Goal: Task Accomplishment & Management: Complete application form

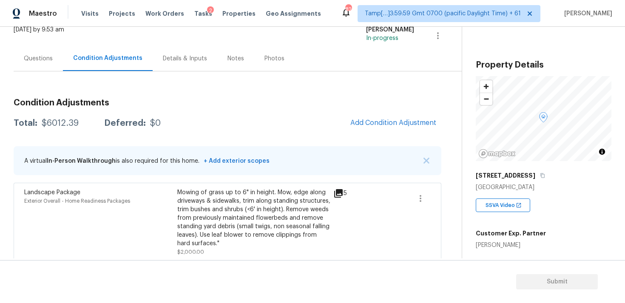
scroll to position [66, 0]
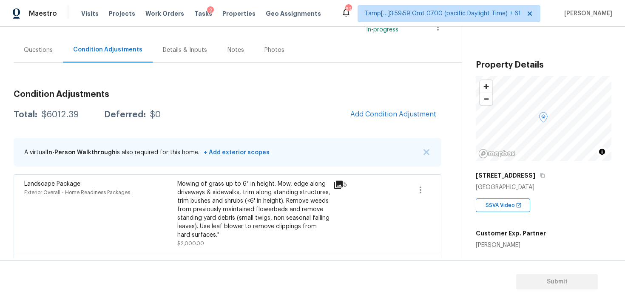
click at [39, 61] on div "Questions" at bounding box center [38, 49] width 49 height 25
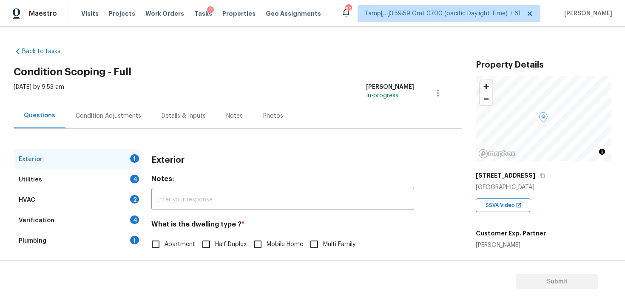
click at [121, 104] on div "Condition Adjustments" at bounding box center [109, 115] width 86 height 25
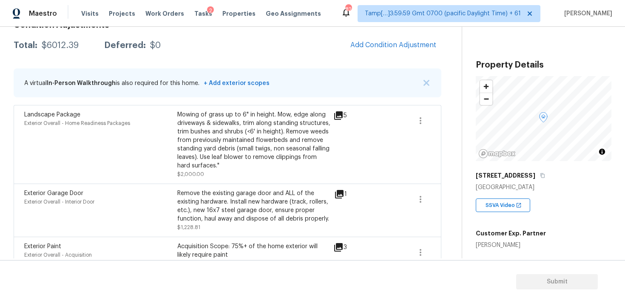
scroll to position [131, 0]
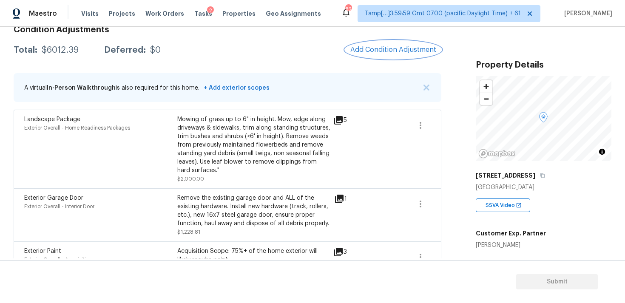
click at [395, 52] on span "Add Condition Adjustment" at bounding box center [394, 50] width 86 height 8
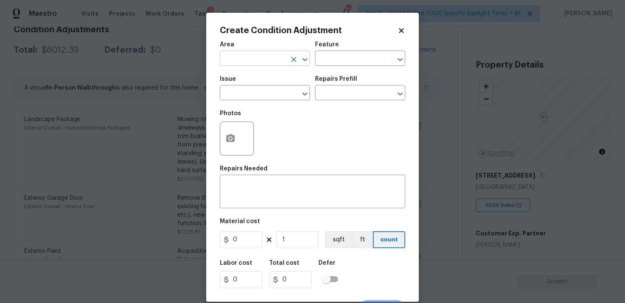
click at [273, 56] on input "text" at bounding box center [253, 59] width 66 height 13
type input "e"
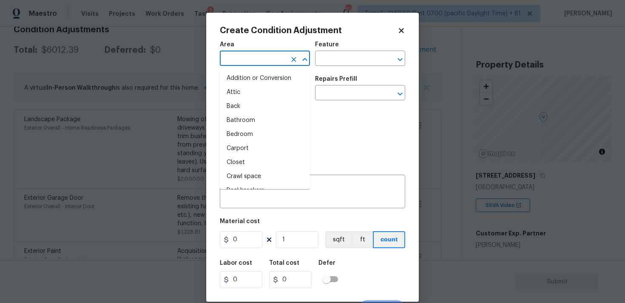
type input "x"
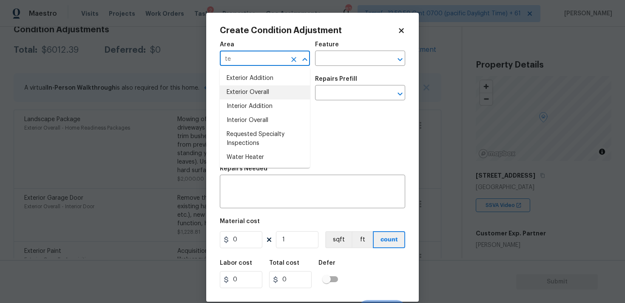
click at [268, 86] on li "Exterior Overall" at bounding box center [265, 93] width 90 height 14
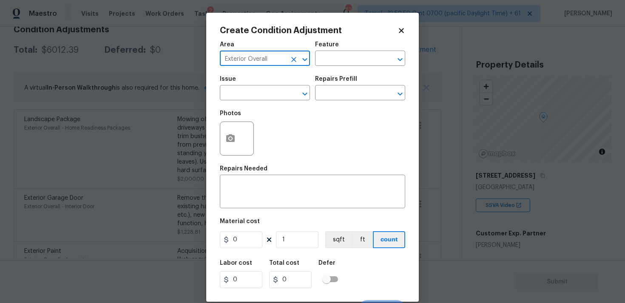
type input "Exterior Overall"
click at [268, 86] on div "Issue" at bounding box center [265, 81] width 90 height 11
click at [268, 90] on input "text" at bounding box center [253, 93] width 66 height 13
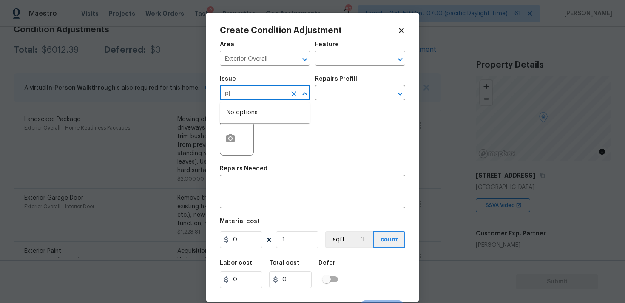
type input "p"
click at [275, 132] on li "Pressure wash required" at bounding box center [265, 133] width 90 height 14
type input "Pressure wash required"
click at [334, 87] on input "text" at bounding box center [348, 93] width 66 height 13
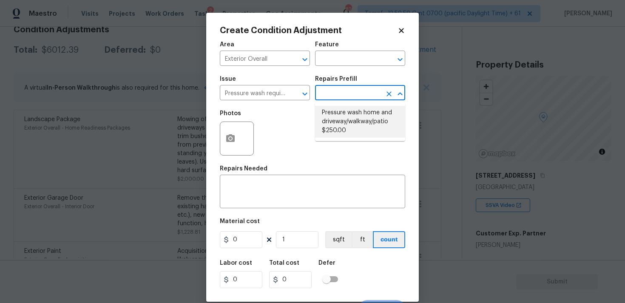
click at [339, 119] on li "Pressure wash home and driveway/walkway/patio $250.00" at bounding box center [360, 122] width 90 height 32
type textarea "Pressure wash home, driveway, walkways/sidewalks and patio. Must use a surface …"
type input "250"
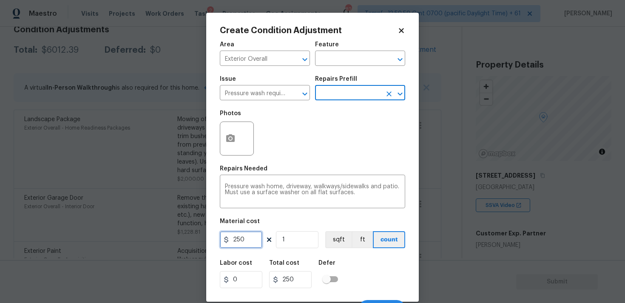
click at [248, 246] on input "250" at bounding box center [241, 239] width 43 height 17
type input "200"
click at [370, 264] on div "Labor cost 0 Total cost 250 Defer" at bounding box center [313, 274] width 186 height 38
type input "200"
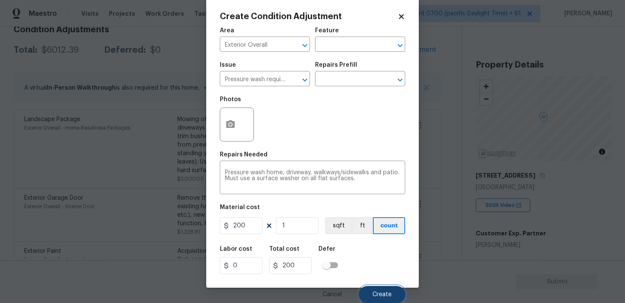
click at [379, 292] on span "Create" at bounding box center [382, 295] width 19 height 6
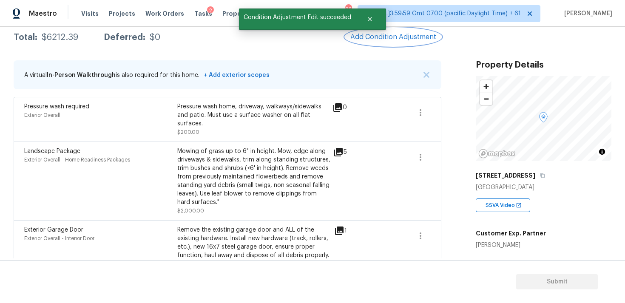
scroll to position [119, 0]
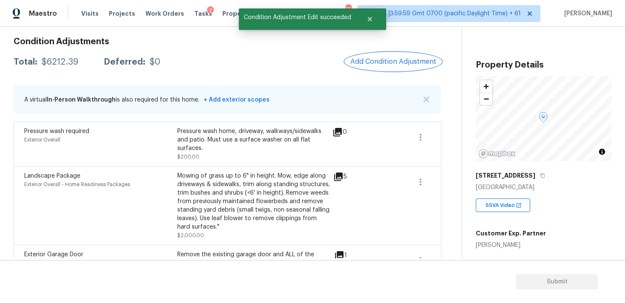
click at [371, 62] on span "Add Condition Adjustment" at bounding box center [394, 62] width 86 height 8
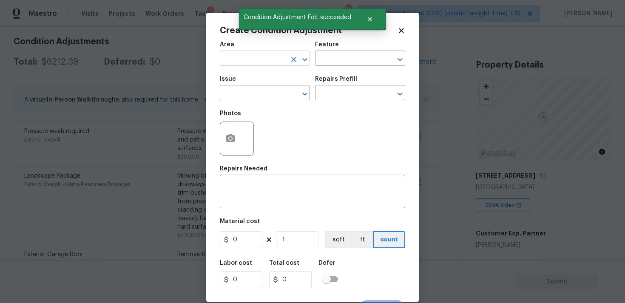
click at [261, 66] on input "text" at bounding box center [253, 59] width 66 height 13
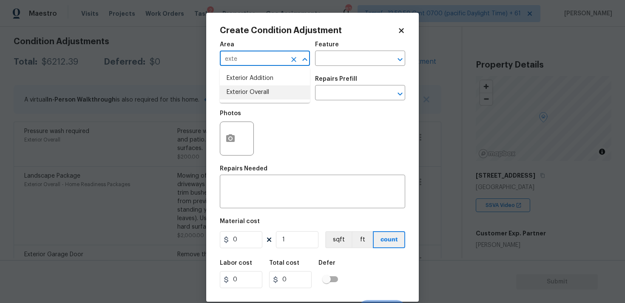
click at [267, 102] on ul "Exterior Addition Exterior Overall" at bounding box center [265, 85] width 90 height 35
click at [265, 93] on li "Exterior Overall" at bounding box center [265, 93] width 90 height 14
type input "Exterior Overall"
click at [265, 93] on input "text" at bounding box center [253, 93] width 66 height 13
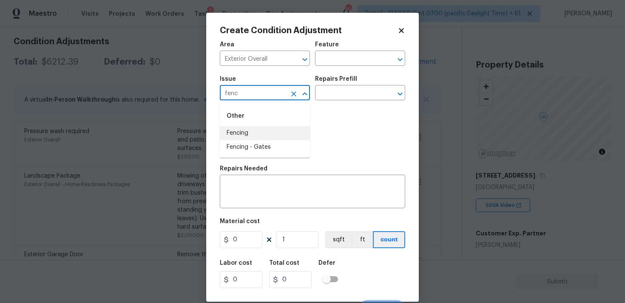
click at [256, 134] on li "Fencing" at bounding box center [265, 133] width 90 height 14
type input "Fencing"
click at [250, 183] on div "x ​" at bounding box center [313, 192] width 186 height 31
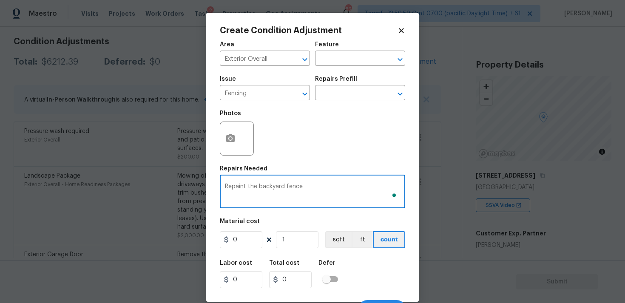
type textarea "Repaint the backyard fence"
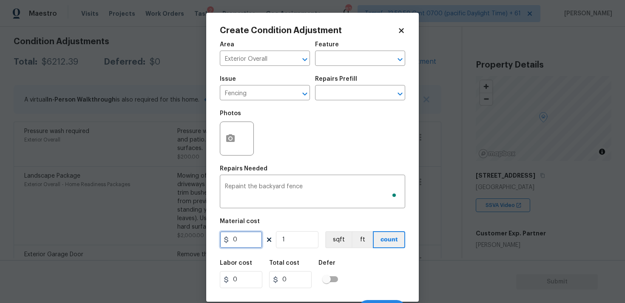
click at [257, 235] on input "0" at bounding box center [241, 239] width 43 height 17
type input "800"
click at [226, 138] on icon "button" at bounding box center [231, 139] width 10 height 10
type input "800"
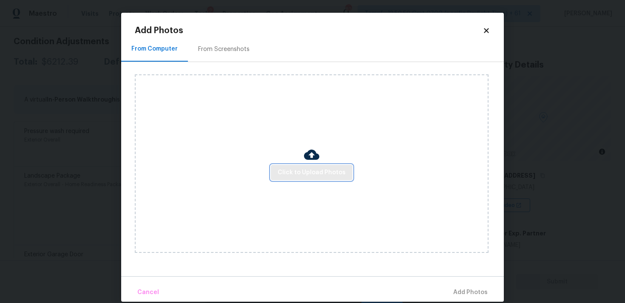
click at [288, 171] on span "Click to Upload Photos" at bounding box center [312, 173] width 68 height 11
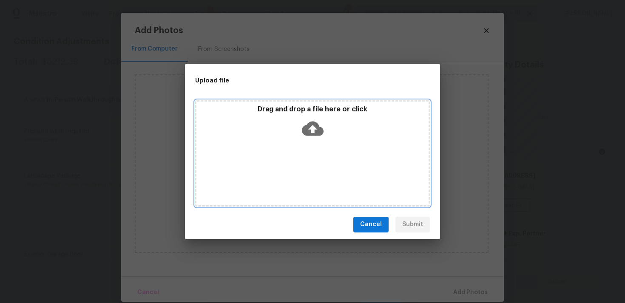
click at [304, 122] on icon at bounding box center [313, 129] width 22 height 22
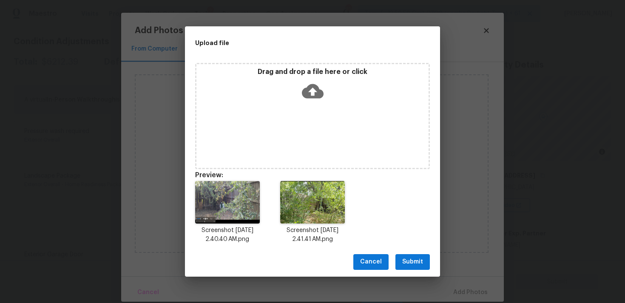
scroll to position [7, 0]
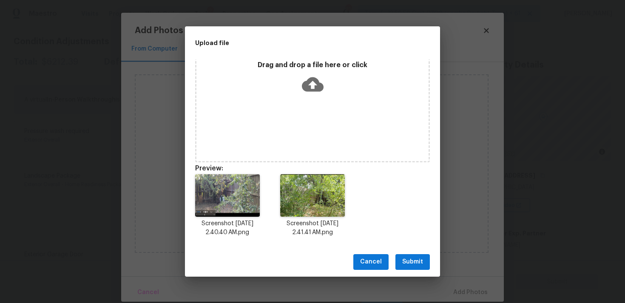
click at [402, 252] on div "Cancel Submit" at bounding box center [312, 262] width 255 height 29
click at [409, 258] on span "Submit" at bounding box center [413, 262] width 21 height 11
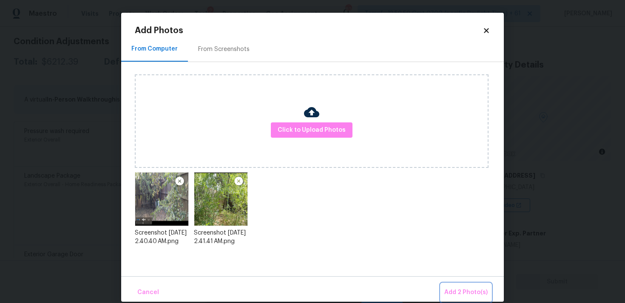
click at [472, 289] on span "Add 2 Photo(s)" at bounding box center [466, 293] width 43 height 11
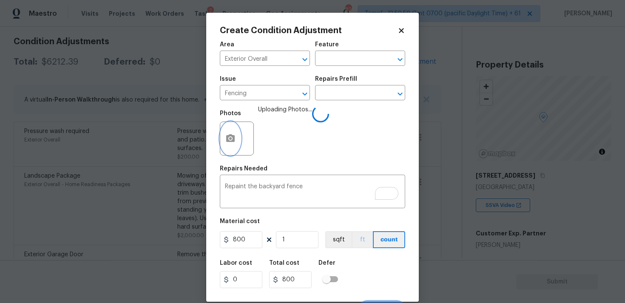
scroll to position [14, 0]
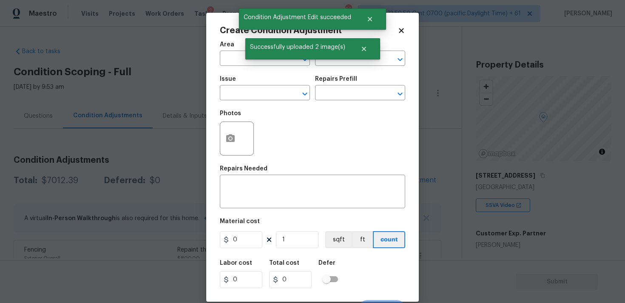
click at [245, 55] on input "text" at bounding box center [253, 59] width 66 height 13
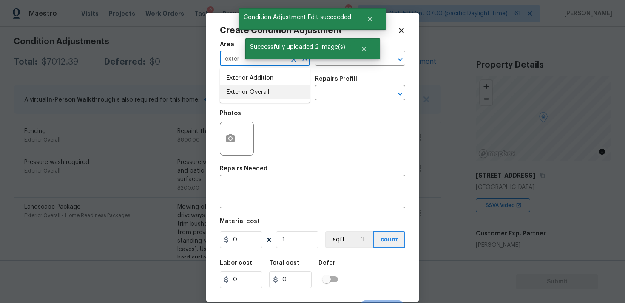
click at [237, 93] on li "Exterior Overall" at bounding box center [265, 93] width 90 height 14
type input "Exterior Overall"
click at [237, 93] on input "text" at bounding box center [253, 93] width 66 height 13
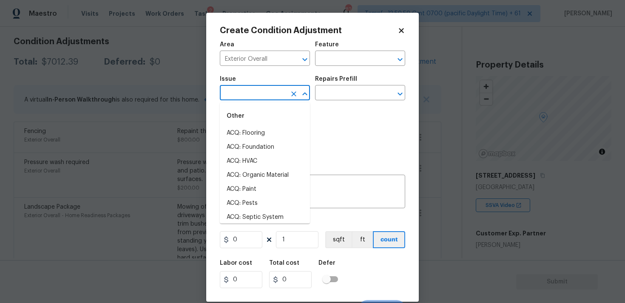
click at [402, 32] on icon at bounding box center [401, 30] width 5 height 5
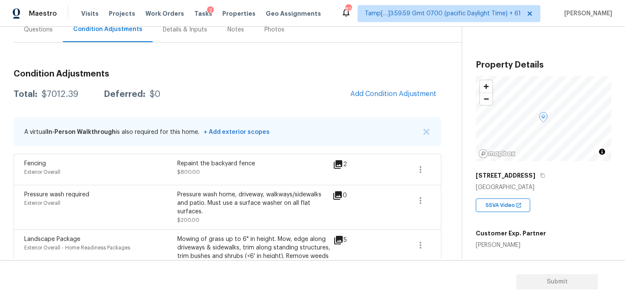
click at [47, 38] on div "Questions" at bounding box center [38, 29] width 49 height 25
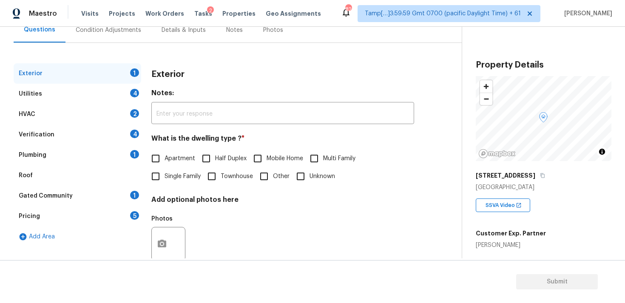
scroll to position [106, 0]
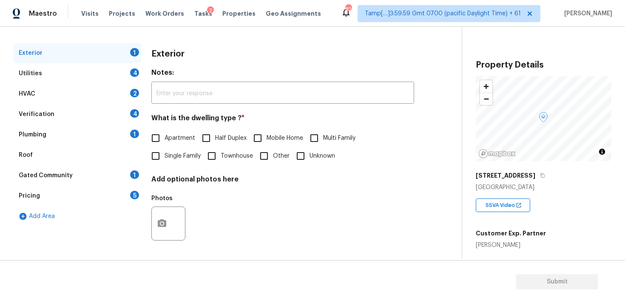
click at [99, 116] on div "Verification 4" at bounding box center [78, 114] width 128 height 20
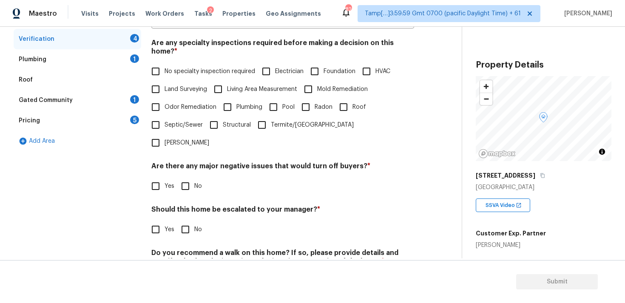
scroll to position [200, 0]
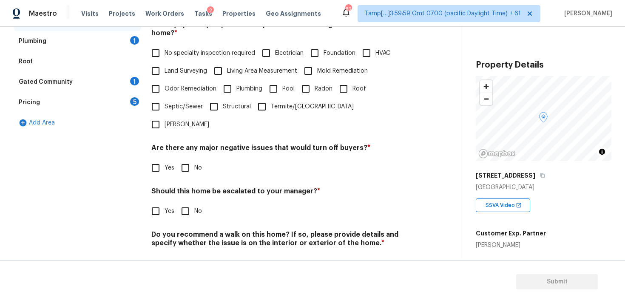
click at [152, 203] on input "Yes" at bounding box center [156, 212] width 18 height 18
checkbox input "true"
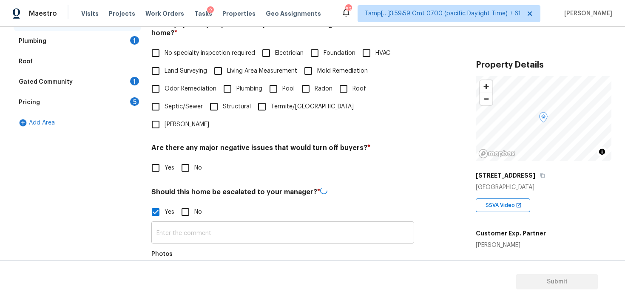
click at [180, 224] on input "text" at bounding box center [282, 234] width 263 height 20
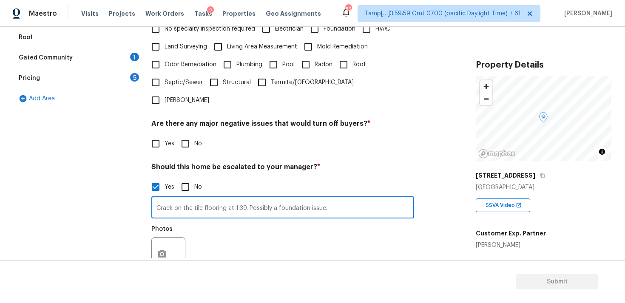
scroll to position [227, 0]
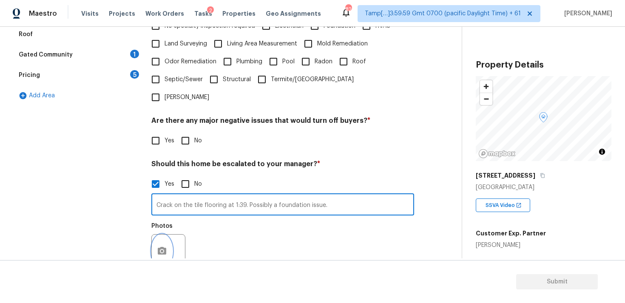
click at [163, 247] on icon "button" at bounding box center [162, 251] width 9 height 8
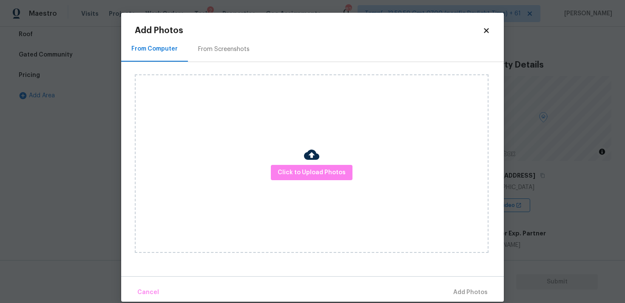
click at [296, 163] on div "Click to Upload Photos" at bounding box center [312, 163] width 354 height 179
click at [296, 166] on button "Click to Upload Photos" at bounding box center [312, 173] width 82 height 16
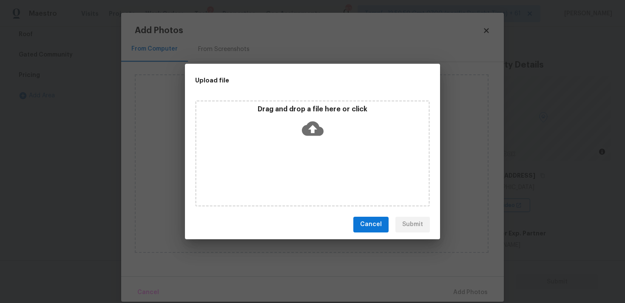
click at [303, 145] on div "Drag and drop a file here or click" at bounding box center [312, 153] width 235 height 106
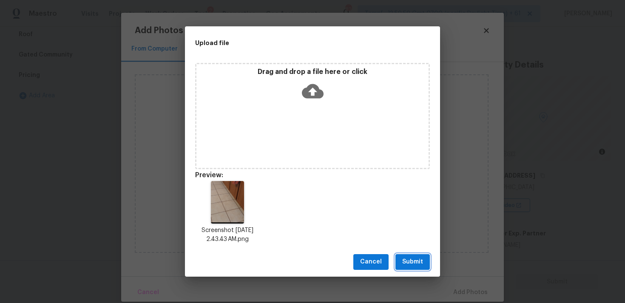
click at [423, 254] on button "Submit" at bounding box center [413, 262] width 34 height 16
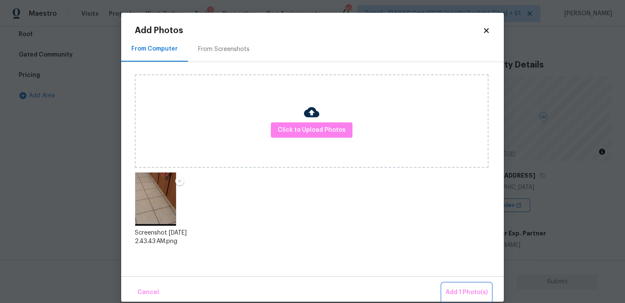
click at [456, 285] on button "Add 1 Photo(s)" at bounding box center [467, 293] width 49 height 18
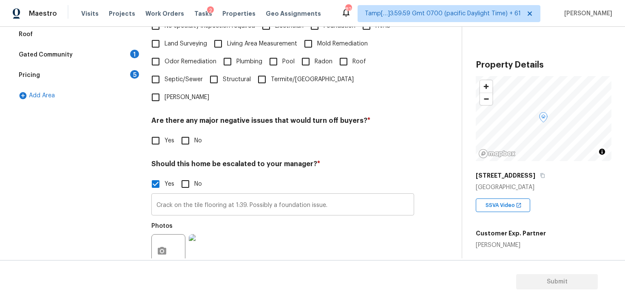
click at [329, 196] on input "Crack on the tile flooring at 1:39. Possibly a foundation issue." at bounding box center [282, 206] width 263 height 20
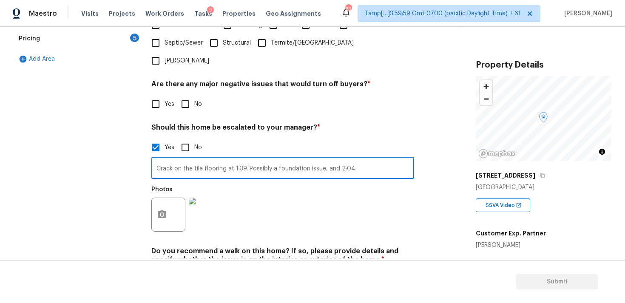
scroll to position [281, 0]
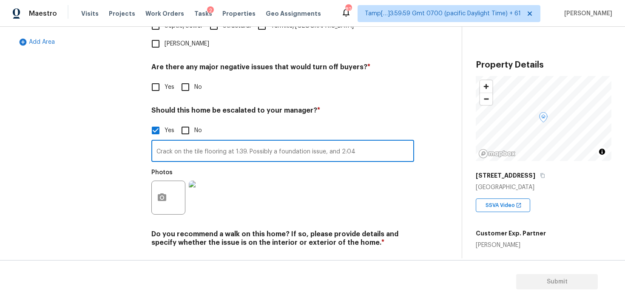
type input "Crack on the tile flooring at 1:39. Possibly a foundation issue, and 2:04"
click at [176, 181] on div at bounding box center [168, 198] width 34 height 34
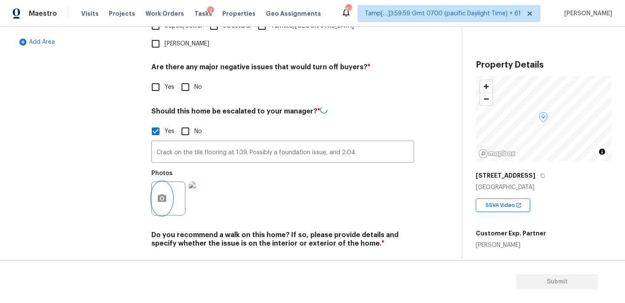
click at [162, 182] on button "button" at bounding box center [162, 198] width 20 height 33
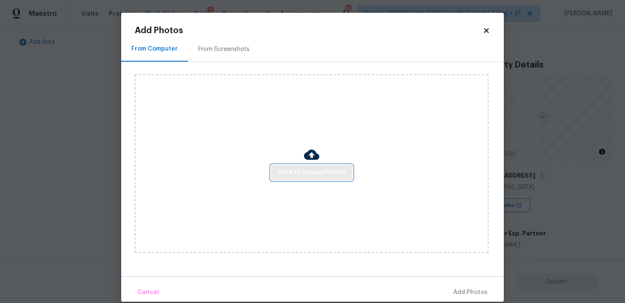
click at [298, 173] on span "Click to Upload Photos" at bounding box center [312, 173] width 68 height 11
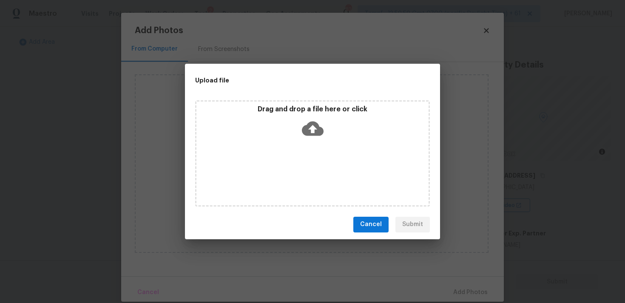
click at [308, 131] on icon at bounding box center [313, 128] width 22 height 14
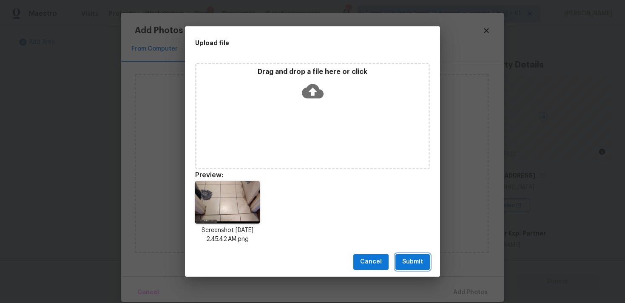
click at [410, 260] on span "Submit" at bounding box center [413, 262] width 21 height 11
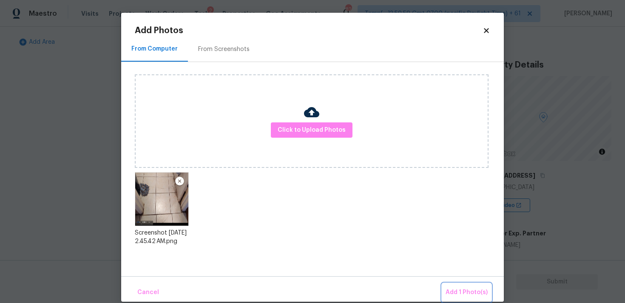
click at [466, 290] on span "Add 1 Photo(s)" at bounding box center [467, 293] width 42 height 11
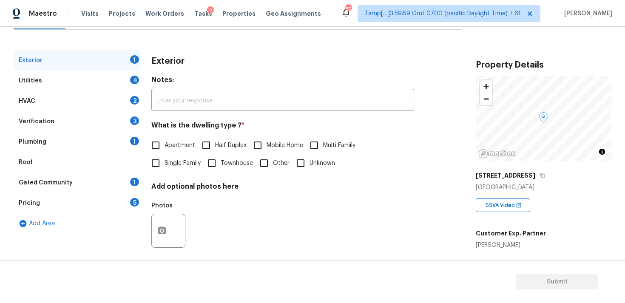
scroll to position [106, 0]
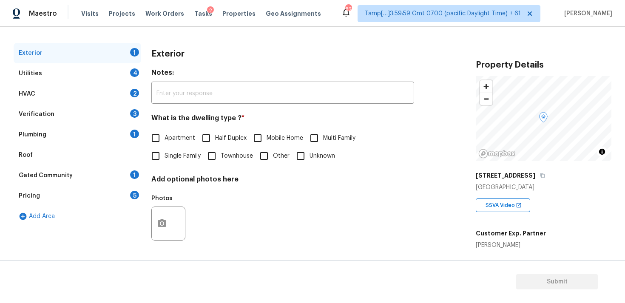
click at [73, 108] on div "Verification 3" at bounding box center [78, 114] width 128 height 20
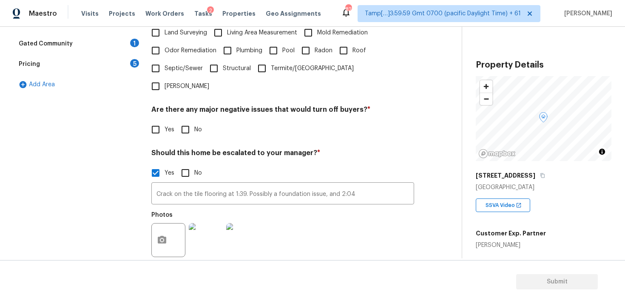
scroll to position [254, 0]
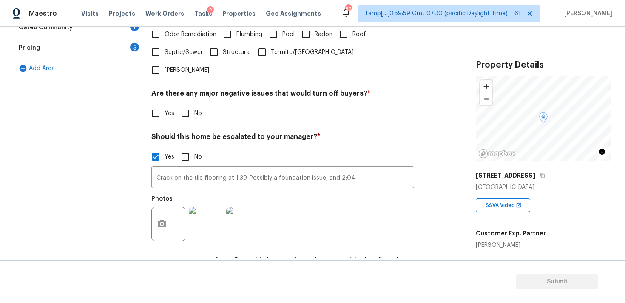
click at [170, 213] on div at bounding box center [168, 224] width 34 height 34
click at [166, 219] on icon "button" at bounding box center [162, 224] width 10 height 10
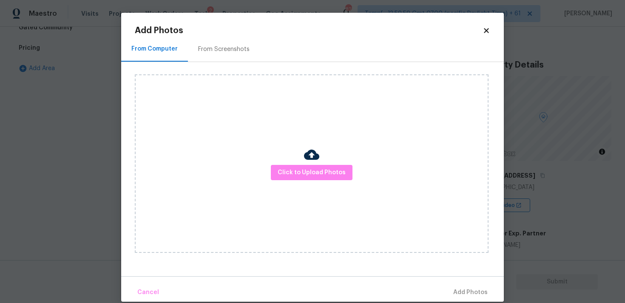
click at [289, 161] on div "Click to Upload Photos" at bounding box center [312, 163] width 354 height 179
click at [309, 171] on span "Click to Upload Photos" at bounding box center [312, 173] width 68 height 11
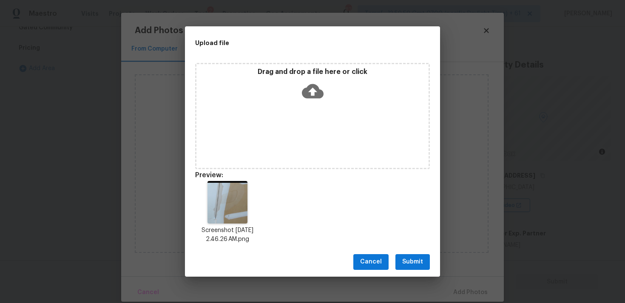
click at [423, 262] on span "Submit" at bounding box center [413, 262] width 21 height 11
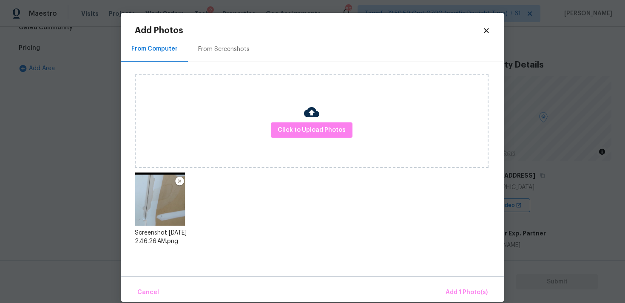
click at [448, 281] on div "Cancel Add 1 Photo(s)" at bounding box center [312, 290] width 383 height 26
click at [457, 288] on span "Add 1 Photo(s)" at bounding box center [467, 293] width 42 height 11
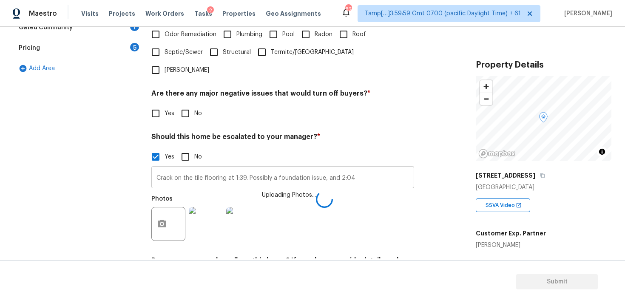
click at [374, 168] on input "Crack on the tile flooring at 1:39. Possibly a foundation issue, and 2:04" at bounding box center [282, 178] width 263 height 20
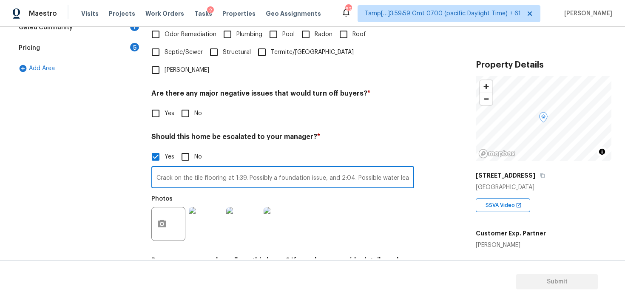
click at [397, 168] on input "Crack on the tile flooring at 1:39. Possibly a foundation issue, and 2:04. Poss…" at bounding box center [282, 178] width 263 height 20
click at [396, 168] on input "Crack on the tile flooring at 1:39. Possibly a foundation issue, and 2:04. Poss…" at bounding box center [282, 178] width 263 height 20
type input "Crack on the tile flooring at 1:39. Possibly a foundation issue, and 2:04. Poss…"
click at [411, 194] on div "Photos" at bounding box center [282, 218] width 263 height 55
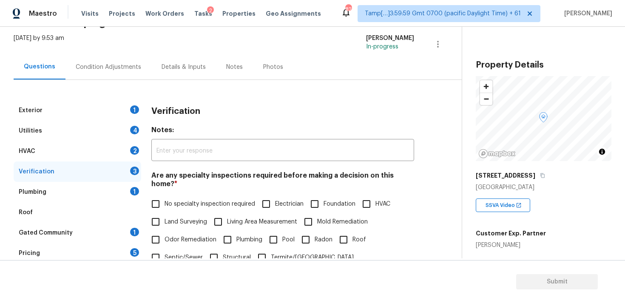
scroll to position [46, 0]
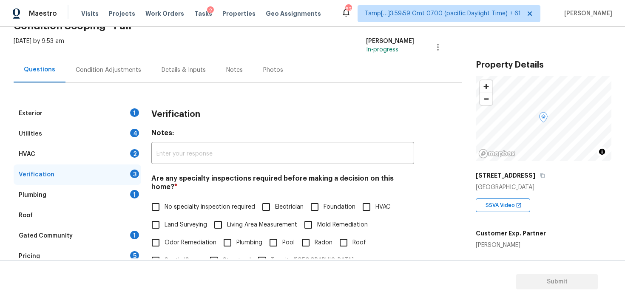
click at [116, 72] on div "Condition Adjustments" at bounding box center [109, 70] width 66 height 9
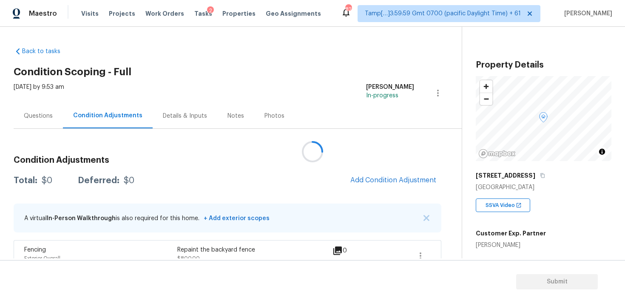
click at [389, 177] on div at bounding box center [312, 151] width 625 height 303
click at [377, 183] on div at bounding box center [312, 151] width 625 height 303
click at [369, 177] on div at bounding box center [312, 151] width 625 height 303
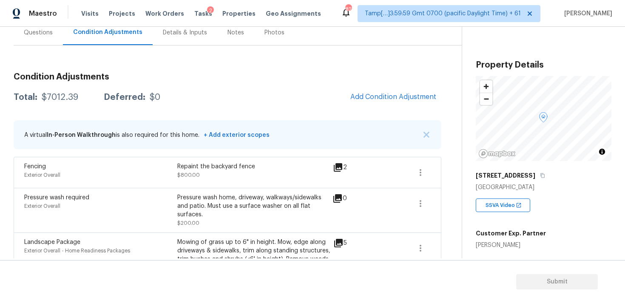
scroll to position [61, 0]
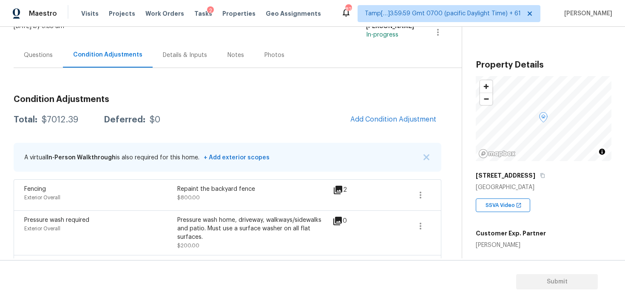
click at [50, 61] on div "Questions" at bounding box center [38, 55] width 49 height 25
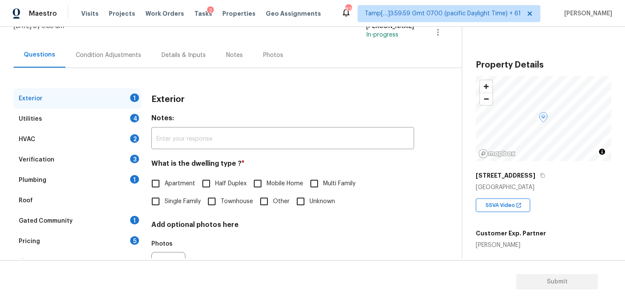
scroll to position [106, 0]
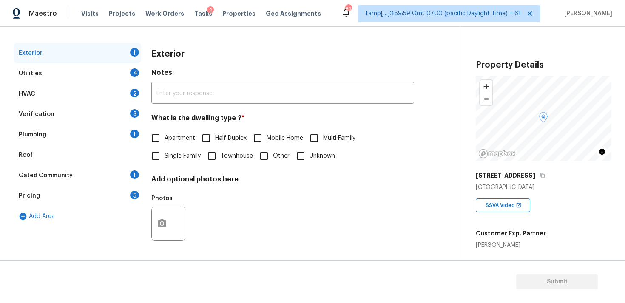
click at [94, 103] on div "HVAC 2" at bounding box center [78, 94] width 128 height 20
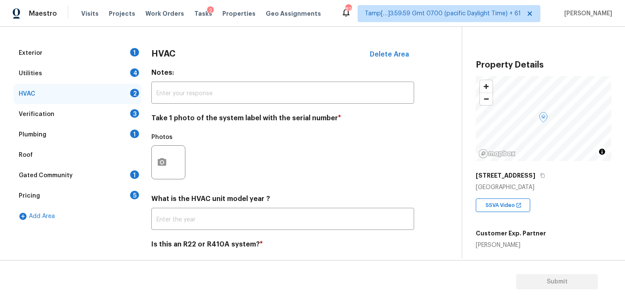
click at [106, 124] on div "Verification 3" at bounding box center [78, 114] width 128 height 20
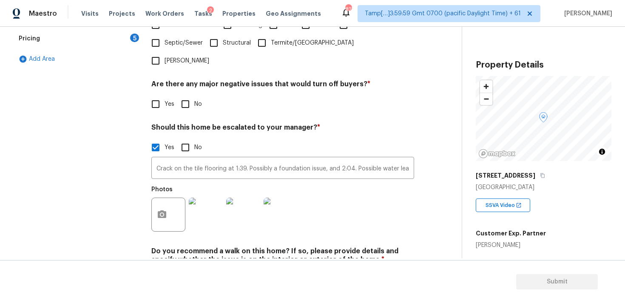
scroll to position [268, 0]
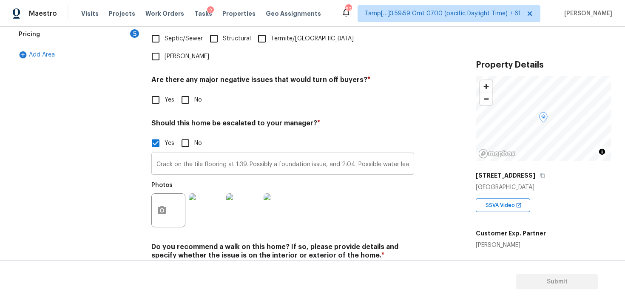
click at [350, 155] on input "Crack on the tile flooring at 1:39. Possibly a foundation issue, and 2:04. Poss…" at bounding box center [282, 165] width 263 height 20
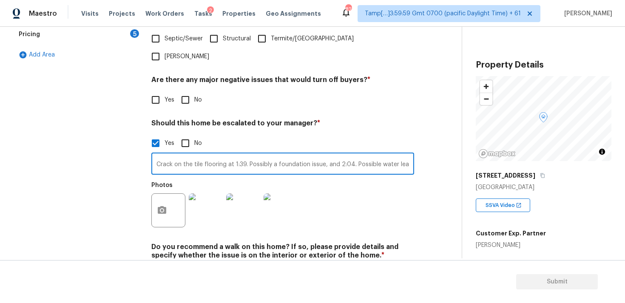
drag, startPoint x: 324, startPoint y: 136, endPoint x: 348, endPoint y: 134, distance: 24.3
click at [349, 155] on input "Crack on the tile flooring at 1:39. Possibly a foundation issue, and 2:04. Poss…" at bounding box center [282, 165] width 263 height 20
drag, startPoint x: 350, startPoint y: 137, endPoint x: 327, endPoint y: 138, distance: 23.0
click at [327, 155] on input "Crack on the tile flooring at 1:39. Possibly a foundation issue, and 2:04. Poss…" at bounding box center [282, 165] width 263 height 20
click at [245, 155] on input "Crack on the tile flooring at 1:39. Possibly a foundation issue, and 2:04. Poss…" at bounding box center [282, 165] width 263 height 20
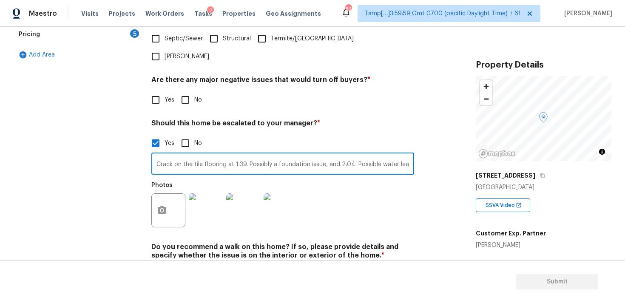
paste input "and 2:04"
click at [246, 155] on input "Crack on the tile flooring at 1:39and 2:04. Possibly a foundation issue, and 2:…" at bounding box center [282, 165] width 263 height 20
drag, startPoint x: 354, startPoint y: 139, endPoint x: 377, endPoint y: 138, distance: 22.6
click at [377, 155] on input "Crack on the tile flooring at 1:39 and 2:04. Possibly a foundation issue, and 2…" at bounding box center [282, 165] width 263 height 20
drag, startPoint x: 275, startPoint y: 138, endPoint x: 348, endPoint y: 137, distance: 73.2
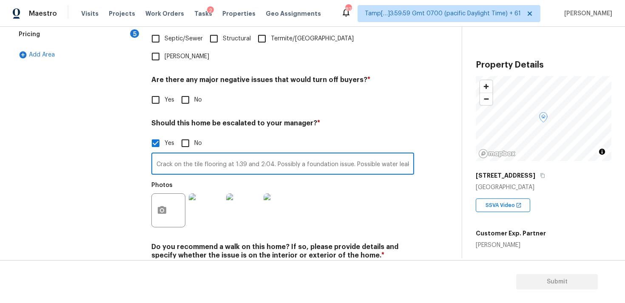
click at [348, 155] on input "Crack on the tile flooring at 1:39 and 2:04. Possibly a foundation issue. Possi…" at bounding box center [282, 165] width 263 height 20
click at [157, 155] on input "Crack on the tile flooring at 1:39 and 2:04. Possibly a foundation issue. Possi…" at bounding box center [282, 165] width 263 height 20
paste input "Possibly a foundation issue"
click at [183, 155] on input "Possibly a foundation issue:Crack on the tile flooring at 1:39 and 2:04. Possib…" at bounding box center [282, 165] width 263 height 20
click at [323, 155] on input "Foundation issue: Crack on the tile flooring at 1:39 and 2:04. Possibly a found…" at bounding box center [282, 165] width 263 height 20
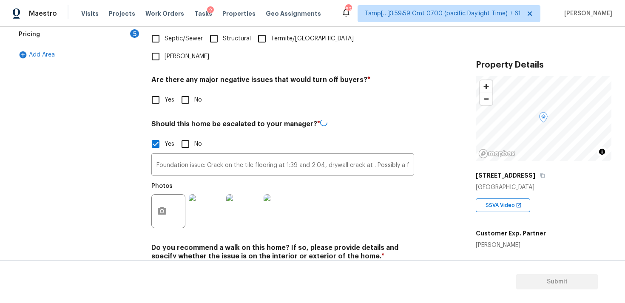
click at [136, 178] on div "Exterior 1 Utilities 4 HVAC 2 Verification 3 Plumbing 1 Roof Gated Community 1 …" at bounding box center [78, 88] width 128 height 414
click at [166, 195] on button "button" at bounding box center [162, 211] width 20 height 33
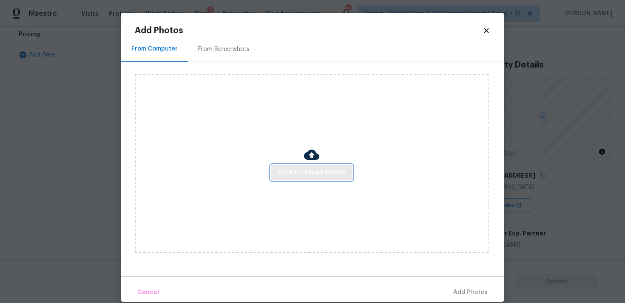
click at [288, 173] on span "Click to Upload Photos" at bounding box center [312, 173] width 68 height 11
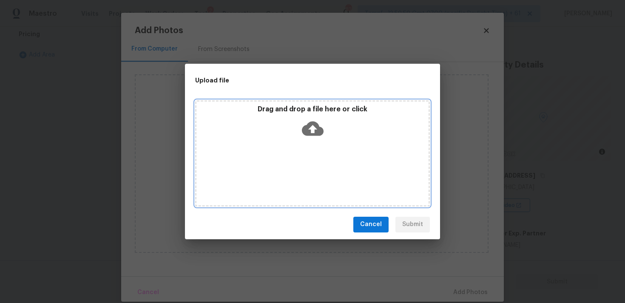
click at [303, 135] on icon at bounding box center [313, 129] width 22 height 22
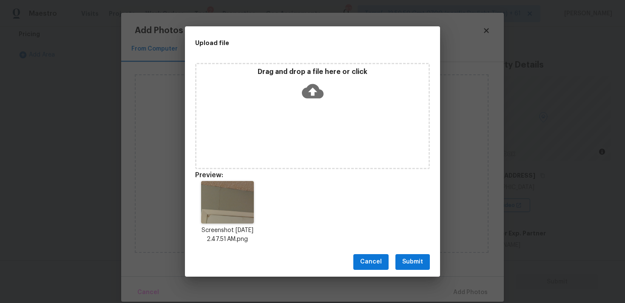
click at [422, 257] on span "Submit" at bounding box center [413, 262] width 21 height 11
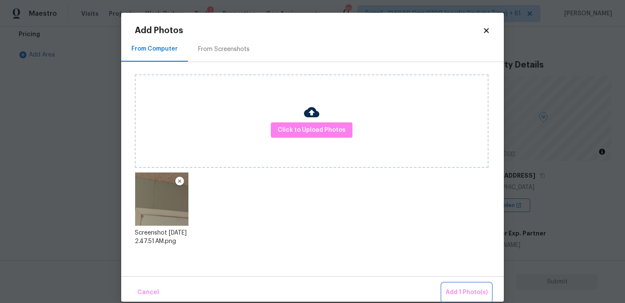
click at [460, 286] on button "Add 1 Photo(s)" at bounding box center [467, 293] width 49 height 18
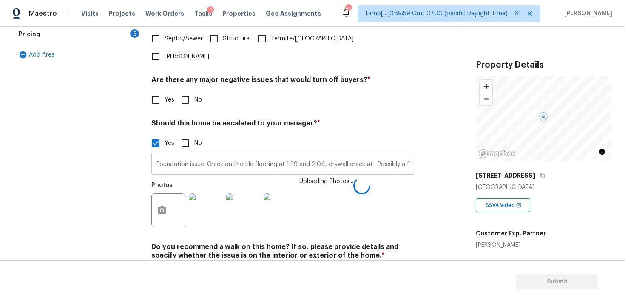
click at [369, 155] on input "Foundation issue: Crack on the tile flooring at 1:39 and 2:04, drywall crack at…" at bounding box center [282, 165] width 263 height 20
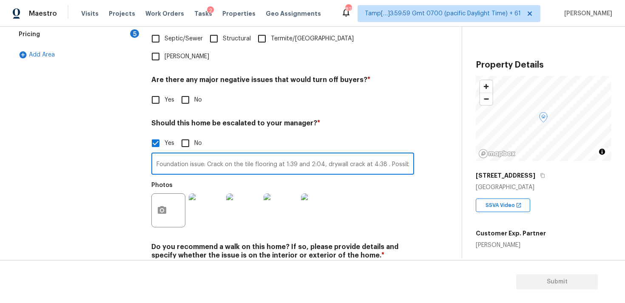
type input "Foundation issue: Crack on the tile flooring at 1:39 and 2:04, drywall crack at…"
click at [389, 177] on div "Photos" at bounding box center [282, 204] width 263 height 55
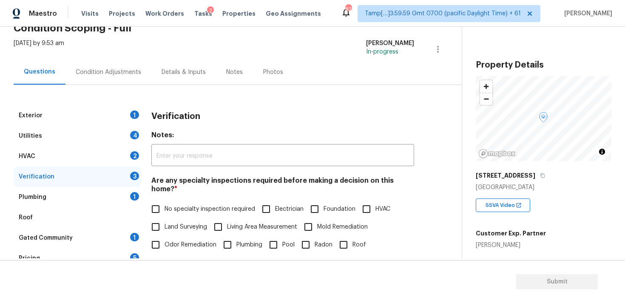
scroll to position [0, 0]
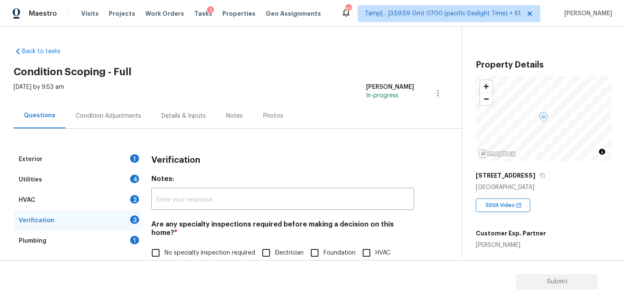
click at [126, 113] on div "Condition Adjustments" at bounding box center [109, 116] width 66 height 9
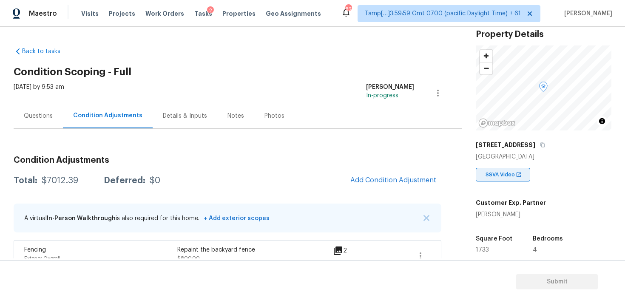
scroll to position [36, 0]
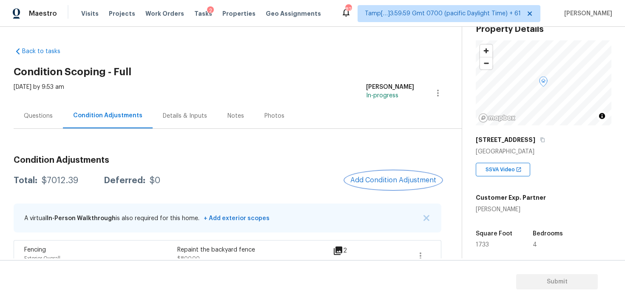
click at [407, 187] on button "Add Condition Adjustment" at bounding box center [393, 180] width 96 height 18
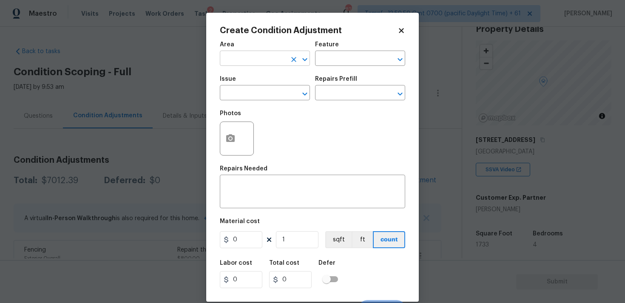
click at [278, 65] on input "text" at bounding box center [253, 59] width 66 height 13
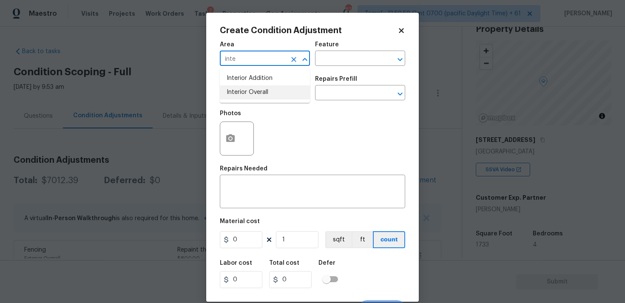
click at [277, 98] on li "Interior Overall" at bounding box center [265, 93] width 90 height 14
type input "Interior Overall"
click at [277, 98] on input "text" at bounding box center [253, 93] width 66 height 13
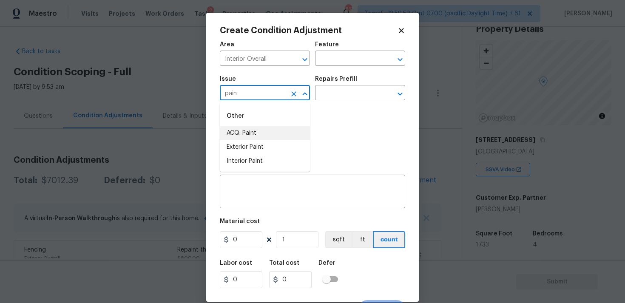
click at [272, 131] on li "ACQ: Paint" at bounding box center [265, 133] width 90 height 14
type input "ACQ: Paint"
click at [340, 99] on input "text" at bounding box center [348, 93] width 66 height 13
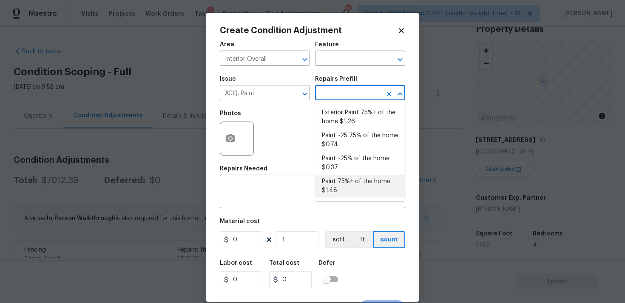
click at [347, 188] on li "Paint 75%+ of the home $1.48" at bounding box center [360, 186] width 90 height 23
type input "Acquisition"
type textarea "Acquisition Scope: 75%+ of the home will likely require interior paint"
type input "1.48"
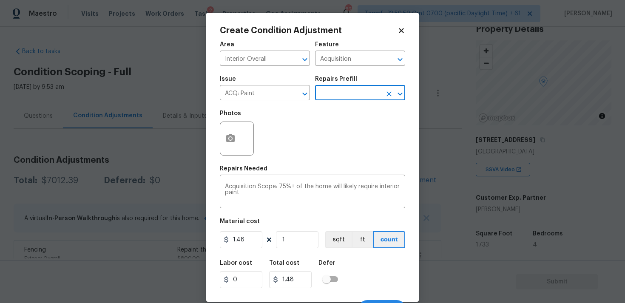
scroll to position [14, 0]
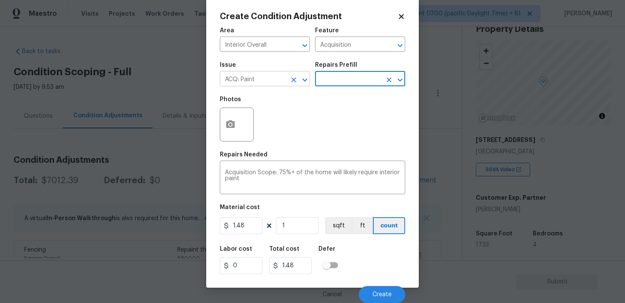
click at [295, 77] on icon "Clear" at bounding box center [294, 80] width 9 height 9
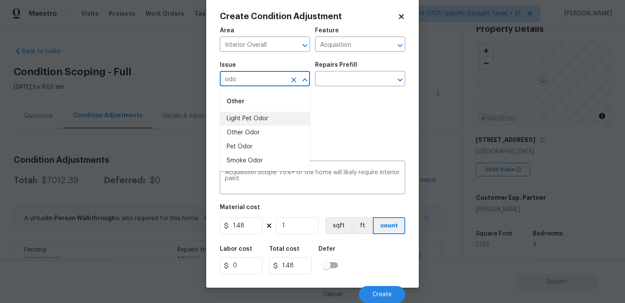
type input "odo"
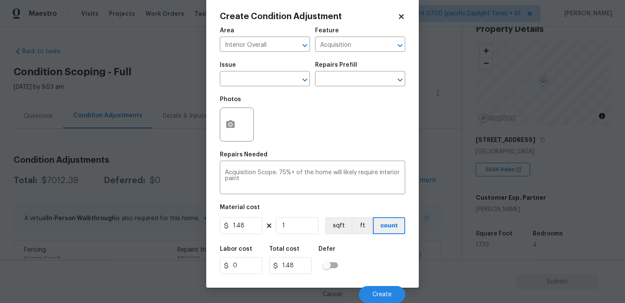
click at [400, 17] on icon at bounding box center [401, 16] width 5 height 5
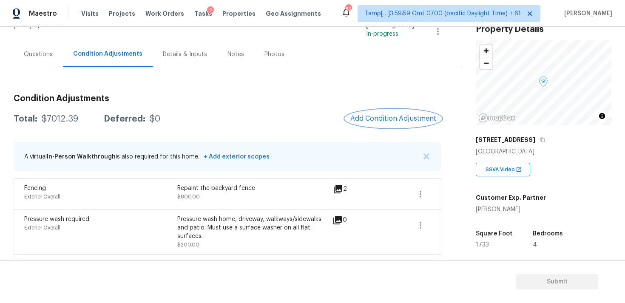
scroll to position [57, 0]
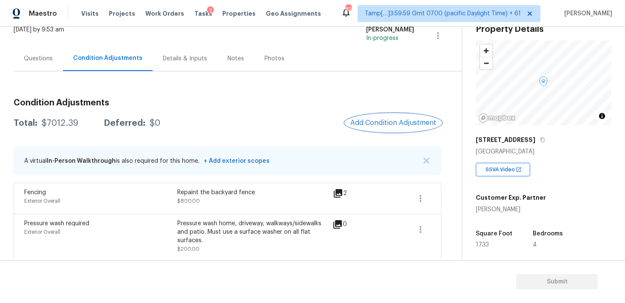
click at [380, 116] on button "Add Condition Adjustment" at bounding box center [393, 123] width 96 height 18
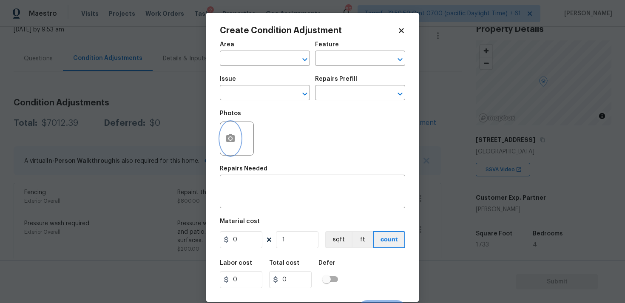
click at [237, 132] on button "button" at bounding box center [230, 138] width 20 height 33
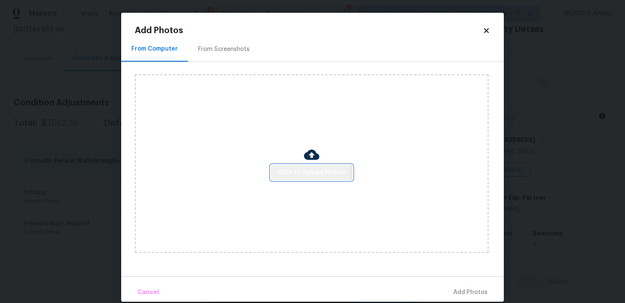
click at [306, 172] on span "Click to Upload Photos" at bounding box center [312, 173] width 68 height 11
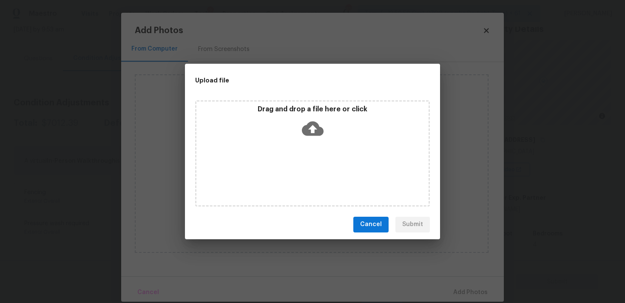
click at [308, 115] on div "Drag and drop a file here or click" at bounding box center [313, 123] width 232 height 37
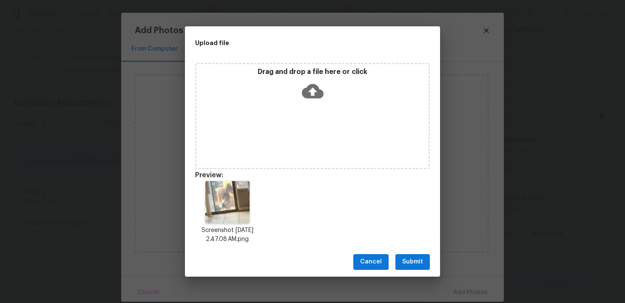
click at [425, 260] on button "Submit" at bounding box center [413, 262] width 34 height 16
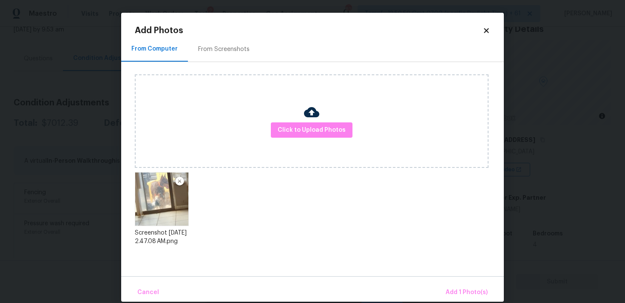
click at [455, 281] on div "Cancel Add 1 Photo(s)" at bounding box center [312, 290] width 383 height 26
click at [456, 290] on span "Add 1 Photo(s)" at bounding box center [467, 293] width 42 height 11
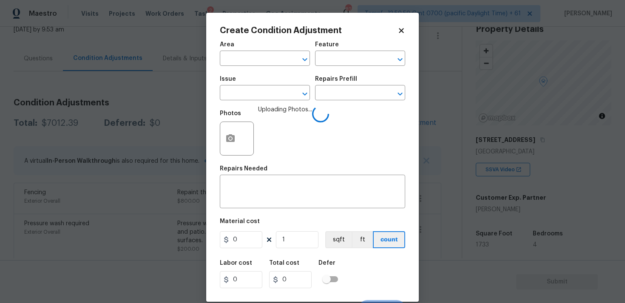
click at [268, 86] on div "Issue" at bounding box center [265, 81] width 90 height 11
click at [267, 92] on input "text" at bounding box center [253, 93] width 66 height 13
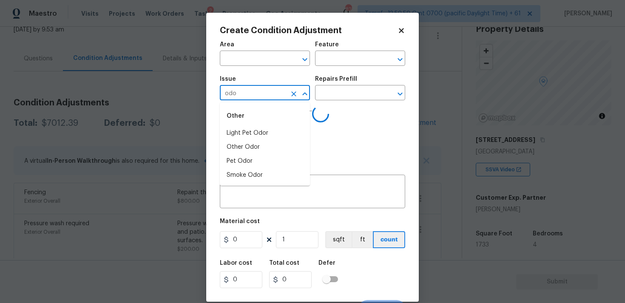
type input "odor"
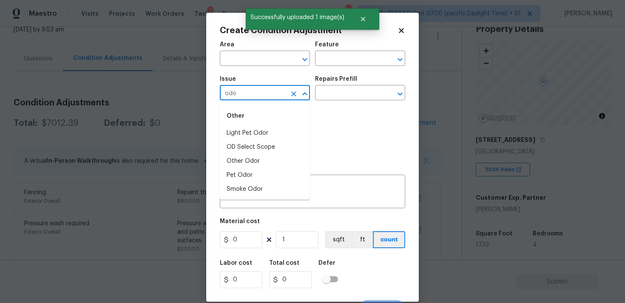
type input "odor"
type input "d"
click at [241, 158] on li "Pet Odor" at bounding box center [265, 161] width 90 height 14
type input "Pet Odor"
click at [328, 93] on input "text" at bounding box center [348, 93] width 66 height 13
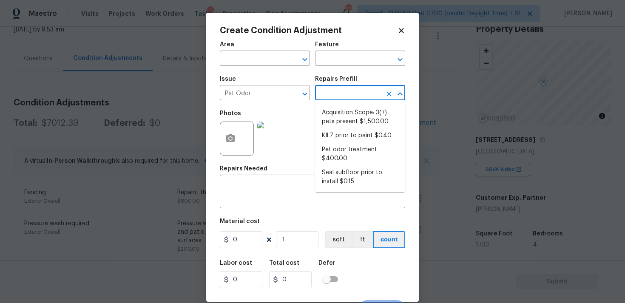
click at [333, 111] on li "Acquisition Scope: 3(+) pets present $1,500.00" at bounding box center [360, 117] width 90 height 23
type textarea "Acquisition Scope: 3(+) pets present"
type input "1500"
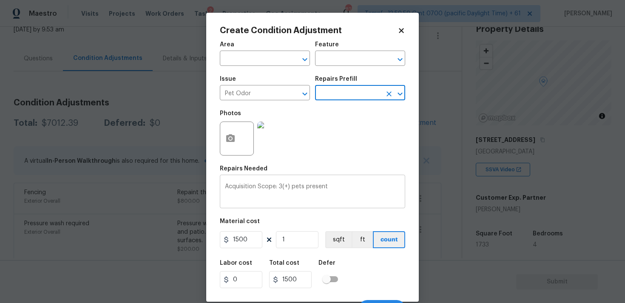
scroll to position [14, 0]
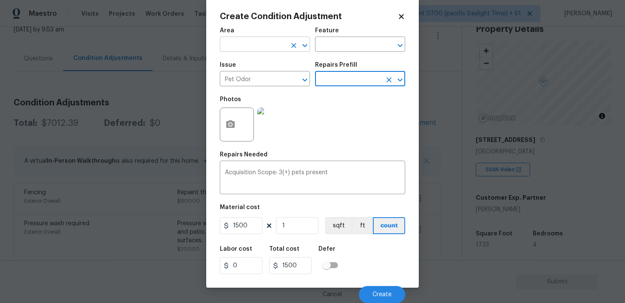
click at [263, 47] on input "text" at bounding box center [253, 45] width 66 height 13
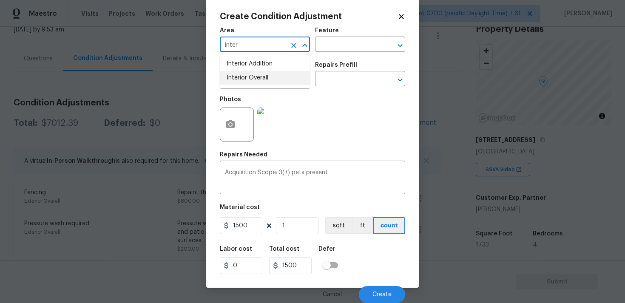
click at [262, 79] on li "Interior Overall" at bounding box center [265, 78] width 90 height 14
type input "Interior Overall"
click at [350, 113] on div "Photos" at bounding box center [313, 118] width 186 height 55
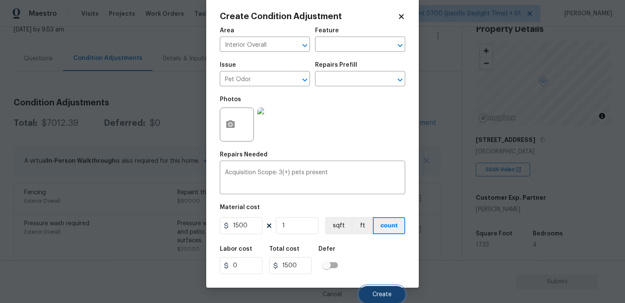
click at [371, 292] on button "Create" at bounding box center [382, 294] width 46 height 17
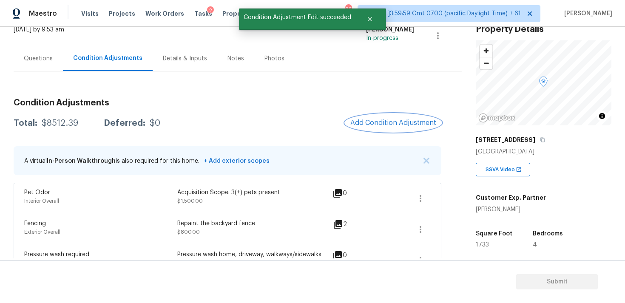
scroll to position [0, 0]
click at [373, 117] on button "Add Condition Adjustment" at bounding box center [393, 123] width 96 height 18
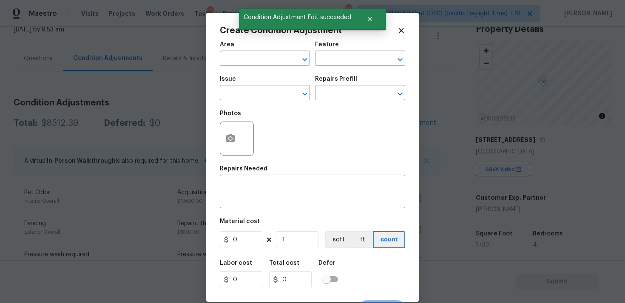
click at [264, 69] on span "Area ​" at bounding box center [265, 54] width 90 height 34
click at [263, 60] on input "text" at bounding box center [253, 59] width 66 height 13
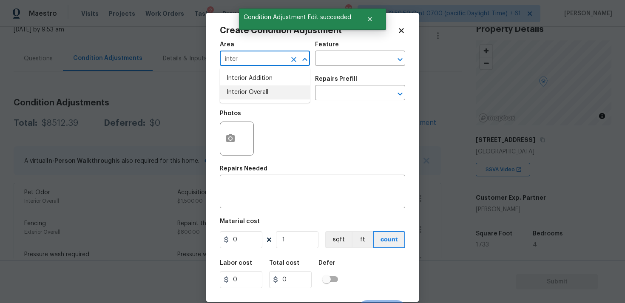
click at [263, 98] on li "Interior Overall" at bounding box center [265, 93] width 90 height 14
type input "Interior Overall"
click at [263, 98] on input "text" at bounding box center [253, 93] width 66 height 13
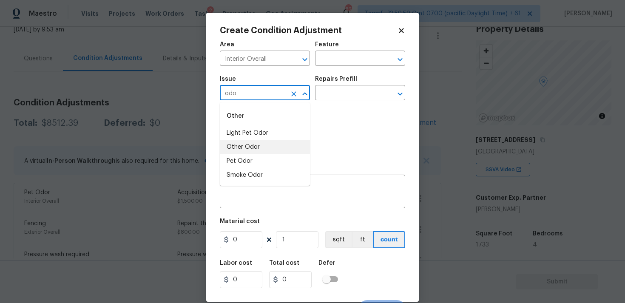
click at [265, 152] on li "Other Odor" at bounding box center [265, 147] width 90 height 14
type input "Other Odor"
click at [335, 97] on input "text" at bounding box center [348, 93] width 66 height 13
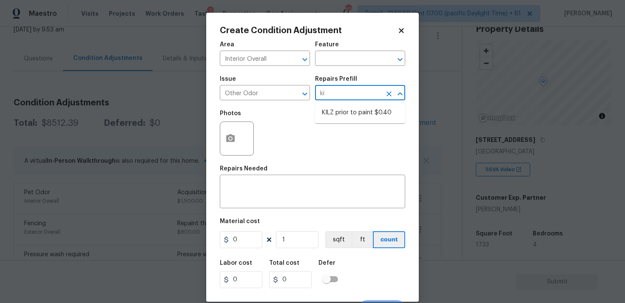
type input "kil"
click at [356, 119] on li "KILZ prior to paint $0.40" at bounding box center [360, 113] width 90 height 14
type textarea "OD Odor Protocol: Full Interior priming with KILZ prior to paint"
type input "0.4"
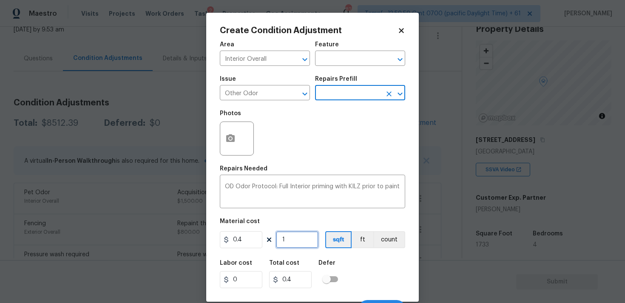
click at [301, 242] on input "1" at bounding box center [297, 239] width 43 height 17
type input "0"
paste input "text"
type input "1"
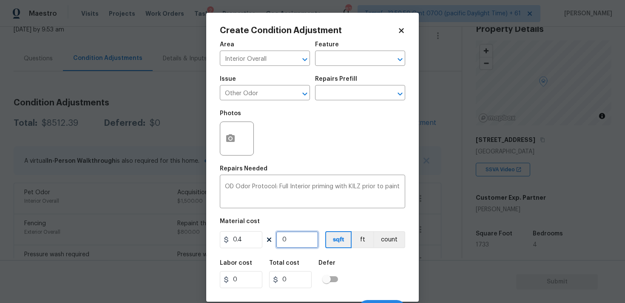
type input "0.4"
type input "17"
type input "6.8"
type input "173"
type input "69.2"
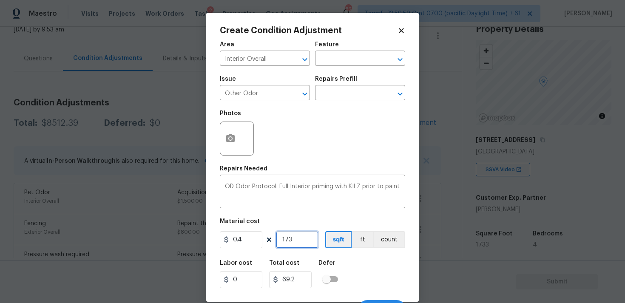
type input "1733"
type input "693.2"
type input "1733"
click at [384, 259] on div "Labor cost 0 Total cost 693.2 Defer" at bounding box center [313, 274] width 186 height 38
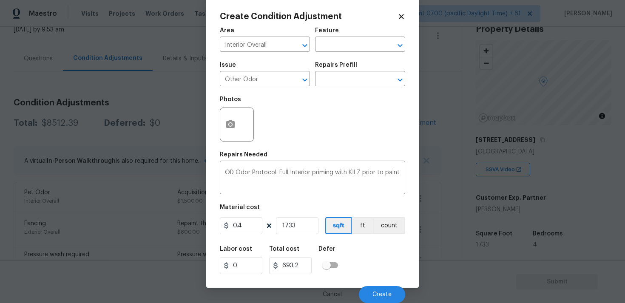
click at [390, 281] on div "Cancel Create" at bounding box center [313, 292] width 186 height 24
click at [388, 292] on span "Create" at bounding box center [382, 295] width 19 height 6
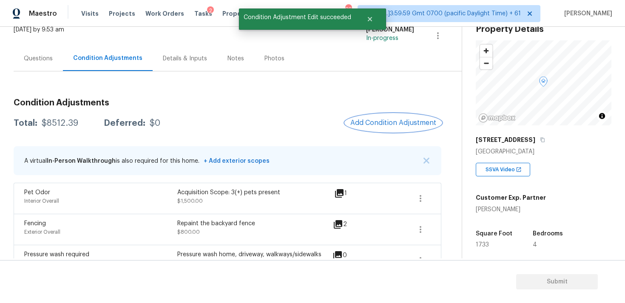
scroll to position [0, 0]
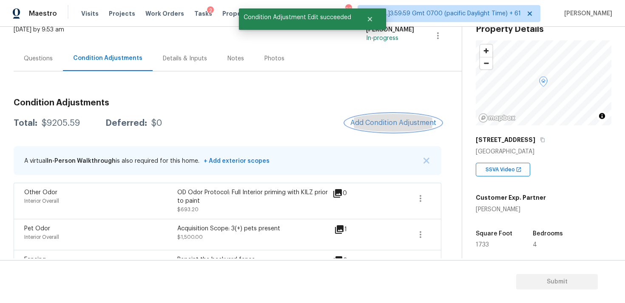
click at [383, 117] on button "Add Condition Adjustment" at bounding box center [393, 123] width 96 height 18
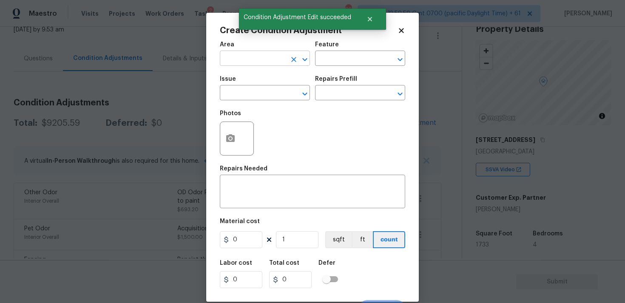
click at [250, 58] on input "text" at bounding box center [253, 59] width 66 height 13
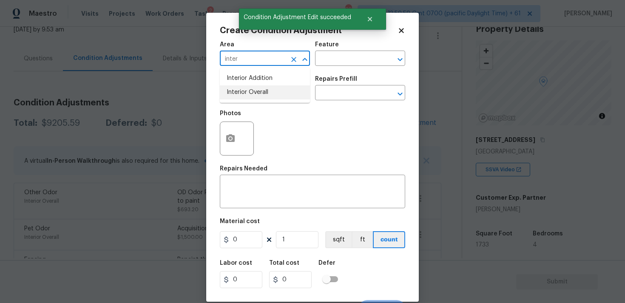
click at [257, 91] on li "Interior Overall" at bounding box center [265, 93] width 90 height 14
type input "Interior Overall"
click at [257, 91] on input "text" at bounding box center [253, 93] width 66 height 13
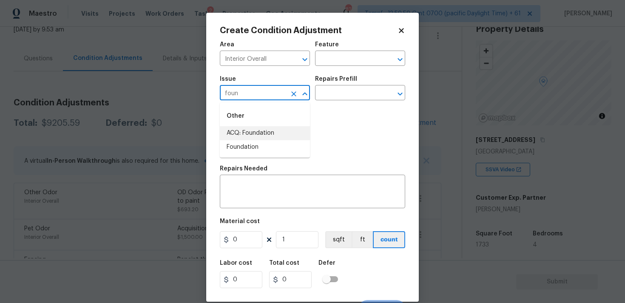
click at [255, 129] on li "ACQ: Foundation" at bounding box center [265, 133] width 90 height 14
type input "ACQ: Foundation"
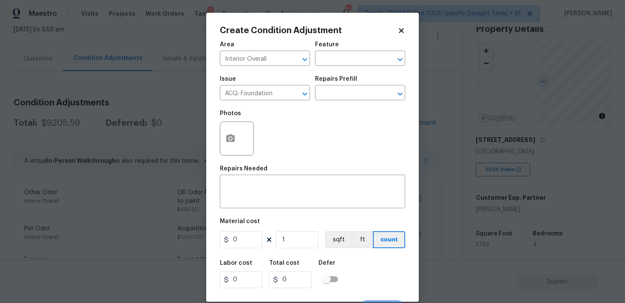
click at [330, 102] on div "Issue ACQ: Foundation ​ Repairs Prefill ​" at bounding box center [313, 88] width 186 height 34
click at [332, 93] on input "text" at bounding box center [348, 93] width 66 height 13
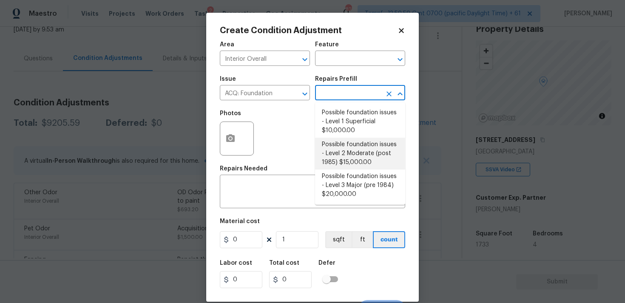
click at [346, 140] on li "Possible foundation issues - Level 2 Moderate (post 1985) $15,000.00" at bounding box center [360, 154] width 90 height 32
type input "Acquisition"
type textarea "Possible foundation issues - Level 2 Moderate: Disclaimer: This is NOT a techni…"
type input "15000"
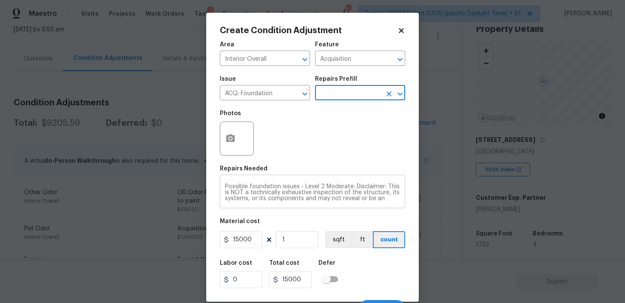
scroll to position [14, 0]
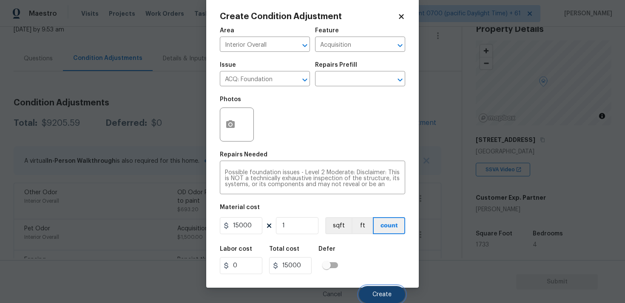
click at [380, 289] on button "Create" at bounding box center [382, 294] width 46 height 17
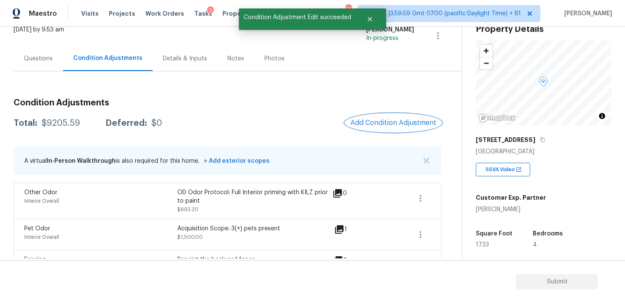
scroll to position [0, 0]
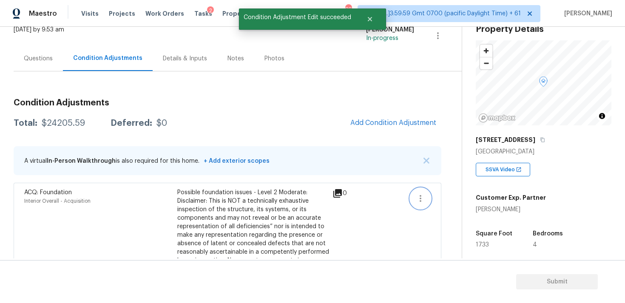
click at [418, 196] on icon "button" at bounding box center [421, 199] width 10 height 10
click at [440, 196] on div "Edit" at bounding box center [469, 197] width 66 height 9
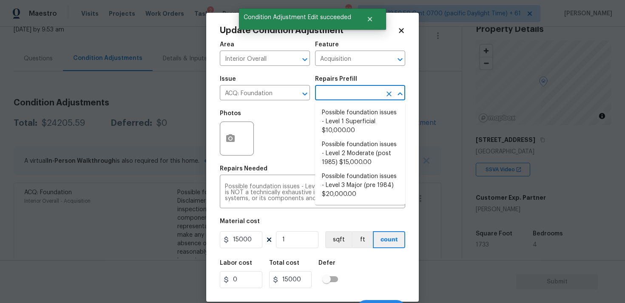
click at [358, 100] on input "text" at bounding box center [348, 93] width 66 height 13
click at [354, 116] on li "Possible foundation issues - Level 1 Superficial $10,000.00" at bounding box center [360, 122] width 90 height 32
type textarea "Possible foundation issues - Level 1 - Superficial. Disclaimer: This is NOT a t…"
type input "10000"
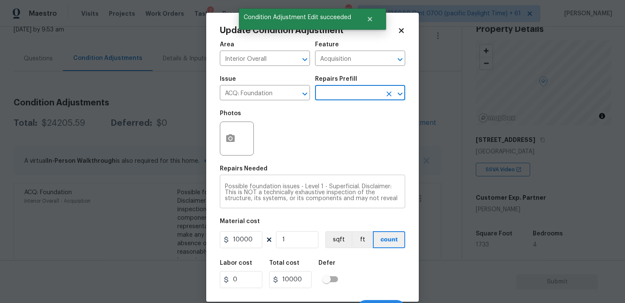
scroll to position [30, 0]
click at [377, 275] on div "Labor cost 0 Total cost 10000 Defer" at bounding box center [313, 274] width 186 height 38
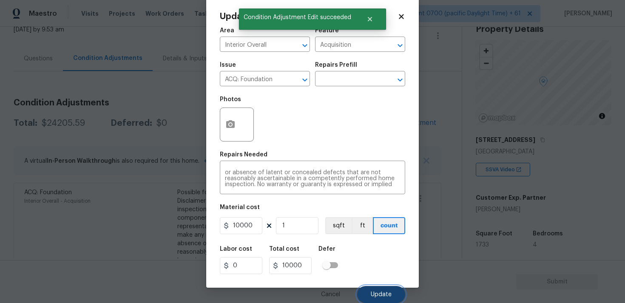
click at [383, 292] on span "Update" at bounding box center [381, 295] width 21 height 6
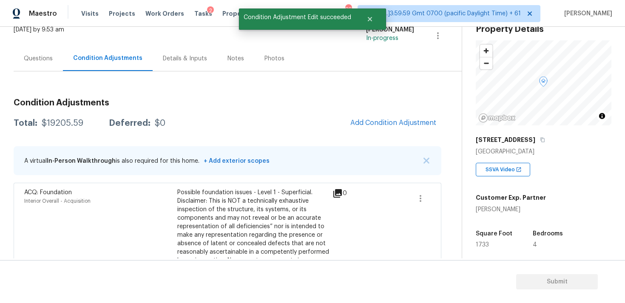
scroll to position [54, 0]
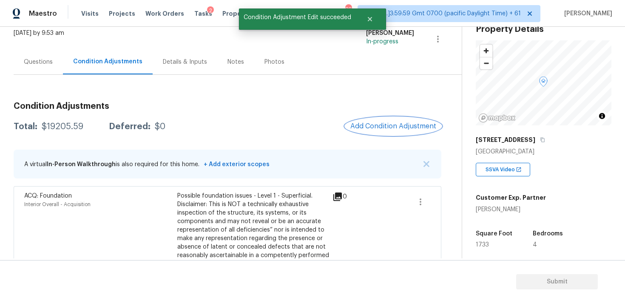
click at [360, 131] on button "Add Condition Adjustment" at bounding box center [393, 126] width 96 height 18
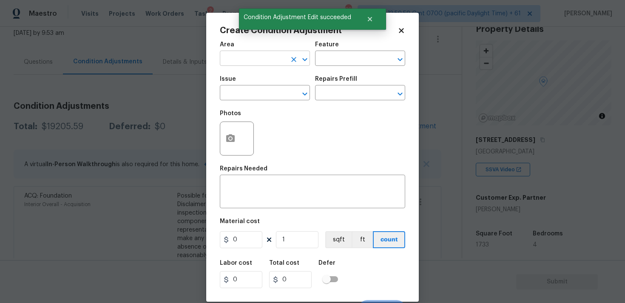
click at [246, 61] on input "text" at bounding box center [253, 59] width 66 height 13
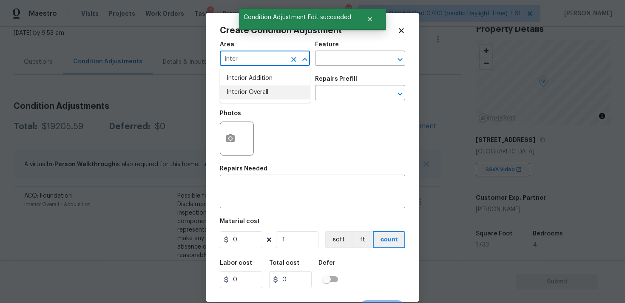
click at [251, 96] on li "Interior Overall" at bounding box center [265, 93] width 90 height 14
type input "Interior Overall"
click at [251, 96] on input "text" at bounding box center [253, 93] width 66 height 13
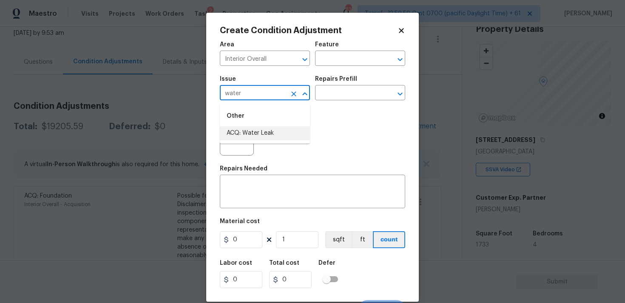
click at [259, 128] on li "ACQ: Water Leak" at bounding box center [265, 133] width 90 height 14
type input "ACQ: Water Leak"
click at [236, 136] on button "button" at bounding box center [230, 138] width 20 height 33
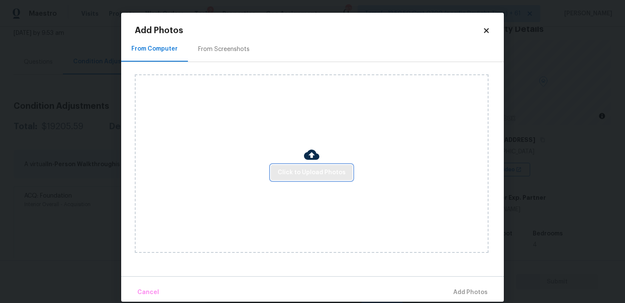
click at [307, 174] on span "Click to Upload Photos" at bounding box center [312, 173] width 68 height 11
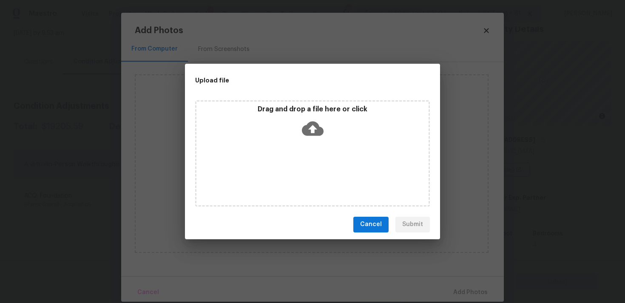
click at [314, 126] on icon at bounding box center [313, 129] width 22 height 22
click at [374, 226] on span "Cancel" at bounding box center [371, 225] width 22 height 11
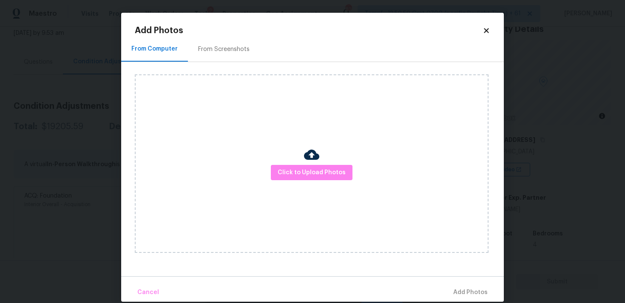
click at [492, 21] on div "Add Photos From Computer From Screenshots Click to Upload Photos Cancel Add Pho…" at bounding box center [312, 157] width 383 height 289
click at [487, 27] on icon at bounding box center [487, 31] width 8 height 8
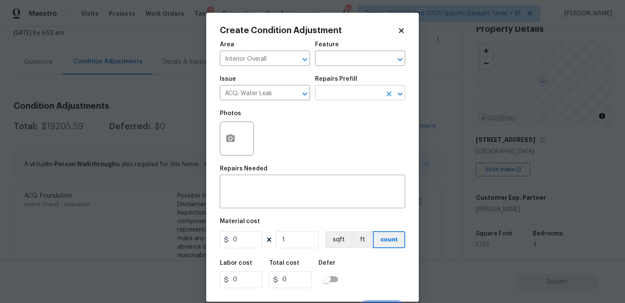
click at [345, 95] on input "text" at bounding box center [348, 93] width 66 height 13
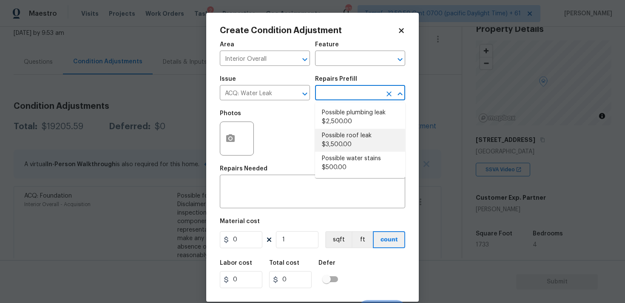
click at [342, 132] on li "Possible roof leak $3,500.00" at bounding box center [360, 140] width 90 height 23
type input "Acquisition"
type textarea "Acquisition Scope: Possible roof leak"
type input "3500"
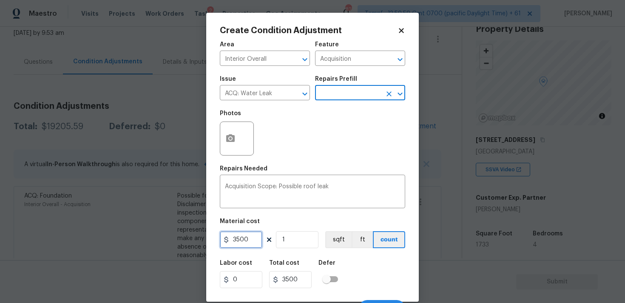
click at [237, 238] on input "3500" at bounding box center [241, 239] width 43 height 17
type input "2500"
click at [355, 255] on div "Area Interior Overall ​ Feature Acquisition ​ Issue ACQ: Water Leak ​ Repairs P…" at bounding box center [313, 177] width 186 height 281
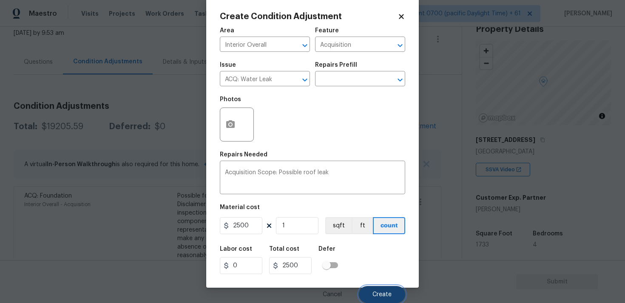
click at [379, 297] on span "Create" at bounding box center [382, 295] width 19 height 6
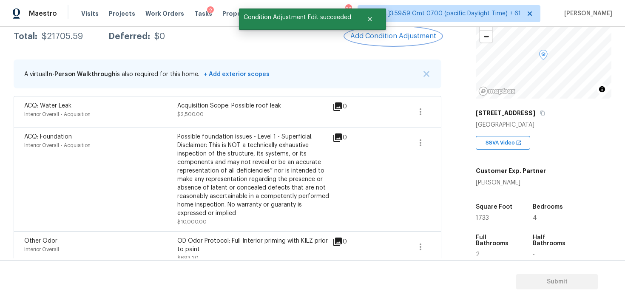
scroll to position [68, 0]
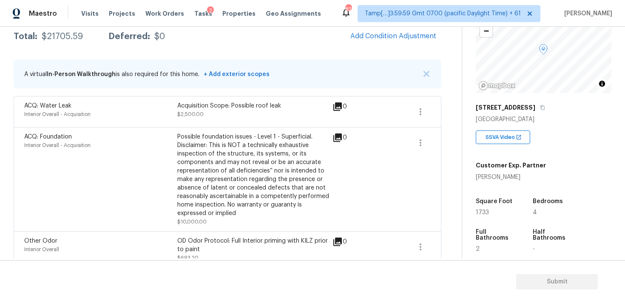
click at [379, 49] on div "Condition Adjustments Total: $21705.59 Deferred: $0 Add Condition Adjustment A …" at bounding box center [228, 289] width 428 height 569
click at [380, 48] on div "Condition Adjustments Total: $21705.59 Deferred: $0 Add Condition Adjustment A …" at bounding box center [228, 289] width 428 height 569
click at [382, 44] on button "Add Condition Adjustment" at bounding box center [393, 36] width 96 height 18
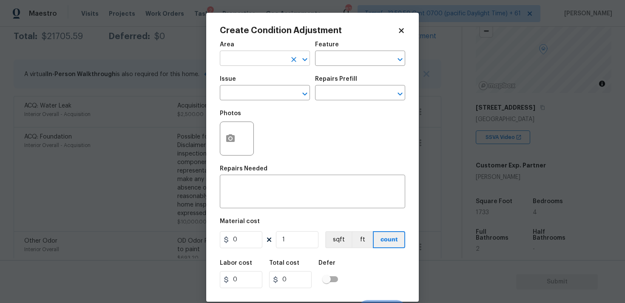
click at [278, 56] on input "text" at bounding box center [253, 59] width 66 height 13
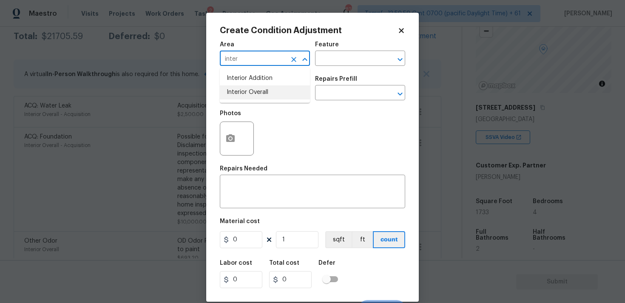
click at [272, 89] on li "Interior Overall" at bounding box center [265, 93] width 90 height 14
type input "Interior Overall"
click at [272, 89] on input "text" at bounding box center [253, 93] width 66 height 13
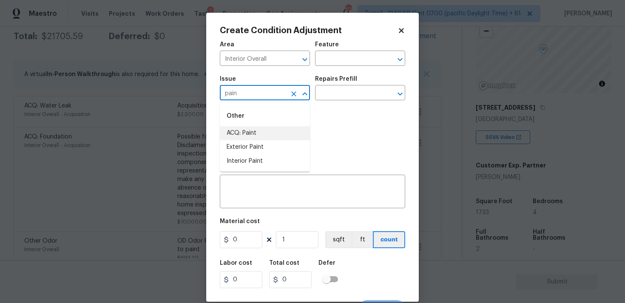
click at [268, 131] on li "ACQ: Paint" at bounding box center [265, 133] width 90 height 14
type input "ACQ: Paint"
click at [320, 101] on div "Issue ACQ: Paint ​ Repairs Prefill ​" at bounding box center [313, 88] width 186 height 34
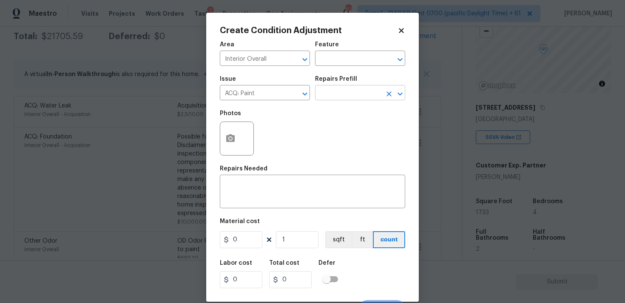
click at [325, 97] on input "text" at bounding box center [348, 93] width 66 height 13
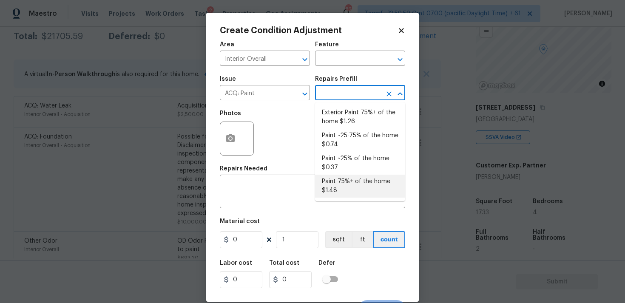
click at [338, 177] on li "Paint 75%+ of the home $1.48" at bounding box center [360, 186] width 90 height 23
type input "Acquisition"
type textarea "Acquisition Scope: 75%+ of the home will likely require interior paint"
type input "1.48"
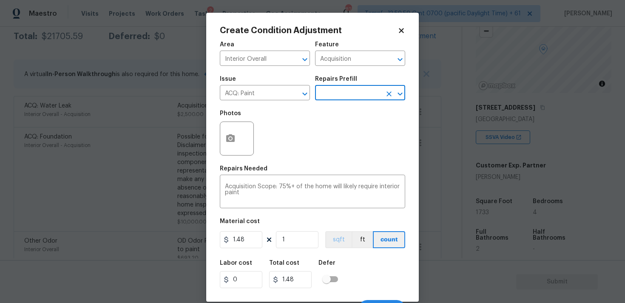
scroll to position [14, 0]
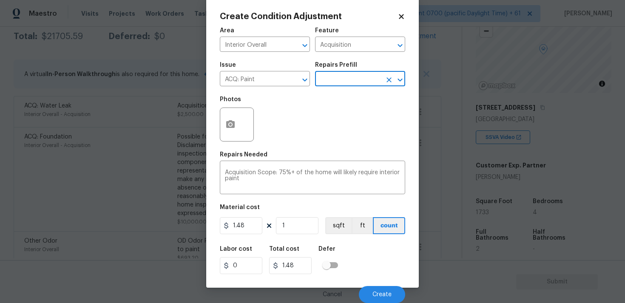
click at [319, 236] on div "Area Interior Overall ​ Feature Acquisition ​ Issue ACQ: Paint ​ Repairs Prefil…" at bounding box center [313, 163] width 186 height 281
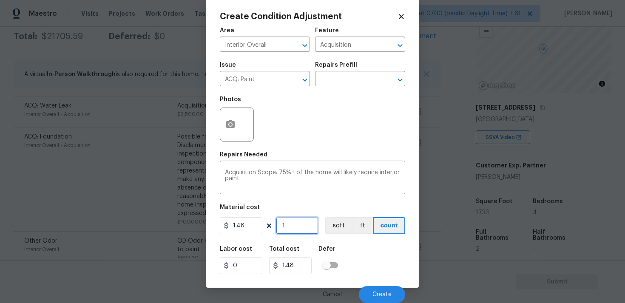
click at [310, 226] on input "1" at bounding box center [297, 225] width 43 height 17
type input "0"
type input "1"
type input "1.48"
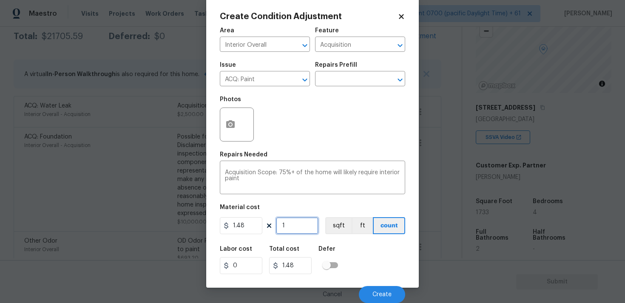
type input "17"
type input "25.16"
type input "173"
type input "256.04"
type input "1733"
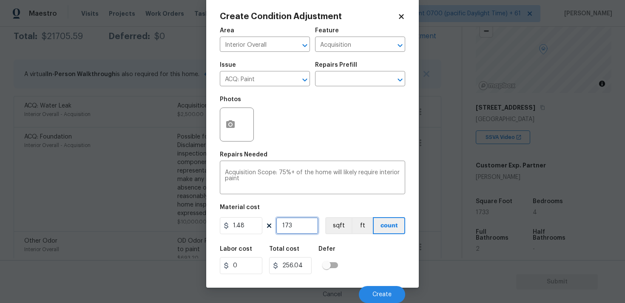
type input "2564.84"
type input "1733"
click at [340, 224] on button "sqft" at bounding box center [338, 225] width 26 height 17
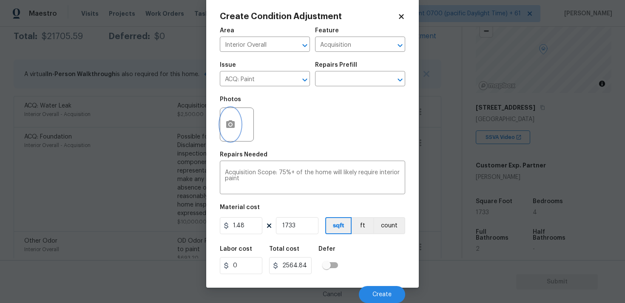
click at [233, 112] on button "button" at bounding box center [230, 124] width 20 height 33
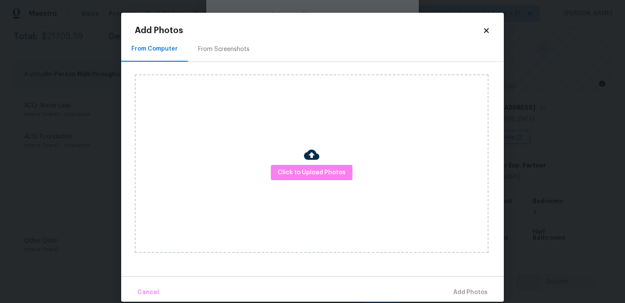
click at [237, 42] on div "From Screenshots" at bounding box center [224, 49] width 72 height 25
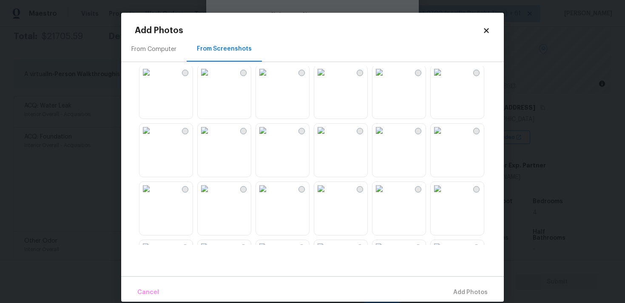
scroll to position [0, 0]
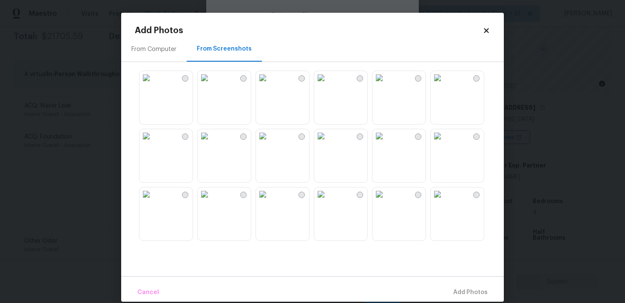
click at [386, 85] on img at bounding box center [380, 78] width 14 height 14
click at [386, 143] on img at bounding box center [380, 136] width 14 height 14
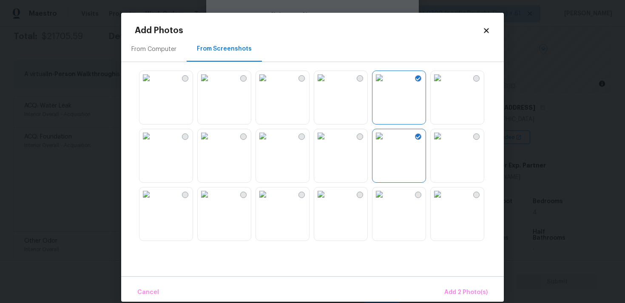
click at [211, 143] on img at bounding box center [205, 136] width 14 height 14
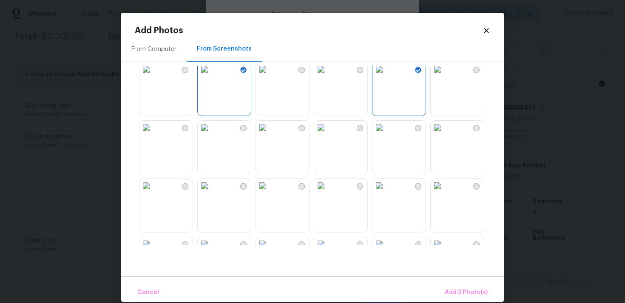
click at [328, 134] on img at bounding box center [321, 128] width 14 height 14
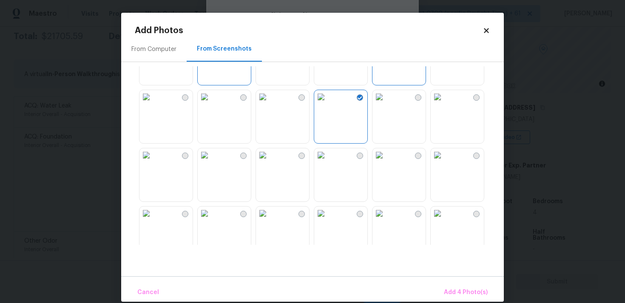
click at [211, 162] on img at bounding box center [205, 155] width 14 height 14
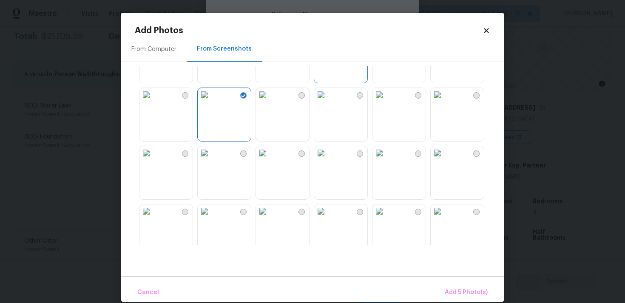
click at [211, 160] on img at bounding box center [205, 153] width 14 height 14
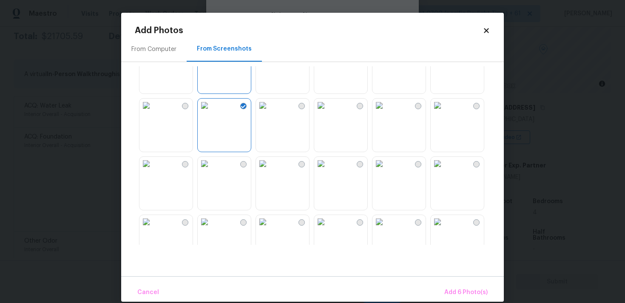
click at [445, 112] on img at bounding box center [438, 106] width 14 height 14
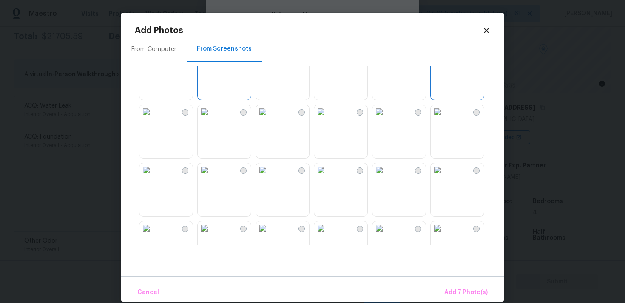
click at [386, 119] on img at bounding box center [380, 112] width 14 height 14
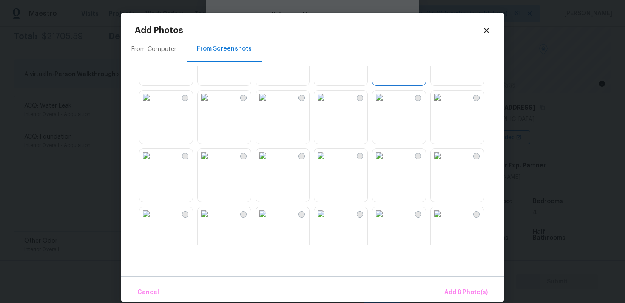
scroll to position [337, 0]
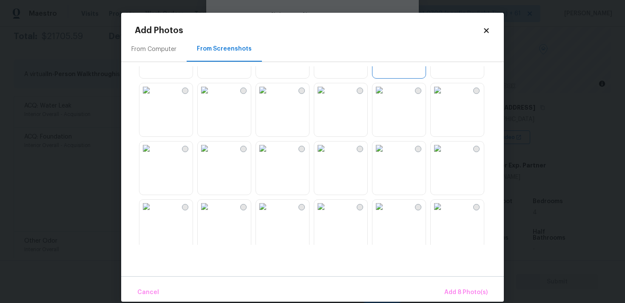
click at [386, 155] on img at bounding box center [380, 149] width 14 height 14
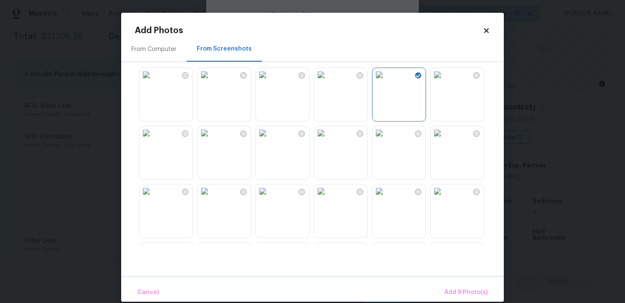
click at [386, 140] on img at bounding box center [380, 133] width 14 height 14
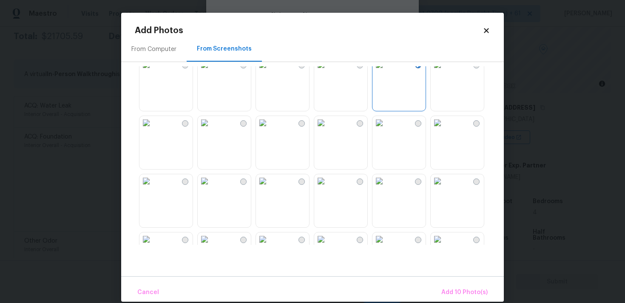
scroll to position [494, 0]
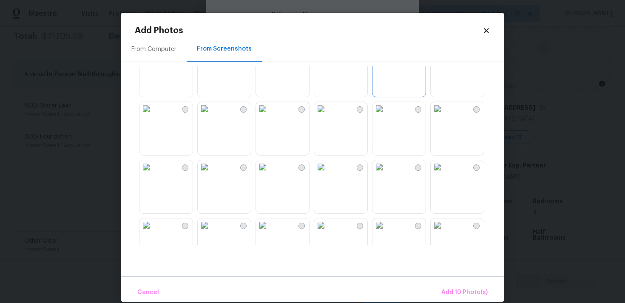
click at [211, 116] on img at bounding box center [205, 109] width 14 height 14
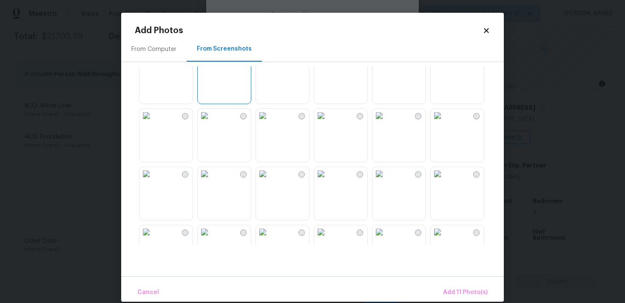
click at [270, 168] on img at bounding box center [263, 174] width 14 height 14
click at [270, 181] on img at bounding box center [263, 174] width 14 height 14
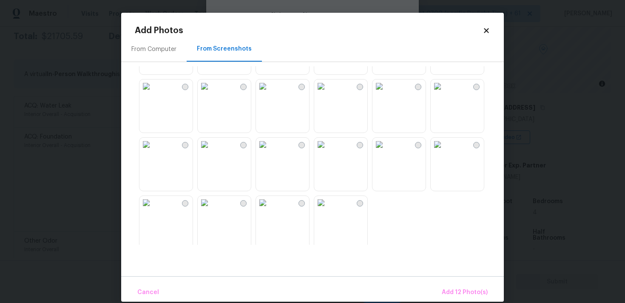
scroll to position [813, 0]
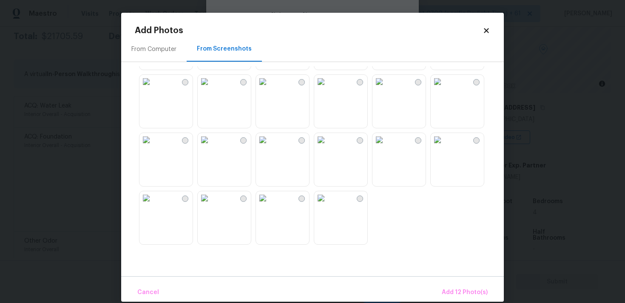
click at [153, 89] on img at bounding box center [147, 82] width 14 height 14
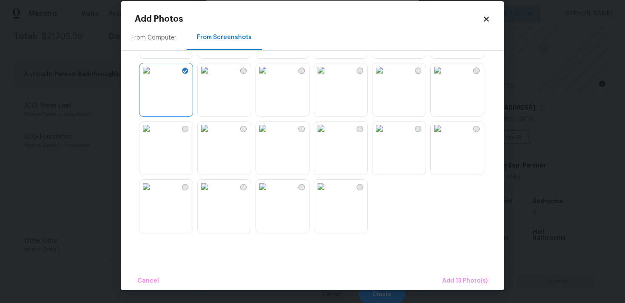
click at [270, 194] on img at bounding box center [263, 187] width 14 height 14
click at [453, 274] on button "Add 14 Photo(s)" at bounding box center [464, 281] width 53 height 18
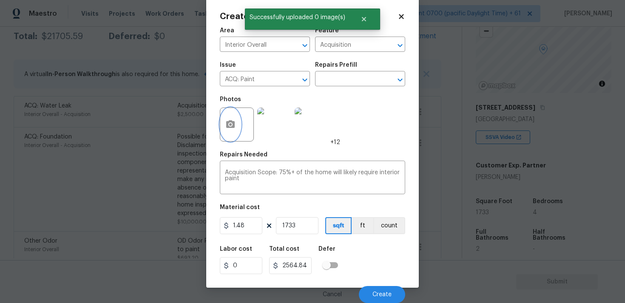
scroll to position [0, 0]
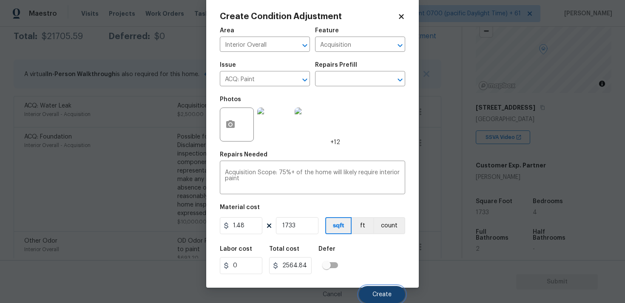
click at [380, 290] on button "Create" at bounding box center [382, 294] width 46 height 17
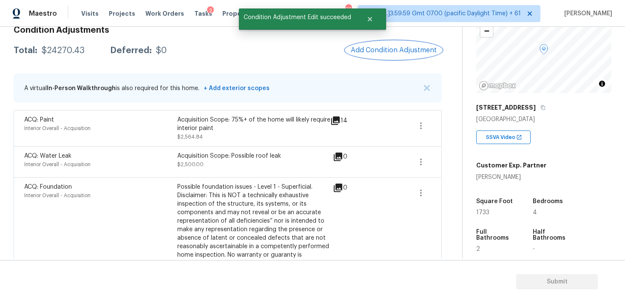
scroll to position [130, 0]
click at [386, 55] on button "Add Condition Adjustment" at bounding box center [394, 51] width 96 height 18
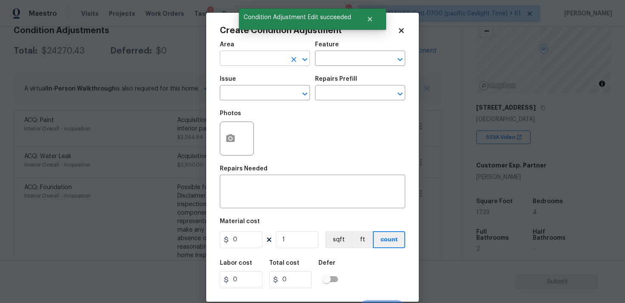
click at [266, 61] on input "text" at bounding box center [253, 59] width 66 height 13
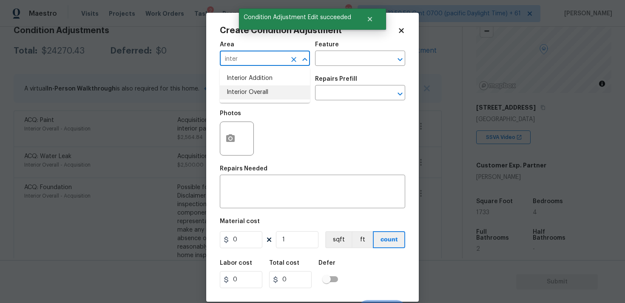
click at [269, 91] on li "Interior Overall" at bounding box center [265, 93] width 90 height 14
type input "Interior Overall"
click at [269, 91] on input "text" at bounding box center [253, 93] width 66 height 13
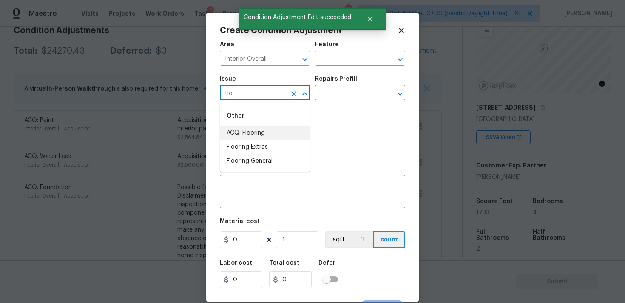
click at [275, 137] on li "ACQ: Flooring" at bounding box center [265, 133] width 90 height 14
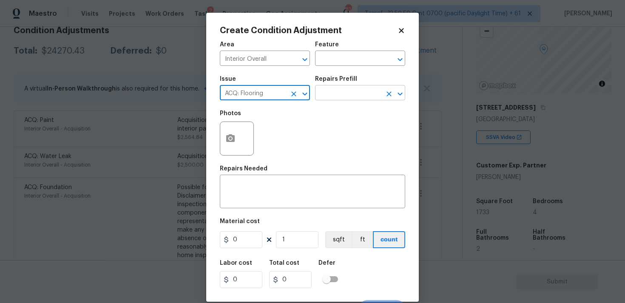
type input "ACQ: Flooring"
click at [346, 98] on input "text" at bounding box center [348, 93] width 66 height 13
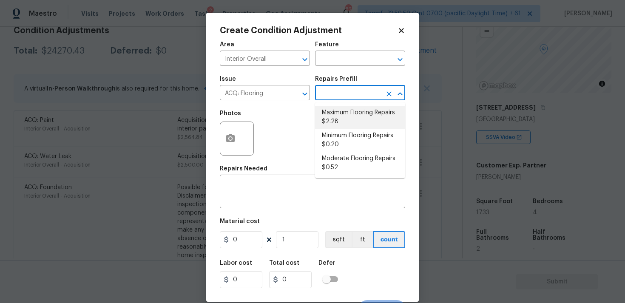
click at [349, 117] on li "Maximum Flooring Repairs $2.28" at bounding box center [360, 117] width 90 height 23
type input "Acquisition"
type textarea "Acquisition Scope: Maximum flooring repairs"
type input "2.28"
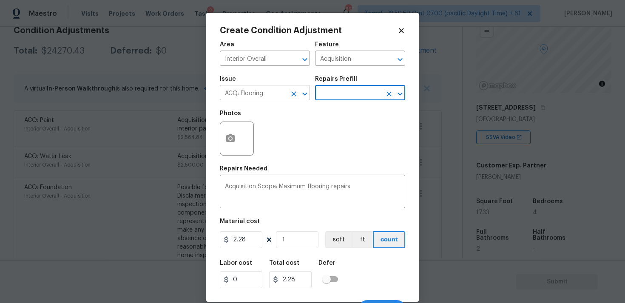
click at [297, 97] on icon "Clear" at bounding box center [294, 94] width 9 height 9
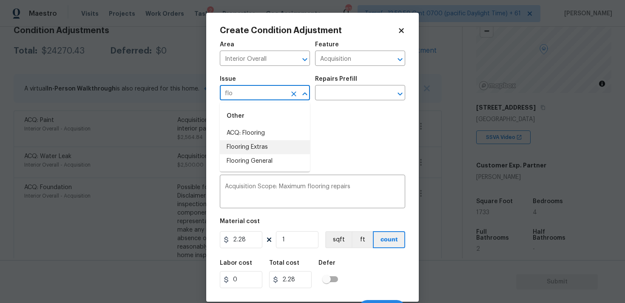
click at [298, 149] on li "Flooring Extras" at bounding box center [265, 147] width 90 height 14
type input "Flooring Extras"
click at [351, 80] on h5 "Repairs Prefill" at bounding box center [336, 79] width 42 height 6
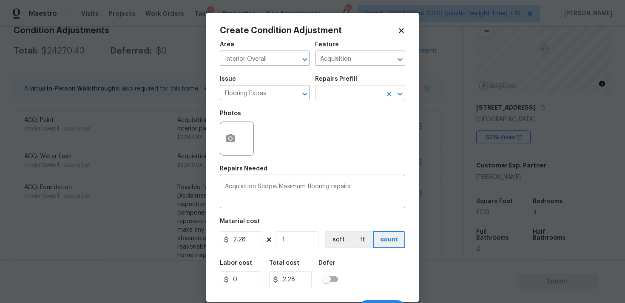
click at [347, 98] on input "text" at bounding box center [348, 93] width 66 height 13
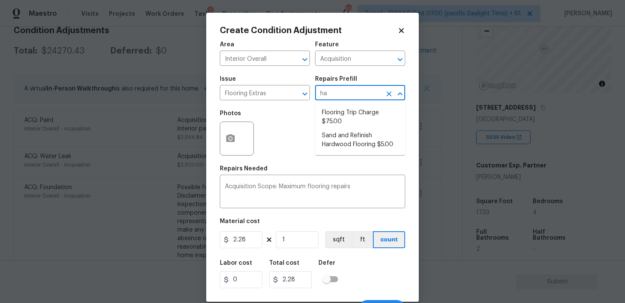
type input "har"
click at [356, 137] on li "Sand and Refinish Hardwood Flooring $5.00" at bounding box center [360, 140] width 90 height 23
type input "Overall Flooring"
type textarea "Sand and refinish the existing hardwood floors. PM to confirm color/sheen."
type input "5"
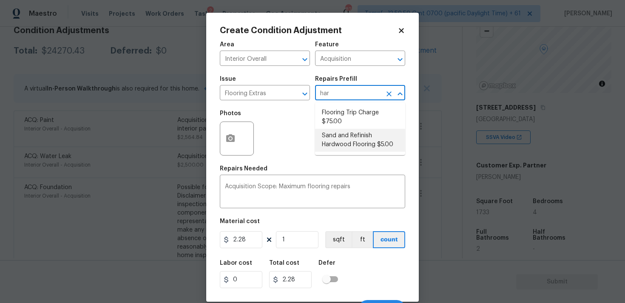
type input "5"
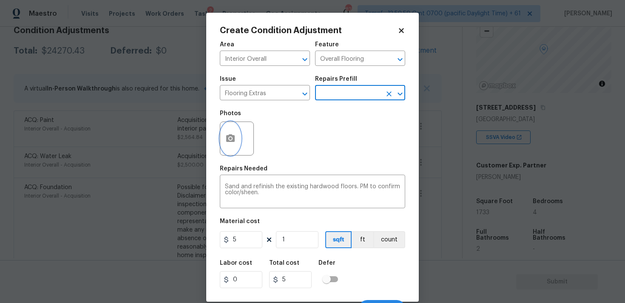
click at [230, 145] on button "button" at bounding box center [230, 138] width 20 height 33
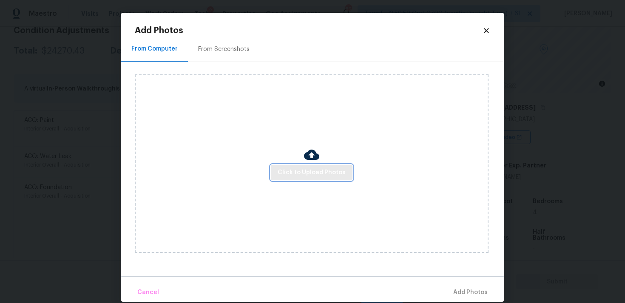
click at [330, 171] on span "Click to Upload Photos" at bounding box center [312, 173] width 68 height 11
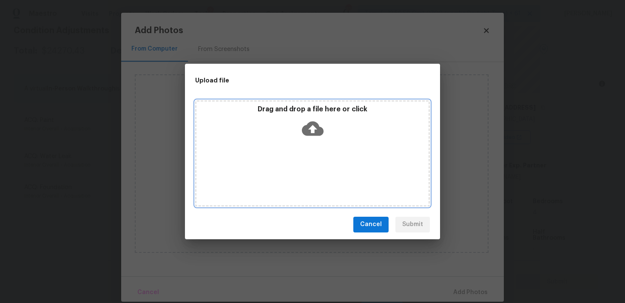
click at [308, 124] on icon at bounding box center [313, 128] width 22 height 14
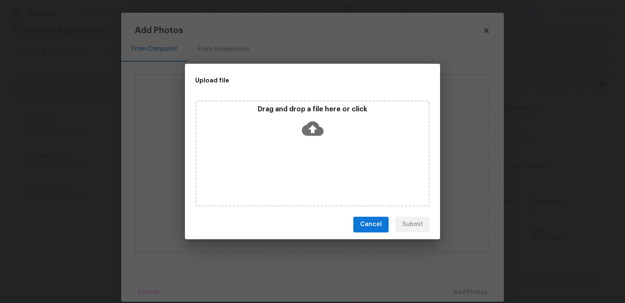
click at [370, 228] on span "Cancel" at bounding box center [371, 225] width 22 height 11
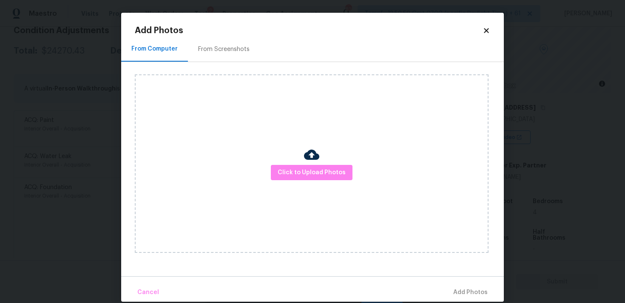
click at [227, 45] on div "From Screenshots" at bounding box center [223, 49] width 51 height 9
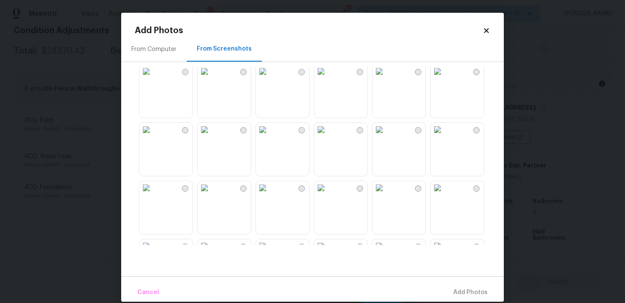
scroll to position [262, 0]
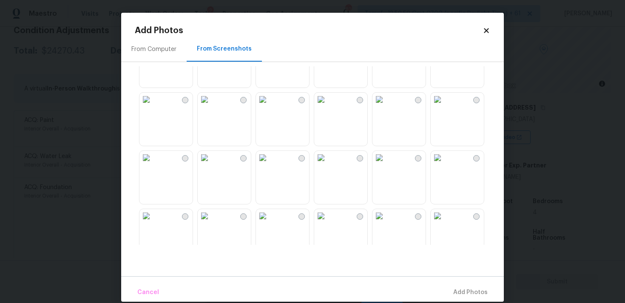
click at [270, 106] on img at bounding box center [263, 100] width 14 height 14
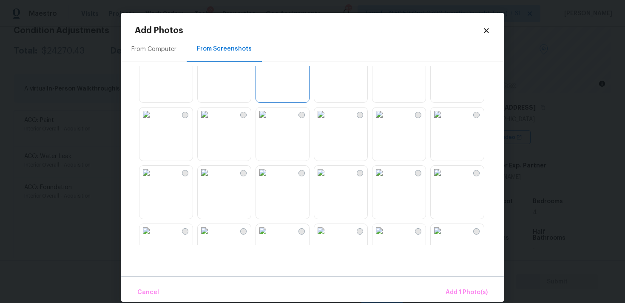
scroll to position [714, 0]
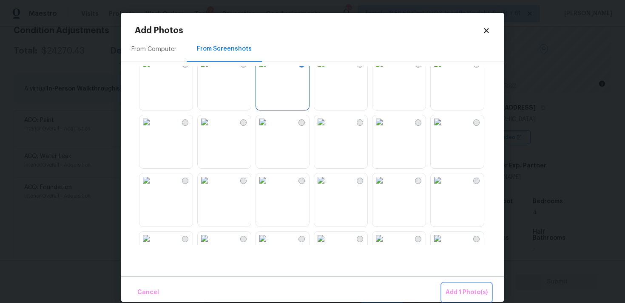
click at [465, 296] on span "Add 1 Photo(s)" at bounding box center [467, 293] width 42 height 11
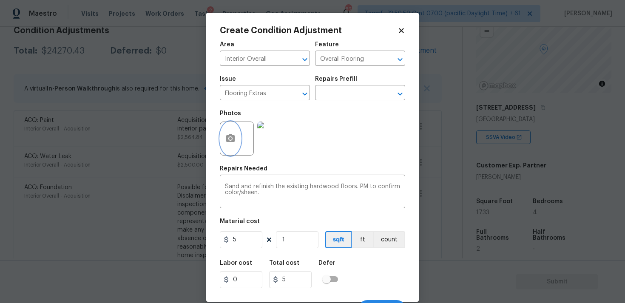
scroll to position [14, 0]
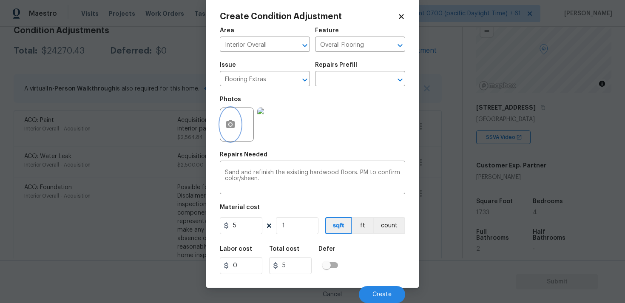
click at [228, 122] on icon "button" at bounding box center [230, 124] width 9 height 8
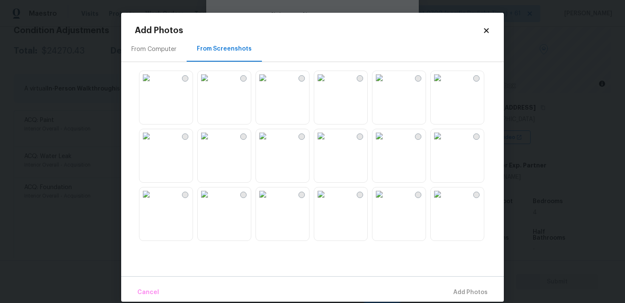
click at [485, 30] on icon at bounding box center [486, 30] width 5 height 5
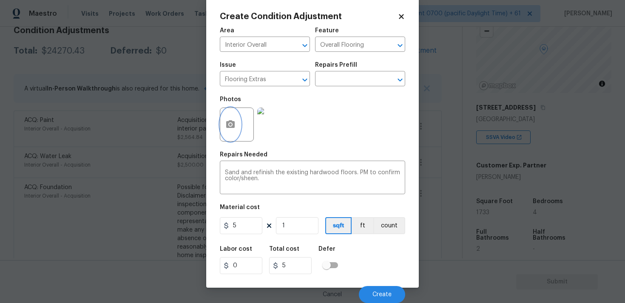
click at [229, 120] on icon "button" at bounding box center [231, 125] width 10 height 10
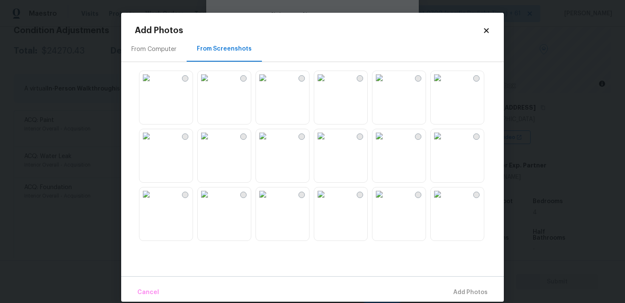
click at [175, 54] on div "From Computer" at bounding box center [154, 49] width 66 height 25
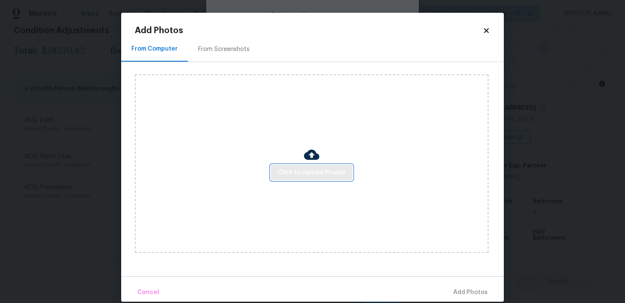
click at [313, 170] on span "Click to Upload Photos" at bounding box center [312, 173] width 68 height 11
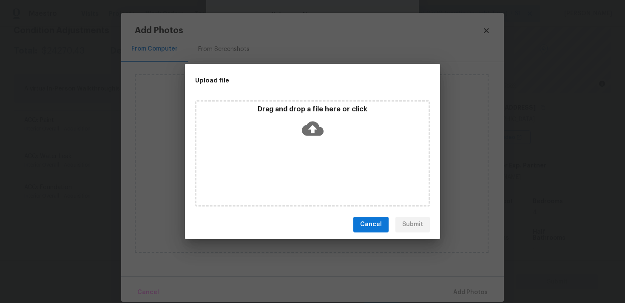
click at [308, 124] on icon at bounding box center [313, 128] width 22 height 14
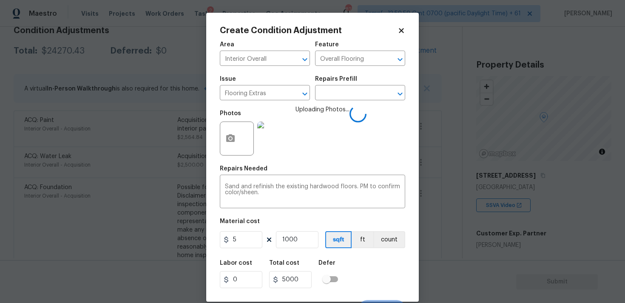
scroll to position [14, 0]
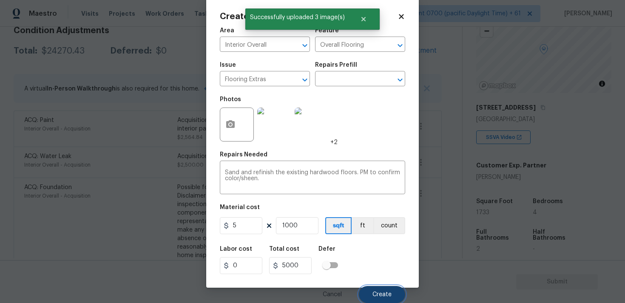
click at [381, 289] on button "Create" at bounding box center [382, 294] width 46 height 17
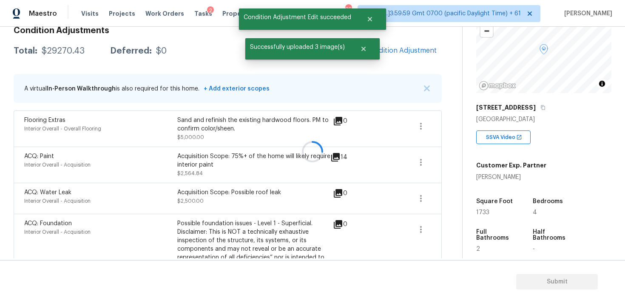
scroll to position [0, 0]
click at [389, 59] on button "Add Condition Adjustment" at bounding box center [394, 51] width 96 height 18
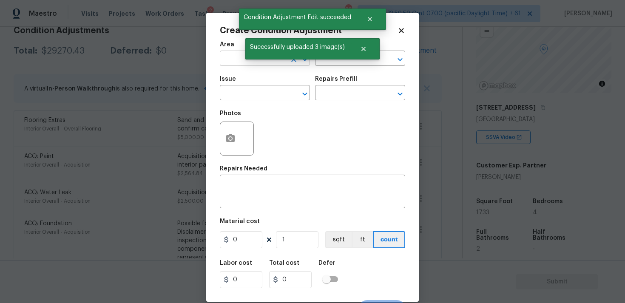
click at [232, 64] on input "text" at bounding box center [253, 59] width 66 height 13
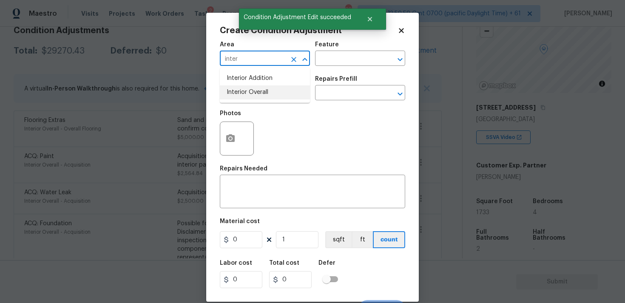
click at [239, 93] on li "Interior Overall" at bounding box center [265, 93] width 90 height 14
type input "Interior Overall"
click at [239, 93] on input "text" at bounding box center [253, 93] width 66 height 13
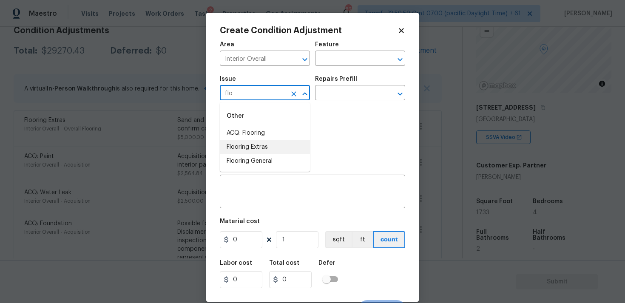
click at [276, 146] on li "Flooring Extras" at bounding box center [265, 147] width 90 height 14
type input "Flooring Extras"
click at [295, 91] on icon "Clear" at bounding box center [294, 94] width 9 height 9
click at [291, 134] on li "Tile and Grout" at bounding box center [265, 133] width 90 height 14
type input "Tile and Grout"
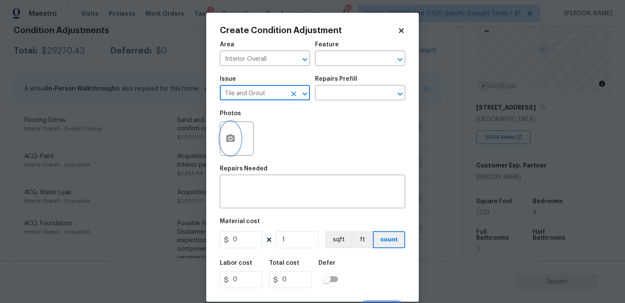
click at [235, 134] on icon "button" at bounding box center [231, 139] width 10 height 10
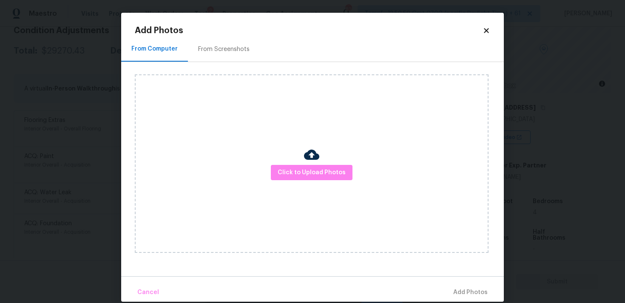
click at [294, 164] on div "Click to Upload Photos" at bounding box center [312, 163] width 354 height 179
click at [304, 166] on button "Click to Upload Photos" at bounding box center [312, 173] width 82 height 16
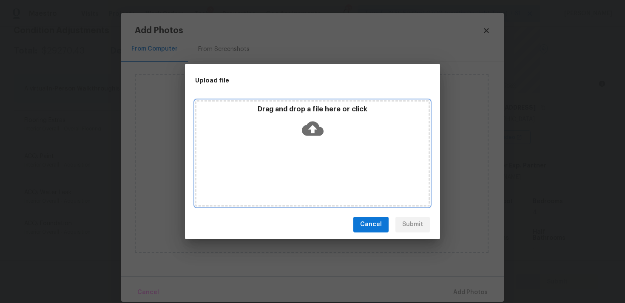
click at [311, 130] on icon at bounding box center [313, 129] width 22 height 22
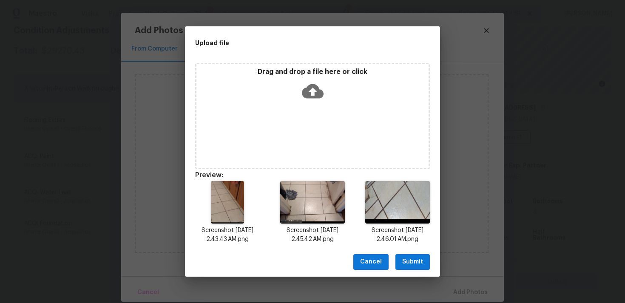
click at [417, 263] on span "Submit" at bounding box center [413, 262] width 21 height 11
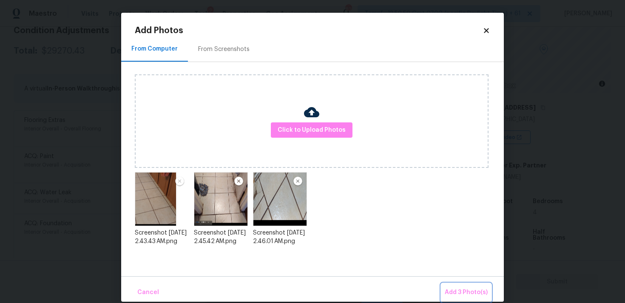
click at [463, 288] on span "Add 3 Photo(s)" at bounding box center [466, 293] width 43 height 11
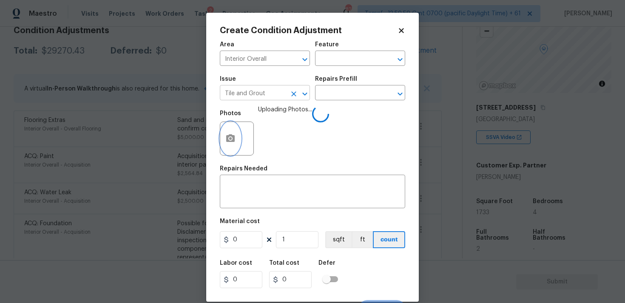
click at [294, 93] on icon "Clear" at bounding box center [294, 94] width 9 height 9
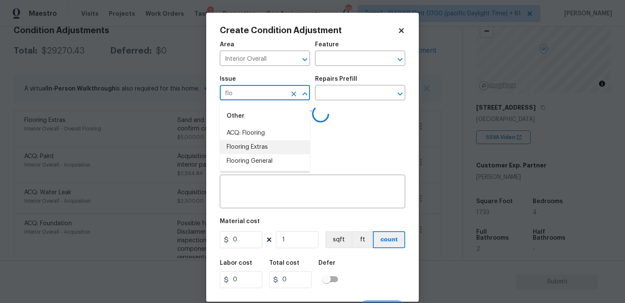
click at [271, 146] on li "Flooring Extras" at bounding box center [265, 147] width 90 height 14
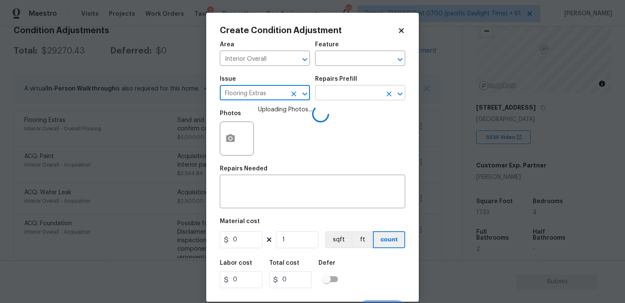
type input "Flooring Extras"
click at [326, 96] on input "text" at bounding box center [348, 93] width 66 height 13
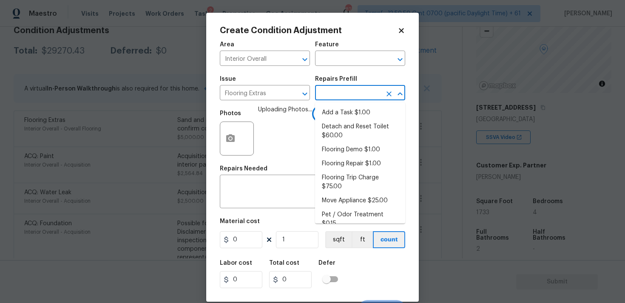
type input "d"
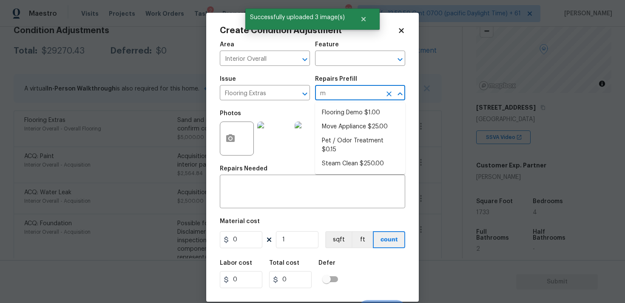
type input "mo"
type input "dem"
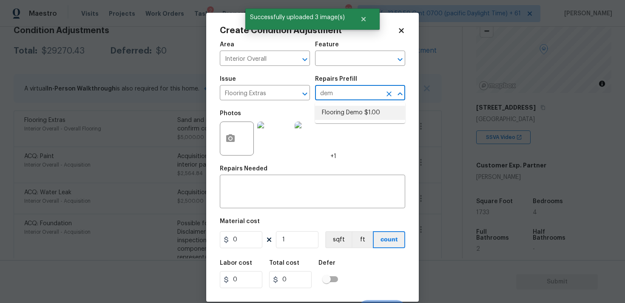
click at [352, 109] on li "Flooring Demo $1.00" at bounding box center [360, 113] width 90 height 14
type input "Overall Flooring"
type textarea "Demo existing flooring."
type input "1"
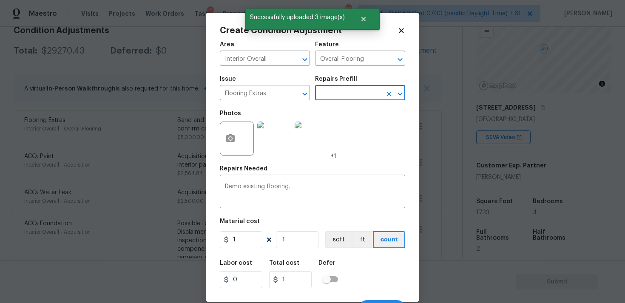
click at [263, 227] on div "Material cost" at bounding box center [313, 224] width 186 height 11
click at [260, 240] on input "1" at bounding box center [241, 239] width 43 height 17
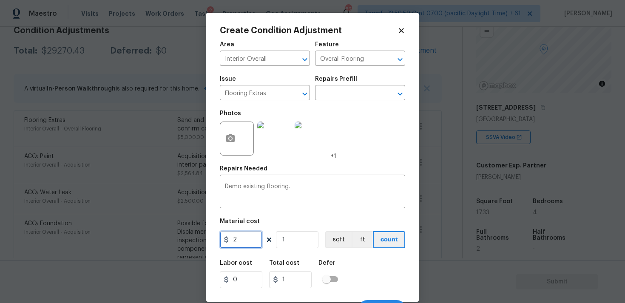
type input "2"
click at [294, 241] on input "1" at bounding box center [297, 239] width 43 height 17
type input "0"
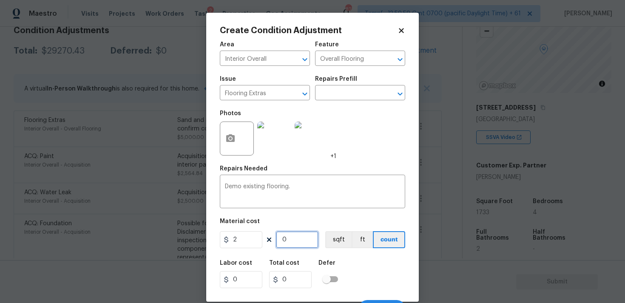
type input "5"
type input "10"
type input "50"
type input "100"
type input "500"
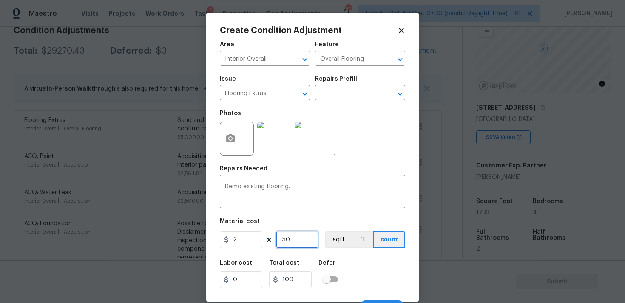
type input "1000"
type input "5000"
type input "10000"
type input "500"
type input "1000"
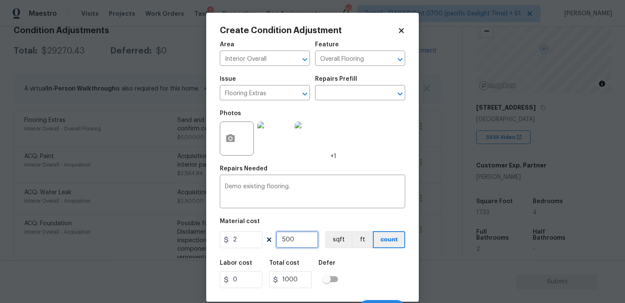
type input "500"
click at [351, 263] on div "Labor cost 0 Total cost 1000 Defer" at bounding box center [313, 274] width 186 height 38
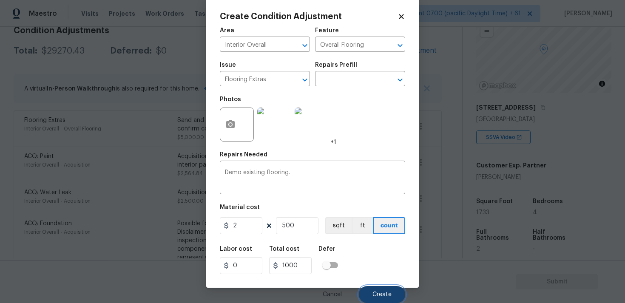
click at [377, 292] on span "Create" at bounding box center [382, 295] width 19 height 6
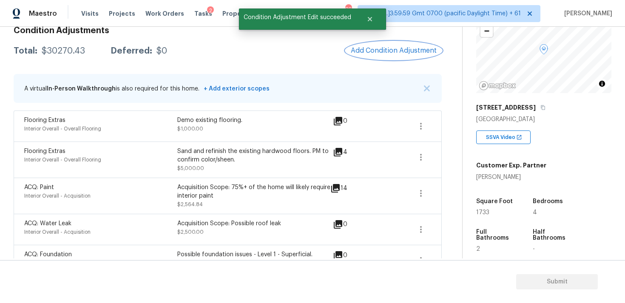
scroll to position [0, 0]
click at [403, 50] on span "Add Condition Adjustment" at bounding box center [394, 51] width 86 height 8
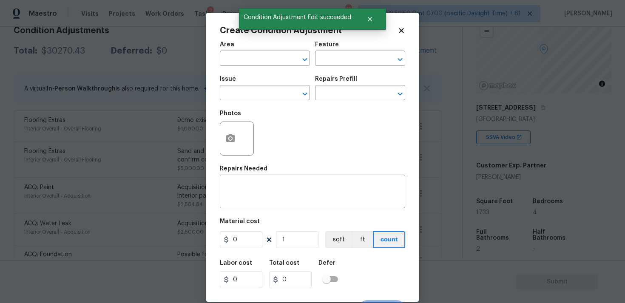
click at [278, 51] on div "Area" at bounding box center [265, 47] width 90 height 11
click at [275, 57] on input "text" at bounding box center [253, 59] width 66 height 13
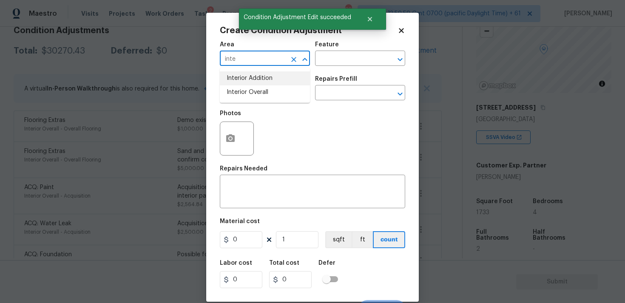
type input "inte"
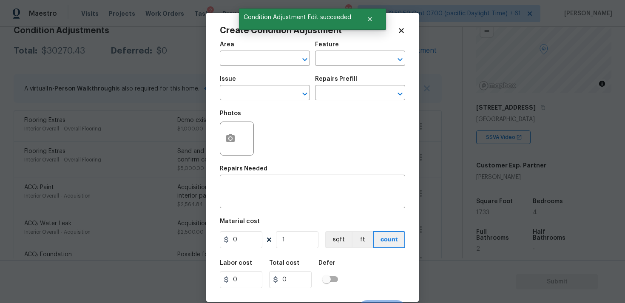
click at [400, 29] on icon at bounding box center [401, 30] width 5 height 5
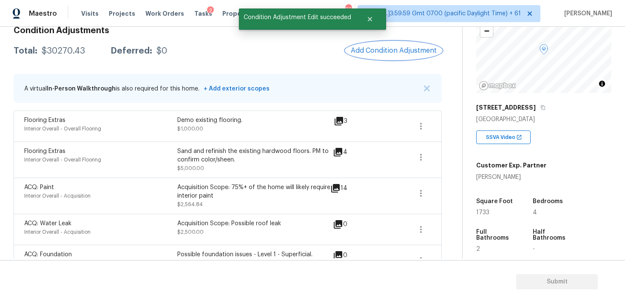
scroll to position [157, 0]
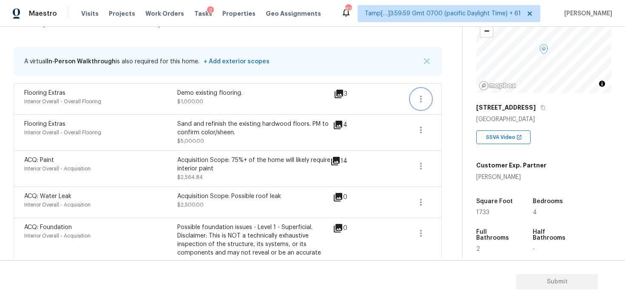
click at [421, 98] on icon "button" at bounding box center [421, 99] width 2 height 7
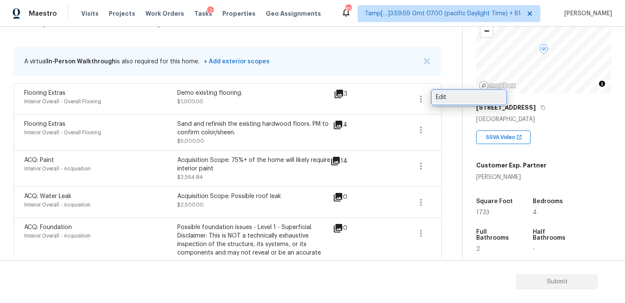
click at [449, 97] on div "Edit" at bounding box center [469, 97] width 66 height 9
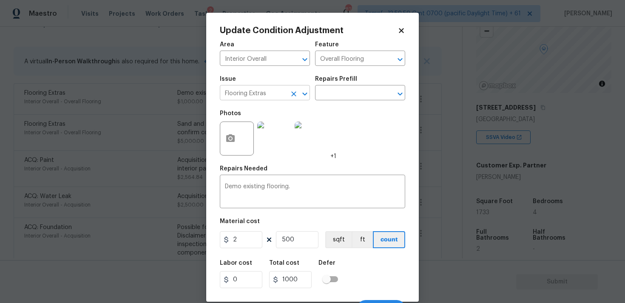
click at [291, 89] on button "Clear" at bounding box center [294, 94] width 12 height 12
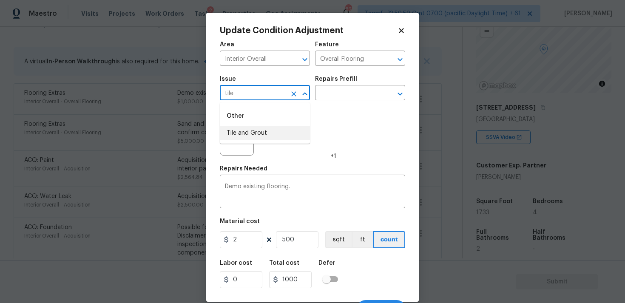
click at [291, 129] on li "Tile and Grout" at bounding box center [265, 133] width 90 height 14
type input "Tile and Grout"
click at [344, 102] on div "Issue Tile and Grout ​ Repairs Prefill ​" at bounding box center [313, 88] width 186 height 34
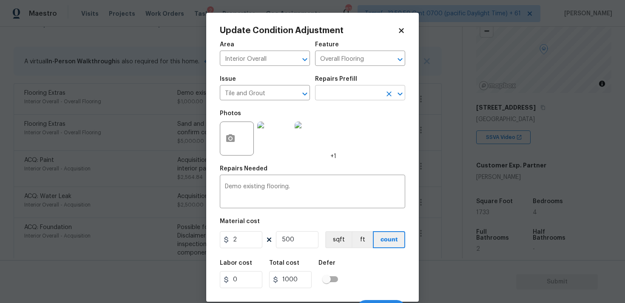
click at [345, 94] on input "text" at bounding box center [348, 93] width 66 height 13
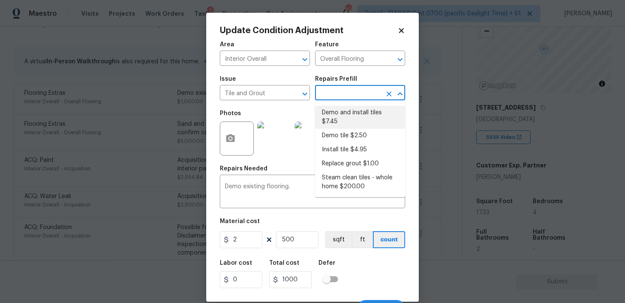
click at [348, 108] on li "Demo and install tiles $7.45" at bounding box center [360, 117] width 90 height 23
type textarea "Demo damaged tile and trowel thinset. Install tile flooring, float (level), and…"
type input "7.45"
type input "3725"
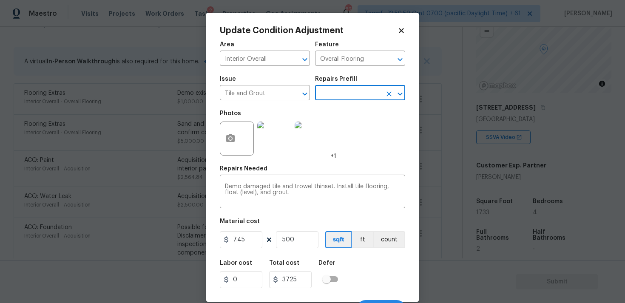
scroll to position [14, 0]
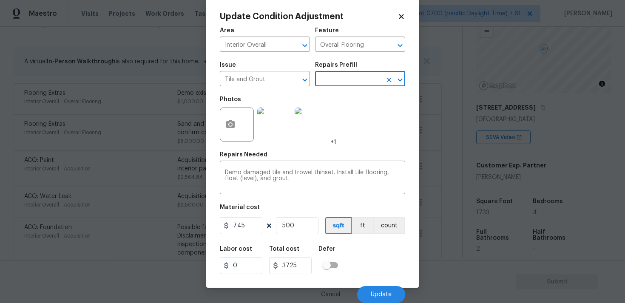
click at [356, 246] on div "Labor cost 0 Total cost 3725 Defer" at bounding box center [313, 260] width 186 height 38
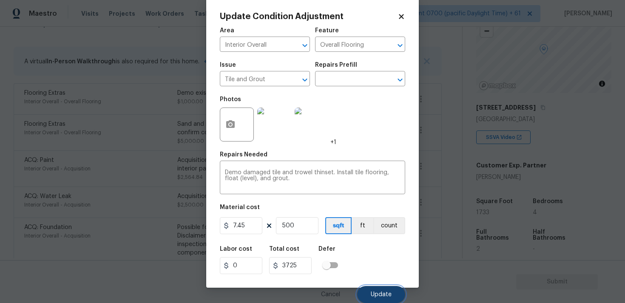
click at [383, 297] on span "Update" at bounding box center [381, 295] width 21 height 6
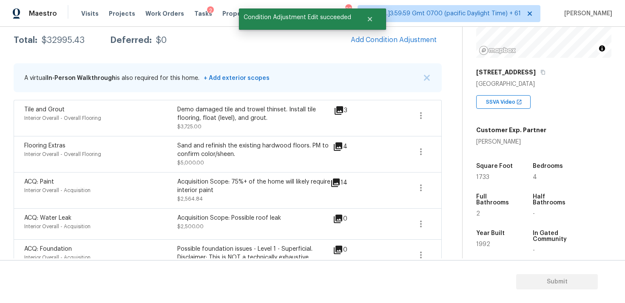
scroll to position [134, 0]
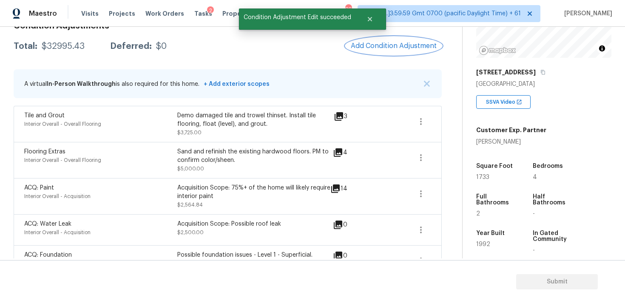
click at [395, 52] on button "Add Condition Adjustment" at bounding box center [394, 46] width 96 height 18
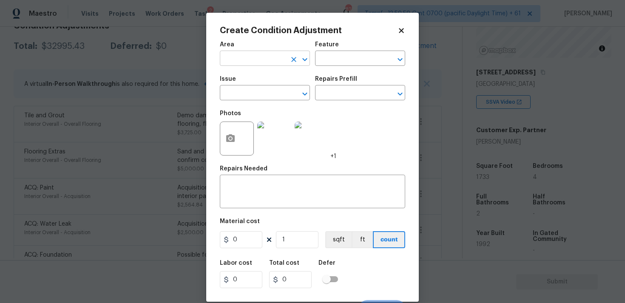
click at [266, 63] on input "text" at bounding box center [253, 59] width 66 height 13
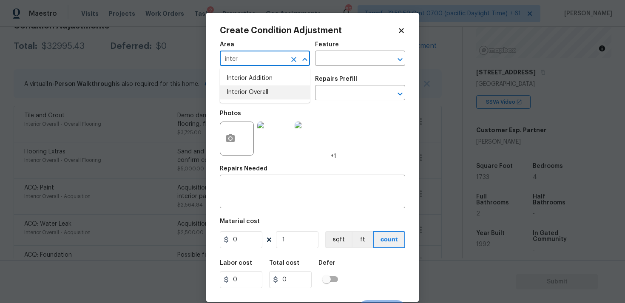
click at [267, 103] on ul "Interior Addition Interior Overall" at bounding box center [265, 85] width 90 height 35
click at [268, 97] on li "Interior Overall" at bounding box center [265, 93] width 90 height 14
type input "Interior Overall"
click at [268, 97] on input "text" at bounding box center [253, 93] width 66 height 13
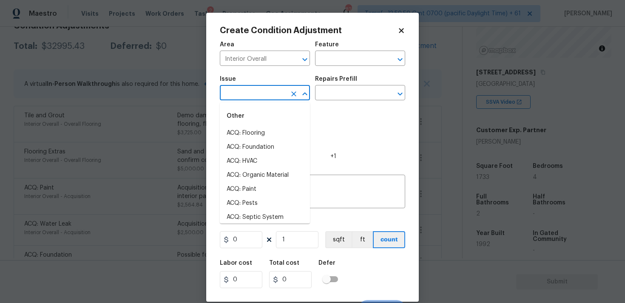
click at [268, 97] on input "text" at bounding box center [253, 93] width 66 height 13
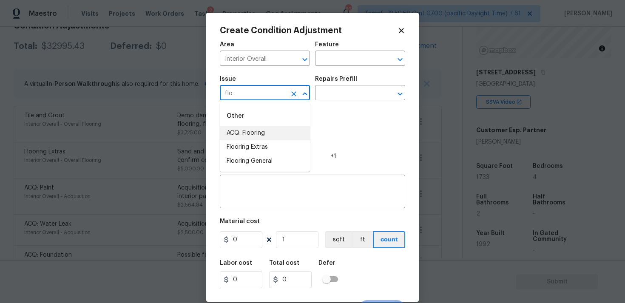
click at [263, 130] on li "ACQ: Flooring" at bounding box center [265, 133] width 90 height 14
type input "ACQ: Flooring"
click at [291, 91] on icon "Clear" at bounding box center [294, 94] width 9 height 9
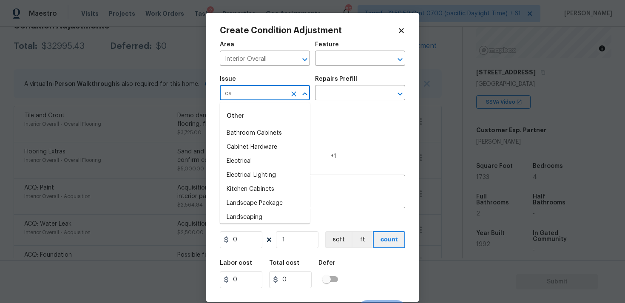
type input "c"
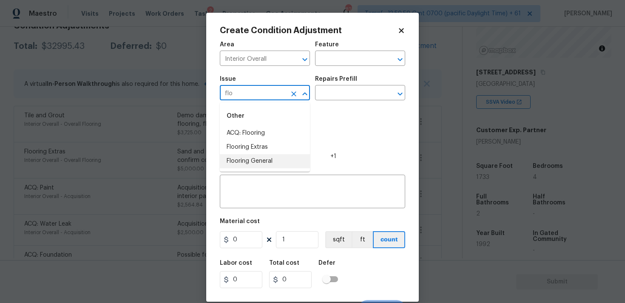
click at [298, 160] on li "Flooring General" at bounding box center [265, 161] width 90 height 14
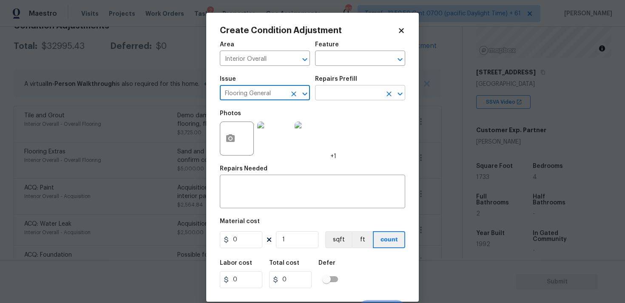
type input "Flooring General"
click at [340, 97] on input "text" at bounding box center [348, 93] width 66 height 13
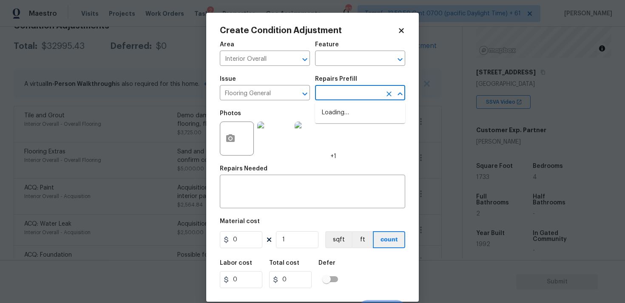
type input "c"
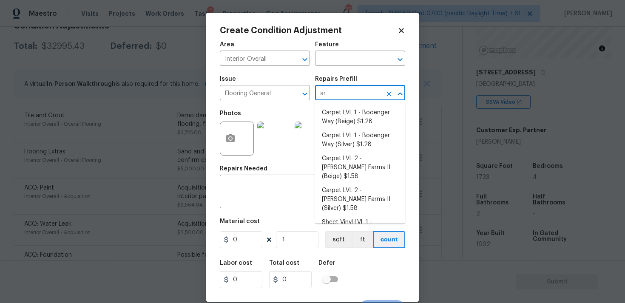
type input "arp"
click at [340, 109] on li "Carpet LVL 1 - Bodenger Way (Beige) $1.28" at bounding box center [360, 117] width 90 height 23
type input "Overall Flooring"
type textarea "Install new carpet. (Bodenger Way 749 Bird Bath, Beige) at all previously carpe…"
type input "1.28"
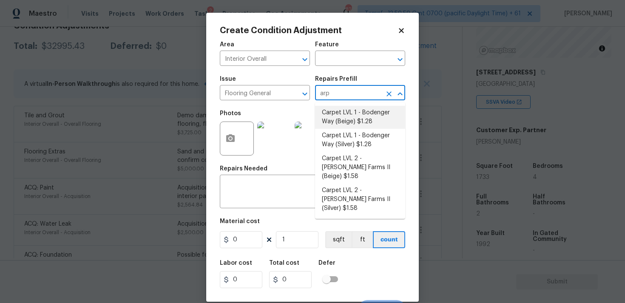
type input "1.28"
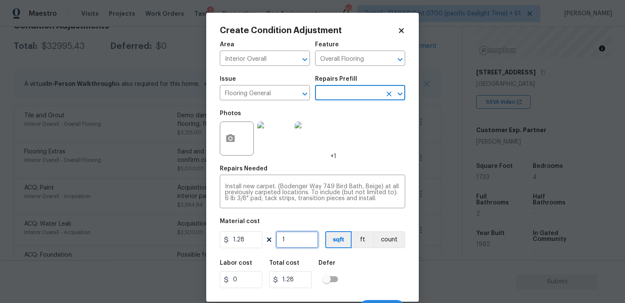
click at [291, 240] on input "1" at bounding box center [297, 239] width 43 height 17
type input "0"
type input "2"
type input "2.56"
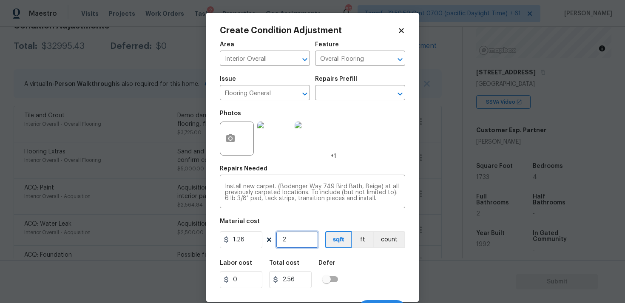
type input "23"
type input "29.44"
type input "233"
type input "298.24"
type input "233"
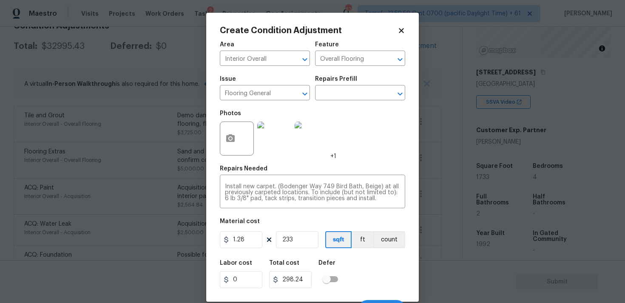
click at [344, 268] on div "Labor cost 0 Total cost 298.24 Defer" at bounding box center [313, 274] width 186 height 38
click at [224, 154] on div at bounding box center [237, 139] width 34 height 34
click at [227, 138] on icon "button" at bounding box center [230, 138] width 9 height 8
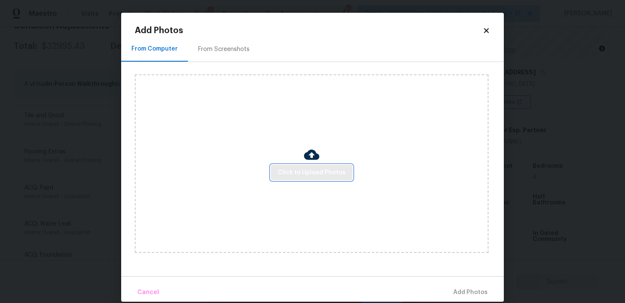
click at [291, 174] on span "Click to Upload Photos" at bounding box center [312, 173] width 68 height 11
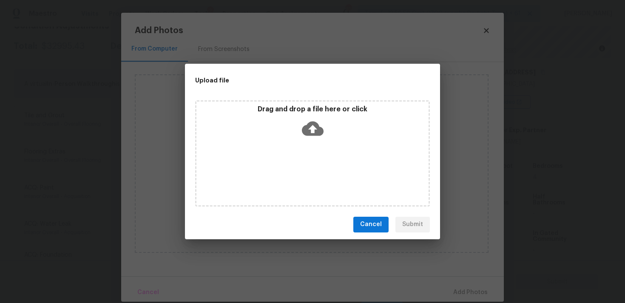
click at [317, 120] on icon at bounding box center [313, 129] width 22 height 22
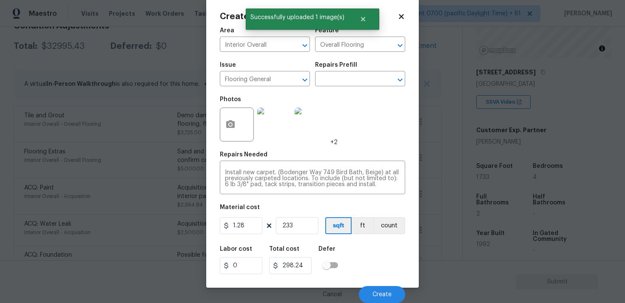
scroll to position [14, 0]
click at [388, 289] on button "Create" at bounding box center [382, 294] width 46 height 17
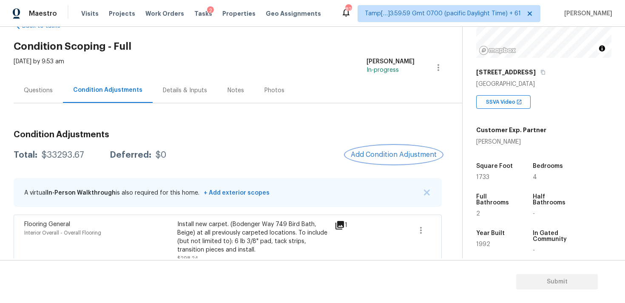
scroll to position [0, 0]
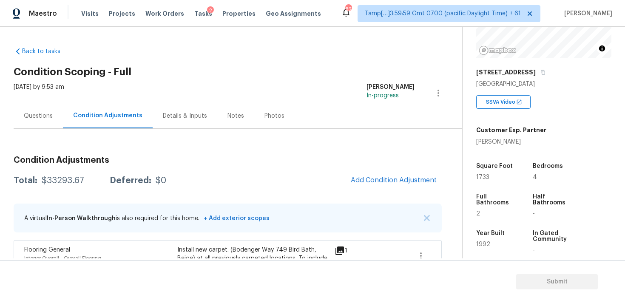
click at [46, 117] on div "Questions" at bounding box center [38, 116] width 29 height 9
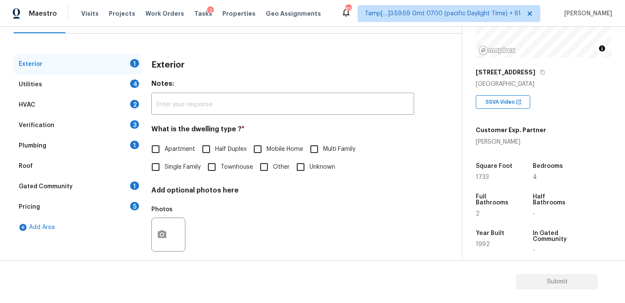
scroll to position [100, 0]
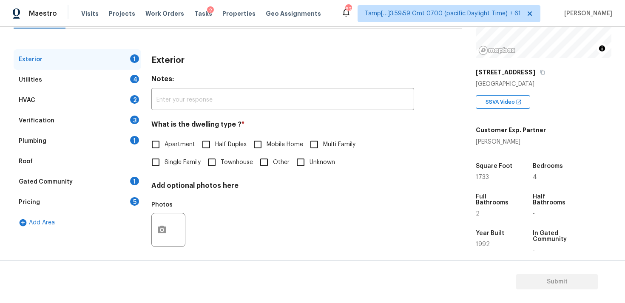
click at [163, 171] on div "Exterior Notes: ​ What is the dwelling type ? * Apartment Half Duplex Mobile Ho…" at bounding box center [282, 155] width 263 height 213
click at [163, 167] on input "Single Family" at bounding box center [156, 163] width 18 height 18
checkbox input "true"
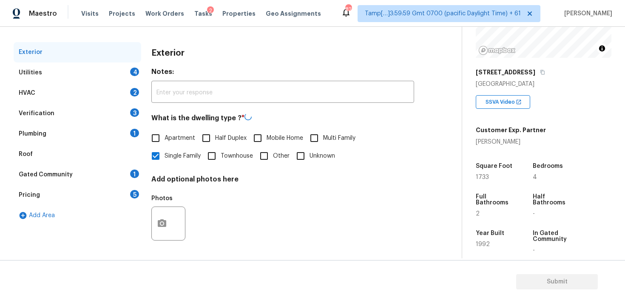
click at [130, 77] on div "Utilities 4" at bounding box center [78, 73] width 128 height 20
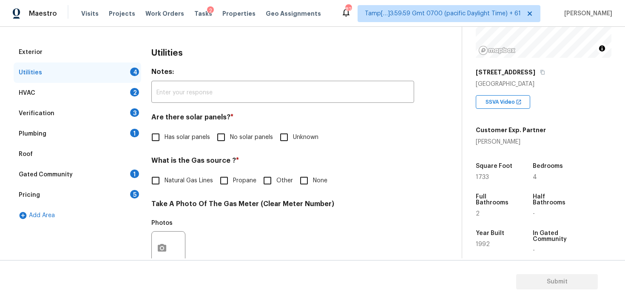
scroll to position [151, 0]
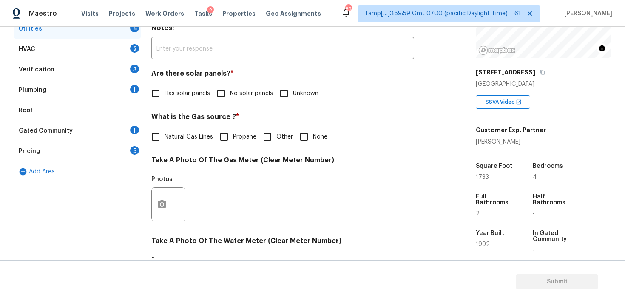
click at [224, 91] on input "No solar panels" at bounding box center [221, 94] width 18 height 18
checkbox input "true"
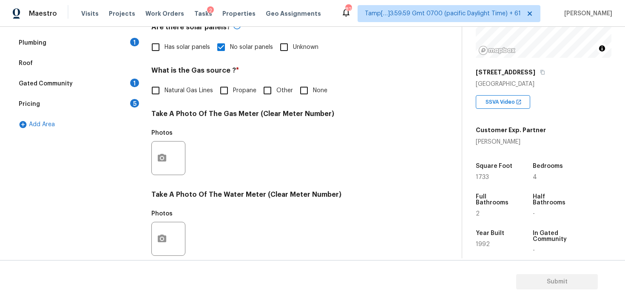
scroll to position [206, 0]
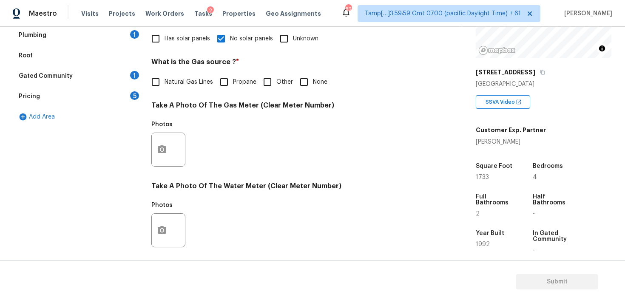
click at [304, 77] on input "None" at bounding box center [304, 82] width 18 height 18
checkbox input "true"
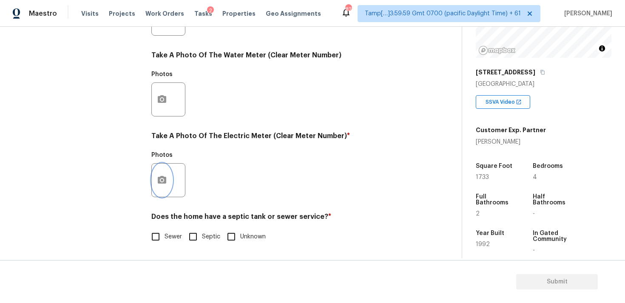
click at [158, 175] on icon "button" at bounding box center [162, 180] width 10 height 10
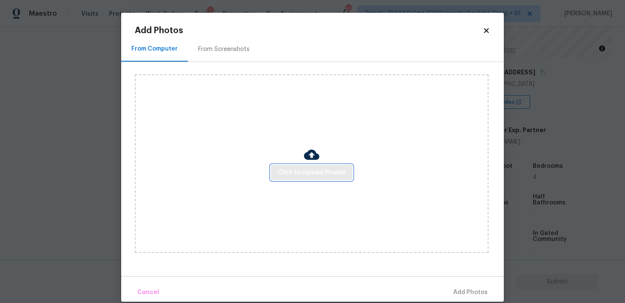
click at [312, 172] on span "Click to Upload Photos" at bounding box center [312, 173] width 68 height 11
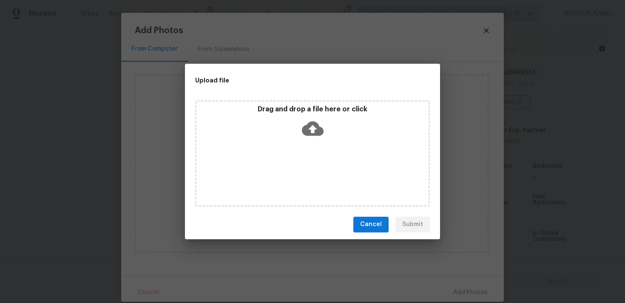
click at [314, 124] on icon at bounding box center [313, 128] width 22 height 14
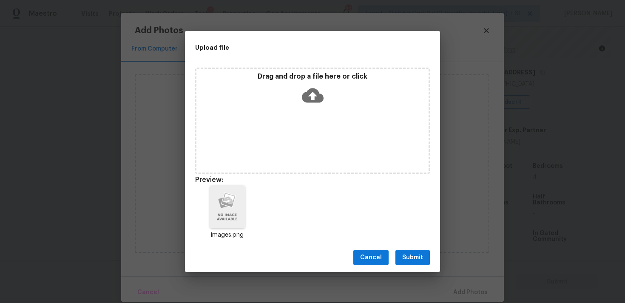
click at [417, 258] on span "Submit" at bounding box center [413, 258] width 21 height 11
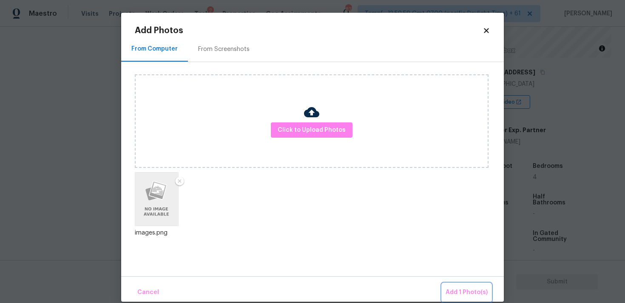
click at [457, 288] on span "Add 1 Photo(s)" at bounding box center [467, 293] width 42 height 11
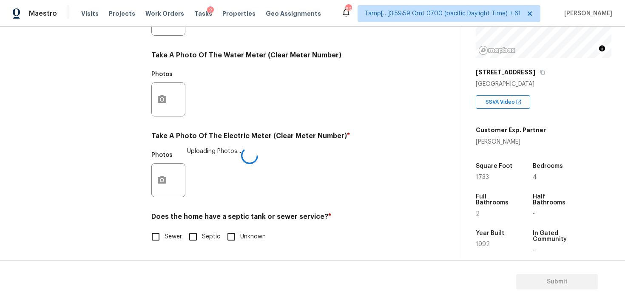
click at [161, 252] on div "Utilities Notes: ​ Are there solar panels? * Has solar panels No solar panels U…" at bounding box center [282, 34] width 263 height 444
click at [159, 235] on input "Sewer" at bounding box center [156, 237] width 18 height 18
checkbox input "true"
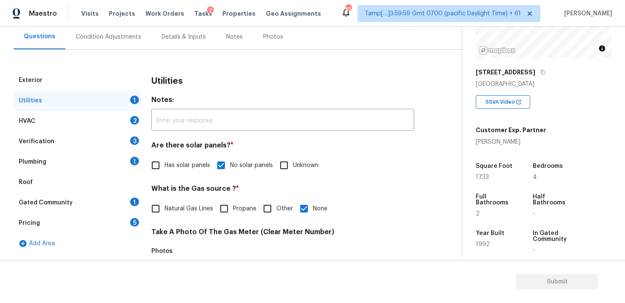
scroll to position [69, 0]
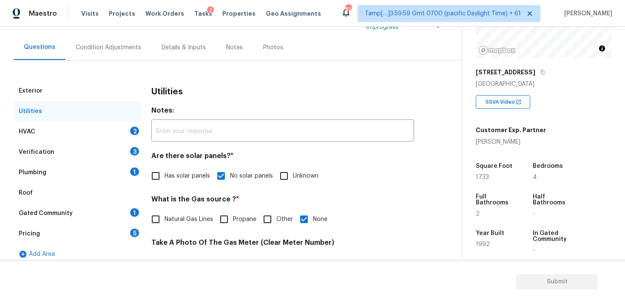
click at [136, 134] on div "2" at bounding box center [134, 131] width 9 height 9
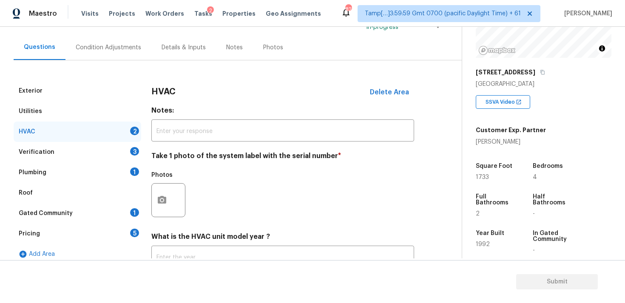
scroll to position [134, 0]
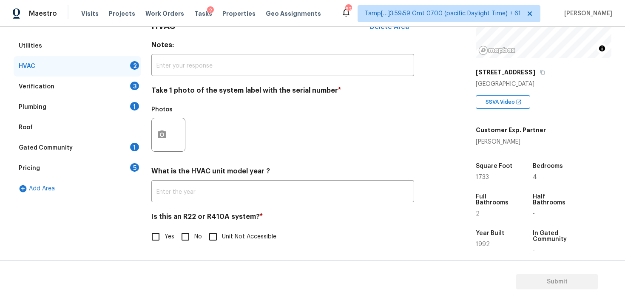
click at [175, 123] on div at bounding box center [168, 135] width 34 height 34
click at [172, 130] on div at bounding box center [168, 135] width 34 height 34
click at [151, 138] on div at bounding box center [168, 135] width 34 height 34
click at [157, 138] on icon "button" at bounding box center [162, 135] width 10 height 10
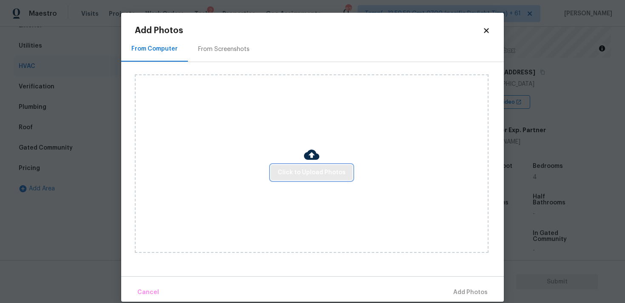
click at [286, 174] on span "Click to Upload Photos" at bounding box center [312, 173] width 68 height 11
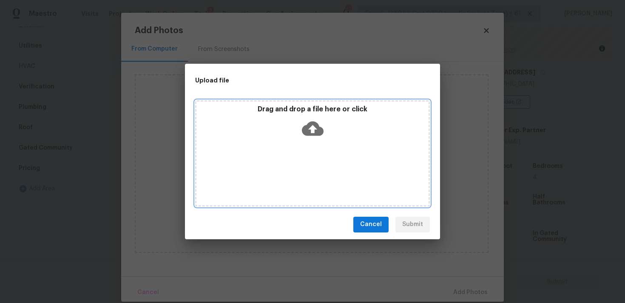
click at [319, 137] on icon at bounding box center [313, 129] width 22 height 22
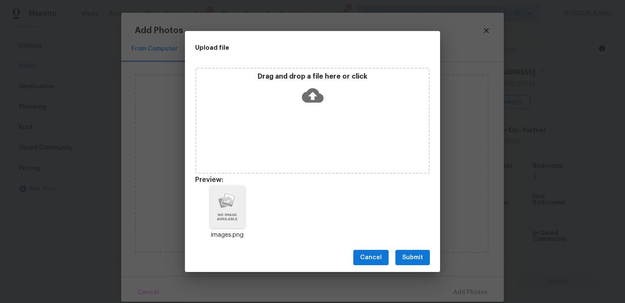
click at [416, 257] on span "Submit" at bounding box center [413, 258] width 21 height 11
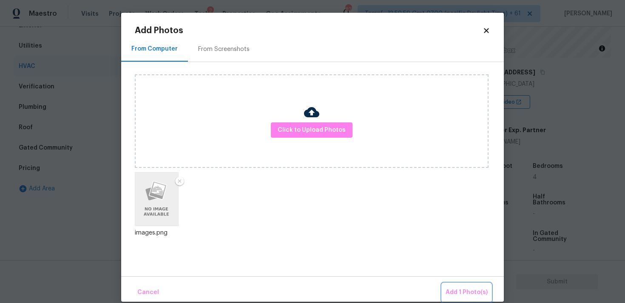
click at [462, 287] on button "Add 1 Photo(s)" at bounding box center [467, 293] width 49 height 18
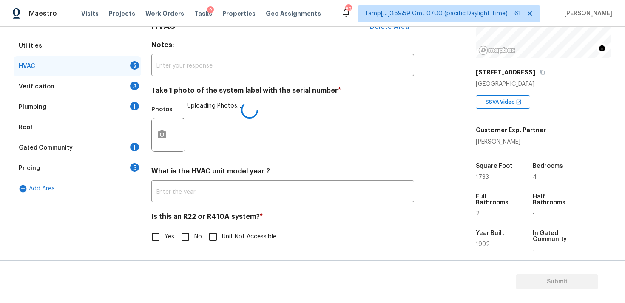
click at [189, 236] on input "No" at bounding box center [186, 237] width 18 height 18
checkbox input "true"
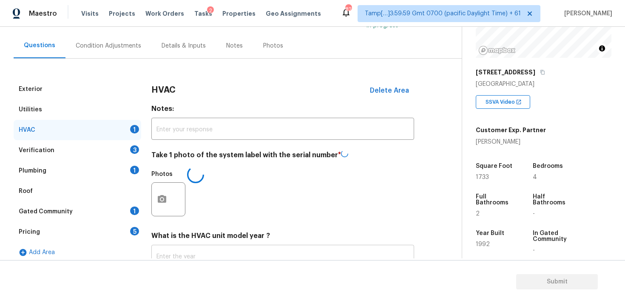
scroll to position [59, 0]
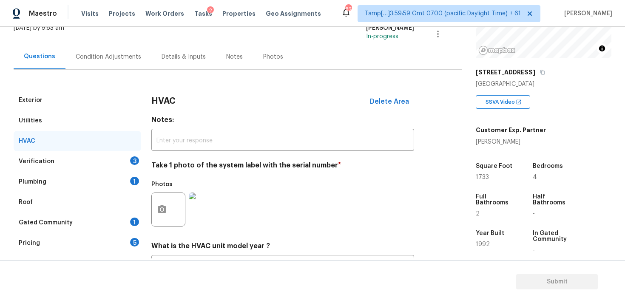
click at [133, 159] on div "3" at bounding box center [134, 161] width 9 height 9
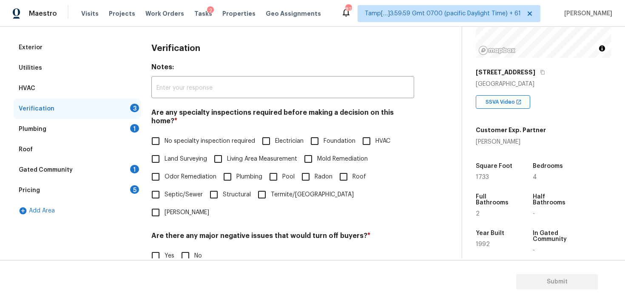
scroll to position [110, 0]
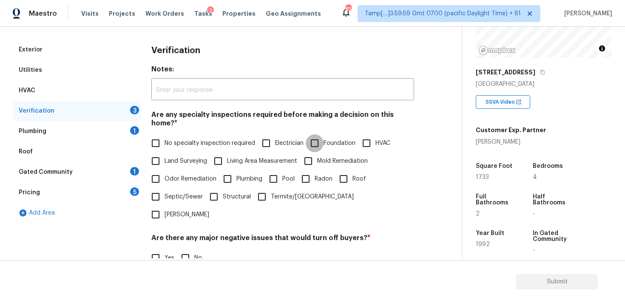
click at [309, 136] on input "Foundation" at bounding box center [315, 143] width 18 height 18
checkbox input "true"
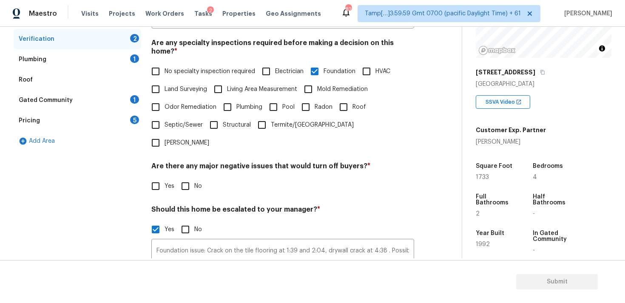
scroll to position [179, 0]
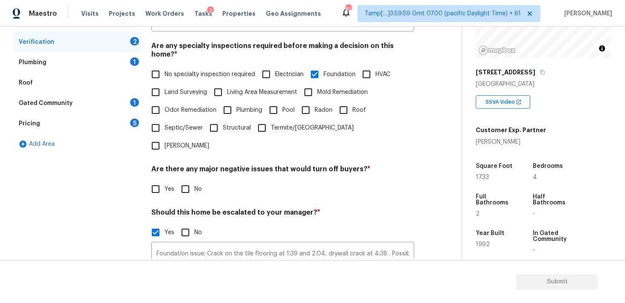
click at [230, 101] on input "Plumbing" at bounding box center [228, 110] width 18 height 18
checkbox input "true"
click at [345, 109] on input "Roof" at bounding box center [344, 110] width 18 height 18
checkbox input "true"
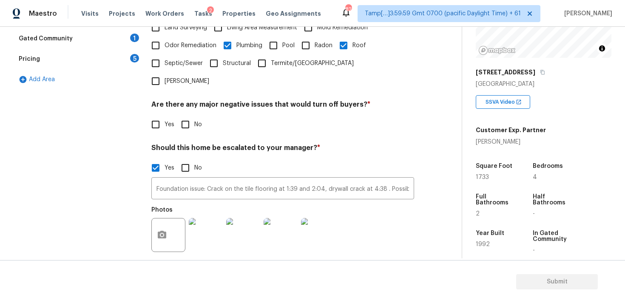
scroll to position [274, 0]
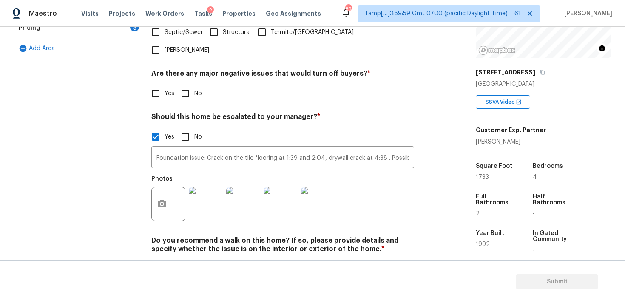
click at [188, 85] on input "No" at bounding box center [186, 94] width 18 height 18
checkbox input "true"
click at [193, 260] on input "No" at bounding box center [186, 269] width 18 height 18
checkbox input "true"
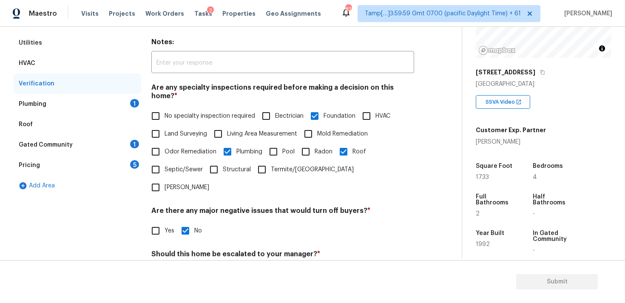
click at [122, 103] on div "Plumbing 1" at bounding box center [78, 104] width 128 height 20
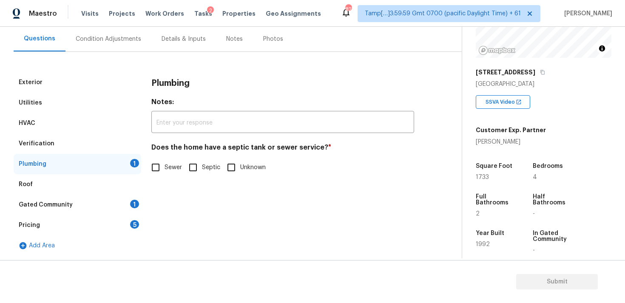
scroll to position [77, 0]
click at [156, 155] on h4 "Does the home have a septic tank or sewer service? *" at bounding box center [282, 149] width 263 height 12
click at [158, 167] on input "Sewer" at bounding box center [156, 168] width 18 height 18
checkbox input "true"
click at [127, 204] on div "Gated Community 1" at bounding box center [78, 205] width 128 height 20
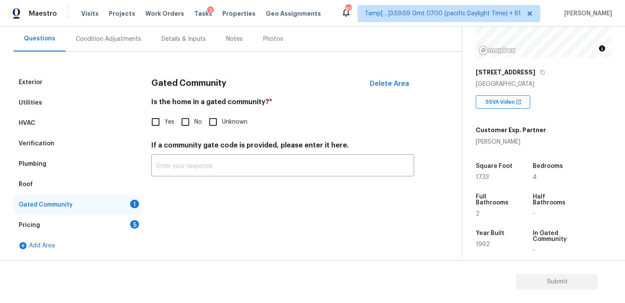
click at [190, 111] on div "Is the home in a gated community? * Yes No Unknown" at bounding box center [282, 114] width 263 height 33
click at [186, 121] on input "No" at bounding box center [186, 122] width 18 height 18
checkbox input "true"
click at [123, 222] on div "Pricing 5" at bounding box center [78, 225] width 128 height 20
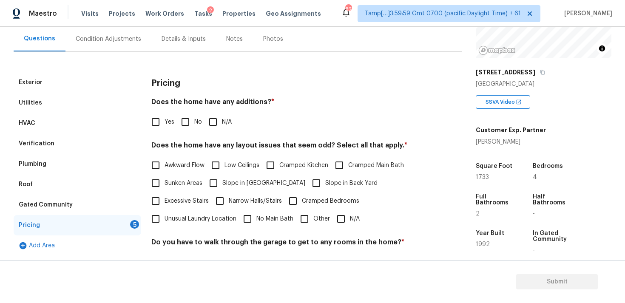
click at [185, 123] on input "No" at bounding box center [186, 122] width 18 height 18
checkbox input "true"
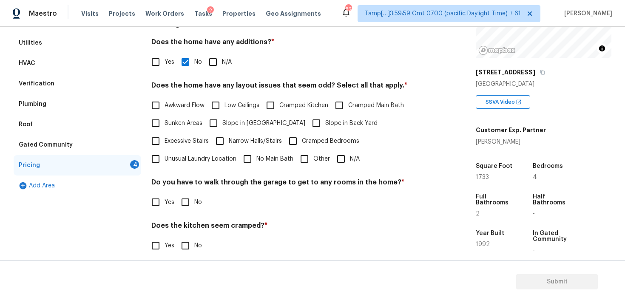
click at [200, 106] on span "Awkward Flow" at bounding box center [185, 105] width 40 height 9
click at [165, 106] on input "Awkward Flow" at bounding box center [156, 106] width 18 height 18
checkbox input "true"
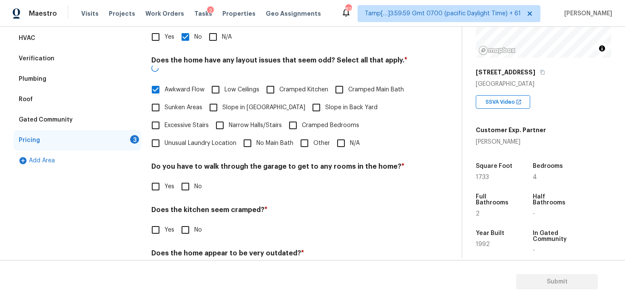
scroll to position [164, 0]
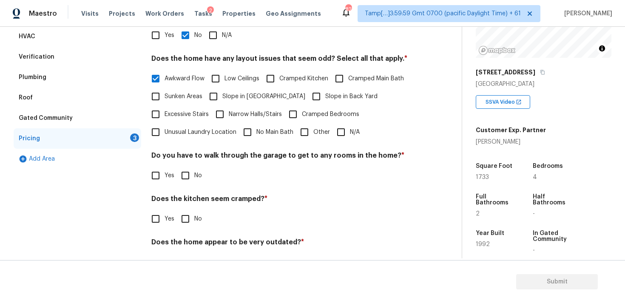
click at [187, 95] on span "Sunken Areas" at bounding box center [184, 96] width 38 height 9
click at [165, 95] on input "Sunken Areas" at bounding box center [156, 97] width 18 height 18
checkbox input "true"
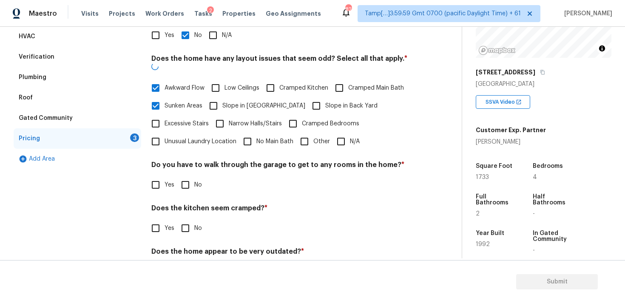
scroll to position [176, 0]
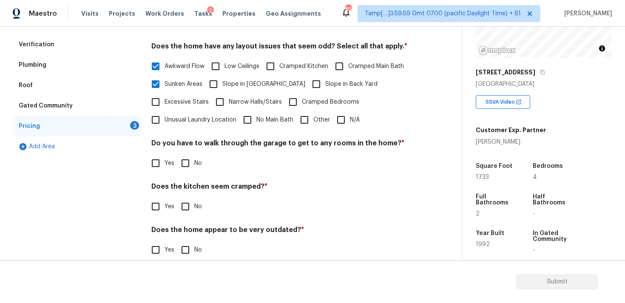
click at [274, 67] on input "Cramped Kitchen" at bounding box center [271, 66] width 18 height 18
click at [280, 66] on span "Cramped Kitchen" at bounding box center [304, 66] width 49 height 9
click at [280, 66] on input "Cramped Kitchen" at bounding box center [271, 66] width 18 height 18
checkbox input "false"
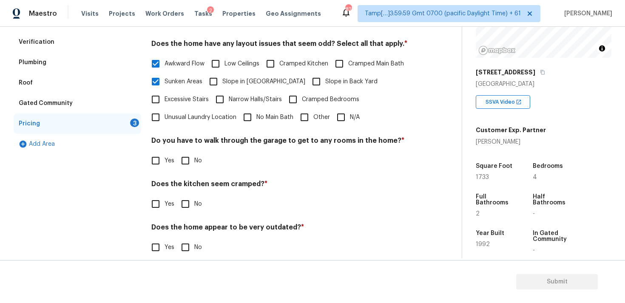
scroll to position [186, 0]
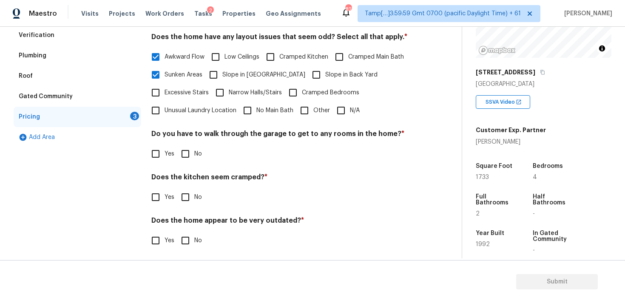
click at [261, 71] on span "Slope in [GEOGRAPHIC_DATA]" at bounding box center [264, 75] width 83 height 9
click at [223, 70] on input "Slope in [GEOGRAPHIC_DATA]" at bounding box center [214, 75] width 18 height 18
checkbox input "true"
click at [308, 75] on input "Slope in Back Yard" at bounding box center [317, 75] width 18 height 18
checkbox input "true"
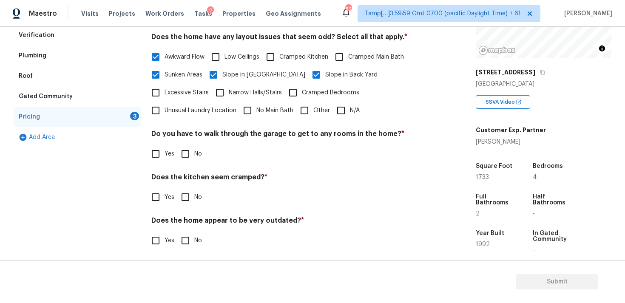
click at [175, 150] on div "Yes No" at bounding box center [282, 154] width 263 height 18
click at [180, 152] on input "No" at bounding box center [186, 154] width 18 height 18
checkbox input "true"
click at [182, 194] on input "No" at bounding box center [186, 198] width 18 height 18
checkbox input "true"
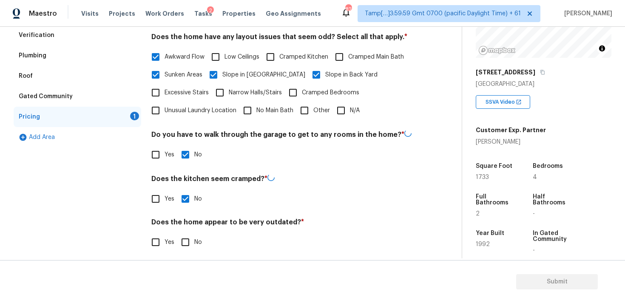
click at [186, 252] on div "Pricing Does the home have any additions? * Yes No N/A Does the home have any l…" at bounding box center [282, 113] width 263 height 298
click at [183, 238] on input "No" at bounding box center [186, 242] width 18 height 18
checkbox input "true"
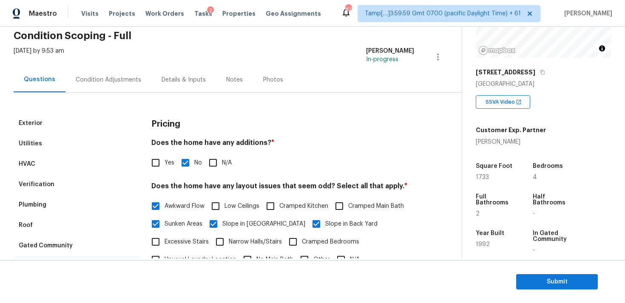
scroll to position [29, 0]
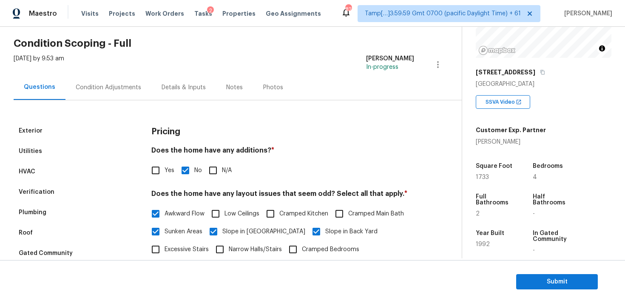
click at [109, 87] on div "Condition Adjustments" at bounding box center [109, 87] width 66 height 9
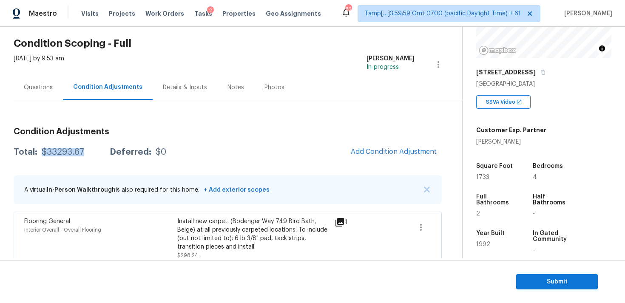
drag, startPoint x: 41, startPoint y: 151, endPoint x: 91, endPoint y: 151, distance: 49.8
click at [91, 151] on div "Total: $33293.67 Deferred: $0" at bounding box center [90, 152] width 153 height 9
copy div "$33293.67"
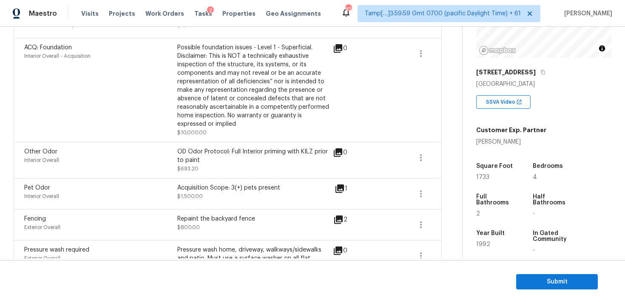
scroll to position [626, 0]
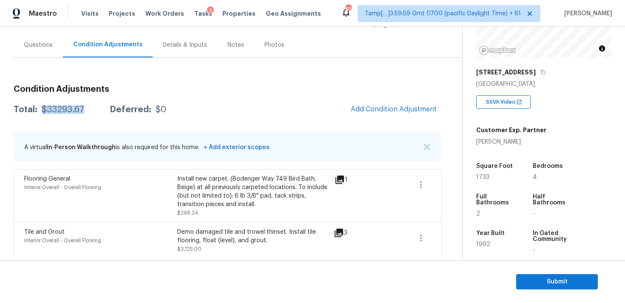
click at [36, 48] on div "Questions" at bounding box center [38, 45] width 29 height 9
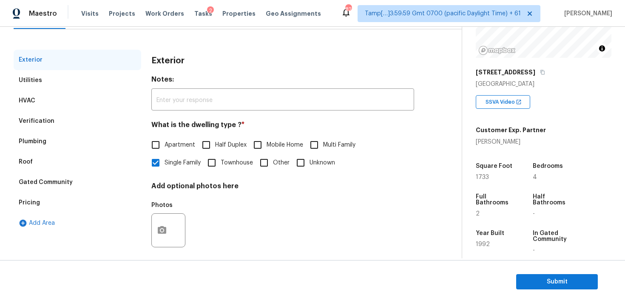
scroll to position [106, 0]
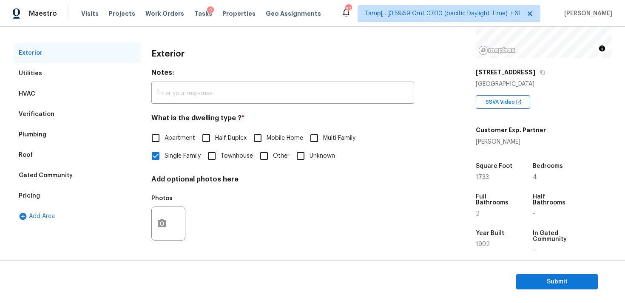
click at [97, 120] on div "Verification" at bounding box center [78, 114] width 128 height 20
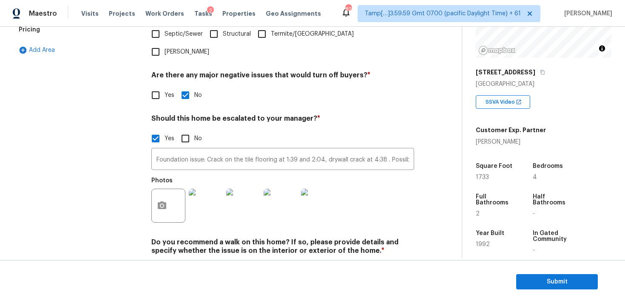
scroll to position [281, 0]
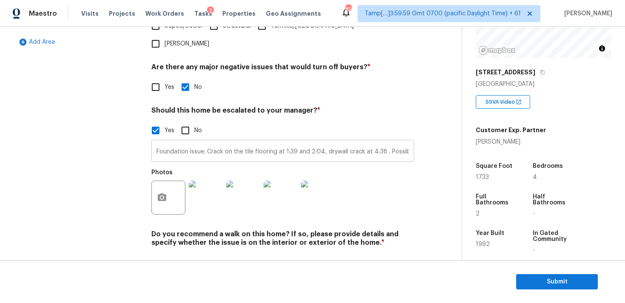
click at [278, 142] on input "Foundation issue: Crack on the tile flooring at 1:39 and 2:04, drywall crack at…" at bounding box center [282, 152] width 263 height 20
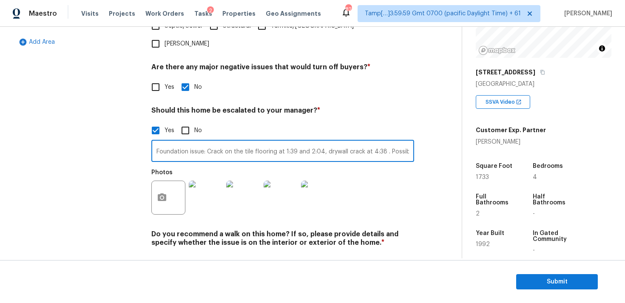
click at [278, 142] on input "Foundation issue: Crack on the tile flooring at 1:39 and 2:04, drywall crack at…" at bounding box center [282, 152] width 263 height 20
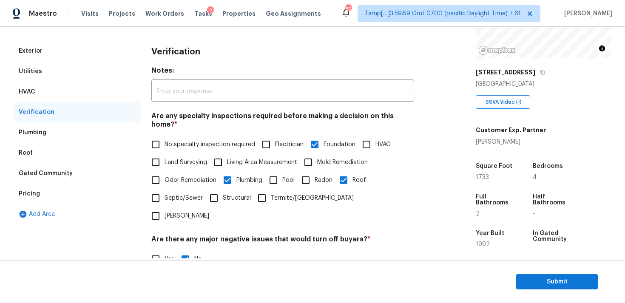
scroll to position [0, 0]
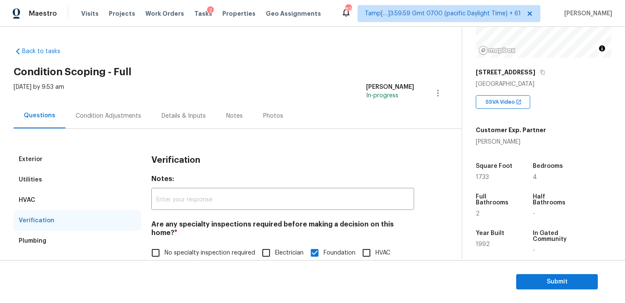
click at [104, 105] on div "Condition Adjustments" at bounding box center [109, 115] width 86 height 25
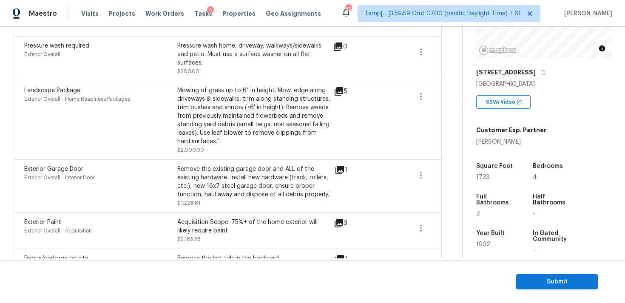
scroll to position [626, 0]
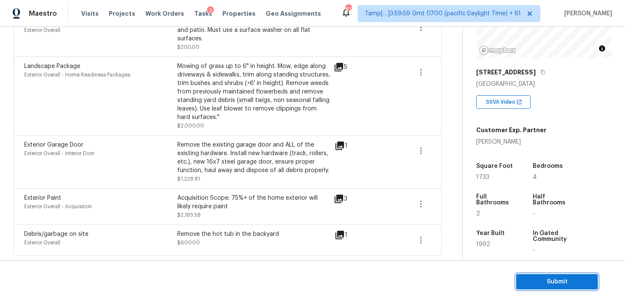
click at [531, 278] on span "Submit" at bounding box center [557, 282] width 68 height 11
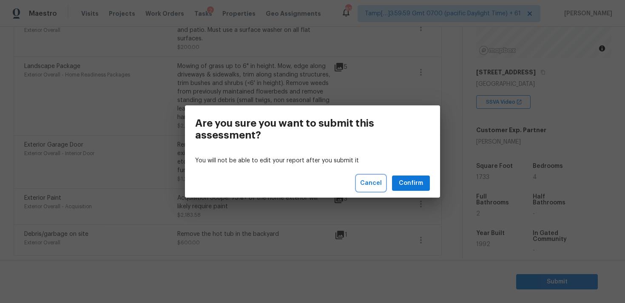
click at [383, 180] on button "Cancel" at bounding box center [371, 184] width 29 height 16
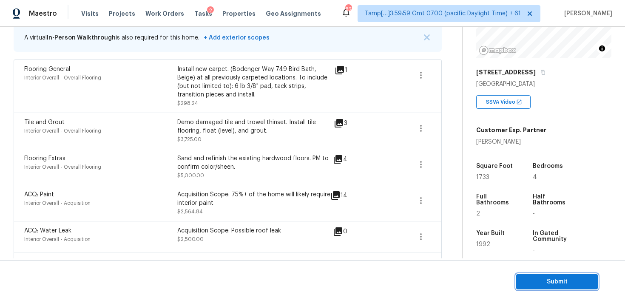
scroll to position [136, 0]
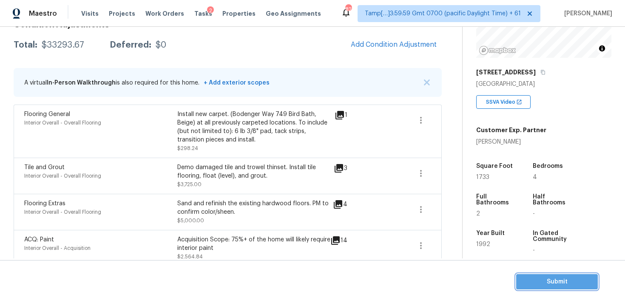
click at [575, 289] on button "Submit" at bounding box center [558, 282] width 82 height 16
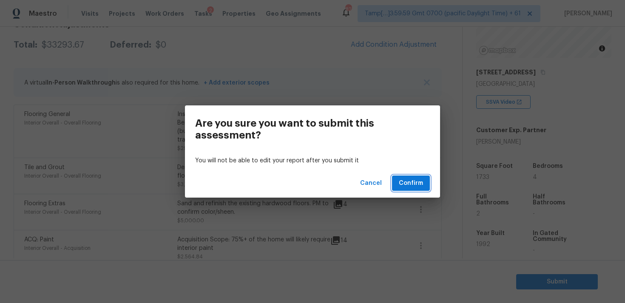
click at [417, 182] on span "Confirm" at bounding box center [411, 183] width 24 height 11
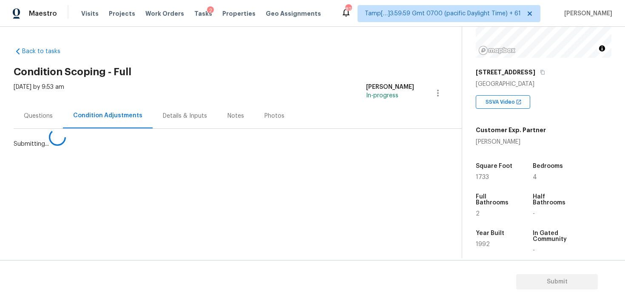
scroll to position [0, 0]
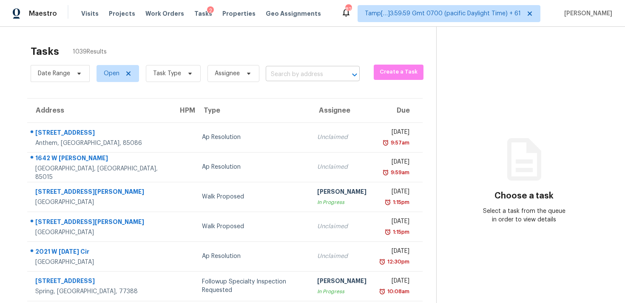
click at [289, 70] on input "text" at bounding box center [301, 74] width 70 height 13
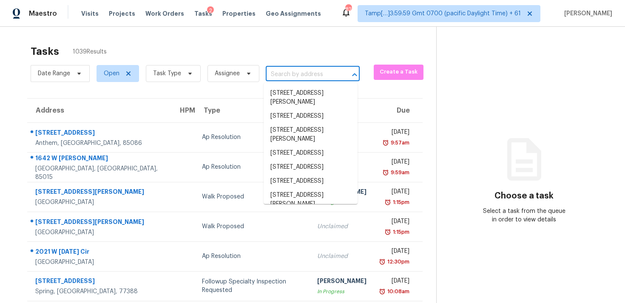
paste input "9510 Crestshire Dr, Dallas, TX 75227"
type input "9510 Crestshire Dr, Dallas, TX 75227"
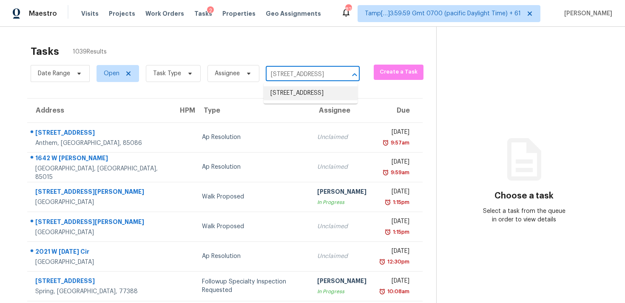
click at [298, 91] on li "9510 Crestshire Dr, Dallas, TX 75227" at bounding box center [311, 93] width 94 height 14
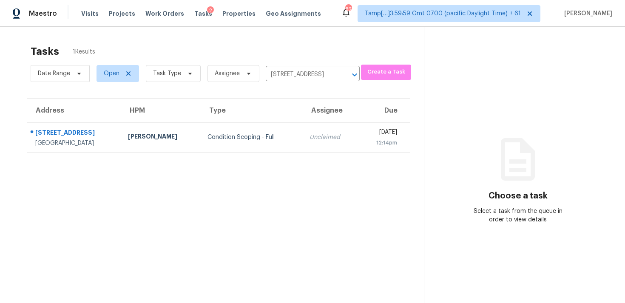
click at [320, 139] on div "Unclaimed" at bounding box center [331, 137] width 42 height 9
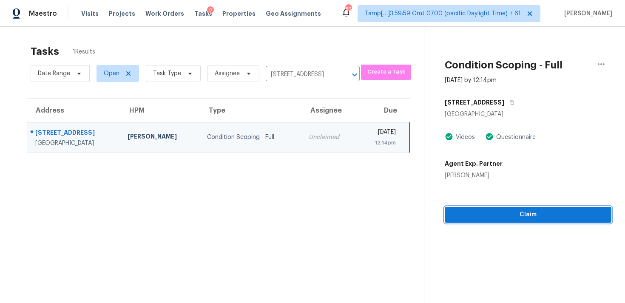
click at [506, 211] on span "Claim" at bounding box center [528, 215] width 153 height 11
click at [506, 211] on span "Start Assessment" at bounding box center [528, 215] width 153 height 11
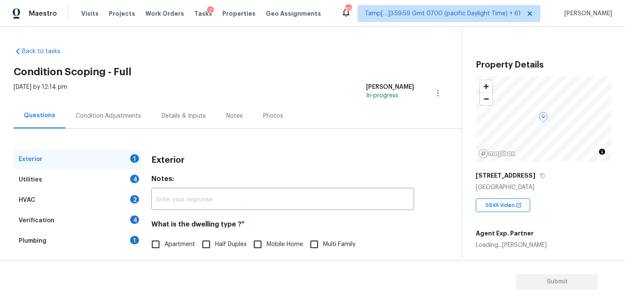
click at [93, 111] on div "Condition Adjustments" at bounding box center [109, 115] width 86 height 25
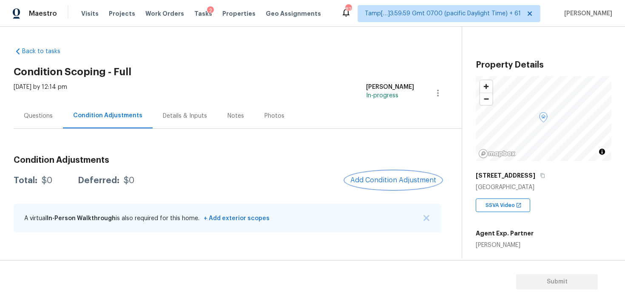
click at [386, 176] on button "Add Condition Adjustment" at bounding box center [393, 180] width 96 height 18
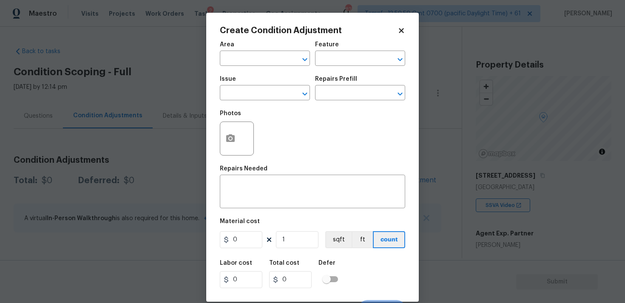
click at [397, 32] on h2 "Create Condition Adjustment" at bounding box center [309, 30] width 178 height 9
click at [406, 21] on div "Create Condition Adjustment Area ​ Feature ​ Issue ​ Repairs Prefill ​ Photos R…" at bounding box center [312, 157] width 213 height 289
click at [403, 26] on div "Create Condition Adjustment Area ​ Feature ​ Issue ​ Repairs Prefill ​ Photos R…" at bounding box center [312, 157] width 213 height 289
click at [402, 32] on icon at bounding box center [402, 31] width 8 height 8
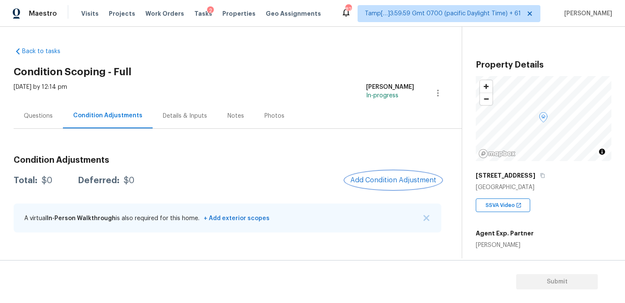
click at [391, 173] on button "Add Condition Adjustment" at bounding box center [393, 180] width 96 height 18
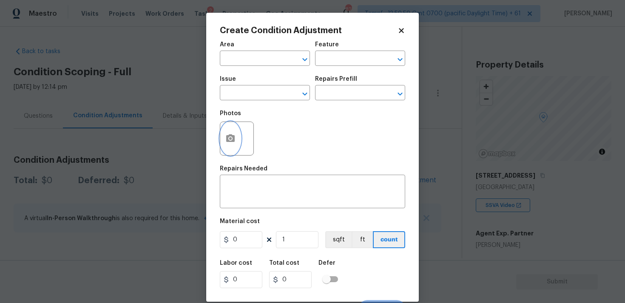
click at [225, 148] on button "button" at bounding box center [230, 138] width 20 height 33
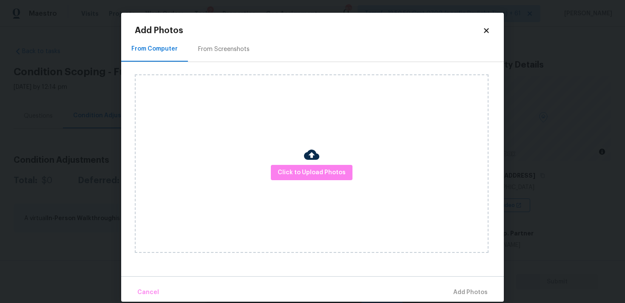
click at [220, 47] on div "From Screenshots" at bounding box center [223, 49] width 51 height 9
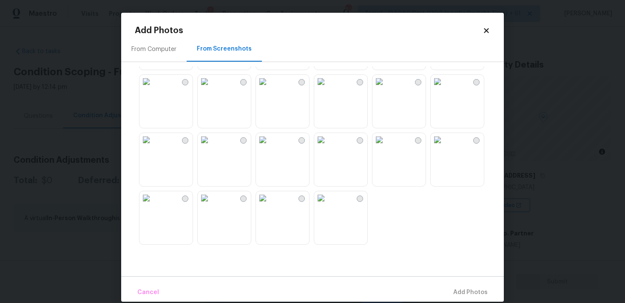
scroll to position [11, 0]
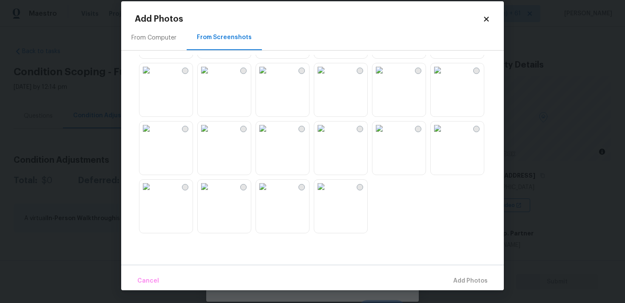
click at [270, 194] on img at bounding box center [263, 187] width 14 height 14
click at [211, 194] on img at bounding box center [205, 187] width 14 height 14
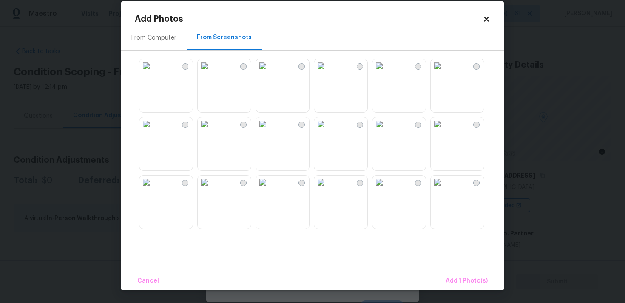
scroll to position [745, 0]
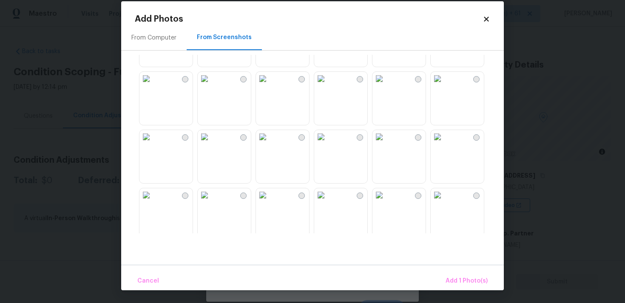
click at [328, 86] on img at bounding box center [321, 79] width 14 height 14
click at [445, 86] on img at bounding box center [438, 79] width 14 height 14
click at [445, 144] on img at bounding box center [438, 137] width 14 height 14
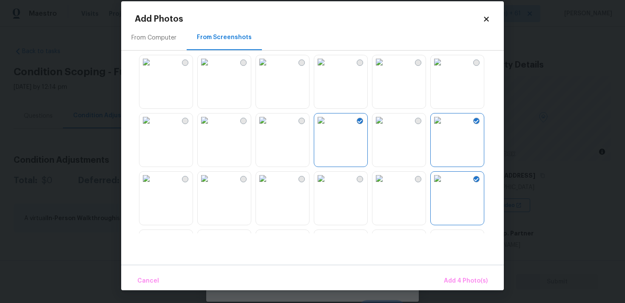
scroll to position [702, 0]
click at [153, 128] on img at bounding box center [147, 122] width 14 height 14
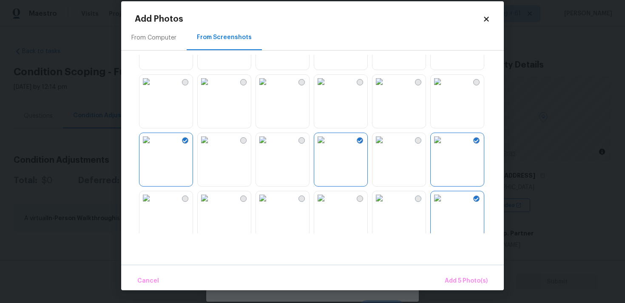
click at [153, 89] on img at bounding box center [147, 82] width 14 height 14
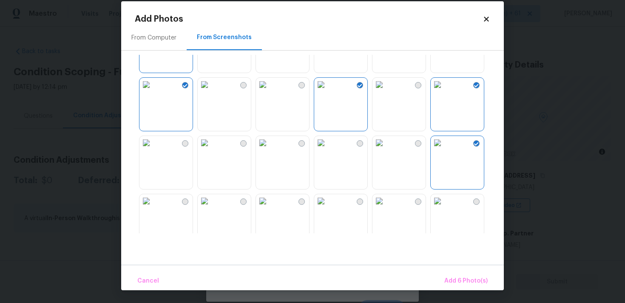
click at [153, 150] on img at bounding box center [147, 143] width 14 height 14
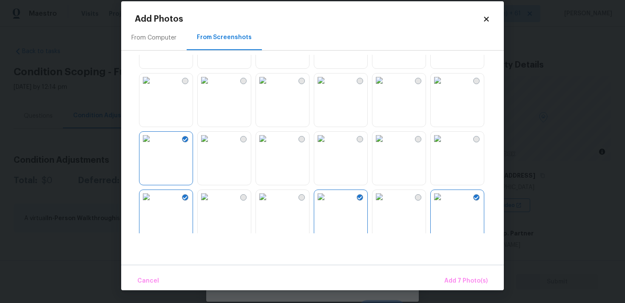
scroll to position [628, 0]
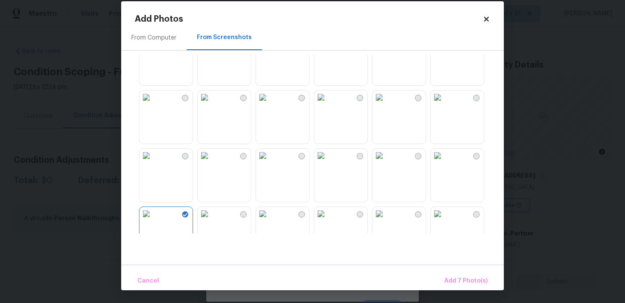
click at [211, 104] on img at bounding box center [205, 98] width 14 height 14
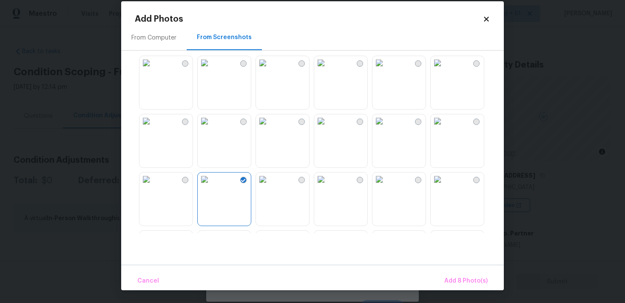
click at [153, 128] on img at bounding box center [147, 121] width 14 height 14
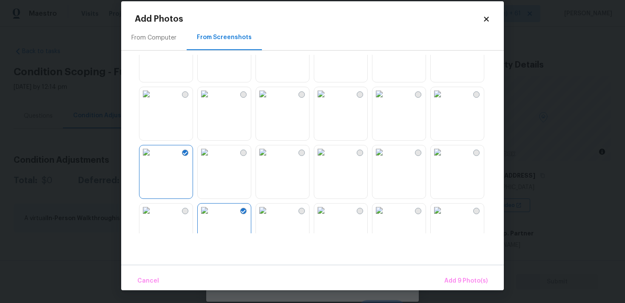
scroll to position [431, 0]
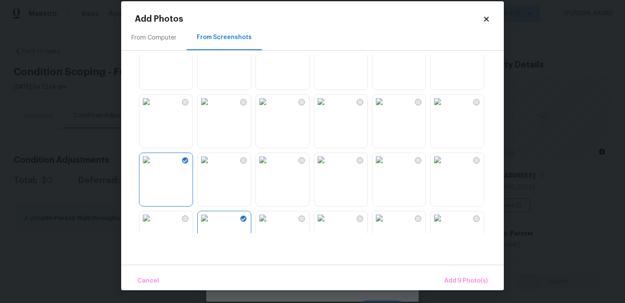
click at [328, 108] on img at bounding box center [321, 102] width 14 height 14
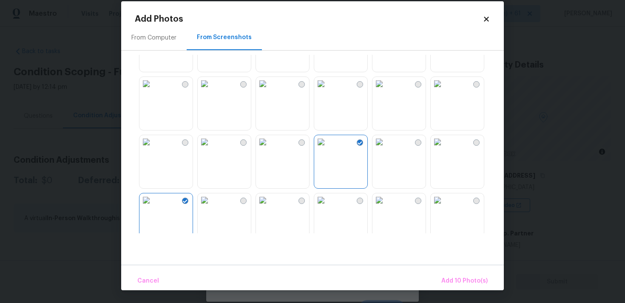
scroll to position [384, 0]
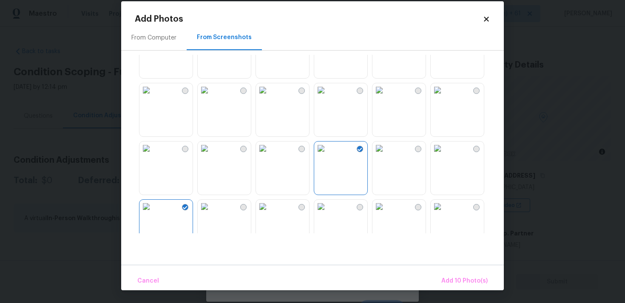
click at [445, 97] on img at bounding box center [438, 90] width 14 height 14
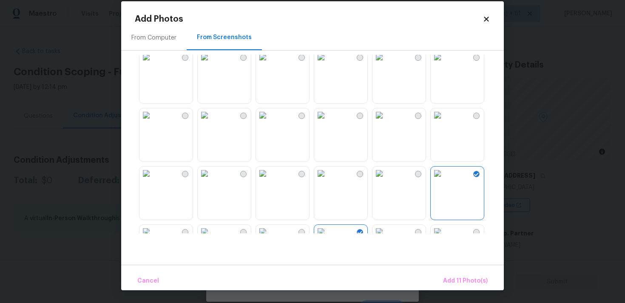
scroll to position [291, 0]
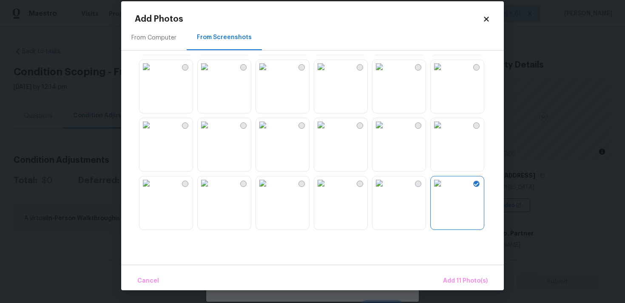
click at [386, 74] on img at bounding box center [380, 67] width 14 height 14
click at [316, 74] on img at bounding box center [321, 67] width 14 height 14
click at [270, 74] on img at bounding box center [263, 67] width 14 height 14
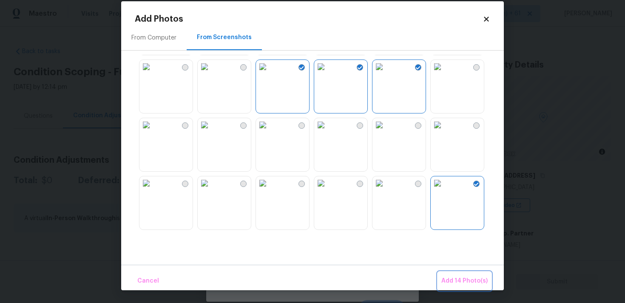
click at [468, 273] on button "Add 14 Photo(s)" at bounding box center [464, 281] width 53 height 18
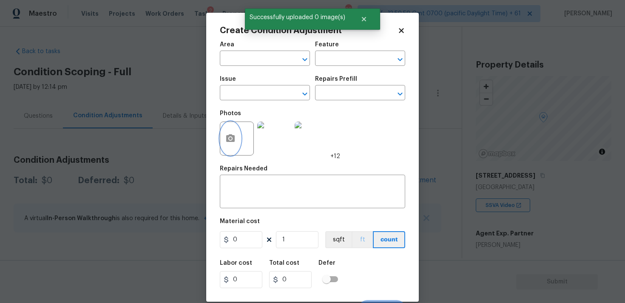
scroll to position [14, 0]
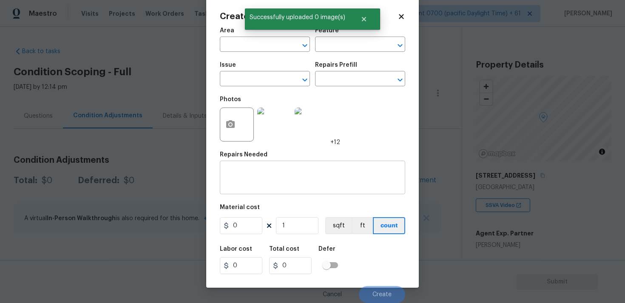
click at [267, 165] on div "x ​" at bounding box center [313, 178] width 186 height 31
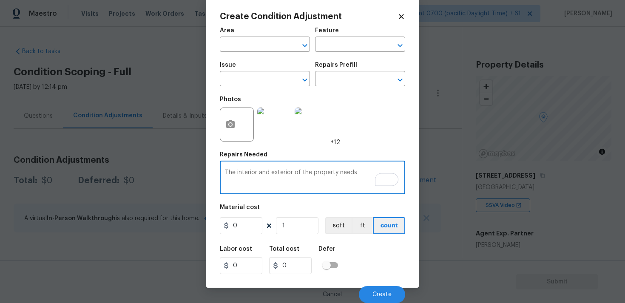
click at [337, 171] on textarea "The interior and exterior of the property needs" at bounding box center [312, 179] width 175 height 18
click at [308, 181] on textarea "The interior and exterior of the property need full renovation. Foundation issu…" at bounding box center [312, 179] width 175 height 18
click at [308, 183] on textarea "The interior and exterior of the property need full renovation. Foundation issu…" at bounding box center [312, 179] width 175 height 18
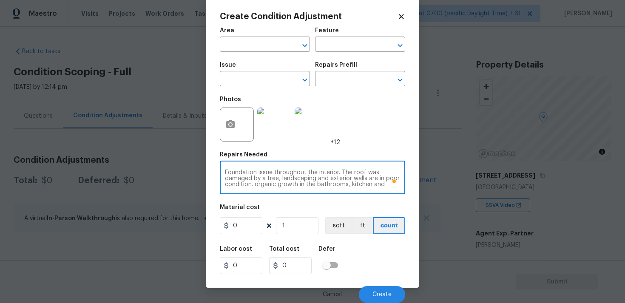
scroll to position [12, 0]
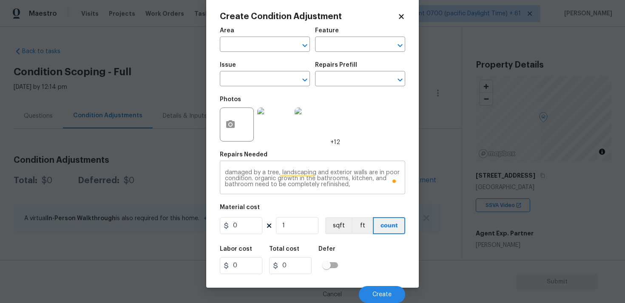
click at [365, 188] on div "The interior and exterior of the property need full renovation. Foundation issu…" at bounding box center [313, 178] width 186 height 31
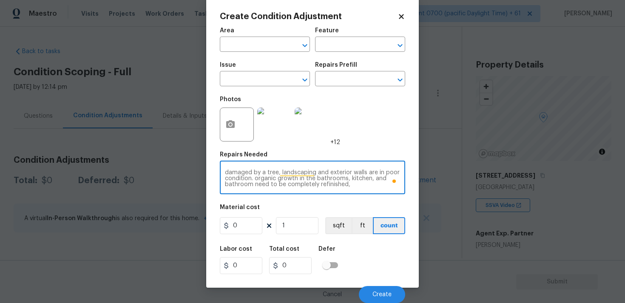
click at [358, 183] on textarea "The interior and exterior of the property need full renovation. Foundation issu…" at bounding box center [312, 179] width 175 height 18
click at [356, 202] on div "Area ​ Feature ​ Issue ​ Repairs Prefill ​ Photos +12 Repairs Needed The interi…" at bounding box center [313, 163] width 186 height 281
click at [375, 186] on textarea "The interior and exterior of the property need full renovation. Foundation issu…" at bounding box center [312, 179] width 175 height 18
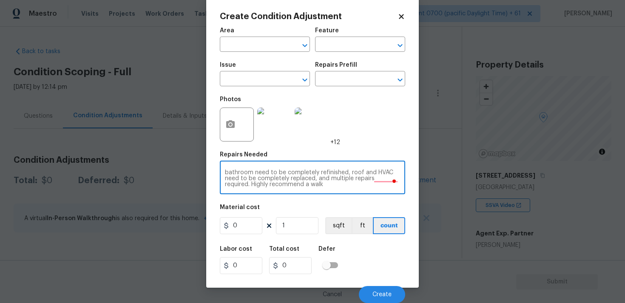
type textarea "The interior and exterior of the property need full renovation. Foundation issu…"
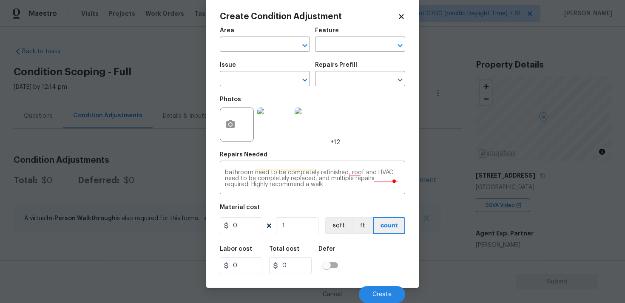
click at [266, 226] on icon at bounding box center [269, 226] width 7 height 7
click at [246, 227] on input "0" at bounding box center [241, 225] width 43 height 17
type input "100000"
click at [341, 241] on div "Labor cost 0 Total cost 100000 Defer" at bounding box center [313, 260] width 186 height 38
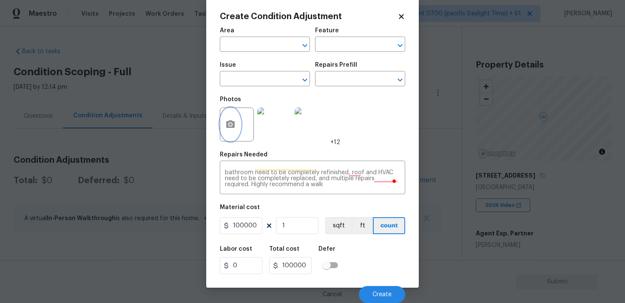
click at [226, 126] on icon "button" at bounding box center [230, 124] width 9 height 8
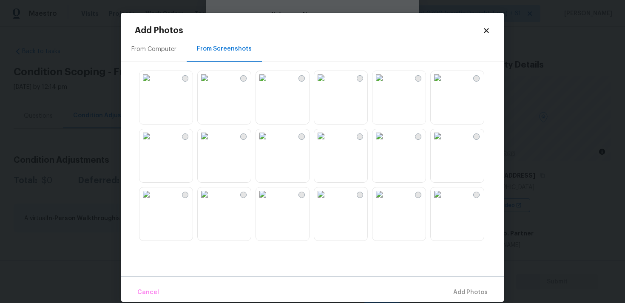
click at [165, 50] on div "From Computer" at bounding box center [153, 49] width 45 height 9
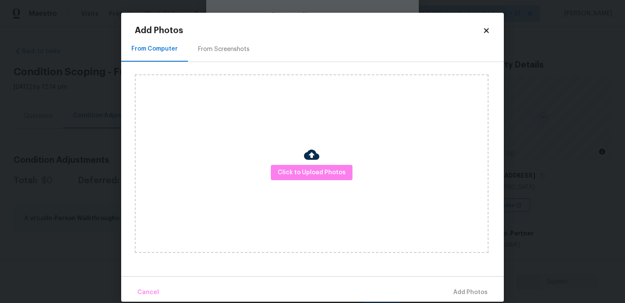
click at [291, 163] on div "Click to Upload Photos" at bounding box center [312, 163] width 354 height 179
click at [295, 166] on button "Click to Upload Photos" at bounding box center [312, 173] width 82 height 16
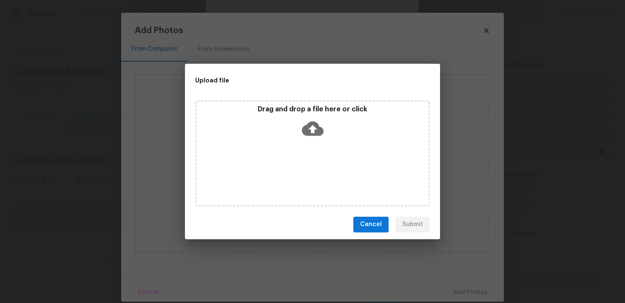
click at [312, 128] on icon at bounding box center [313, 129] width 22 height 22
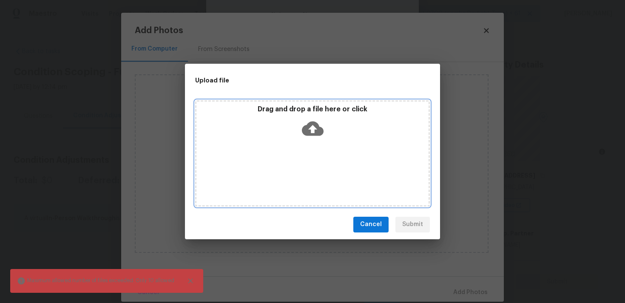
click at [316, 123] on icon at bounding box center [313, 128] width 22 height 14
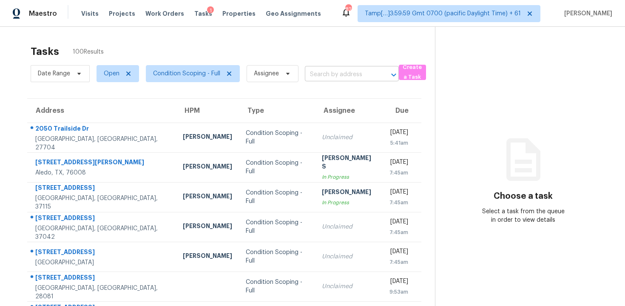
click at [319, 76] on input "text" at bounding box center [340, 74] width 70 height 13
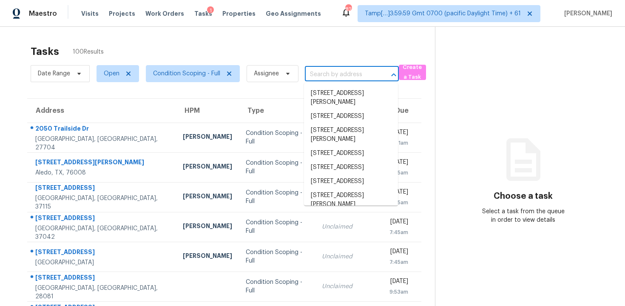
paste input "[STREET_ADDRESS]"
type input "[STREET_ADDRESS]"
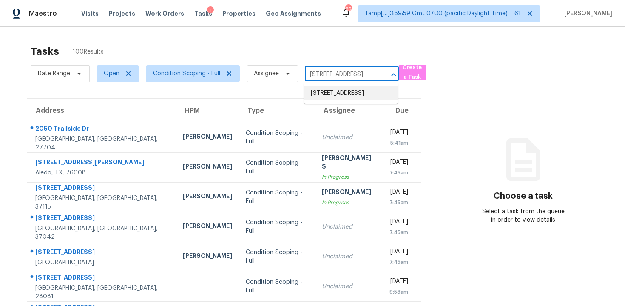
click at [345, 95] on li "[STREET_ADDRESS]" at bounding box center [351, 93] width 94 height 14
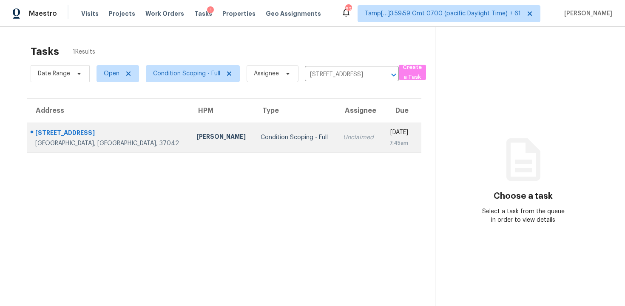
click at [389, 140] on div "7:45am" at bounding box center [399, 143] width 20 height 9
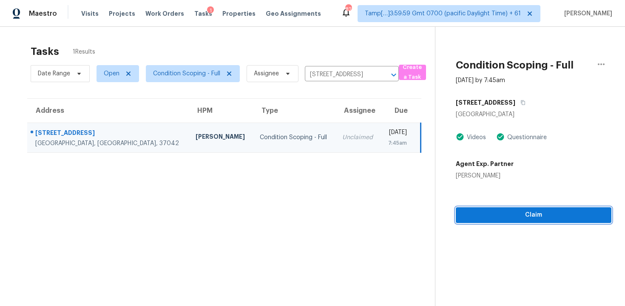
click at [488, 208] on button "Claim" at bounding box center [534, 215] width 156 height 16
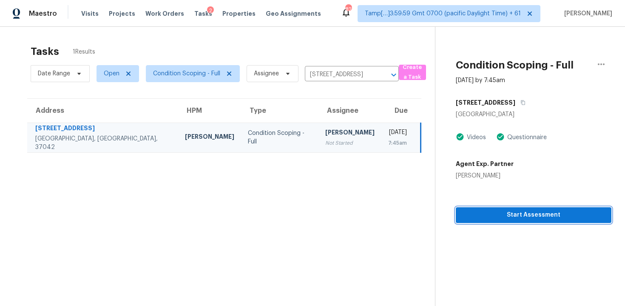
click at [488, 208] on button "Start Assessment" at bounding box center [534, 215] width 156 height 16
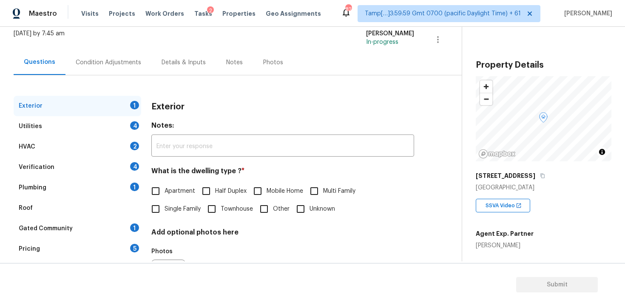
scroll to position [62, 0]
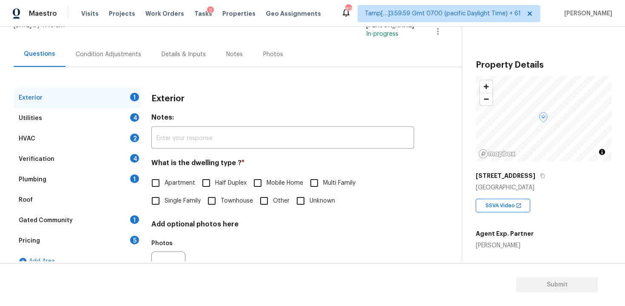
click at [96, 34] on div "[DATE] by 7:45 am [PERSON_NAME] B In-progress" at bounding box center [238, 31] width 448 height 20
click at [108, 51] on div "Condition Adjustments" at bounding box center [109, 54] width 66 height 9
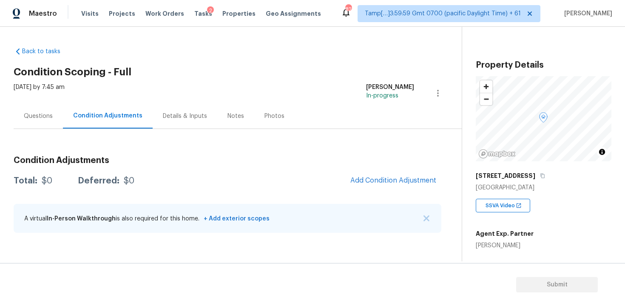
click at [363, 168] on div "Condition Adjustments Total: $0 Deferred: $0 Add Condition Adjustment A virtual…" at bounding box center [228, 194] width 428 height 91
click at [371, 179] on span "Add Condition Adjustment" at bounding box center [394, 181] width 86 height 8
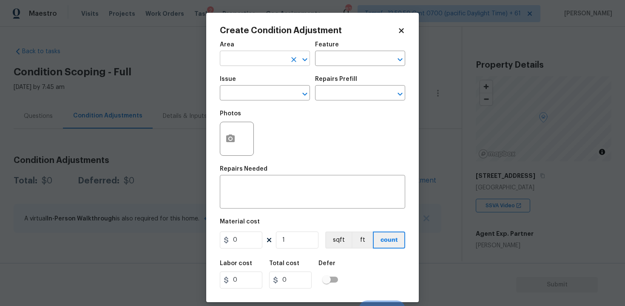
click at [246, 57] on input "text" at bounding box center [253, 59] width 66 height 13
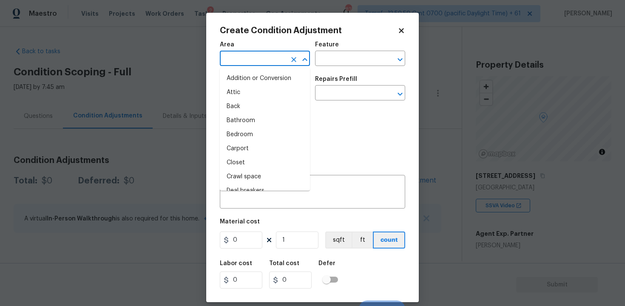
type input "e"
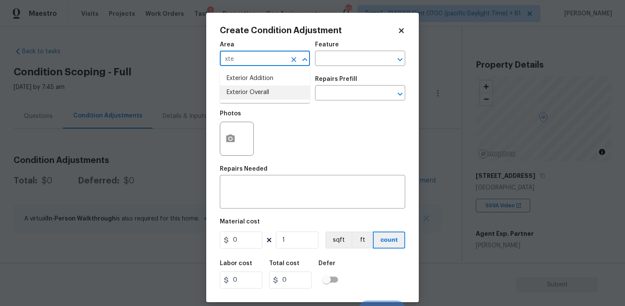
click at [257, 92] on li "Exterior Overall" at bounding box center [265, 93] width 90 height 14
type input "Exterior Overall"
click at [257, 92] on input "text" at bounding box center [253, 93] width 66 height 13
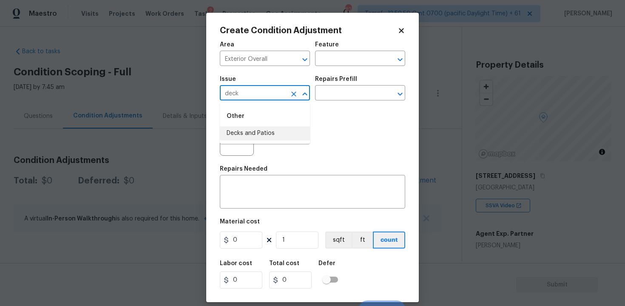
click at [260, 131] on li "Decks and Patios" at bounding box center [265, 133] width 90 height 14
type input "Decks and Patios"
click at [234, 142] on icon "button" at bounding box center [230, 138] width 9 height 8
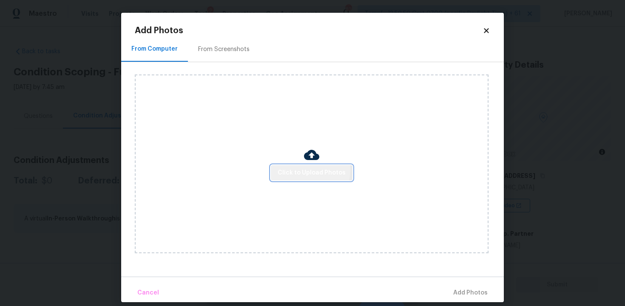
click at [299, 170] on span "Click to Upload Photos" at bounding box center [312, 173] width 68 height 11
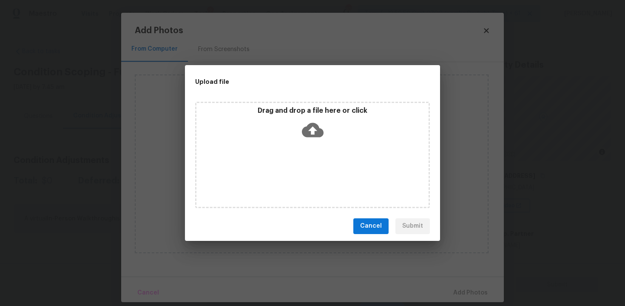
click at [314, 125] on icon at bounding box center [313, 130] width 22 height 14
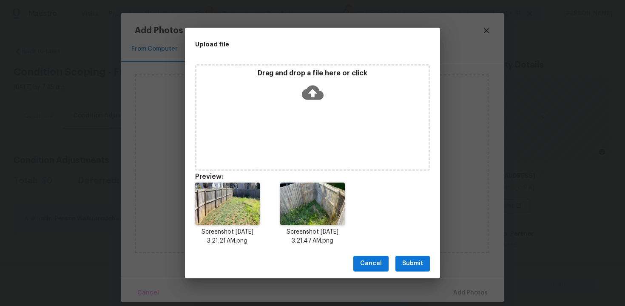
click at [423, 259] on span "Submit" at bounding box center [413, 263] width 21 height 11
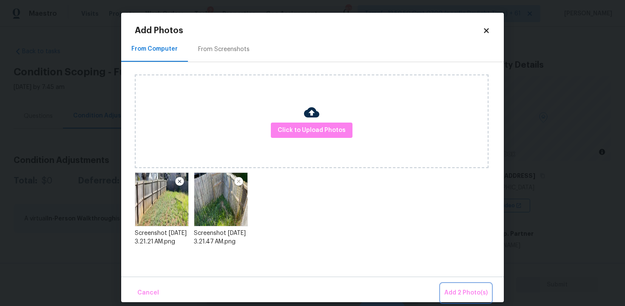
click at [468, 294] on span "Add 2 Photo(s)" at bounding box center [466, 293] width 43 height 11
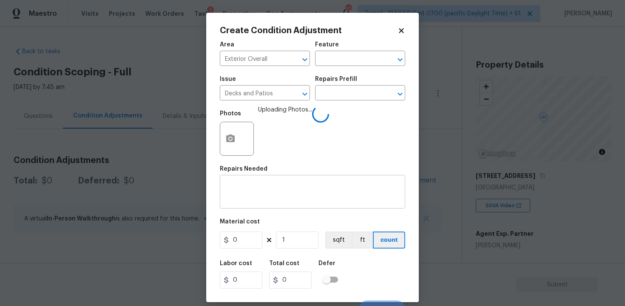
click at [312, 188] on textarea at bounding box center [312, 193] width 175 height 18
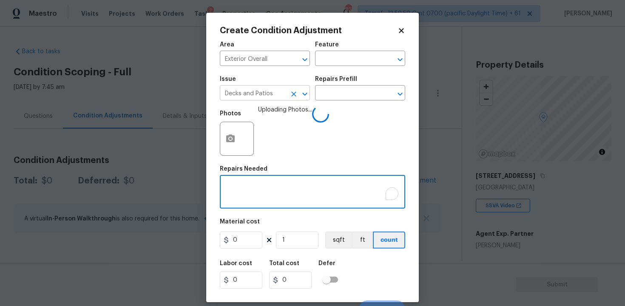
click at [290, 95] on icon "Clear" at bounding box center [294, 94] width 9 height 9
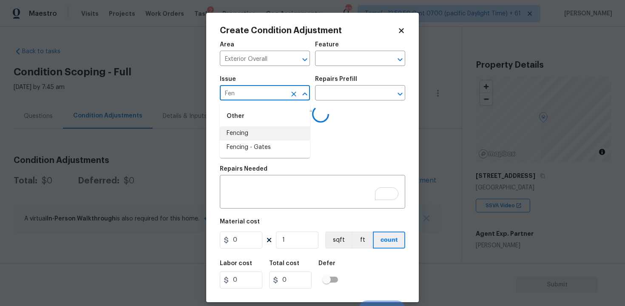
click at [244, 127] on li "Fencing" at bounding box center [265, 133] width 90 height 14
type input "Fencing"
click at [254, 197] on textarea "To enrich screen reader interactions, please activate Accessibility in Grammarl…" at bounding box center [312, 193] width 175 height 18
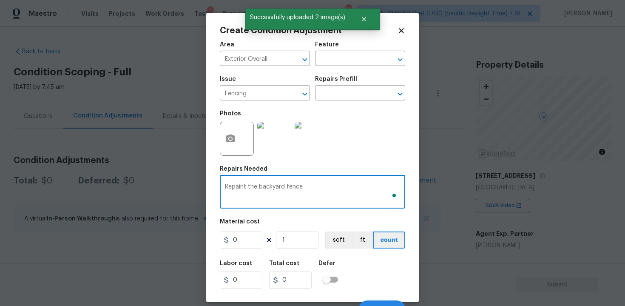
type textarea "Repaint the backyard fence"
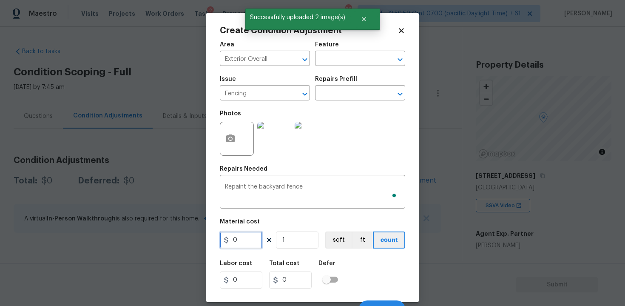
click at [241, 239] on input "0" at bounding box center [241, 239] width 43 height 17
type input "800"
click at [330, 261] on h5 "Defer" at bounding box center [327, 263] width 17 height 6
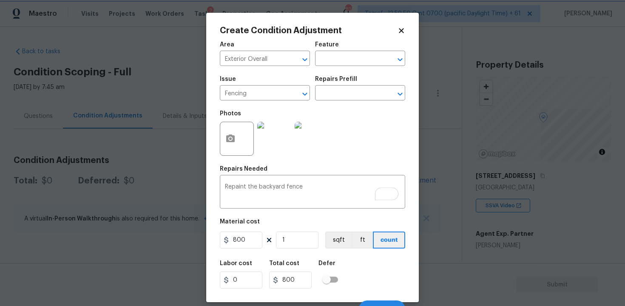
scroll to position [12, 0]
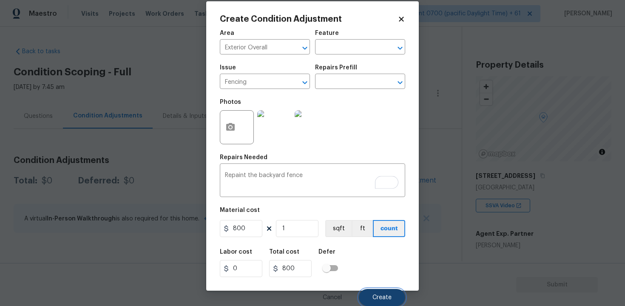
click at [393, 297] on button "Create" at bounding box center [382, 297] width 46 height 17
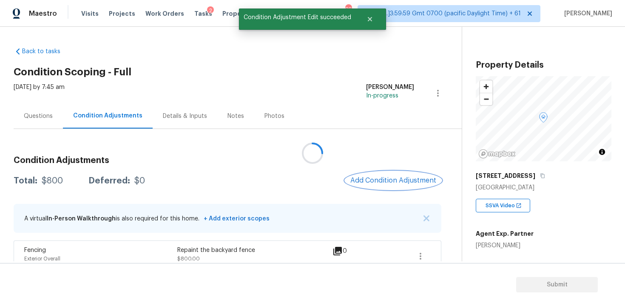
scroll to position [0, 0]
click at [389, 177] on span "Add Condition Adjustment" at bounding box center [394, 181] width 86 height 8
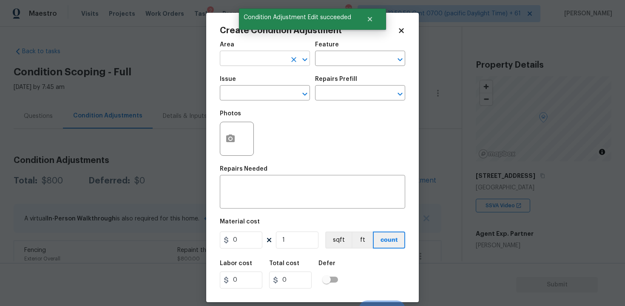
click at [249, 65] on input "text" at bounding box center [253, 59] width 66 height 13
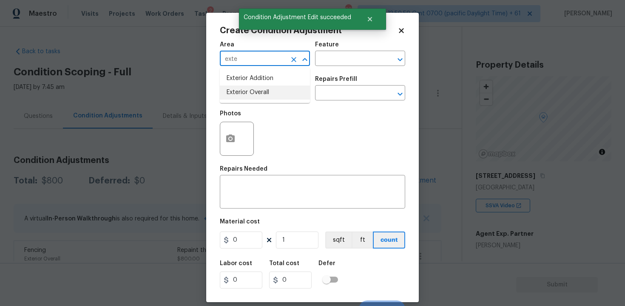
click at [254, 91] on li "Exterior Overall" at bounding box center [265, 93] width 90 height 14
type input "Exterior Overall"
click at [254, 91] on input "text" at bounding box center [253, 93] width 66 height 13
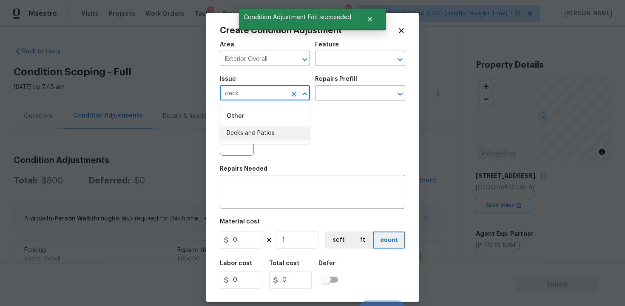
click at [256, 133] on li "Decks and Patios" at bounding box center [265, 133] width 90 height 14
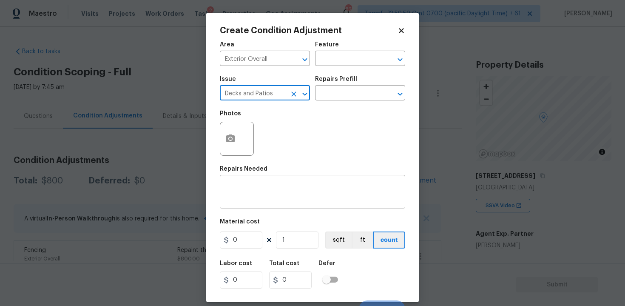
type input "Decks and Patios"
click at [257, 183] on div "x ​" at bounding box center [313, 192] width 186 height 31
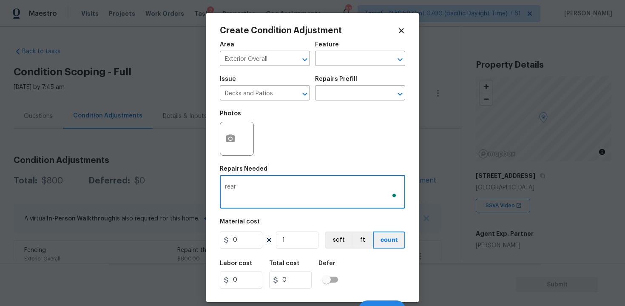
type textarea "rear"
type textarea "Repaint the rear deck"
click at [234, 151] on button "button" at bounding box center [230, 138] width 20 height 33
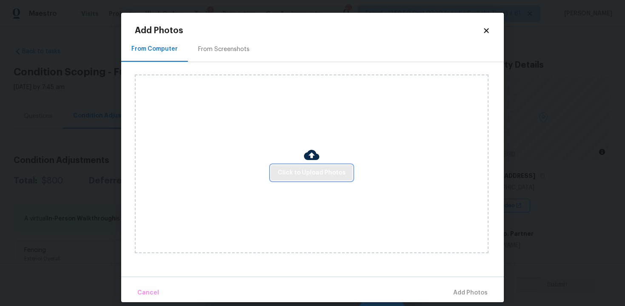
click at [313, 168] on span "Click to Upload Photos" at bounding box center [312, 173] width 68 height 11
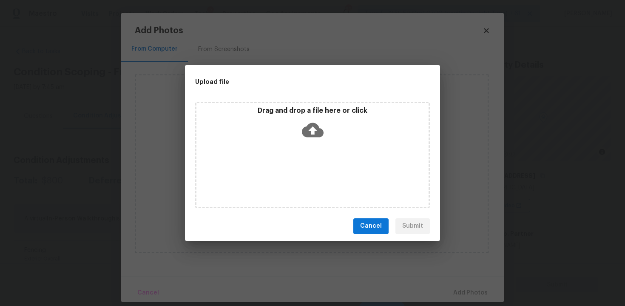
click at [311, 131] on icon at bounding box center [313, 130] width 22 height 14
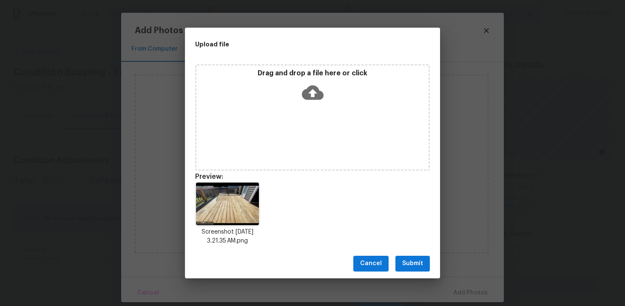
click at [418, 262] on span "Submit" at bounding box center [413, 263] width 21 height 11
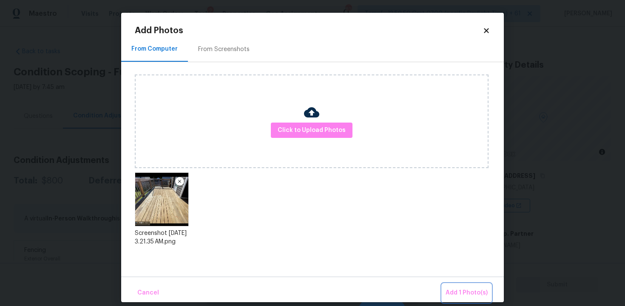
click at [468, 287] on button "Add 1 Photo(s)" at bounding box center [467, 293] width 49 height 18
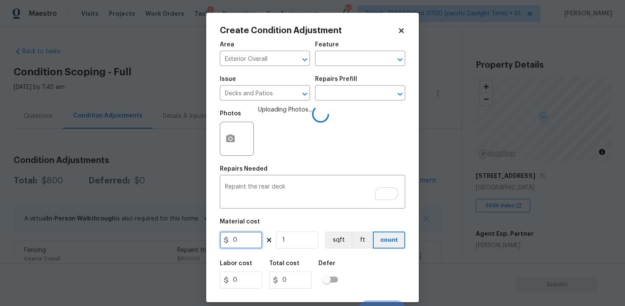
click at [235, 238] on input "0" at bounding box center [241, 239] width 43 height 17
type input "600"
click at [363, 270] on div "Labor cost 0 Total cost 0 Defer" at bounding box center [313, 274] width 186 height 38
type input "600"
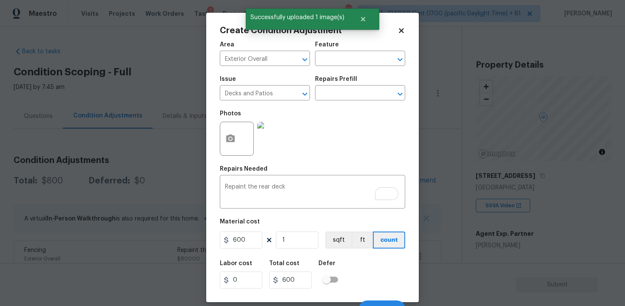
scroll to position [12, 0]
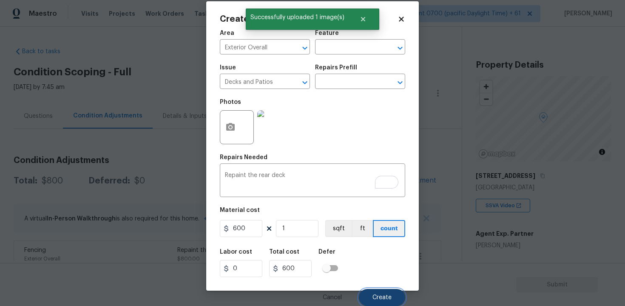
click at [383, 297] on span "Create" at bounding box center [382, 297] width 19 height 6
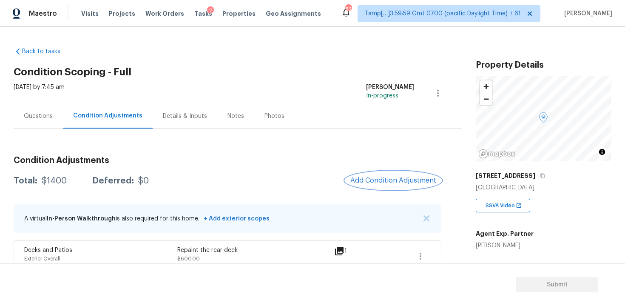
scroll to position [44, 0]
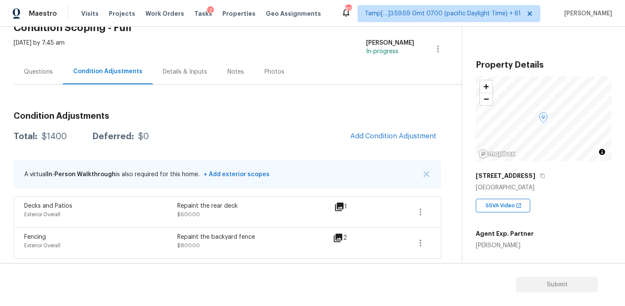
click at [46, 77] on div "Questions" at bounding box center [38, 71] width 49 height 25
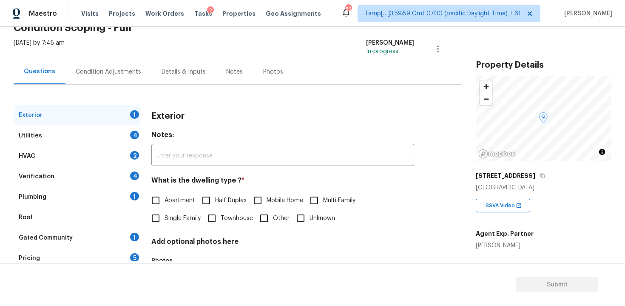
scroll to position [104, 0]
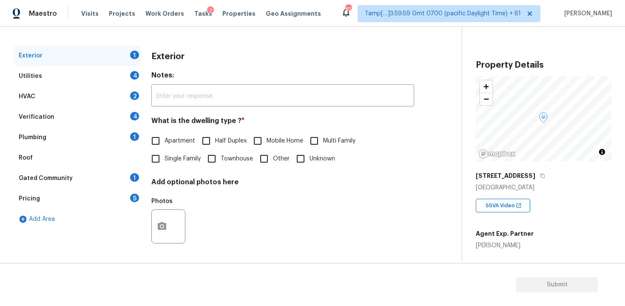
click at [114, 97] on div "HVAC 2" at bounding box center [78, 96] width 128 height 20
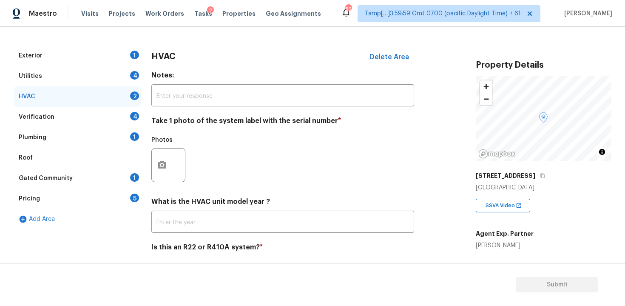
click at [115, 117] on div "Verification 4" at bounding box center [78, 117] width 128 height 20
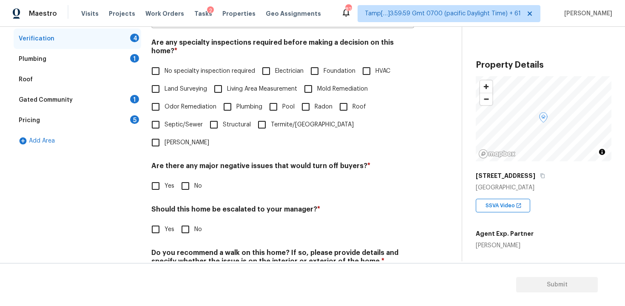
scroll to position [192, 0]
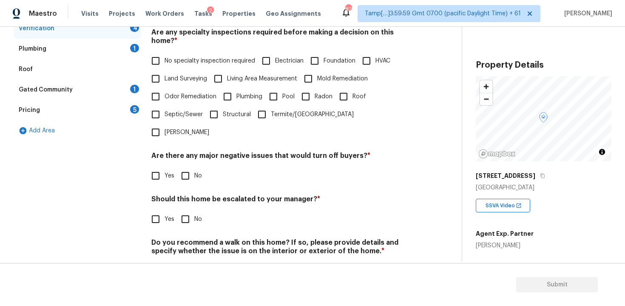
click at [157, 210] on input "Yes" at bounding box center [156, 219] width 18 height 18
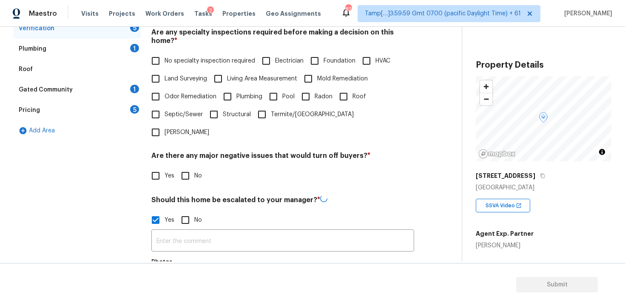
click at [157, 211] on input "Yes" at bounding box center [156, 220] width 18 height 18
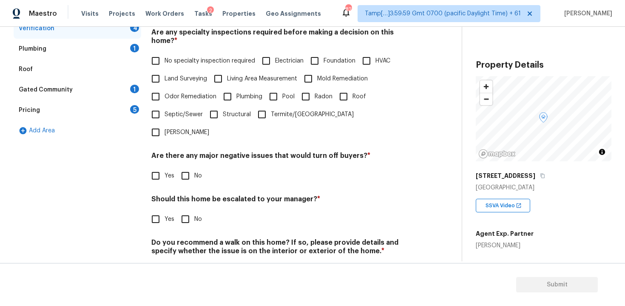
click at [160, 195] on h4 "Should this home be escalated to your manager? *" at bounding box center [282, 201] width 263 height 12
click at [164, 210] on input "Yes" at bounding box center [156, 219] width 18 height 18
checkbox input "true"
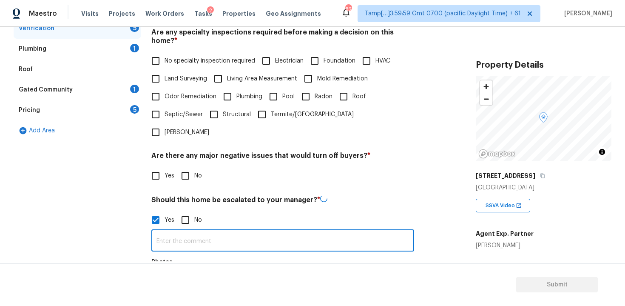
click at [203, 231] on input "text" at bounding box center [282, 241] width 263 height 20
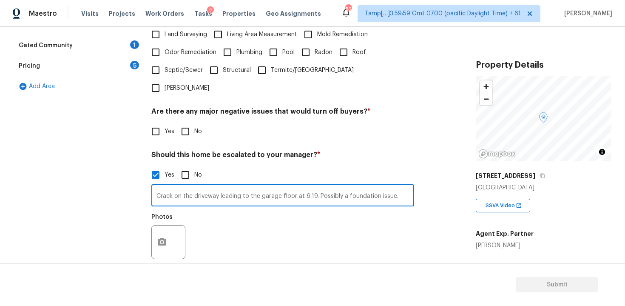
scroll to position [245, 0]
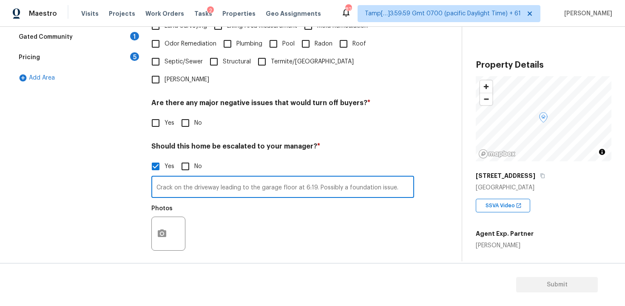
type input "Crack on the driveway leading to the garage floor at 6:19. Possibly a foundatio…"
click at [161, 217] on button "button" at bounding box center [162, 233] width 20 height 33
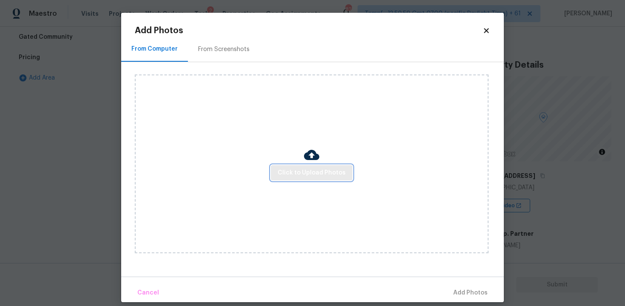
click at [288, 176] on span "Click to Upload Photos" at bounding box center [312, 173] width 68 height 11
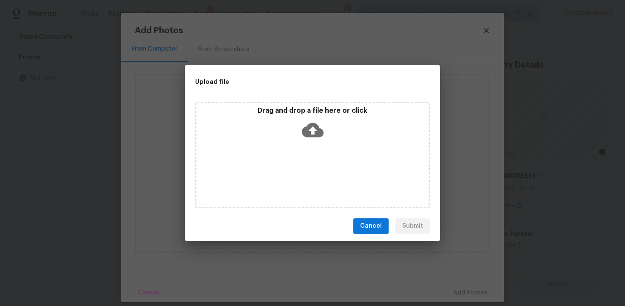
click at [307, 128] on icon at bounding box center [313, 130] width 22 height 14
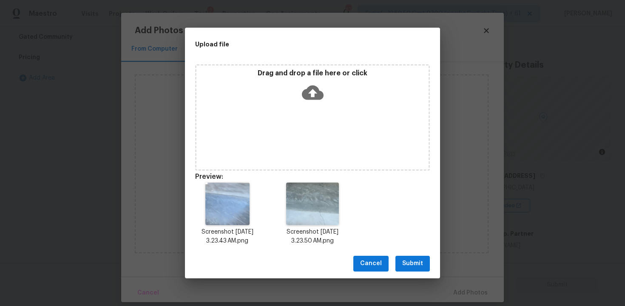
scroll to position [7, 0]
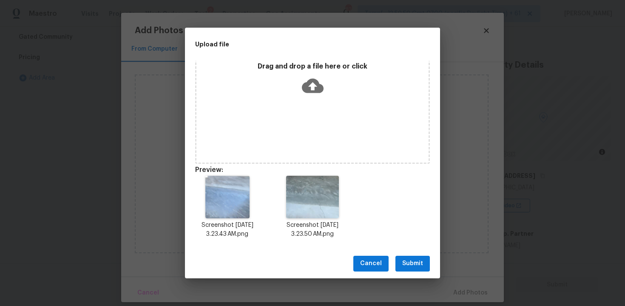
click at [418, 264] on span "Submit" at bounding box center [413, 263] width 21 height 11
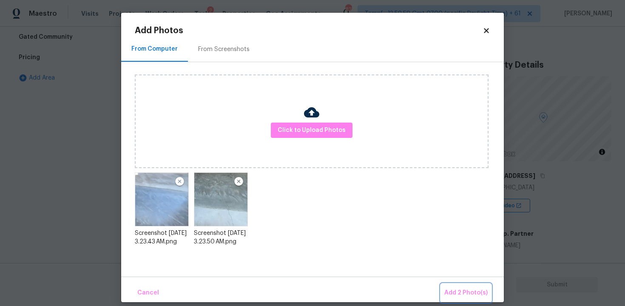
click at [460, 286] on button "Add 2 Photo(s)" at bounding box center [466, 293] width 50 height 18
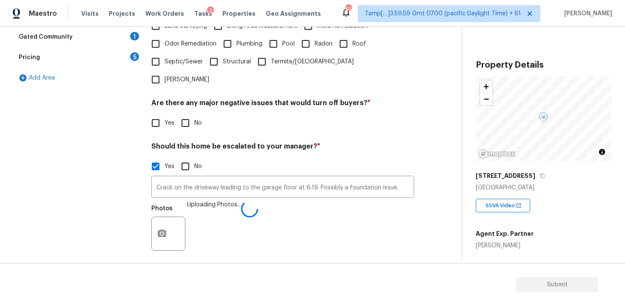
click at [414, 218] on div "Photos Uploading Photos..." at bounding box center [282, 227] width 263 height 55
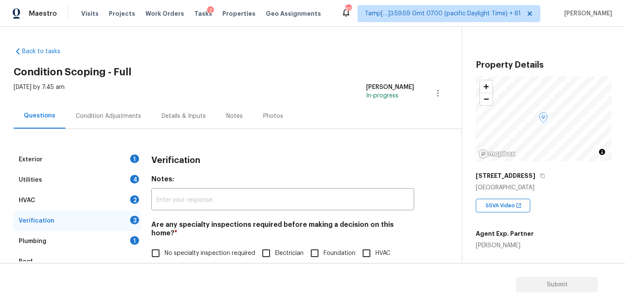
click at [137, 112] on div "Condition Adjustments" at bounding box center [109, 116] width 66 height 9
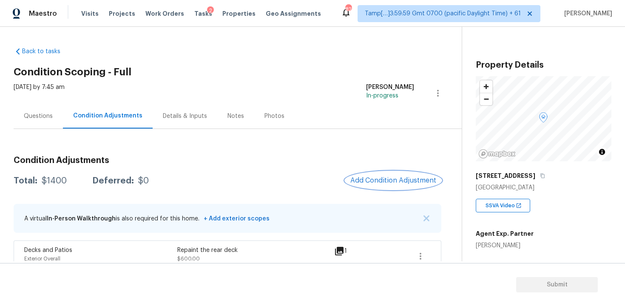
click at [399, 180] on span "Add Condition Adjustment" at bounding box center [394, 181] width 86 height 8
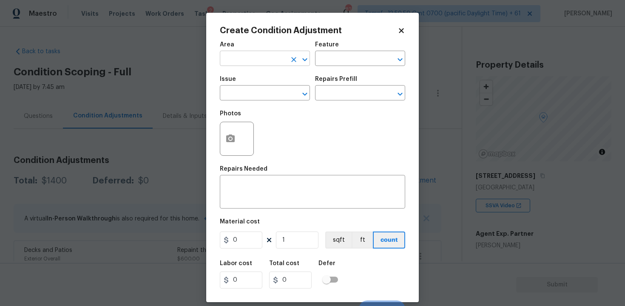
click at [257, 63] on input "text" at bounding box center [253, 59] width 66 height 13
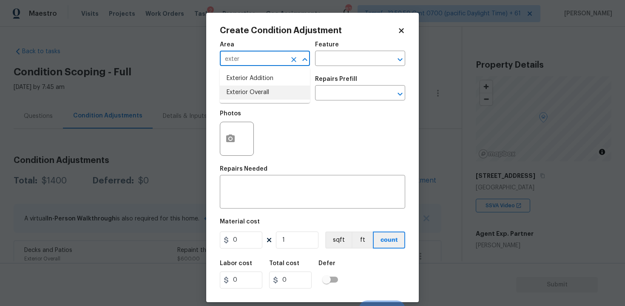
click at [261, 89] on li "Exterior Overall" at bounding box center [265, 93] width 90 height 14
type input "Exterior Overall"
click at [261, 89] on input "text" at bounding box center [253, 93] width 66 height 13
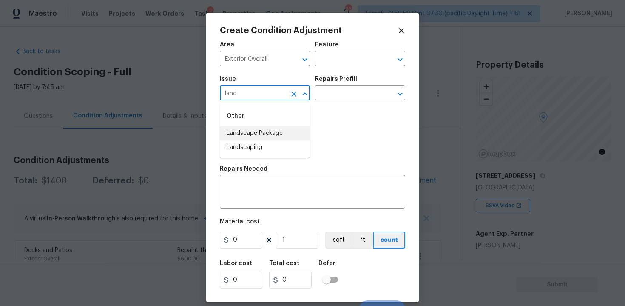
click at [263, 138] on li "Landscape Package" at bounding box center [265, 133] width 90 height 14
type input "Landscape Package"
click at [357, 96] on input "text" at bounding box center [348, 93] width 66 height 13
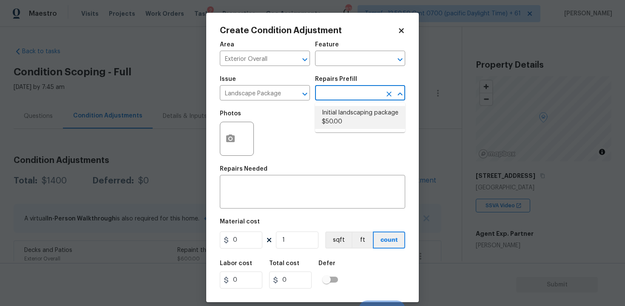
click at [348, 117] on li "Initial landscaping package $50.00" at bounding box center [360, 117] width 90 height 23
type input "Home Readiness Packages"
type textarea "Mowing of grass up to 6" in height. Mow, edge along driveways & sidewalks, trim…"
type input "50"
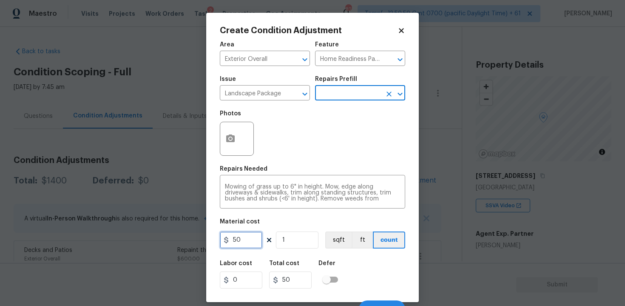
click at [250, 243] on input "50" at bounding box center [241, 239] width 43 height 17
type input "300"
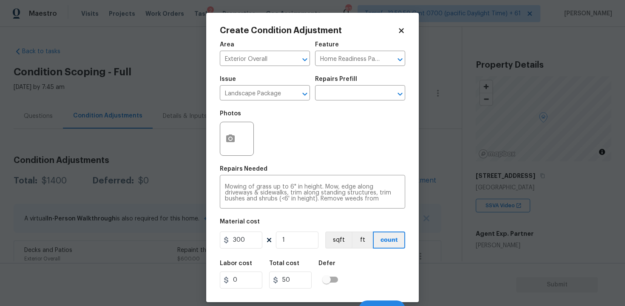
type input "300"
click at [360, 272] on div "Labor cost 0 Total cost 300 Defer" at bounding box center [313, 274] width 186 height 38
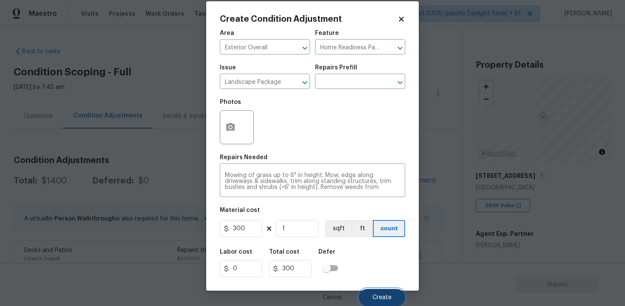
click at [381, 293] on button "Create" at bounding box center [382, 297] width 46 height 17
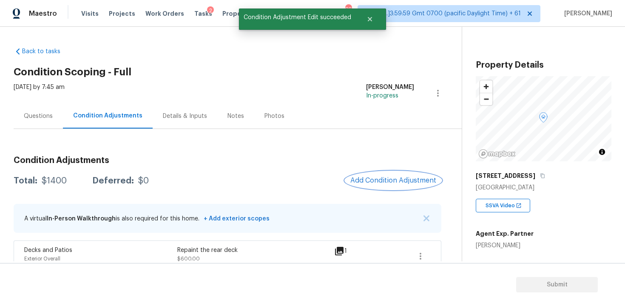
scroll to position [0, 0]
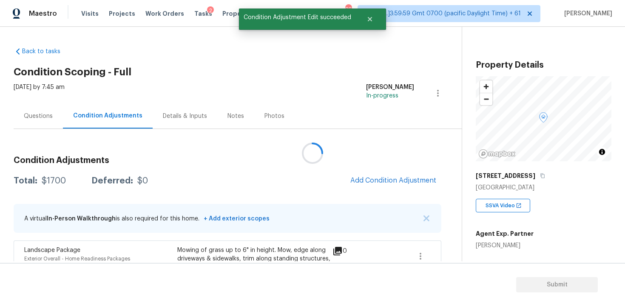
click at [383, 188] on div at bounding box center [312, 153] width 625 height 306
click at [370, 177] on span "Add Condition Adjustment" at bounding box center [394, 181] width 86 height 8
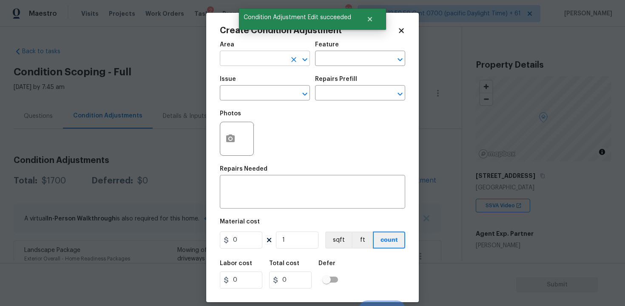
click at [260, 54] on input "text" at bounding box center [253, 59] width 66 height 13
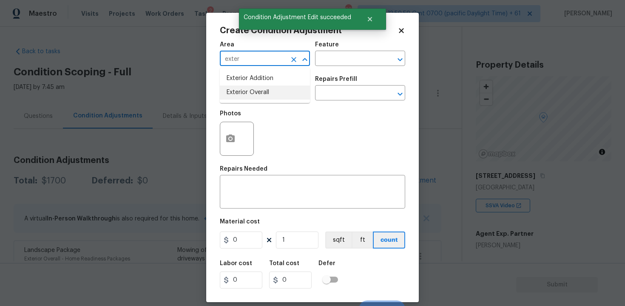
click at [266, 94] on li "Exterior Overall" at bounding box center [265, 93] width 90 height 14
type input "Exterior Overall"
click at [266, 94] on input "text" at bounding box center [253, 93] width 66 height 13
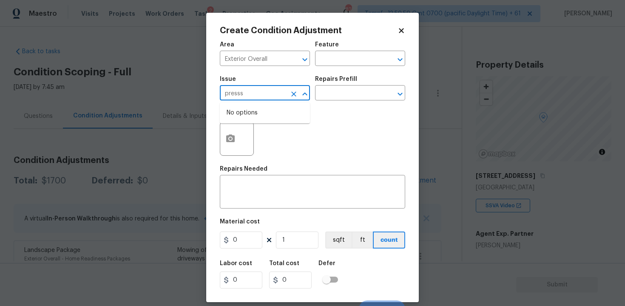
click at [266, 94] on input "presss" at bounding box center [253, 93] width 66 height 13
click at [264, 126] on div "Other" at bounding box center [265, 116] width 90 height 20
click at [268, 132] on li "Pressure Washing" at bounding box center [265, 133] width 90 height 14
type input "Pressure Washing"
click at [368, 88] on input "text" at bounding box center [348, 93] width 66 height 13
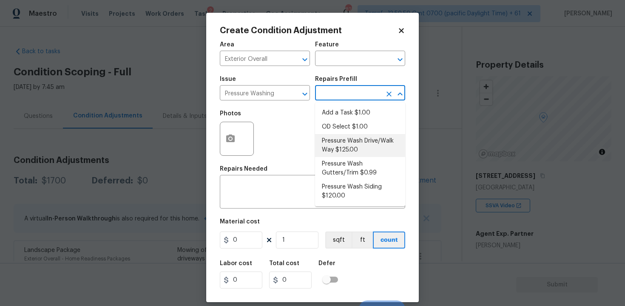
click at [350, 136] on li "Pressure Wash Drive/Walk Way $125.00" at bounding box center [360, 145] width 90 height 23
type input "Siding"
type textarea "Pressure wash the driveways/walkways as directed by the PM. Ensure that all deb…"
type input "125"
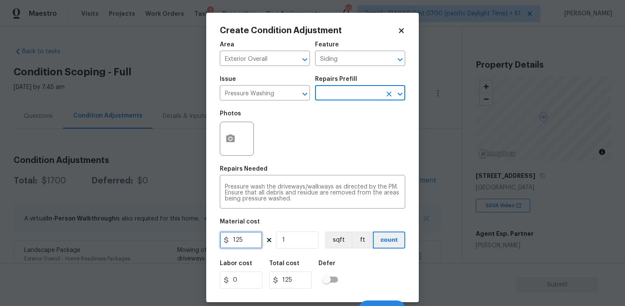
click at [252, 237] on input "125" at bounding box center [241, 239] width 43 height 17
type input "200"
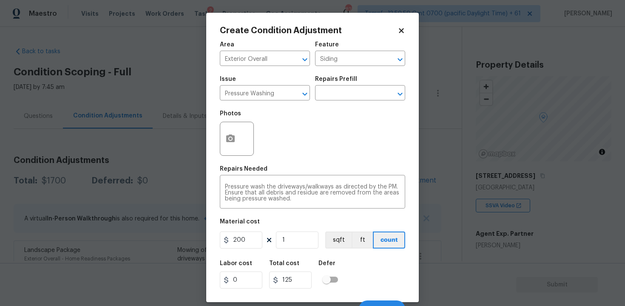
type input "200"
click at [334, 260] on div "Labor cost 0 Total cost 200 Defer" at bounding box center [313, 274] width 186 height 38
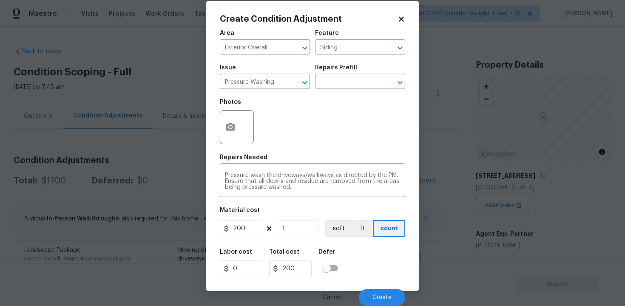
click at [375, 285] on div "Cancel Create" at bounding box center [313, 294] width 186 height 24
click at [375, 290] on button "Create" at bounding box center [382, 297] width 46 height 17
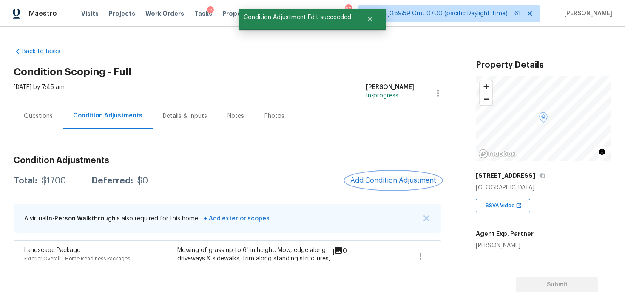
scroll to position [0, 0]
click at [390, 169] on div at bounding box center [312, 153] width 625 height 306
click at [388, 174] on button "Add Condition Adjustment" at bounding box center [393, 180] width 96 height 18
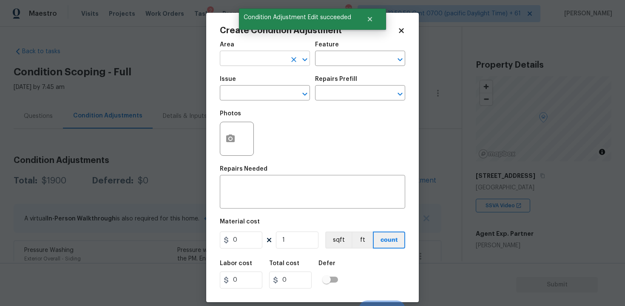
click at [258, 66] on input "text" at bounding box center [253, 59] width 66 height 13
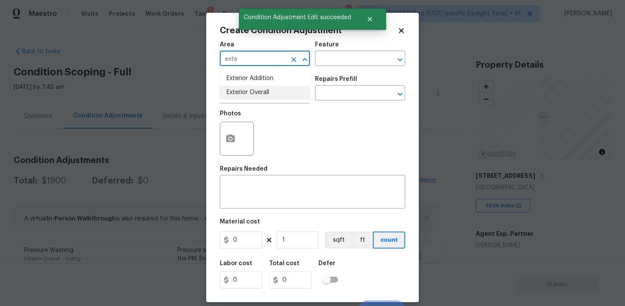
click at [258, 93] on li "Exterior Overall" at bounding box center [265, 93] width 90 height 14
type input "Exterior Overall"
click at [258, 93] on input "text" at bounding box center [253, 93] width 66 height 13
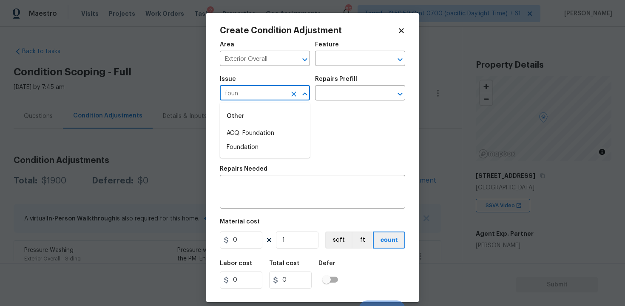
click at [262, 126] on div "Other" at bounding box center [265, 116] width 90 height 20
click at [263, 128] on li "ACQ: Foundation" at bounding box center [265, 133] width 90 height 14
type input "ACQ: Foundation"
click at [338, 90] on input "text" at bounding box center [348, 93] width 66 height 13
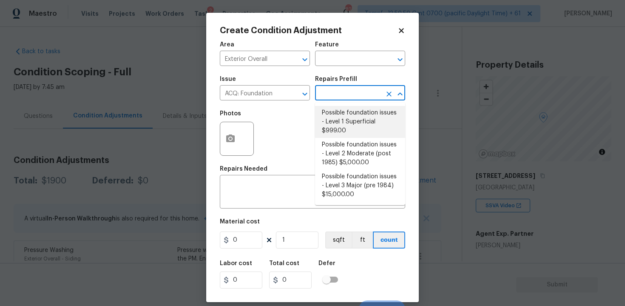
click at [337, 133] on li "Possible foundation issues - Level 1 Superficial $999.00" at bounding box center [360, 122] width 90 height 32
type input "Acquisition"
type textarea "Possible foundation issues - Level 1 - Superficial. Disclaimer: This is NOT a t…"
type input "999"
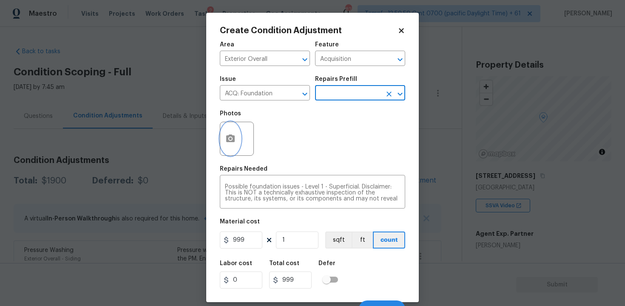
click at [224, 137] on button "button" at bounding box center [230, 138] width 20 height 33
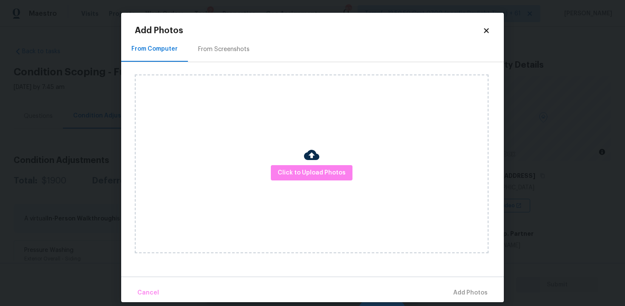
click at [295, 198] on div "Click to Upload Photos" at bounding box center [312, 163] width 354 height 179
click at [300, 171] on span "Click to Upload Photos" at bounding box center [312, 173] width 68 height 11
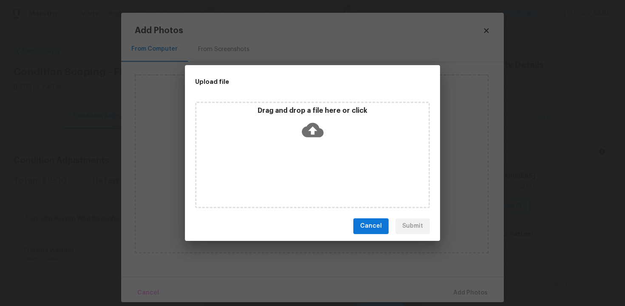
click at [308, 126] on icon at bounding box center [313, 130] width 22 height 14
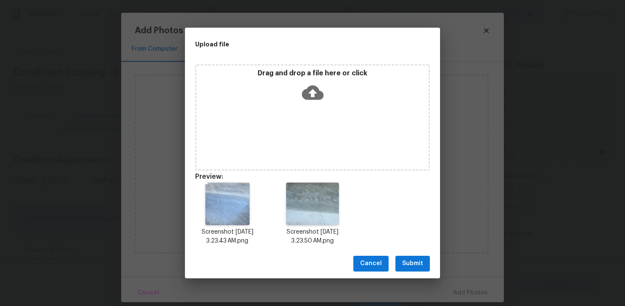
scroll to position [7, 0]
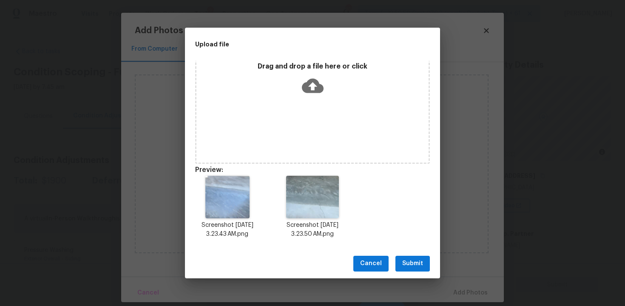
click at [417, 261] on span "Submit" at bounding box center [413, 263] width 21 height 11
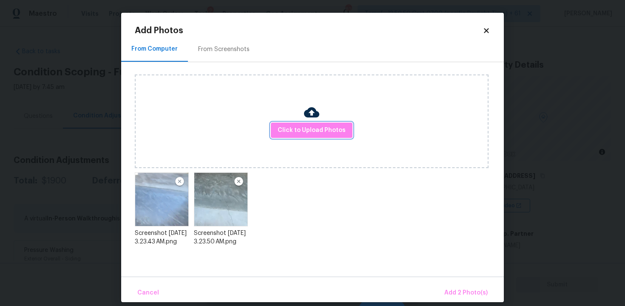
scroll to position [0, 0]
click at [460, 291] on span "Add 2 Photo(s)" at bounding box center [466, 293] width 43 height 11
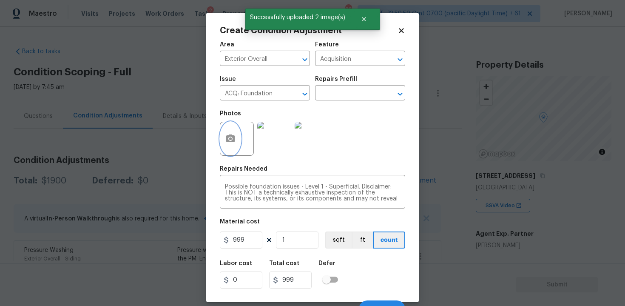
scroll to position [12, 0]
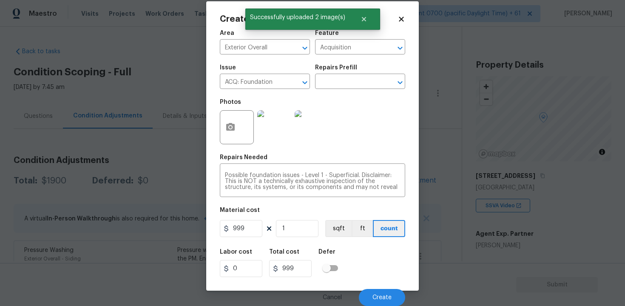
click at [392, 288] on div "Cancel Create" at bounding box center [313, 294] width 186 height 24
click at [391, 291] on button "Create" at bounding box center [382, 297] width 46 height 17
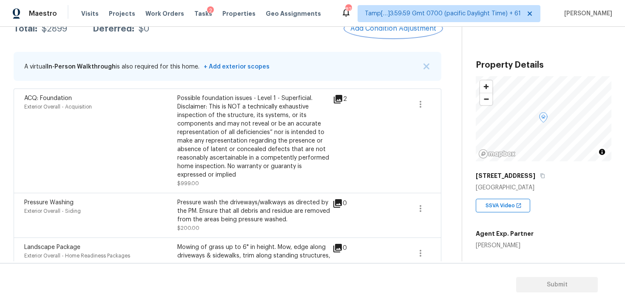
scroll to position [140, 0]
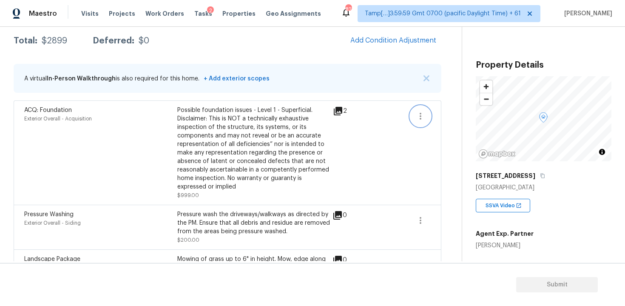
click at [414, 118] on button "button" at bounding box center [421, 116] width 20 height 20
click at [439, 116] on div "Edit" at bounding box center [469, 114] width 66 height 9
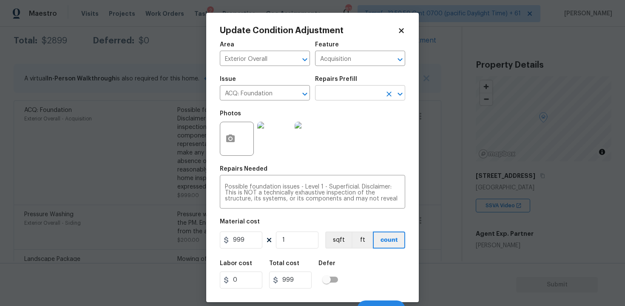
click at [335, 97] on input "text" at bounding box center [348, 93] width 66 height 13
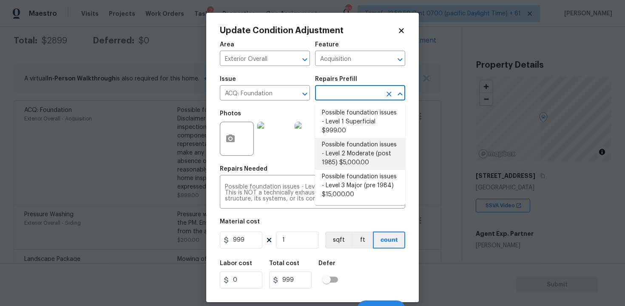
click at [330, 160] on li "Possible foundation issues - Level 2 Moderate (post 1985) $5,000.00" at bounding box center [360, 154] width 90 height 32
type textarea "Possible foundation issues - Level 2 Moderate: Disclaimer: This is NOT a techni…"
type input "5000"
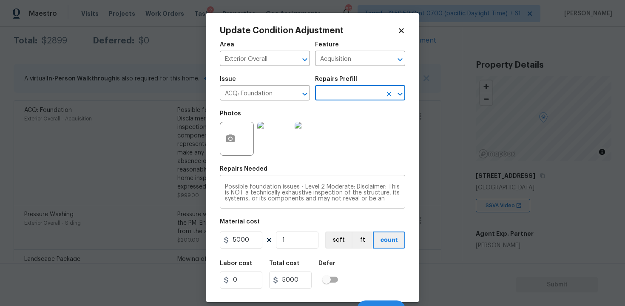
scroll to position [12, 0]
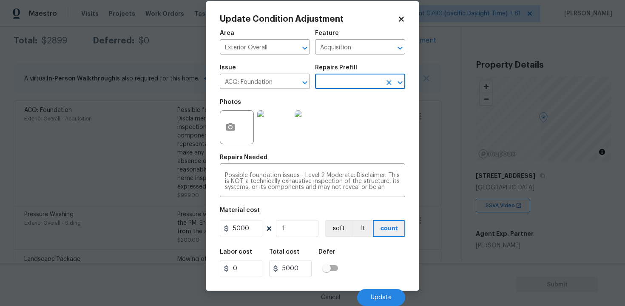
click at [369, 266] on div "Labor cost 0 Total cost 5000 Defer" at bounding box center [313, 263] width 186 height 38
click at [376, 291] on button "Update" at bounding box center [381, 297] width 48 height 17
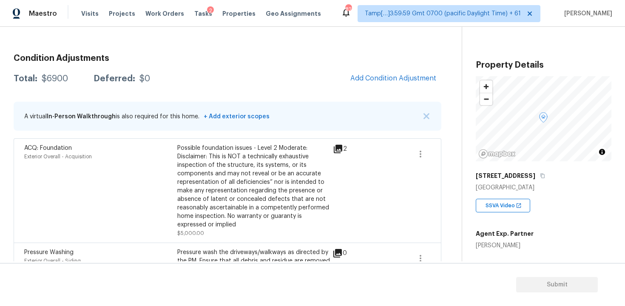
scroll to position [97, 0]
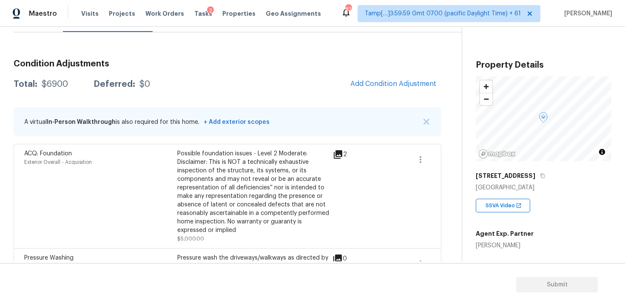
click at [304, 185] on div "Possible foundation issues - Level 2 Moderate: Disclaimer: This is NOT a techni…" at bounding box center [253, 191] width 153 height 85
click at [368, 86] on span "Add Condition Adjustment" at bounding box center [394, 84] width 86 height 8
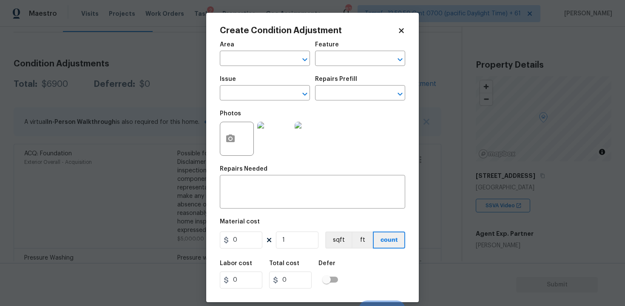
click at [242, 143] on div at bounding box center [237, 139] width 34 height 34
click at [233, 137] on icon "button" at bounding box center [230, 138] width 9 height 8
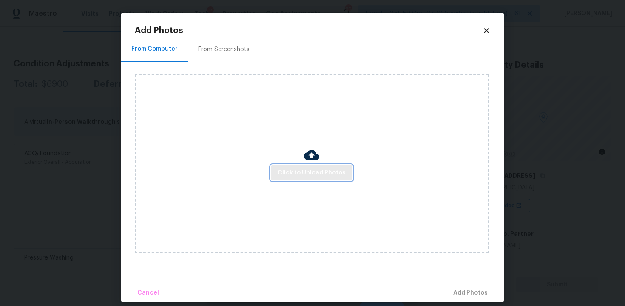
click at [311, 171] on span "Click to Upload Photos" at bounding box center [312, 173] width 68 height 11
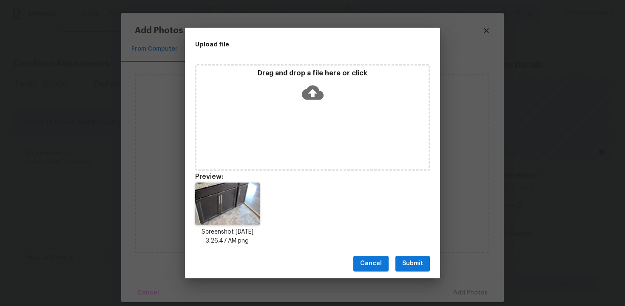
click at [307, 101] on icon at bounding box center [313, 93] width 22 height 22
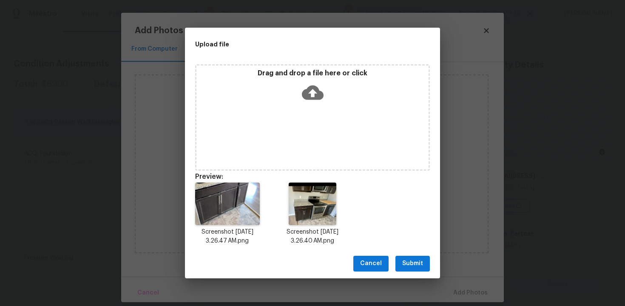
click at [419, 268] on button "Submit" at bounding box center [413, 264] width 34 height 16
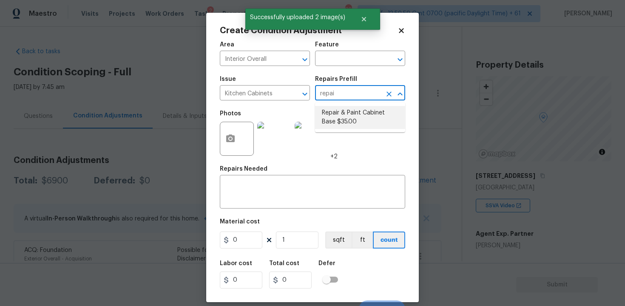
click at [346, 112] on li "Repair & Paint Cabinet Base $35.00" at bounding box center [360, 117] width 90 height 23
type input "Cabinets"
type input "35"
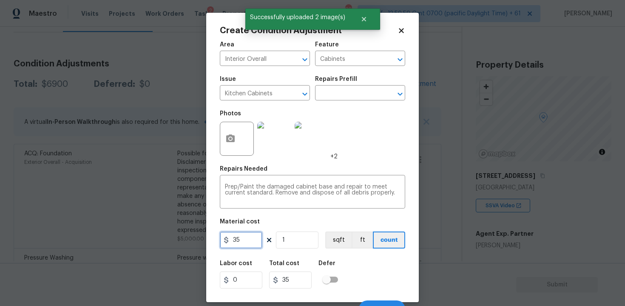
click at [248, 242] on input "35" at bounding box center [241, 239] width 43 height 17
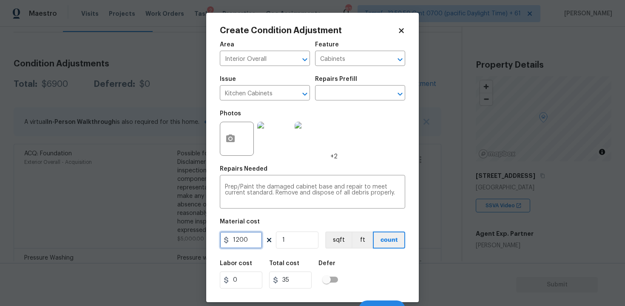
type input "1200"
click at [358, 268] on div "Labor cost 0 Total cost 35 Defer" at bounding box center [313, 274] width 186 height 38
type input "1200"
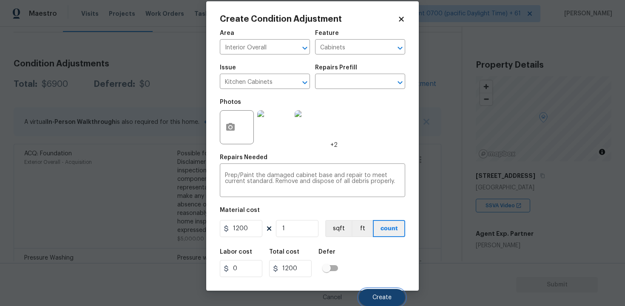
click at [383, 294] on span "Create" at bounding box center [382, 297] width 19 height 6
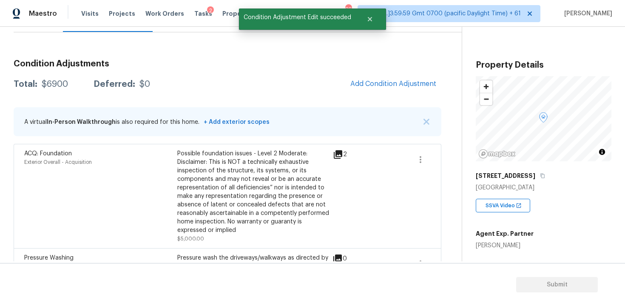
scroll to position [0, 0]
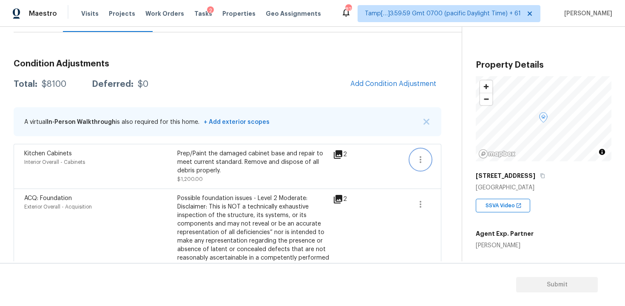
click at [421, 153] on button "button" at bounding box center [421, 159] width 20 height 20
click at [450, 154] on div "Edit" at bounding box center [469, 158] width 66 height 9
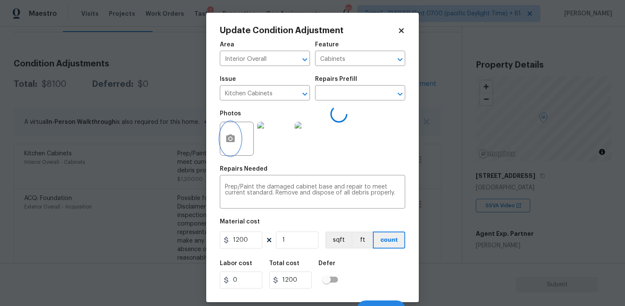
click at [237, 134] on button "button" at bounding box center [230, 138] width 20 height 33
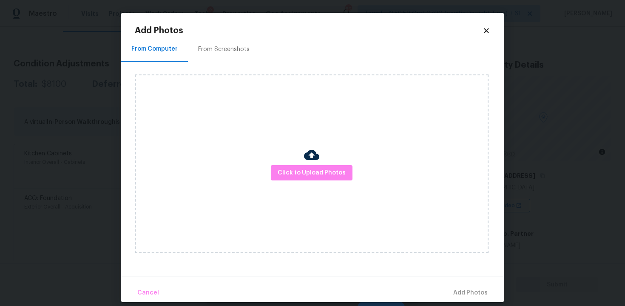
click at [316, 157] on img at bounding box center [311, 154] width 15 height 15
click at [327, 168] on span "Click to Upload Photos" at bounding box center [312, 173] width 68 height 11
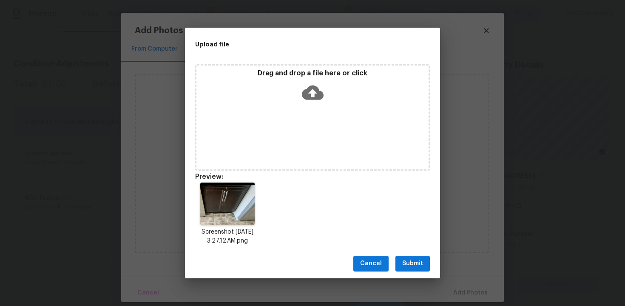
click at [400, 263] on button "Submit" at bounding box center [413, 264] width 34 height 16
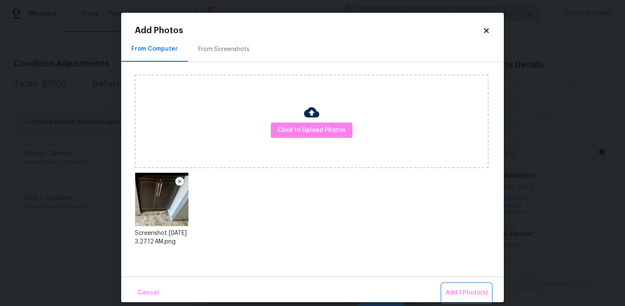
click at [462, 289] on span "Add 1 Photo(s)" at bounding box center [467, 293] width 42 height 11
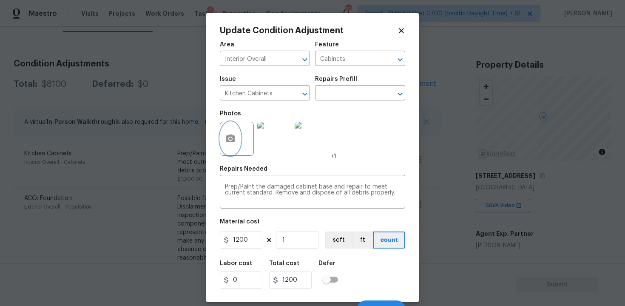
scroll to position [12, 0]
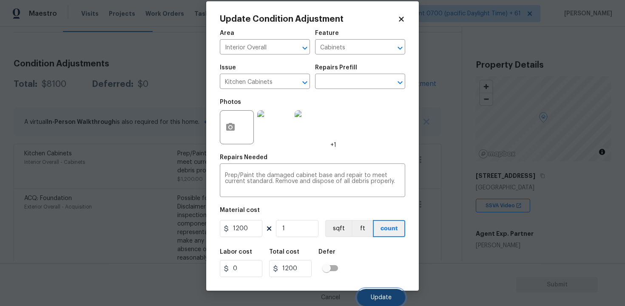
click at [382, 292] on button "Update" at bounding box center [381, 297] width 48 height 17
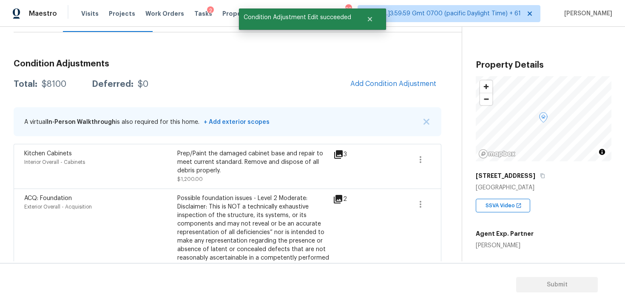
scroll to position [0, 0]
click at [400, 90] on button "Add Condition Adjustment" at bounding box center [393, 84] width 96 height 18
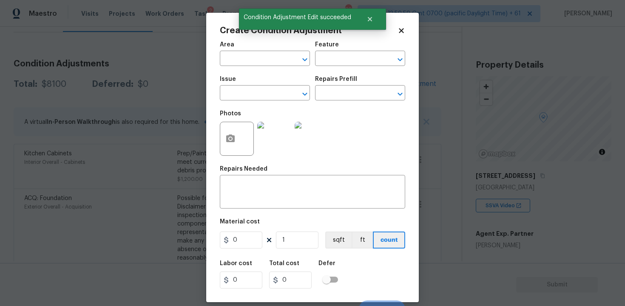
click at [242, 138] on div at bounding box center [237, 139] width 34 height 34
click at [236, 137] on button "button" at bounding box center [230, 138] width 20 height 33
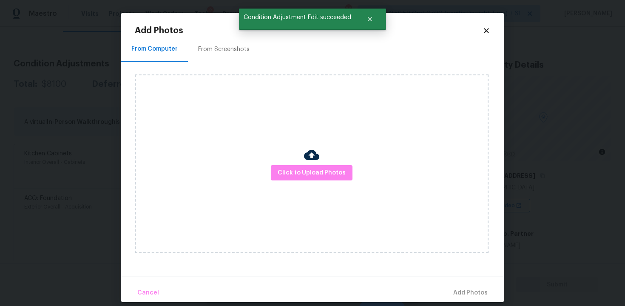
click at [308, 163] on div at bounding box center [311, 156] width 15 height 18
click at [323, 170] on span "Click to Upload Photos" at bounding box center [312, 173] width 68 height 11
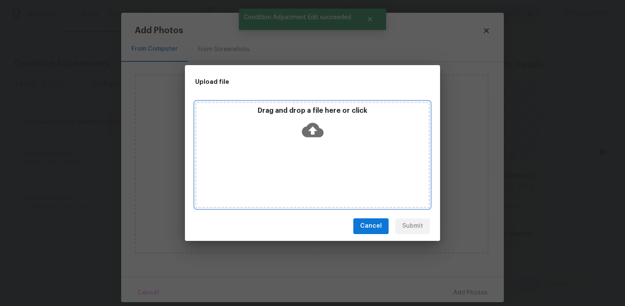
click at [312, 126] on icon at bounding box center [313, 130] width 22 height 22
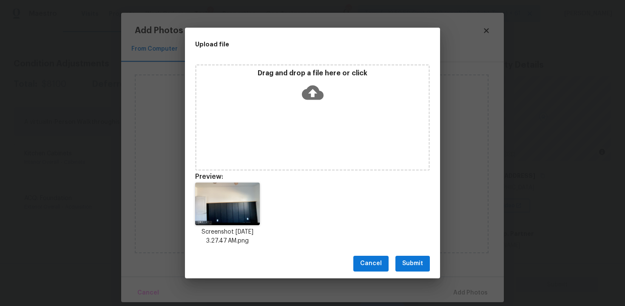
click at [410, 262] on span "Submit" at bounding box center [413, 263] width 21 height 11
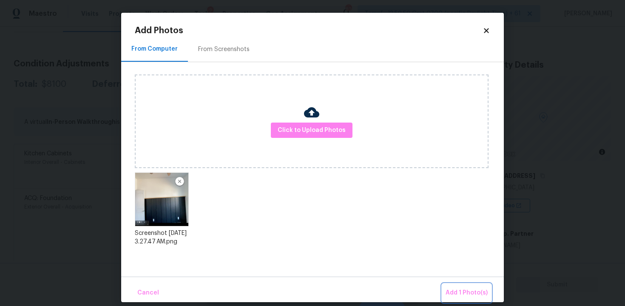
click at [458, 289] on span "Add 1 Photo(s)" at bounding box center [467, 293] width 42 height 11
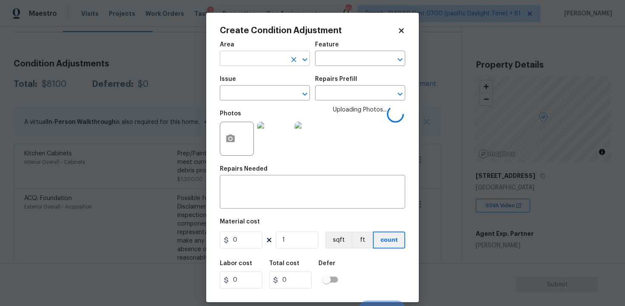
click at [257, 60] on input "text" at bounding box center [253, 59] width 66 height 13
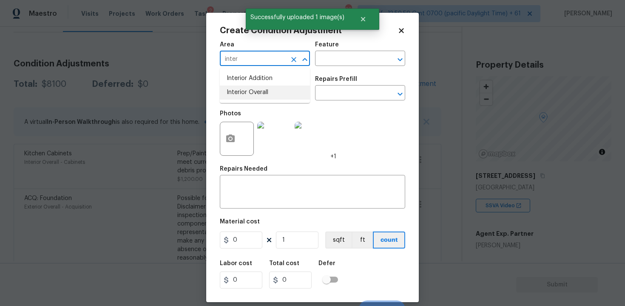
click at [254, 90] on li "Interior Overall" at bounding box center [265, 93] width 90 height 14
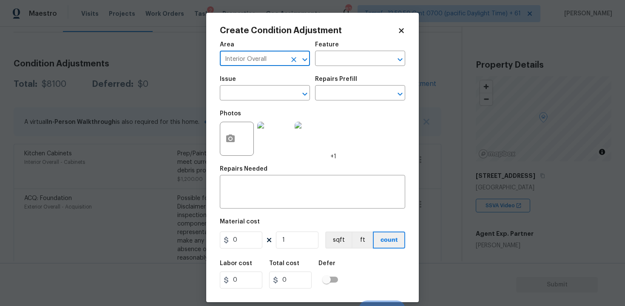
type input "Interior Overall"
click at [254, 90] on input "text" at bounding box center [253, 93] width 66 height 13
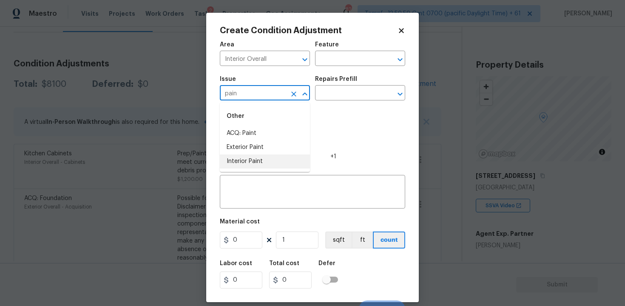
click at [262, 160] on li "Interior Paint" at bounding box center [265, 161] width 90 height 14
type input "Interior Paint"
click at [343, 81] on h5 "Repairs Prefill" at bounding box center [336, 79] width 42 height 6
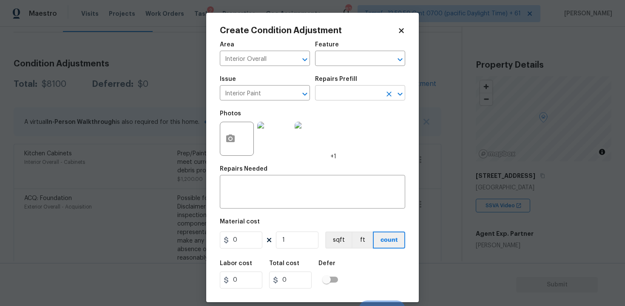
click at [340, 90] on input "text" at bounding box center [348, 93] width 66 height 13
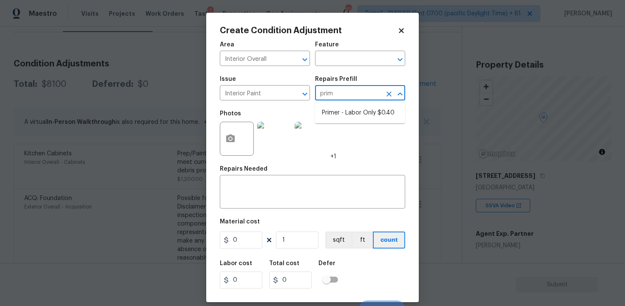
type input "prime"
click at [350, 110] on li "Primer - Labor Only $0.40" at bounding box center [360, 113] width 90 height 14
type input "Overall Paint"
type textarea "Interior primer - PRIMER PROVIDED BY OPENDOOR - All nails, screws, drywall anch…"
type input "0.4"
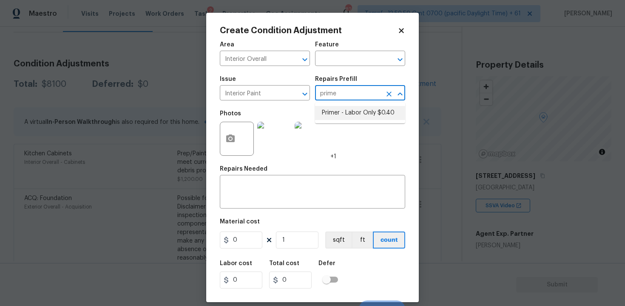
type input "0.4"
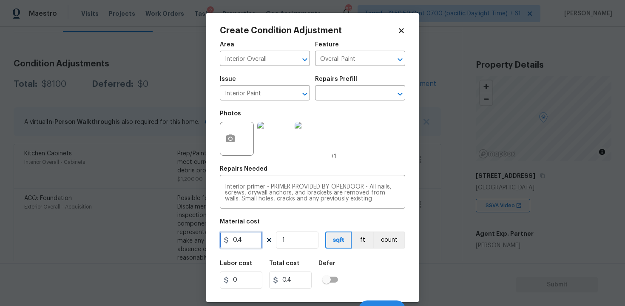
click at [240, 239] on input "0.4" at bounding box center [241, 239] width 43 height 17
type input "100"
click at [374, 272] on div "Labor cost 0 Total cost 100 Defer" at bounding box center [313, 274] width 186 height 38
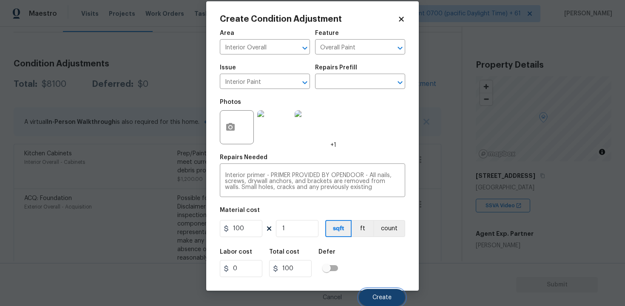
click at [386, 297] on span "Create" at bounding box center [382, 297] width 19 height 6
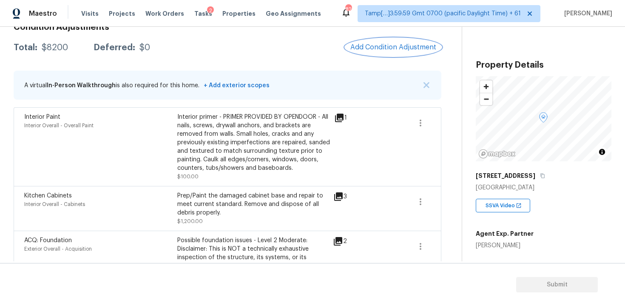
scroll to position [134, 0]
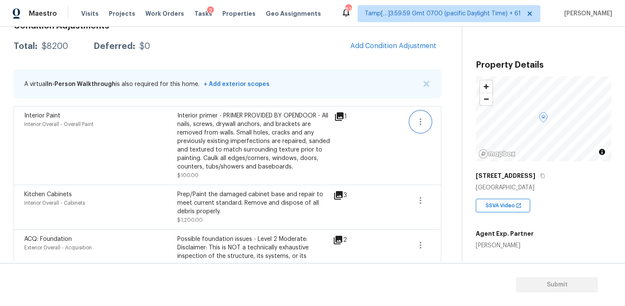
click at [429, 127] on button "button" at bounding box center [421, 121] width 20 height 20
click at [456, 128] on ul "Edit" at bounding box center [469, 119] width 77 height 17
click at [454, 120] on div "Edit" at bounding box center [469, 120] width 66 height 9
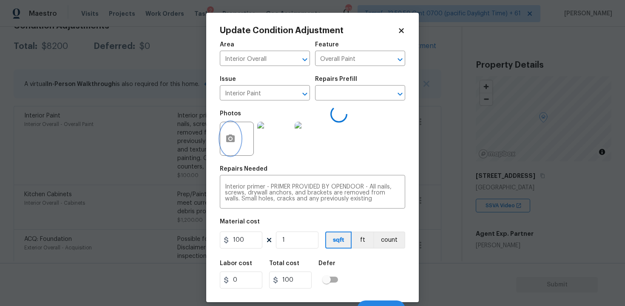
click at [223, 141] on button "button" at bounding box center [230, 138] width 20 height 33
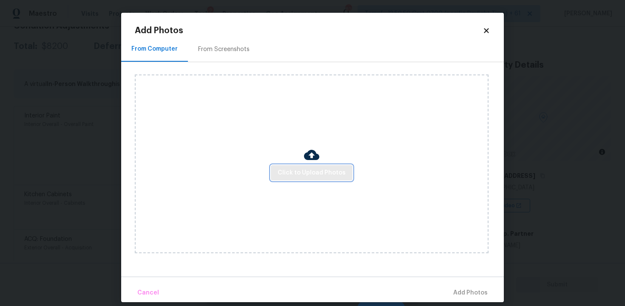
click at [309, 166] on button "Click to Upload Photos" at bounding box center [312, 173] width 82 height 16
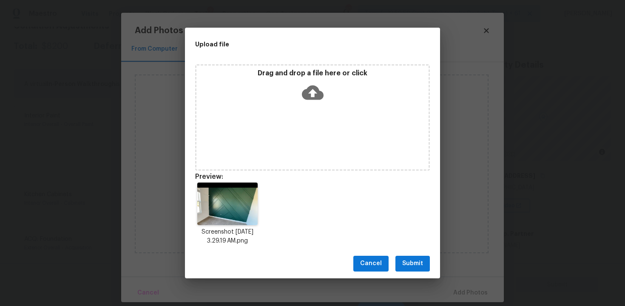
click at [407, 261] on span "Submit" at bounding box center [413, 263] width 21 height 11
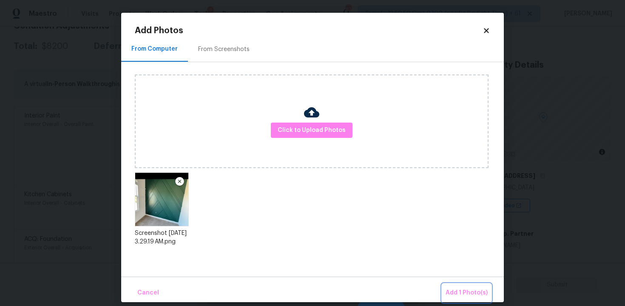
click at [460, 291] on span "Add 1 Photo(s)" at bounding box center [467, 293] width 42 height 11
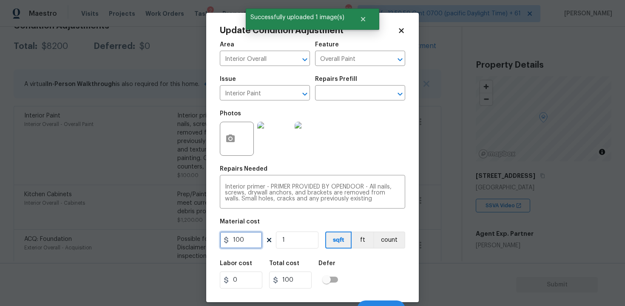
click at [246, 248] on input "100" at bounding box center [241, 239] width 43 height 17
type input "200"
click at [395, 278] on div "Labor cost 0 Total cost 200 Defer" at bounding box center [313, 274] width 186 height 38
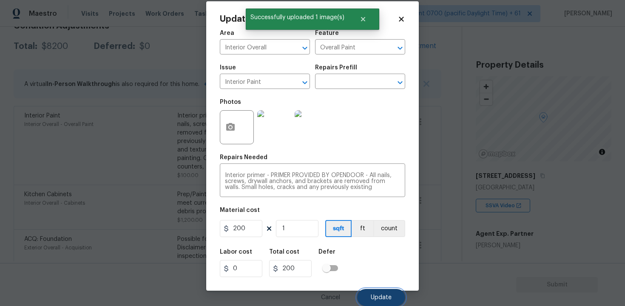
click at [396, 295] on button "Update" at bounding box center [381, 297] width 48 height 17
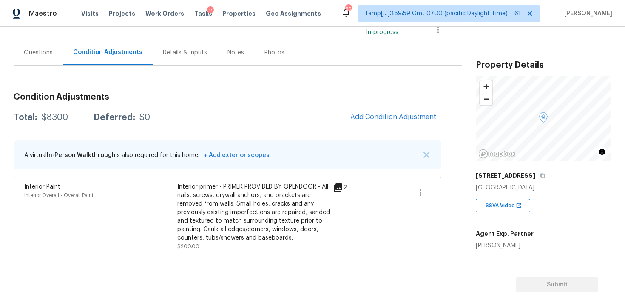
scroll to position [54, 0]
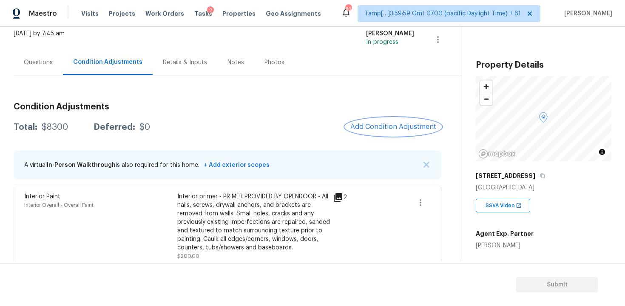
click at [389, 125] on span "Add Condition Adjustment" at bounding box center [394, 127] width 86 height 8
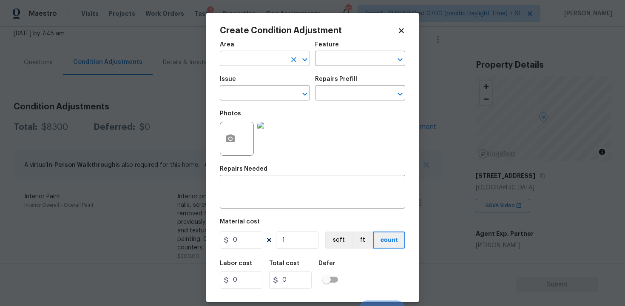
click at [270, 63] on input "text" at bounding box center [253, 59] width 66 height 13
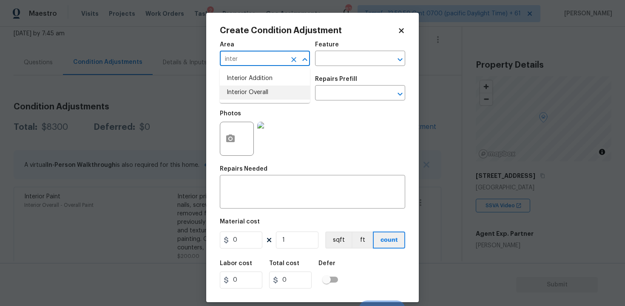
click at [264, 89] on li "Interior Overall" at bounding box center [265, 93] width 90 height 14
type input "Interior Overall"
click at [264, 89] on input "text" at bounding box center [253, 93] width 66 height 13
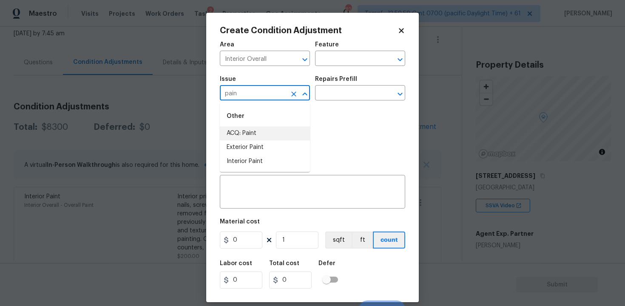
click at [265, 131] on li "ACQ: Paint" at bounding box center [265, 133] width 90 height 14
type input "ACQ: Paint"
click at [331, 94] on input "text" at bounding box center [348, 93] width 66 height 13
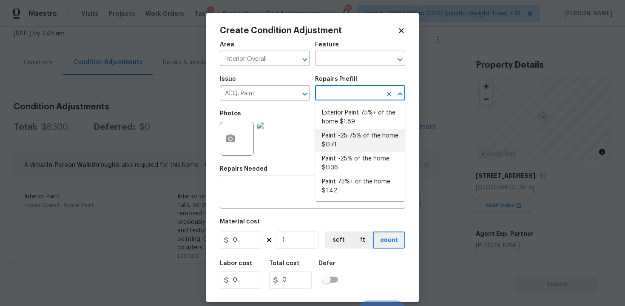
click at [339, 141] on li "Paint ~25-75% of the home $0.71" at bounding box center [360, 140] width 90 height 23
type input "Acquisition"
type textarea "Acquisition Scope: ~25 - 75% of the home needs interior paint"
type input "0.71"
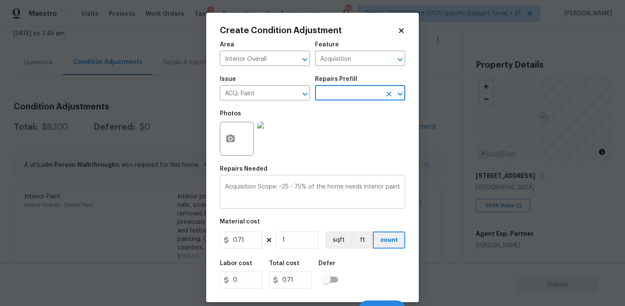
scroll to position [12, 0]
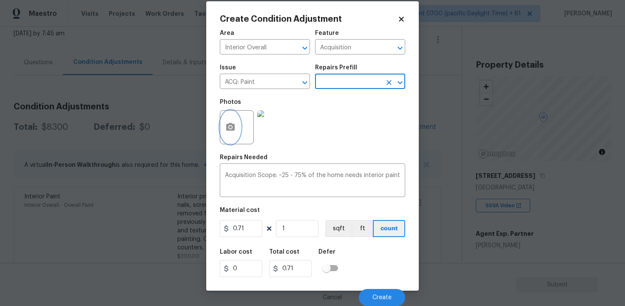
click at [226, 118] on button "button" at bounding box center [230, 127] width 20 height 33
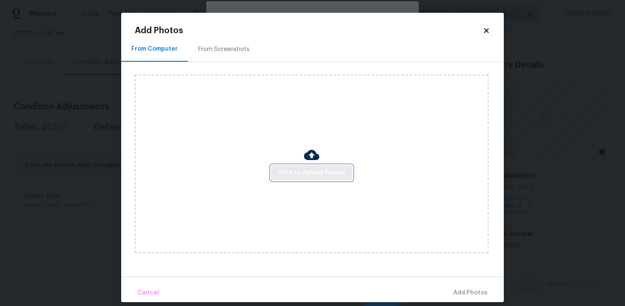
click at [303, 165] on button "Click to Upload Photos" at bounding box center [312, 173] width 82 height 16
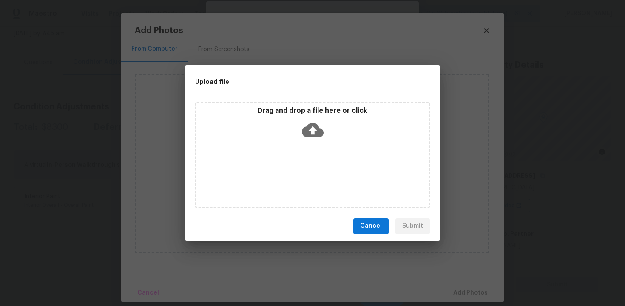
click at [313, 110] on p "Drag and drop a file here or click" at bounding box center [313, 110] width 232 height 9
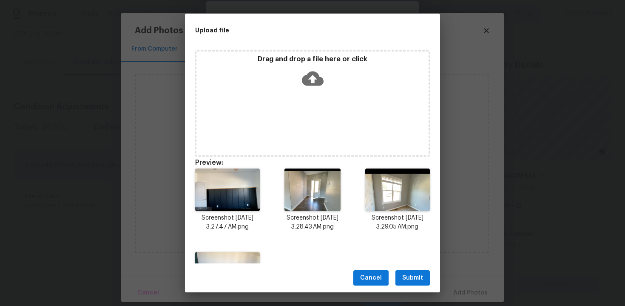
scroll to position [62, 0]
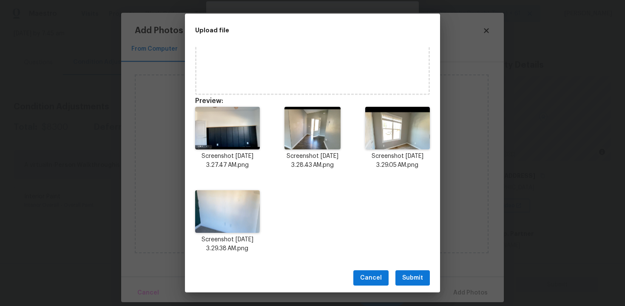
click at [411, 279] on span "Submit" at bounding box center [413, 278] width 21 height 11
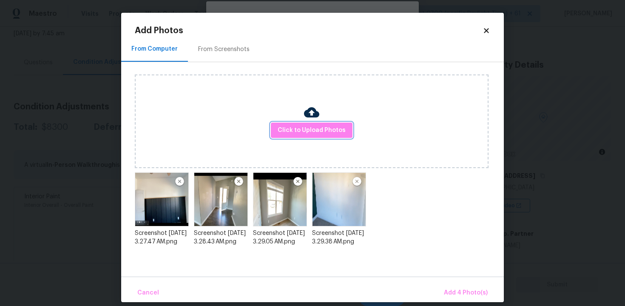
scroll to position [0, 0]
click at [466, 288] on span "Add 4 Photo(s)" at bounding box center [466, 293] width 44 height 11
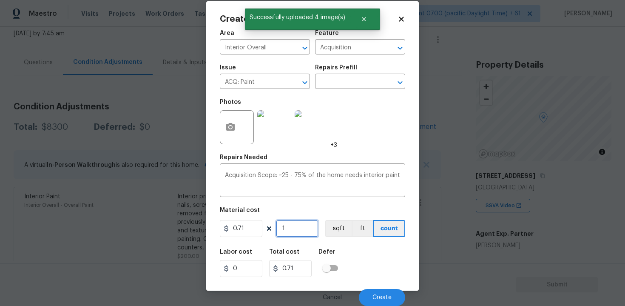
click at [299, 224] on input "1" at bounding box center [297, 228] width 43 height 17
type input "0"
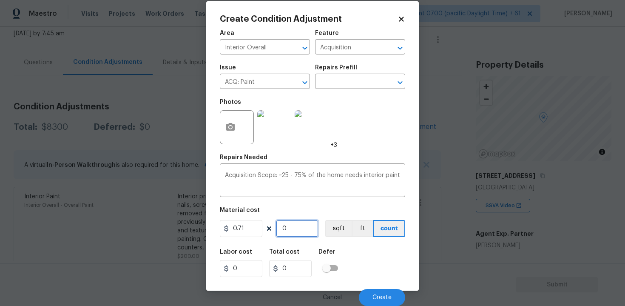
paste input "1492"
type input "1492"
type input "1059.32"
type input "1492"
click at [336, 242] on div "Area Interior Overall ​ Feature Acquisition ​ Issue ACQ: Paint ​ Repairs Prefil…" at bounding box center [313, 165] width 186 height 281
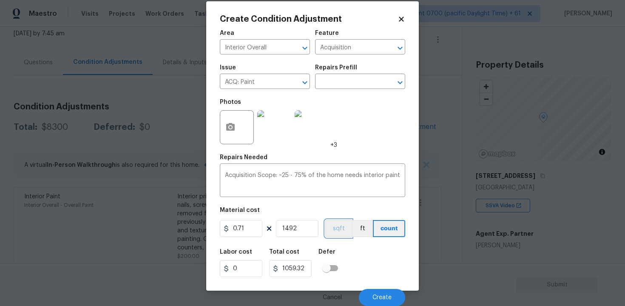
click at [336, 221] on button "sqft" at bounding box center [338, 228] width 26 height 17
click at [384, 295] on span "Create" at bounding box center [382, 297] width 19 height 6
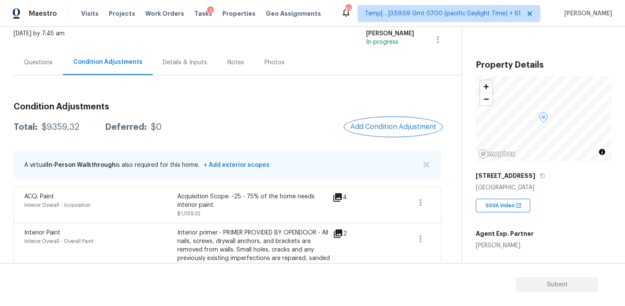
scroll to position [40, 0]
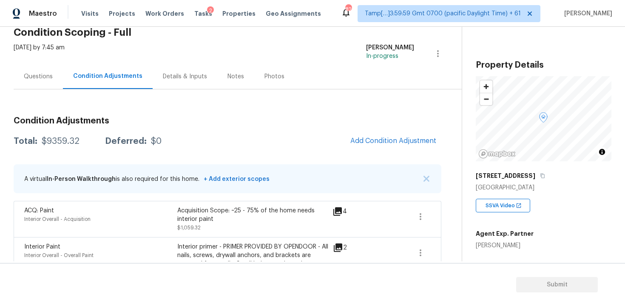
click at [377, 139] on span "Add Condition Adjustment" at bounding box center [394, 141] width 86 height 8
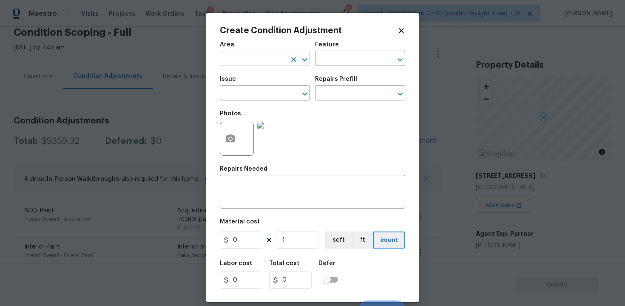
click at [263, 61] on input "text" at bounding box center [253, 59] width 66 height 13
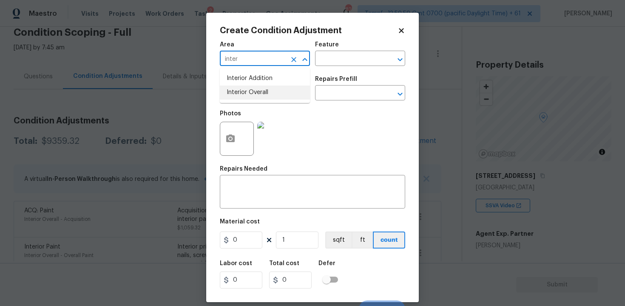
click at [262, 90] on li "Interior Overall" at bounding box center [265, 93] width 90 height 14
type input "Interior Overall"
click at [262, 90] on input "text" at bounding box center [253, 93] width 66 height 13
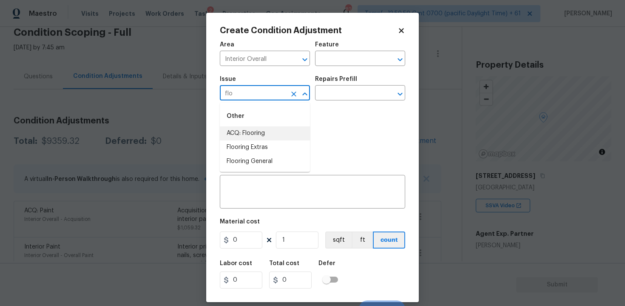
click at [254, 139] on li "ACQ: Flooring" at bounding box center [265, 133] width 90 height 14
type input "ACQ: Flooring"
click at [340, 96] on input "text" at bounding box center [348, 93] width 66 height 13
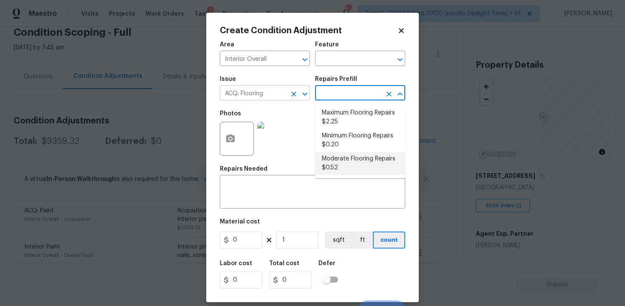
click at [288, 97] on div at bounding box center [299, 94] width 22 height 12
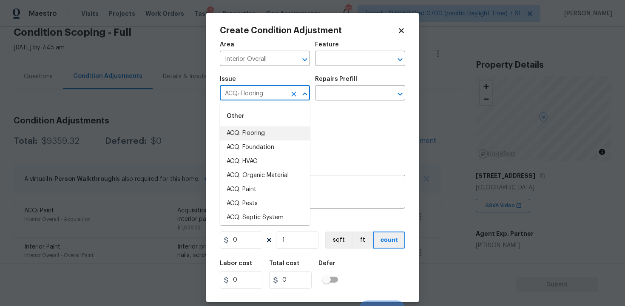
click at [293, 96] on icon "Clear" at bounding box center [294, 94] width 9 height 9
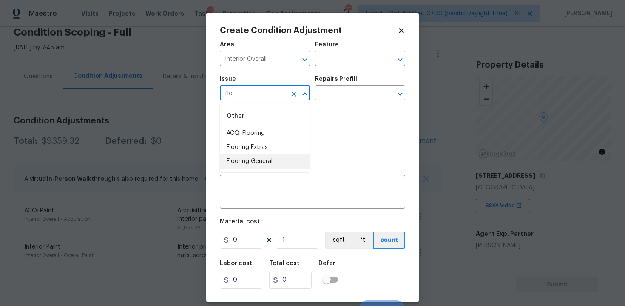
click at [285, 162] on li "Flooring General" at bounding box center [265, 161] width 90 height 14
type input "Flooring General"
click at [327, 98] on input "text" at bounding box center [348, 93] width 66 height 13
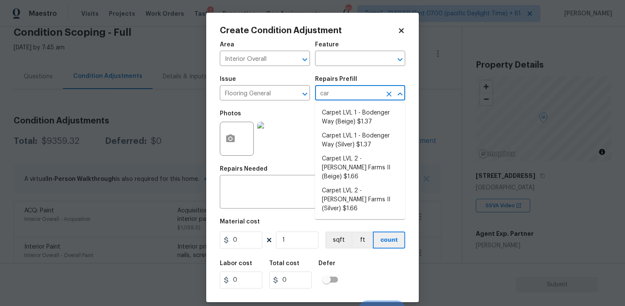
type input "carp"
click at [345, 118] on li "Carpet LVL 1 - Bodenger Way (Beige) $1.37" at bounding box center [360, 117] width 90 height 23
type input "Overall Flooring"
type textarea "Install new carpet. (Bodenger Way 749 Bird Bath, Beige) at all previously carpe…"
type input "1.37"
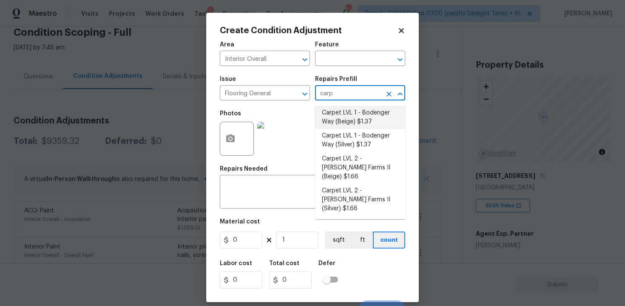
type input "1.37"
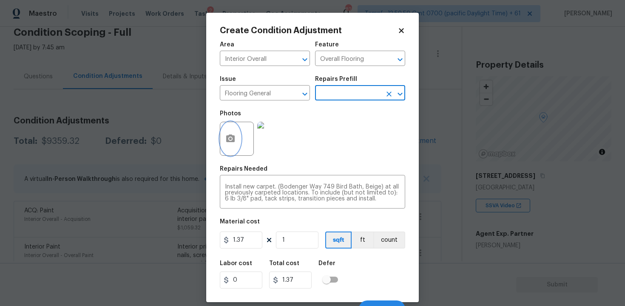
click at [232, 139] on icon "button" at bounding box center [231, 139] width 10 height 10
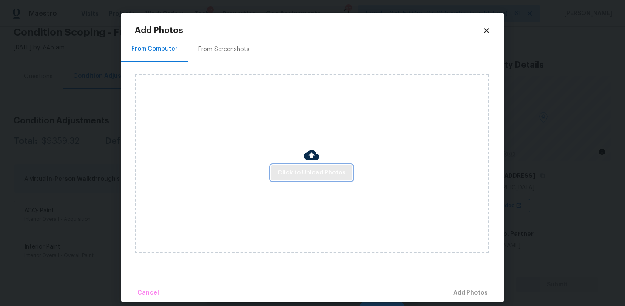
click at [315, 176] on span "Click to Upload Photos" at bounding box center [312, 173] width 68 height 11
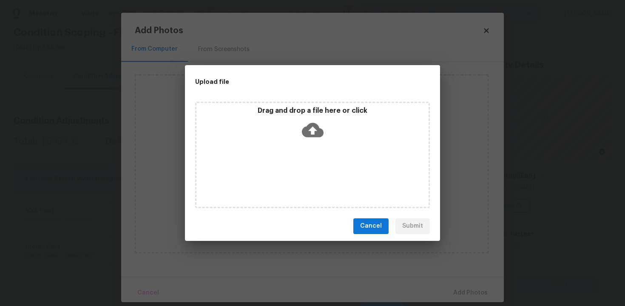
click at [318, 132] on icon at bounding box center [313, 130] width 22 height 14
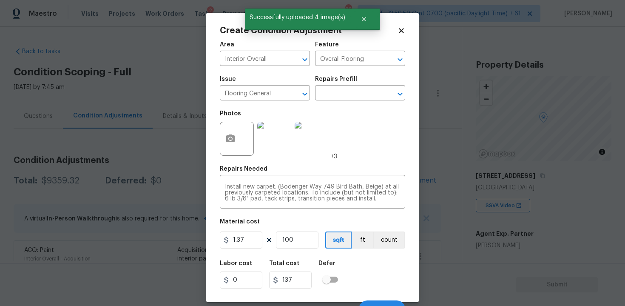
scroll to position [12, 0]
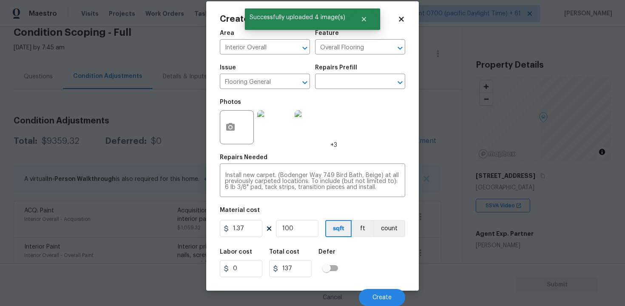
type input "1000"
type input "1370"
type input "1000"
click at [364, 255] on div "Labor cost 0 Total cost 1370 Defer" at bounding box center [313, 263] width 186 height 38
click at [386, 300] on span "Create" at bounding box center [382, 297] width 19 height 6
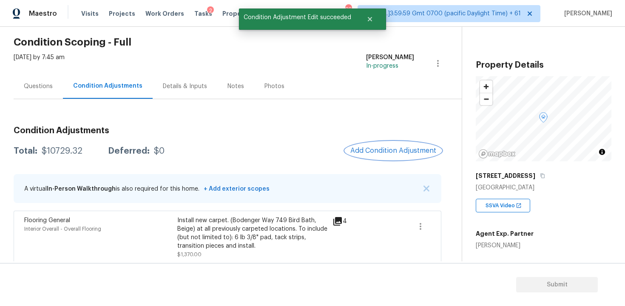
scroll to position [29, 0]
click at [375, 151] on span "Add Condition Adjustment" at bounding box center [394, 151] width 86 height 8
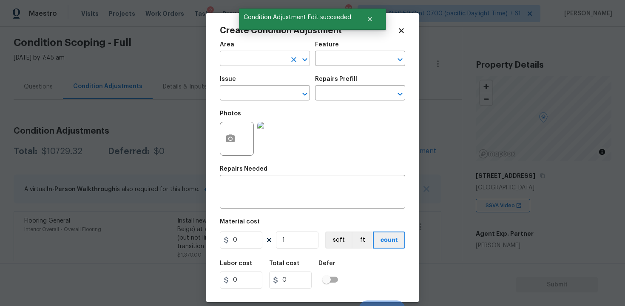
click at [259, 65] on input "text" at bounding box center [253, 59] width 66 height 13
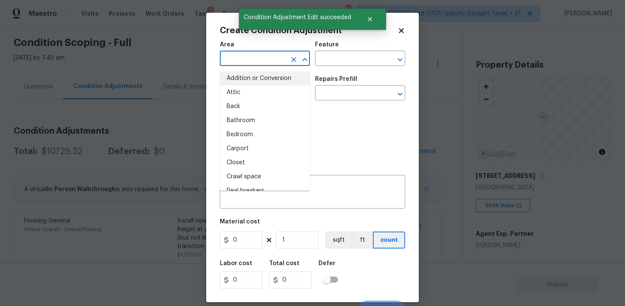
click at [147, 186] on body "Maestro Visits Projects Work Orders Tasks 2 Properties Geo Assignments 825 Tamp…" at bounding box center [312, 153] width 625 height 306
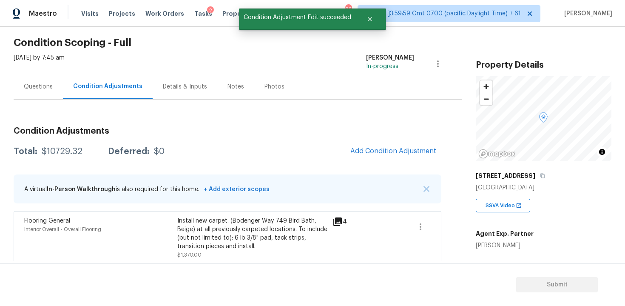
click at [367, 145] on button "Add Condition Adjustment" at bounding box center [393, 151] width 96 height 18
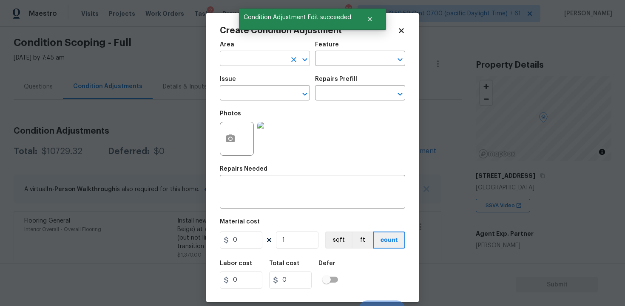
click at [275, 51] on div "Area" at bounding box center [265, 47] width 90 height 11
click at [269, 56] on input "text" at bounding box center [253, 59] width 66 height 13
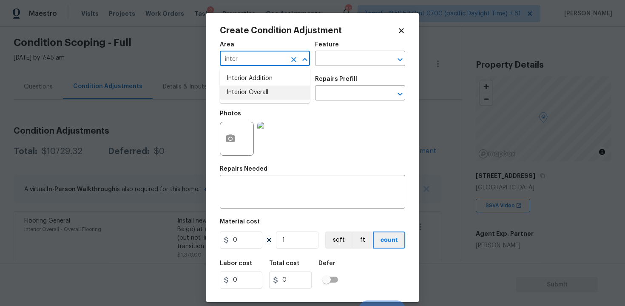
click at [260, 95] on li "Interior Overall" at bounding box center [265, 93] width 90 height 14
type input "Interior Overall"
click at [260, 95] on input "text" at bounding box center [253, 93] width 66 height 13
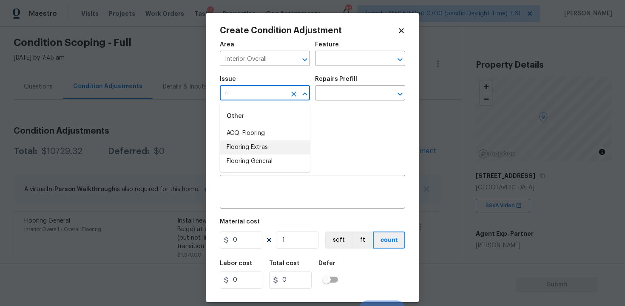
click at [269, 147] on li "Flooring Extras" at bounding box center [265, 147] width 90 height 14
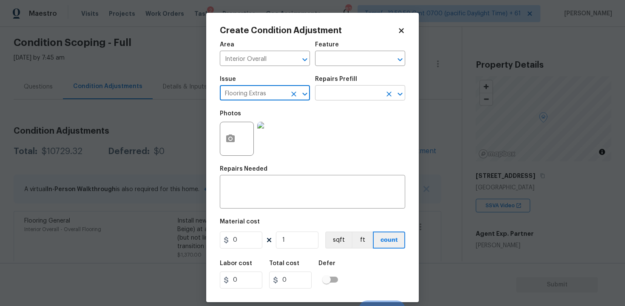
type input "Flooring Extras"
click at [336, 98] on input "text" at bounding box center [348, 93] width 66 height 13
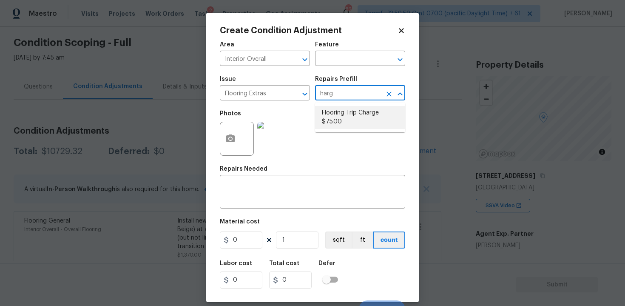
type input "har"
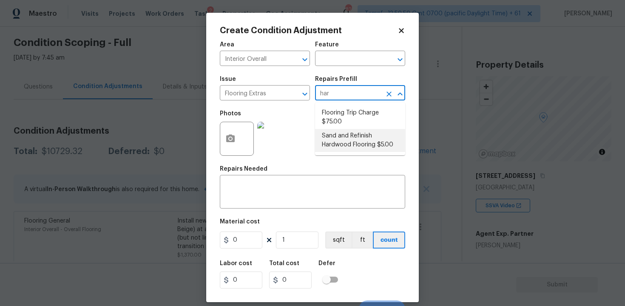
click at [345, 139] on li "Sand and Refinish Hardwood Flooring $5.00" at bounding box center [360, 140] width 90 height 23
type input "Overall Flooring"
type textarea "Sand and refinish the existing hardwood floors. PM to confirm color/sheen."
type input "5"
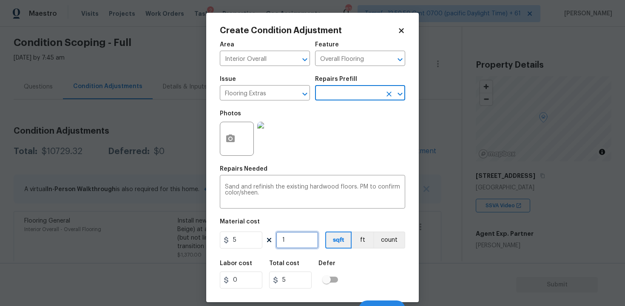
click at [293, 242] on input "1" at bounding box center [297, 239] width 43 height 17
type input "0"
type input "4"
type input "20"
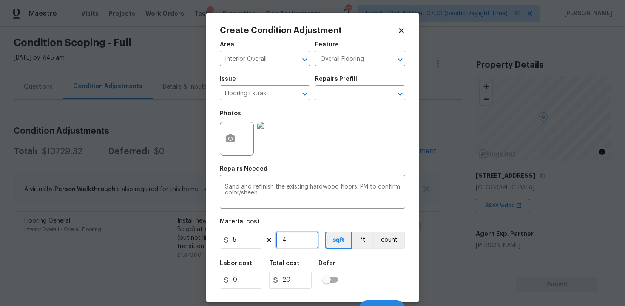
type input "49"
type input "245"
type input "492"
type input "2460"
type input "492"
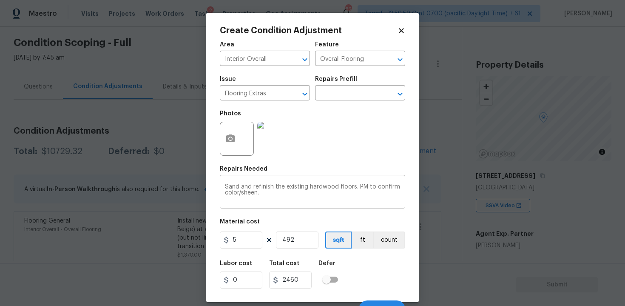
click at [261, 200] on textarea "Sand and refinish the existing hardwood floors. PM to confirm color/sheen." at bounding box center [312, 193] width 175 height 18
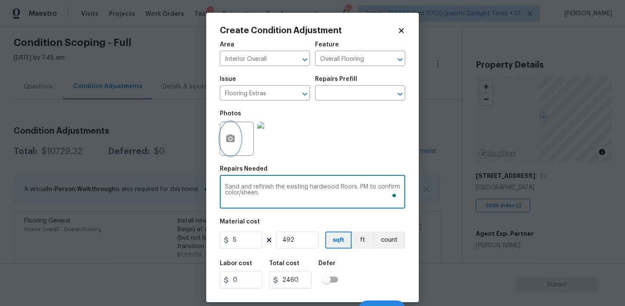
click at [234, 146] on button "button" at bounding box center [230, 138] width 20 height 33
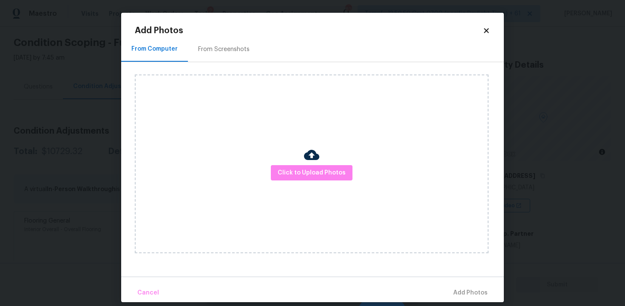
click at [303, 183] on div "Click to Upload Photos" at bounding box center [312, 163] width 354 height 179
click at [306, 174] on span "Click to Upload Photos" at bounding box center [312, 173] width 68 height 11
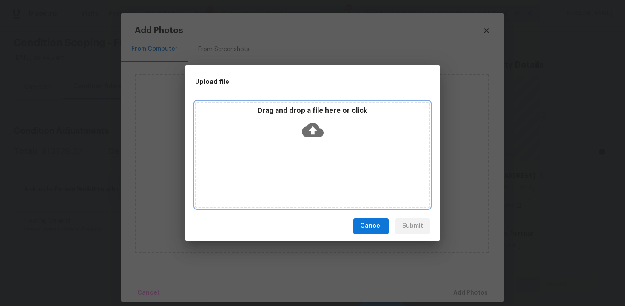
click at [315, 136] on icon at bounding box center [313, 130] width 22 height 14
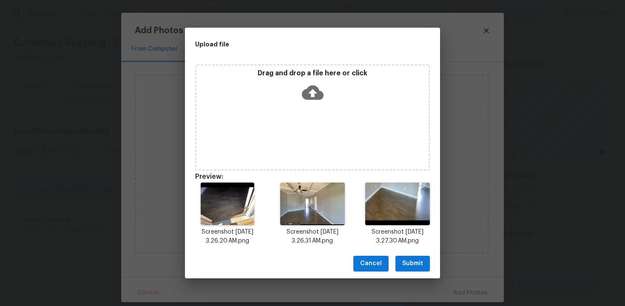
scroll to position [7, 0]
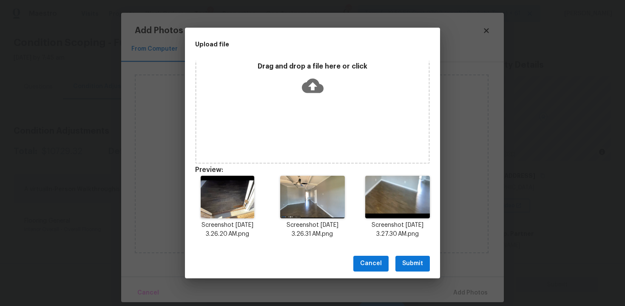
click at [409, 259] on span "Submit" at bounding box center [413, 263] width 21 height 11
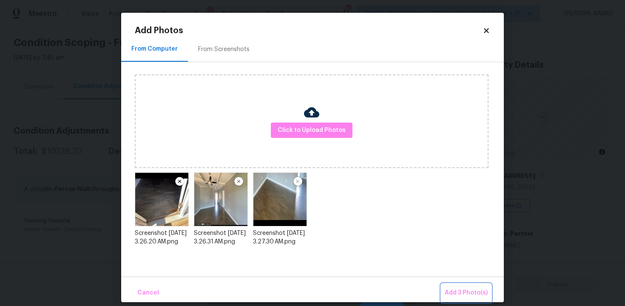
click at [468, 289] on span "Add 3 Photo(s)" at bounding box center [466, 293] width 43 height 11
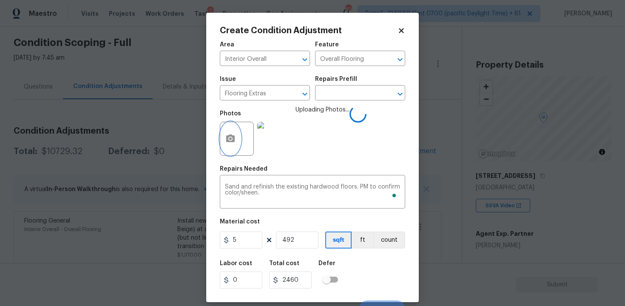
scroll to position [12, 0]
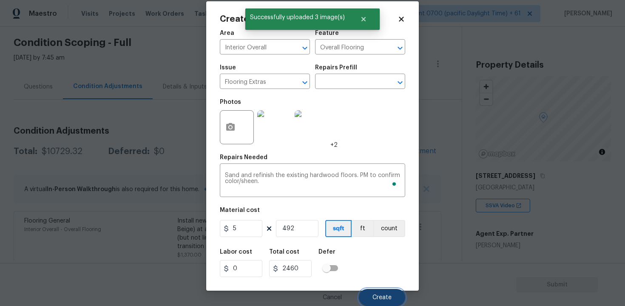
click at [384, 295] on span "Create" at bounding box center [382, 297] width 19 height 6
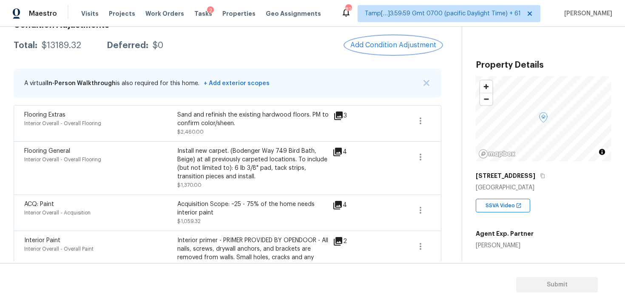
scroll to position [137, 0]
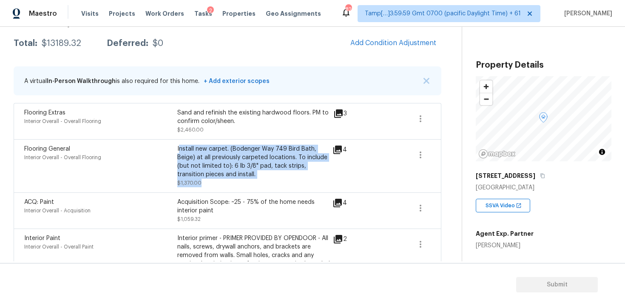
drag, startPoint x: 179, startPoint y: 147, endPoint x: 246, endPoint y: 179, distance: 73.5
click at [246, 179] on div "Install new carpet. (Bodenger Way 749 Bird Bath, Beige) at all previously carpe…" at bounding box center [253, 166] width 153 height 43
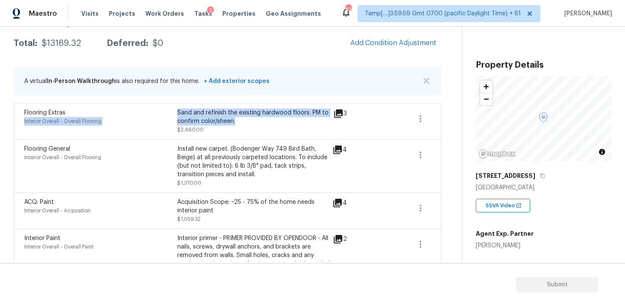
drag, startPoint x: 177, startPoint y: 110, endPoint x: 254, endPoint y: 119, distance: 78.4
click at [254, 119] on div "Flooring Extras Interior Overall - Overall Flooring Sand and refinish the exist…" at bounding box center [177, 121] width 306 height 26
click at [254, 119] on div "Sand and refinish the existing hardwood floors. PM to confirm color/sheen." at bounding box center [253, 116] width 153 height 17
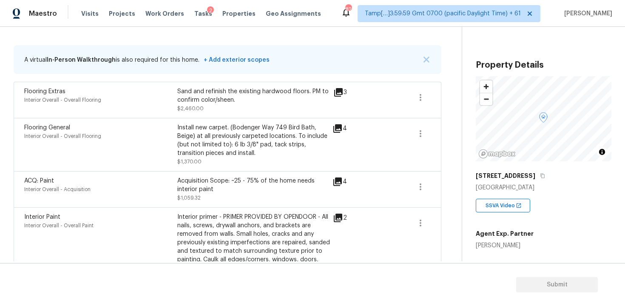
scroll to position [162, 0]
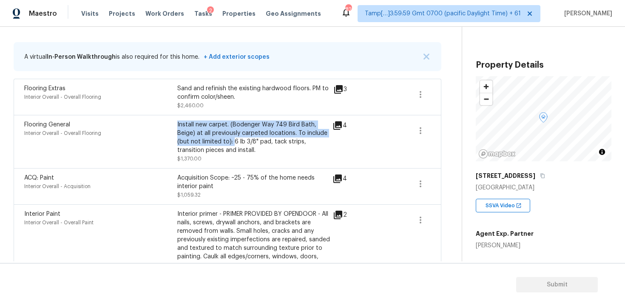
drag, startPoint x: 178, startPoint y: 125, endPoint x: 233, endPoint y: 146, distance: 59.1
click at [233, 146] on div "Install new carpet. (Bodenger Way 749 Bird Bath, Beige) at all previously carpe…" at bounding box center [253, 137] width 153 height 34
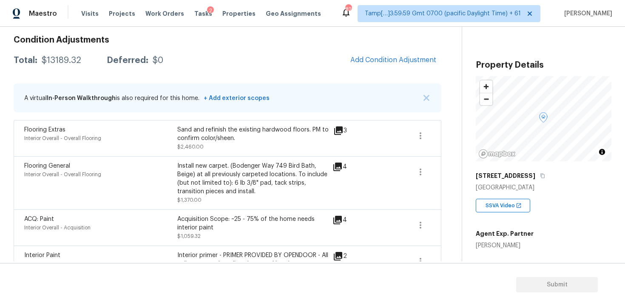
scroll to position [108, 0]
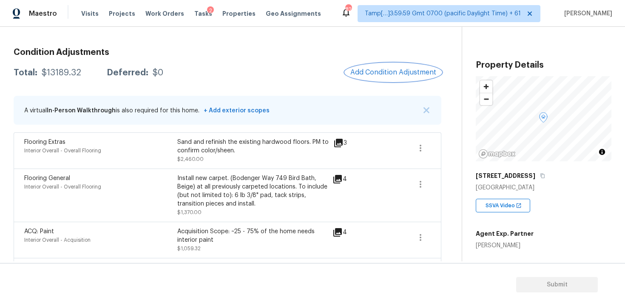
click at [378, 66] on button "Add Condition Adjustment" at bounding box center [393, 72] width 96 height 18
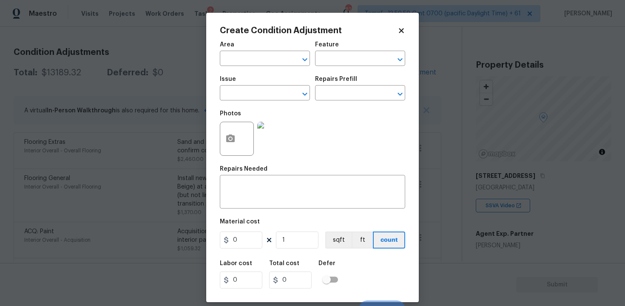
click at [264, 67] on span "Area ​" at bounding box center [265, 54] width 90 height 34
click at [264, 62] on input "text" at bounding box center [253, 59] width 66 height 13
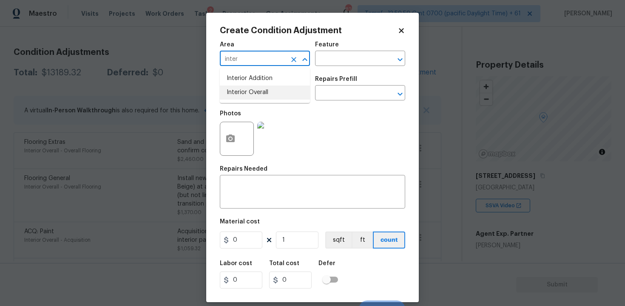
click at [258, 89] on li "Interior Overall" at bounding box center [265, 93] width 90 height 14
type input "Interior Overall"
click at [258, 89] on input "text" at bounding box center [253, 93] width 66 height 13
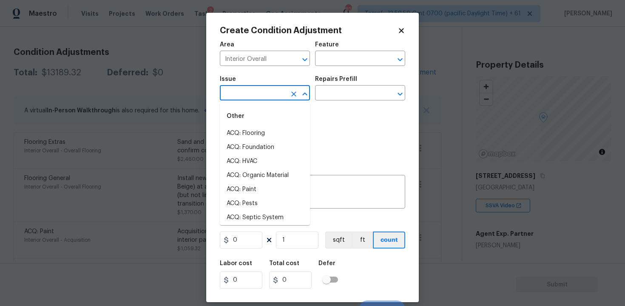
click at [197, 90] on body "Maestro Visits Projects Work Orders Tasks 2 Properties Geo Assignments 825 Tamp…" at bounding box center [312, 153] width 625 height 306
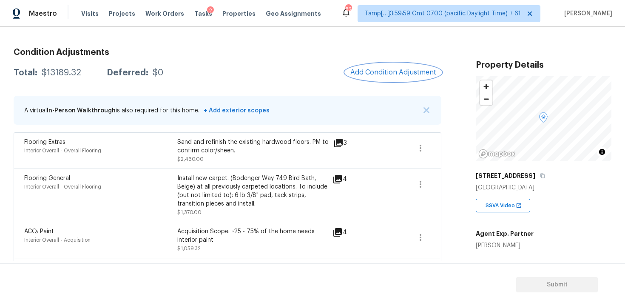
scroll to position [157, 0]
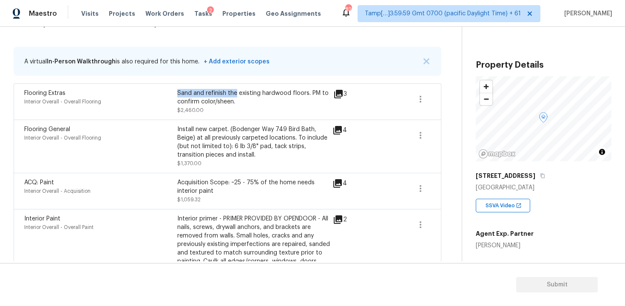
drag, startPoint x: 178, startPoint y: 92, endPoint x: 237, endPoint y: 96, distance: 58.8
click at [237, 97] on div "Sand and refinish the existing hardwood floors. PM to confirm color/sheen." at bounding box center [253, 97] width 153 height 17
click at [237, 111] on div "Sand and refinish the existing hardwood floors. PM to confirm color/sheen. $2,4…" at bounding box center [253, 102] width 153 height 26
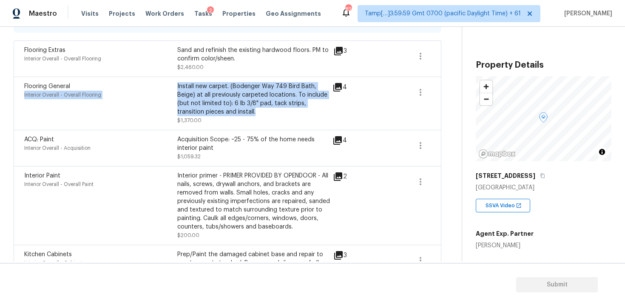
drag, startPoint x: 177, startPoint y: 88, endPoint x: 238, endPoint y: 112, distance: 66.4
click at [239, 113] on div "Flooring General Interior Overall - Overall Flooring Install new carpet. (Boden…" at bounding box center [177, 103] width 306 height 43
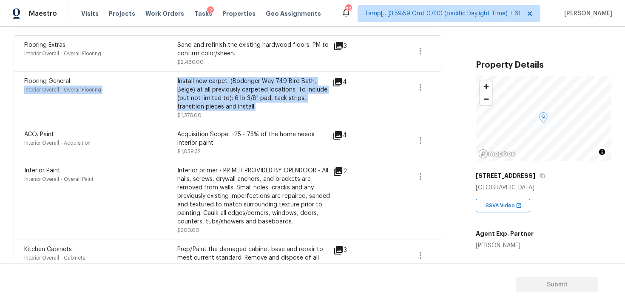
click at [216, 151] on div "Acquisition Scope: ~25 - 75% of the home needs interior paint $1,059.32" at bounding box center [253, 143] width 153 height 26
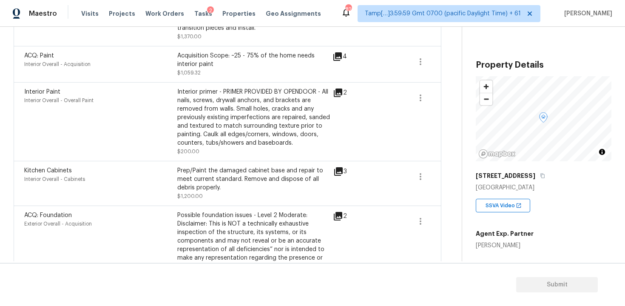
scroll to position [272, 0]
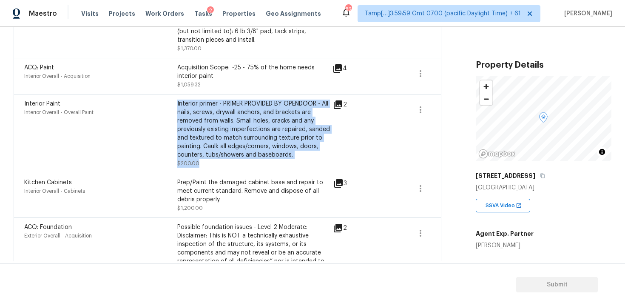
drag, startPoint x: 177, startPoint y: 102, endPoint x: 291, endPoint y: 161, distance: 127.9
click at [291, 161] on div "Interior primer - PRIMER PROVIDED BY OPENDOOR - All nails, screws, drywall anch…" at bounding box center [253, 134] width 153 height 68
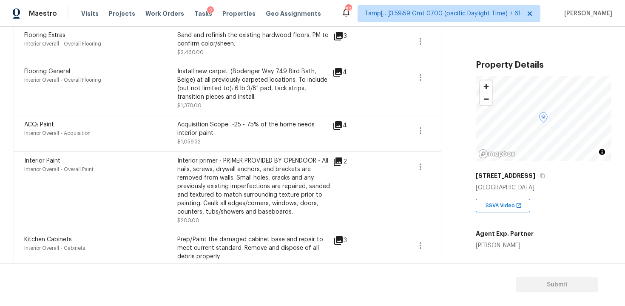
scroll to position [208, 0]
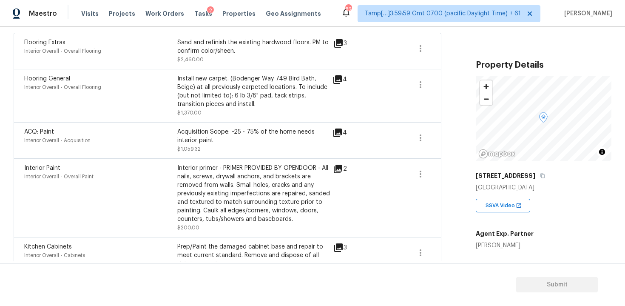
drag, startPoint x: 177, startPoint y: 129, endPoint x: 232, endPoint y: 149, distance: 58.4
click at [232, 150] on div "Acquisition Scope: ~25 - 75% of the home needs interior paint $1,059.32" at bounding box center [253, 141] width 153 height 26
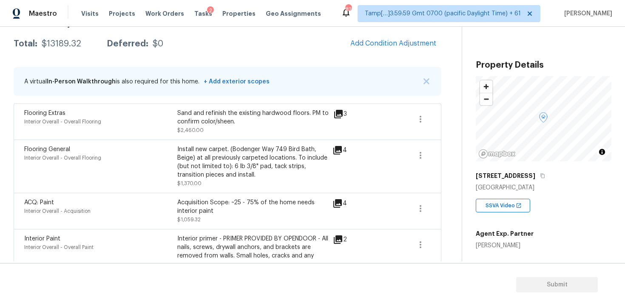
scroll to position [137, 0]
click at [394, 37] on button "Add Condition Adjustment" at bounding box center [393, 43] width 96 height 18
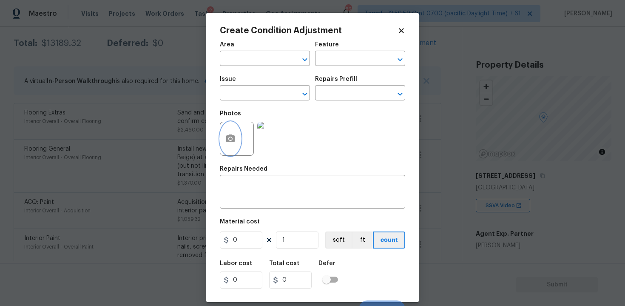
click at [232, 136] on icon "button" at bounding box center [230, 138] width 9 height 8
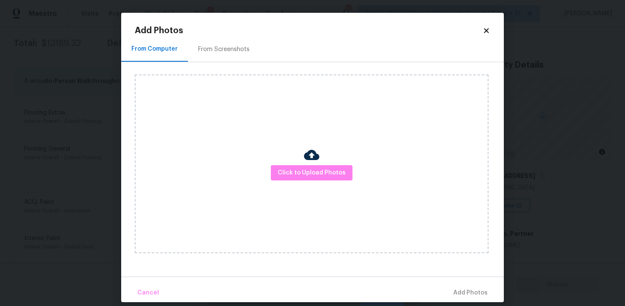
click at [306, 162] on img at bounding box center [311, 154] width 15 height 15
click at [322, 177] on span "Click to Upload Photos" at bounding box center [312, 173] width 68 height 11
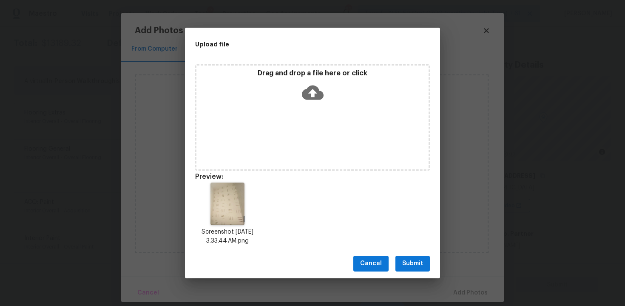
click at [292, 86] on div "Drag and drop a file here or click" at bounding box center [313, 87] width 232 height 37
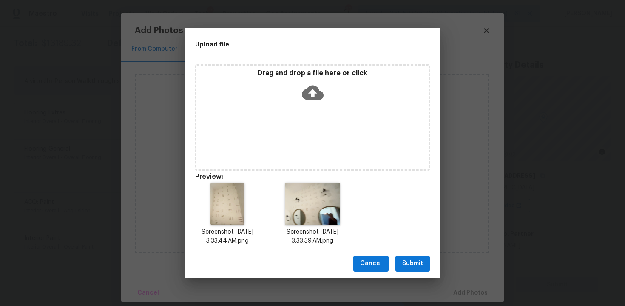
click at [410, 263] on span "Submit" at bounding box center [413, 263] width 21 height 11
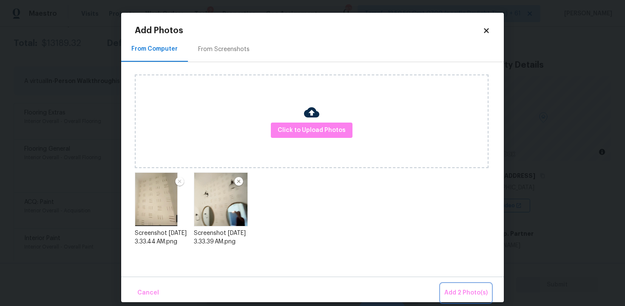
click at [460, 290] on span "Add 2 Photo(s)" at bounding box center [466, 293] width 43 height 11
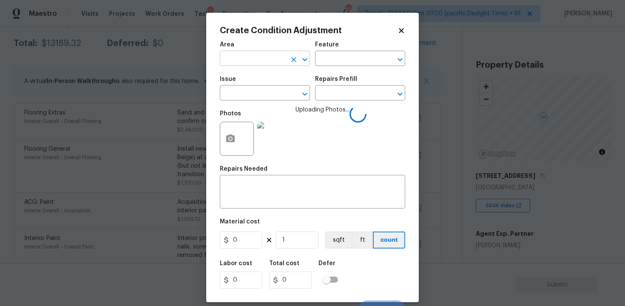
click at [269, 57] on input "text" at bounding box center [253, 59] width 66 height 13
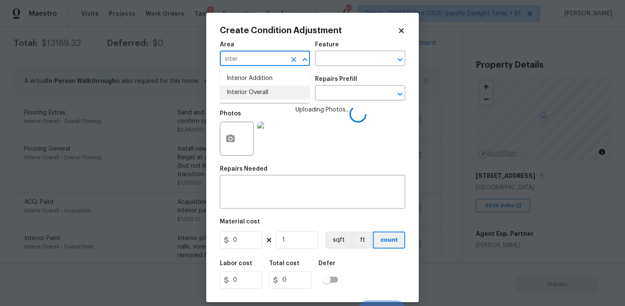
click at [263, 89] on li "Interior Overall" at bounding box center [265, 93] width 90 height 14
type input "Interior Overall"
click at [263, 89] on input "text" at bounding box center [253, 93] width 66 height 13
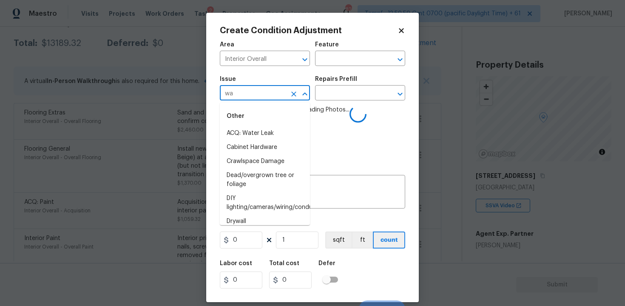
type input "wal"
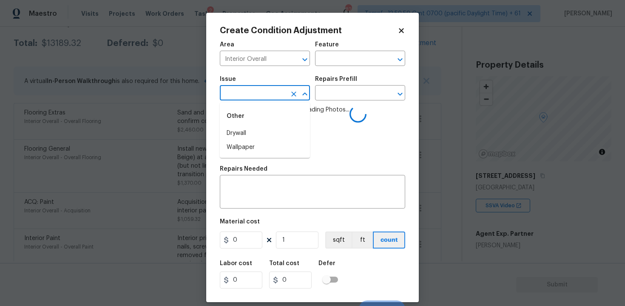
type input "l"
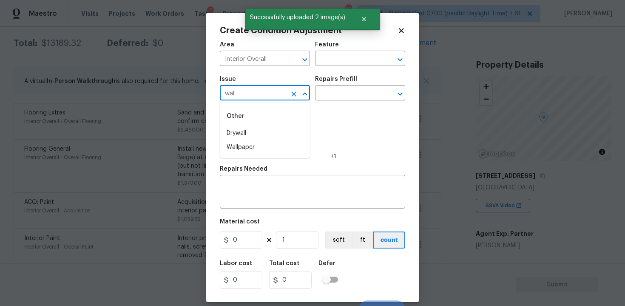
type input "wall"
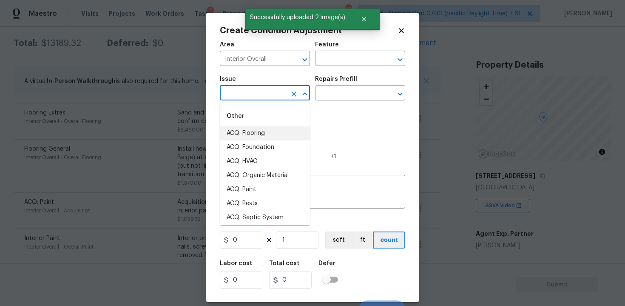
click at [263, 96] on input "text" at bounding box center [253, 93] width 66 height 13
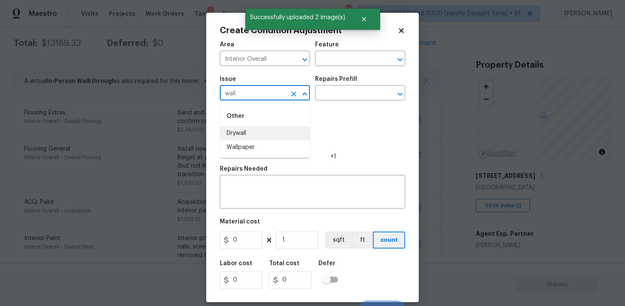
click at [263, 148] on li "Wallpaper" at bounding box center [265, 147] width 90 height 14
type input "Wallpaper"
click at [344, 95] on input "text" at bounding box center [348, 93] width 66 height 13
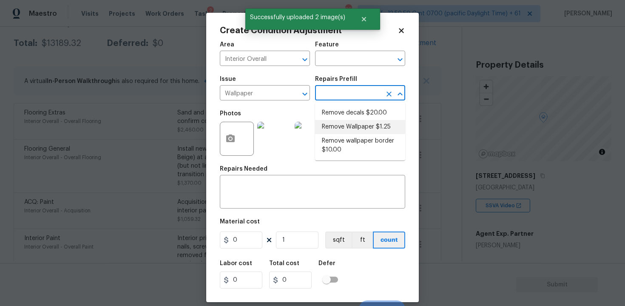
click at [348, 121] on li "Remove Wallpaper $1.25" at bounding box center [360, 127] width 90 height 14
type input "Walls and Ceiling"
type textarea "Remove wallpaper and texture walls to best match existing conditions"
type input "1.25"
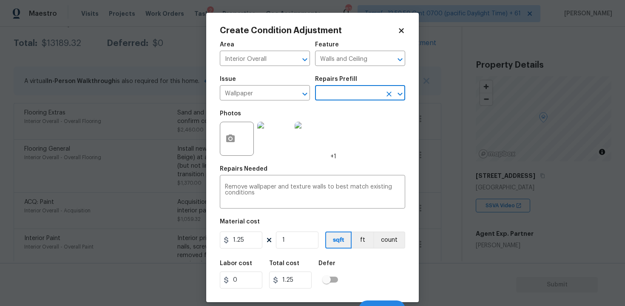
click at [234, 263] on h5 "Labor cost" at bounding box center [236, 263] width 32 height 6
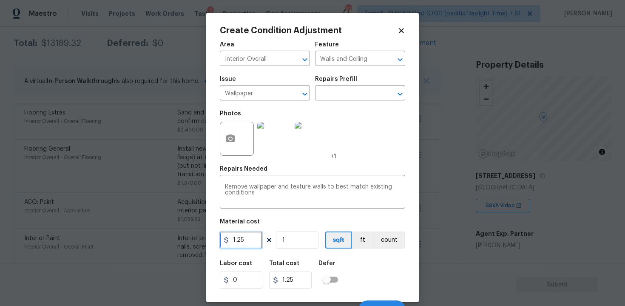
click at [252, 237] on input "1.25" at bounding box center [241, 239] width 43 height 17
type input "100"
click at [387, 260] on div "Labor cost 0 Total cost 100 Defer" at bounding box center [313, 274] width 186 height 38
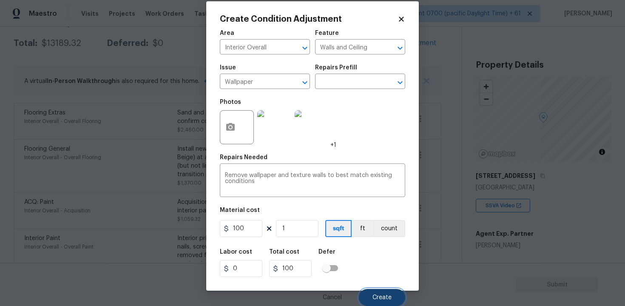
click at [389, 290] on button "Create" at bounding box center [382, 297] width 46 height 17
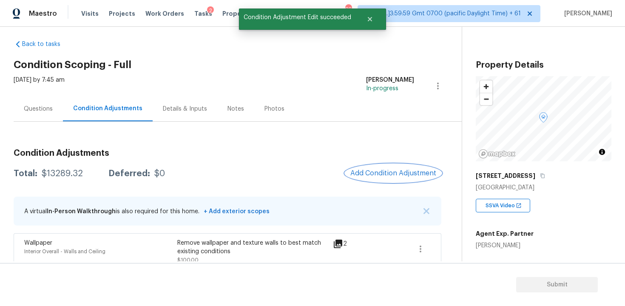
scroll to position [0, 0]
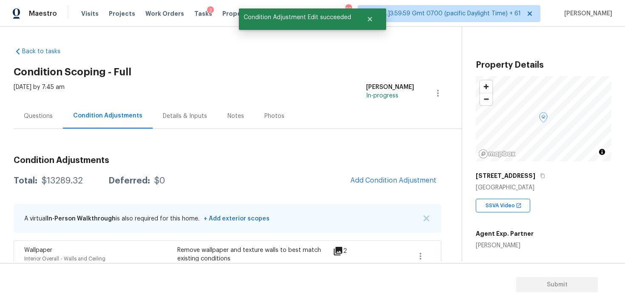
click at [41, 120] on div "Questions" at bounding box center [38, 115] width 49 height 25
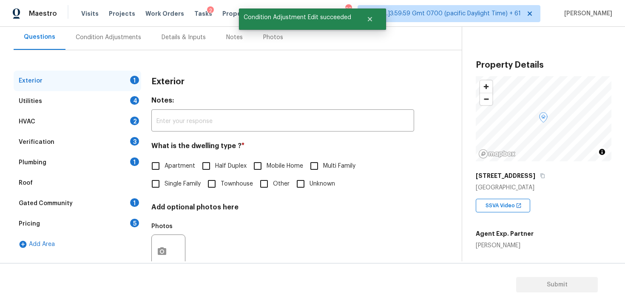
scroll to position [83, 0]
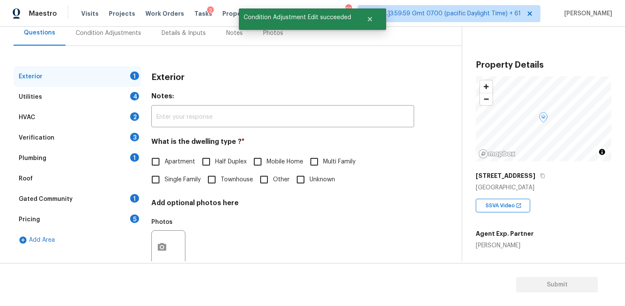
click at [161, 189] on div "Exterior Notes: ​ What is the dwelling type ? * Apartment Half Duplex Mobile Ho…" at bounding box center [282, 172] width 263 height 213
click at [157, 179] on input "Single Family" at bounding box center [156, 180] width 18 height 18
checkbox input "true"
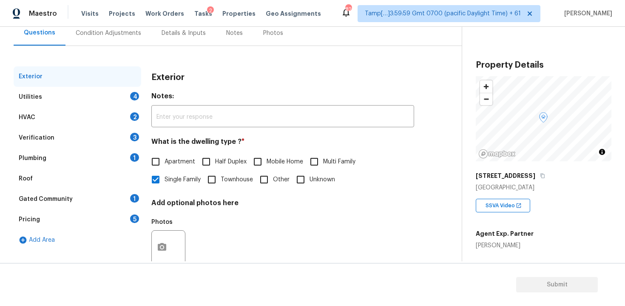
click at [120, 104] on div "Utilities 4" at bounding box center [78, 97] width 128 height 20
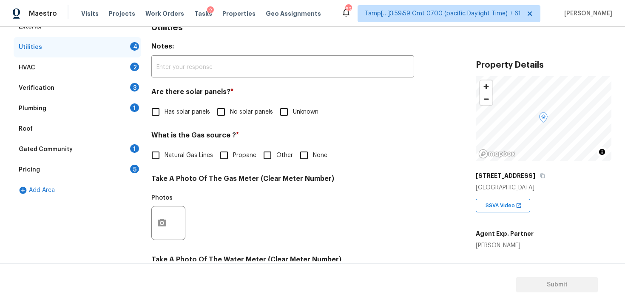
scroll to position [144, 0]
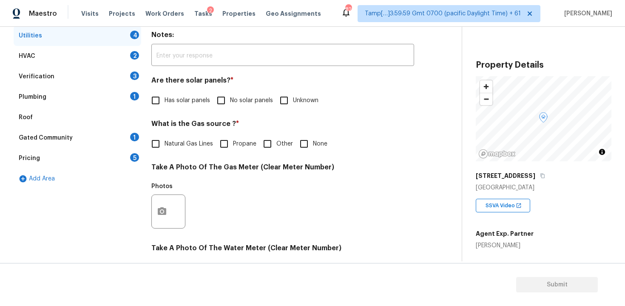
click at [232, 98] on span "No solar panels" at bounding box center [251, 100] width 43 height 9
click at [230, 98] on input "No solar panels" at bounding box center [221, 100] width 18 height 18
checkbox input "true"
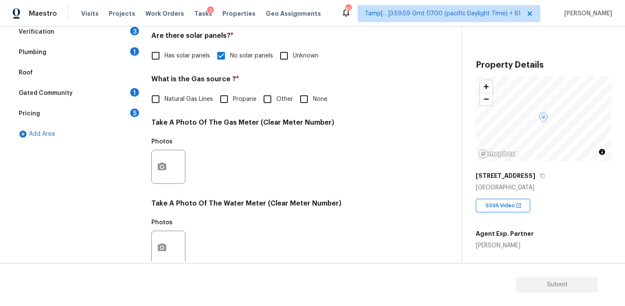
click at [306, 97] on input "None" at bounding box center [304, 99] width 18 height 18
checkbox input "true"
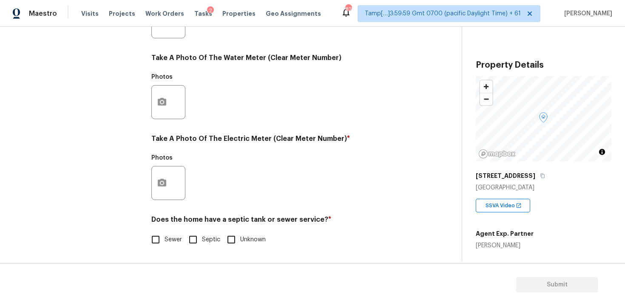
scroll to position [334, 0]
click at [181, 184] on div at bounding box center [168, 183] width 34 height 34
click at [163, 184] on circle "button" at bounding box center [162, 183] width 3 height 3
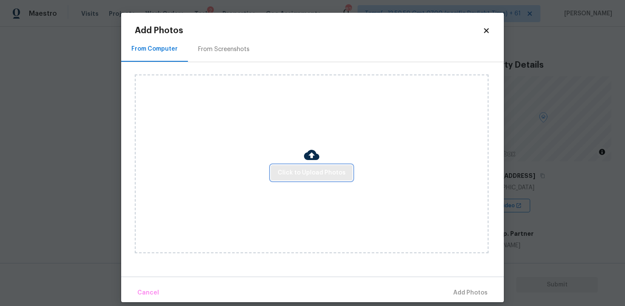
click at [336, 170] on span "Click to Upload Photos" at bounding box center [312, 173] width 68 height 11
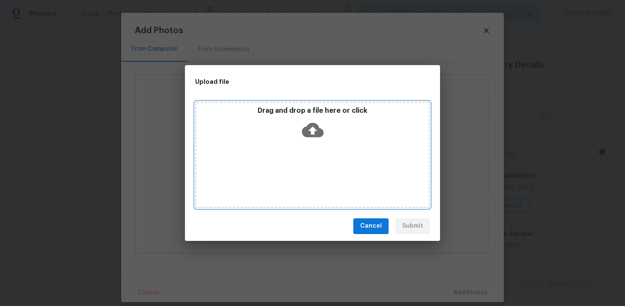
click at [324, 128] on div "Drag and drop a file here or click" at bounding box center [313, 124] width 232 height 37
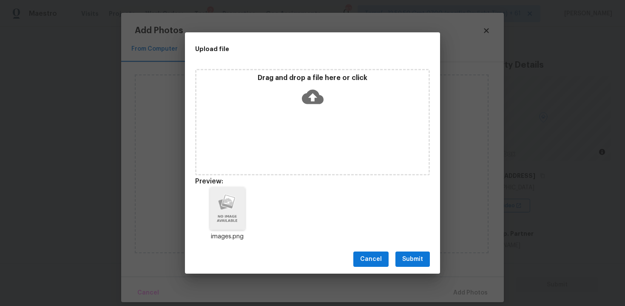
click at [414, 260] on span "Submit" at bounding box center [413, 259] width 21 height 11
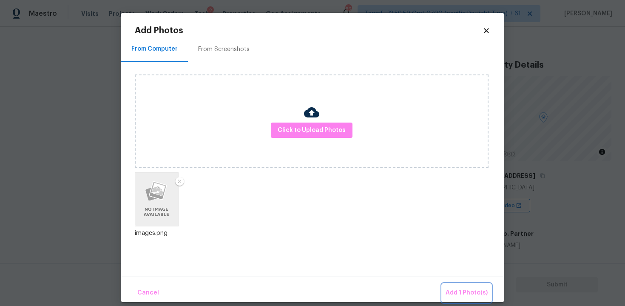
click at [471, 286] on button "Add 1 Photo(s)" at bounding box center [467, 293] width 49 height 18
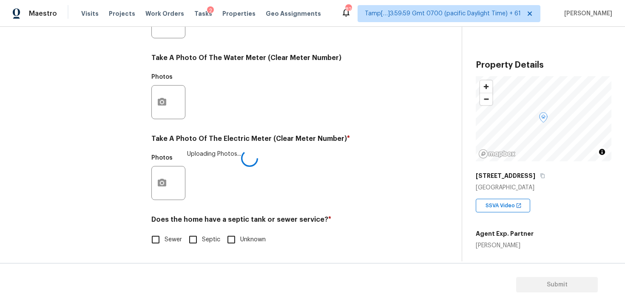
click at [148, 243] on input "Sewer" at bounding box center [156, 240] width 18 height 18
checkbox input "true"
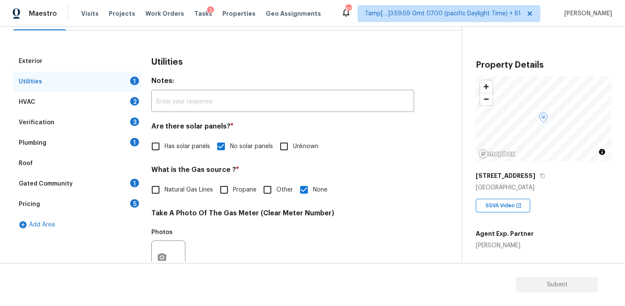
scroll to position [78, 0]
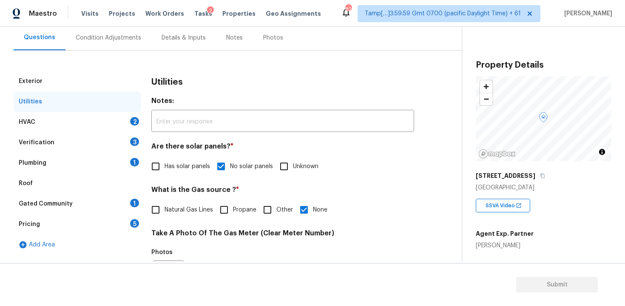
click at [124, 115] on div "HVAC 2" at bounding box center [78, 122] width 128 height 20
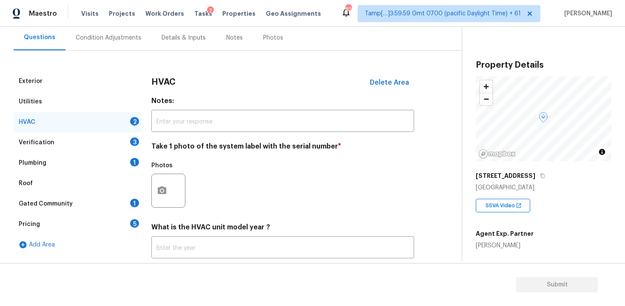
scroll to position [132, 0]
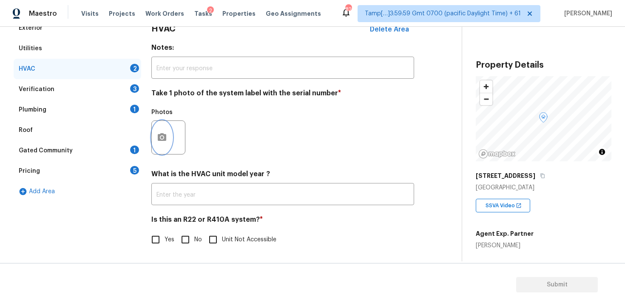
click at [162, 135] on icon "button" at bounding box center [162, 137] width 10 height 10
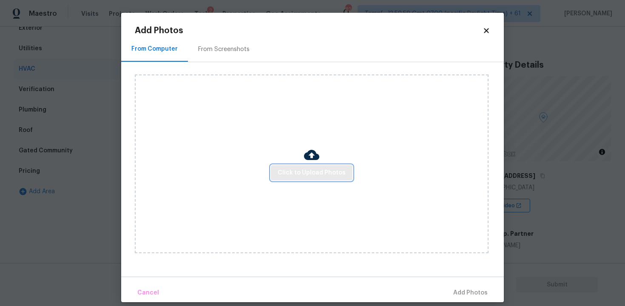
click at [306, 176] on span "Click to Upload Photos" at bounding box center [312, 173] width 68 height 11
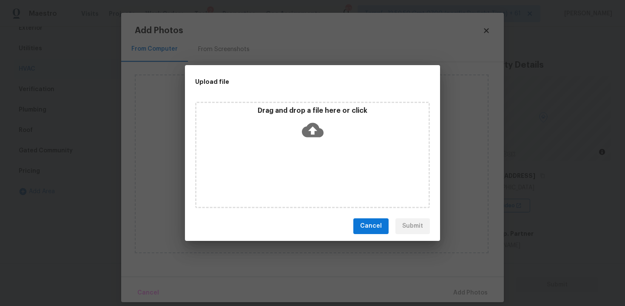
click at [313, 126] on icon at bounding box center [313, 130] width 22 height 14
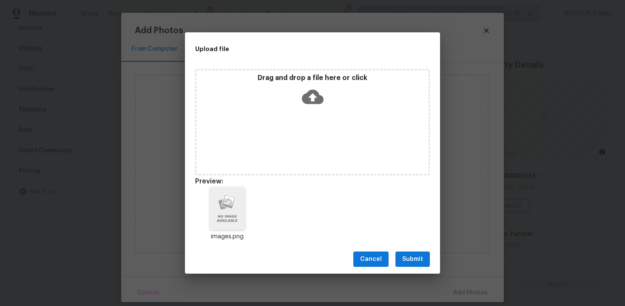
scroll to position [7, 0]
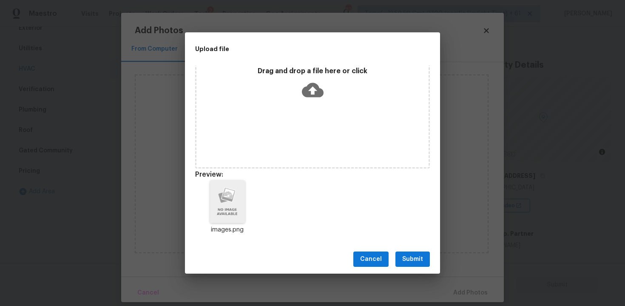
click at [422, 263] on span "Submit" at bounding box center [413, 259] width 21 height 11
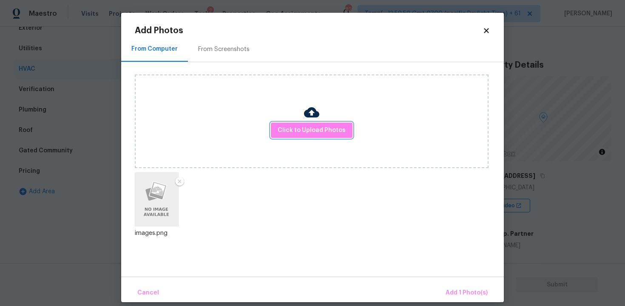
scroll to position [0, 0]
click at [458, 290] on span "Add 1 Photo(s)" at bounding box center [467, 293] width 42 height 11
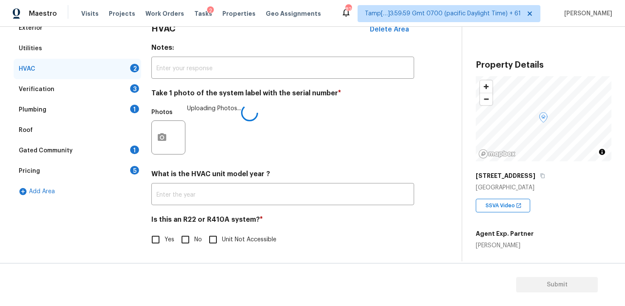
click at [186, 243] on input "No" at bounding box center [186, 240] width 18 height 18
checkbox input "true"
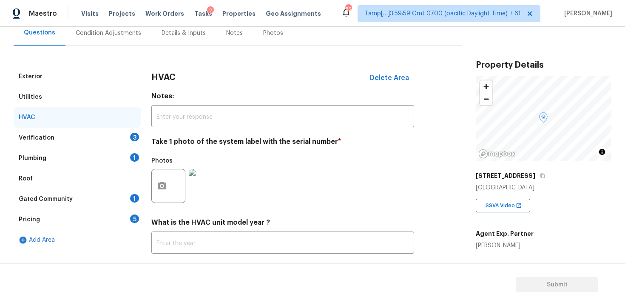
scroll to position [22, 0]
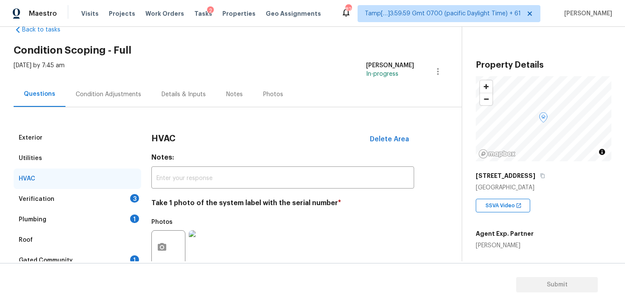
click at [116, 197] on div "Verification 3" at bounding box center [78, 199] width 128 height 20
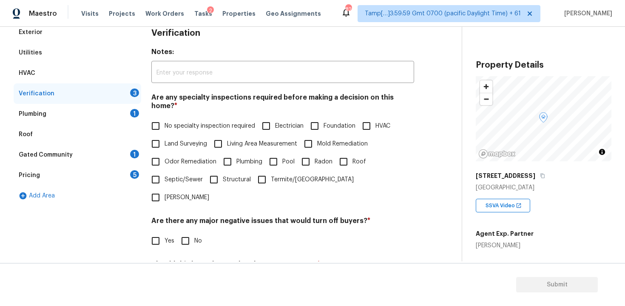
scroll to position [131, 0]
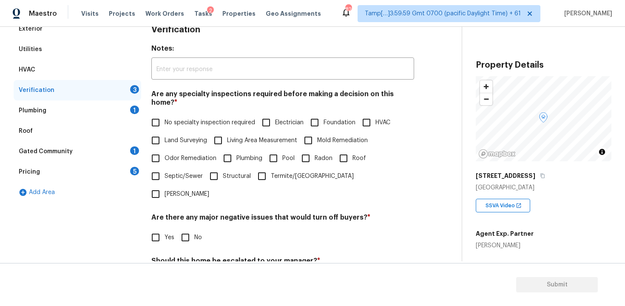
click at [324, 114] on input "Foundation" at bounding box center [315, 123] width 18 height 18
checkbox input "true"
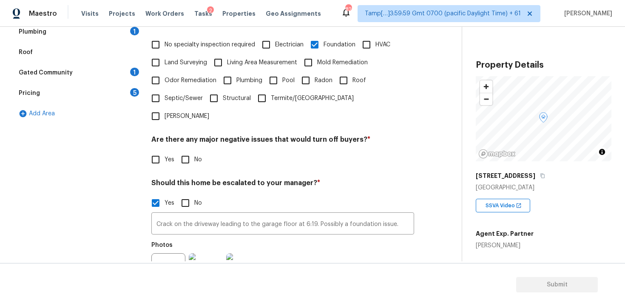
scroll to position [230, 0]
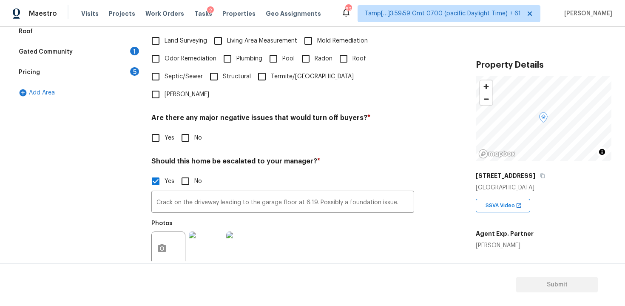
click at [183, 123] on div "Verification Notes: ​ Are any specialty inspections required before making a de…" at bounding box center [282, 126] width 263 height 414
click at [187, 129] on input "No" at bounding box center [186, 138] width 18 height 18
checkbox input "true"
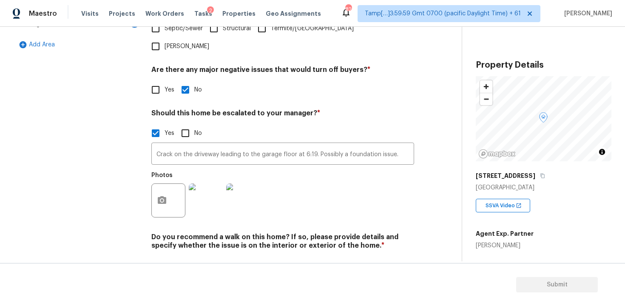
click at [194, 257] on input "No" at bounding box center [186, 266] width 18 height 18
checkbox input "true"
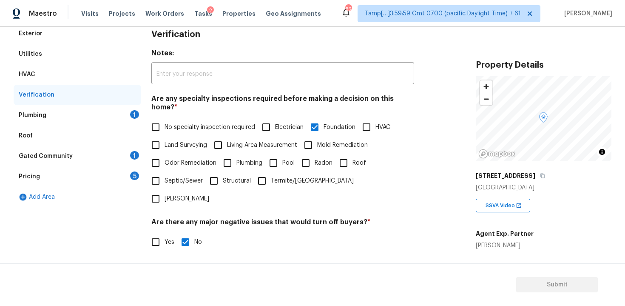
click at [133, 120] on div "Plumbing 1" at bounding box center [78, 115] width 128 height 20
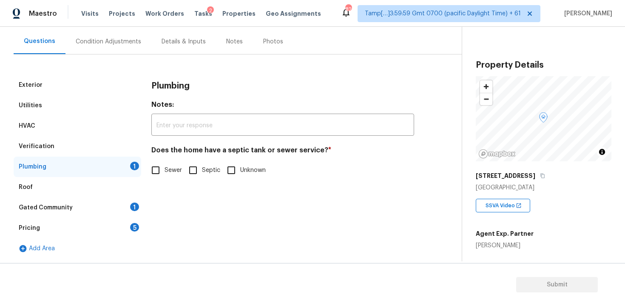
click at [153, 168] on input "Sewer" at bounding box center [156, 170] width 18 height 18
checkbox input "true"
click at [102, 214] on div "Gated Community 1" at bounding box center [78, 207] width 128 height 20
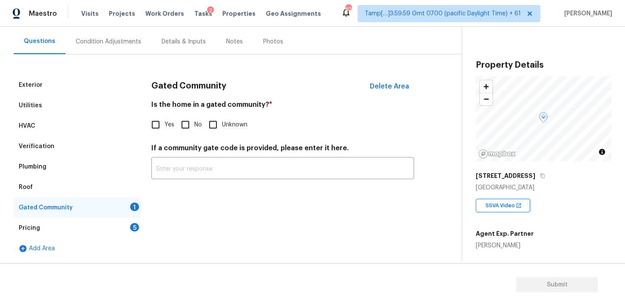
click at [182, 127] on input "No" at bounding box center [186, 125] width 18 height 18
checkbox input "true"
click at [128, 228] on div "Pricing 5" at bounding box center [78, 228] width 128 height 20
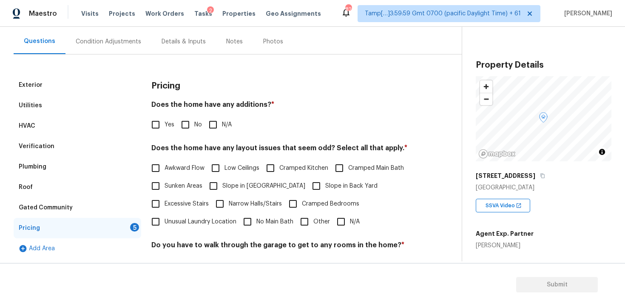
click at [188, 117] on input "No" at bounding box center [186, 125] width 18 height 18
checkbox input "true"
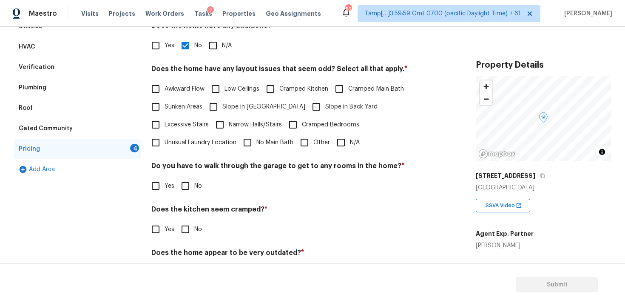
click at [281, 117] on label "Narrow Halls/Stairs" at bounding box center [246, 125] width 71 height 18
click at [229, 117] on input "Narrow Halls/Stairs" at bounding box center [220, 125] width 18 height 18
checkbox input "true"
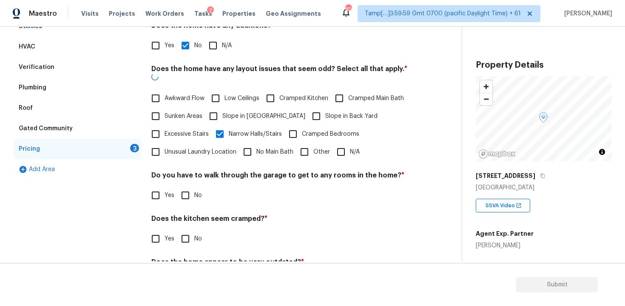
click at [308, 107] on input "Slope in Back Yard" at bounding box center [317, 116] width 18 height 18
checkbox input "true"
click at [246, 130] on span "Narrow Halls/Stairs" at bounding box center [255, 134] width 53 height 9
click at [229, 125] on input "Narrow Halls/Stairs" at bounding box center [220, 134] width 18 height 18
checkbox input "false"
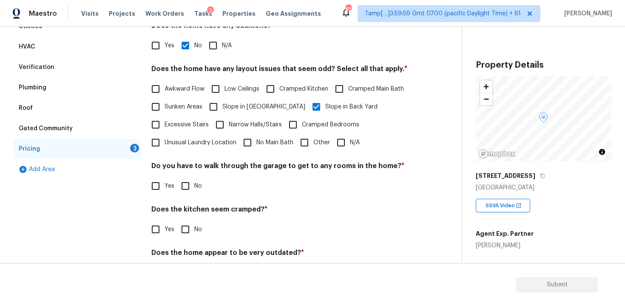
click at [246, 110] on span "Slope in [GEOGRAPHIC_DATA]" at bounding box center [264, 107] width 83 height 9
click at [223, 110] on input "Slope in [GEOGRAPHIC_DATA]" at bounding box center [214, 107] width 18 height 18
checkbox input "true"
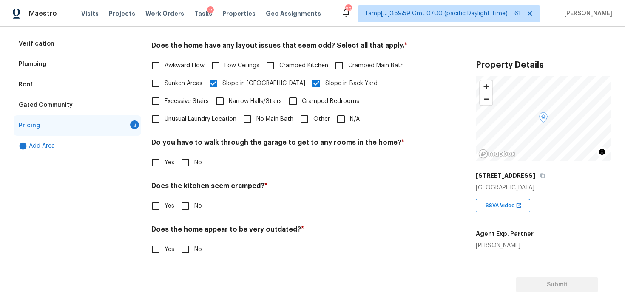
scroll to position [187, 0]
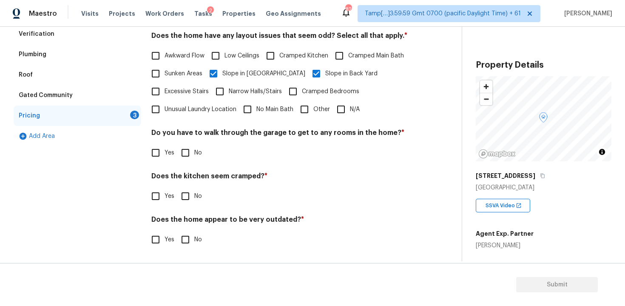
click at [196, 145] on label "No" at bounding box center [190, 153] width 26 height 18
click at [194, 145] on input "No" at bounding box center [186, 153] width 18 height 18
checkbox input "true"
click at [190, 198] on input "No" at bounding box center [186, 196] width 18 height 18
checkbox input "true"
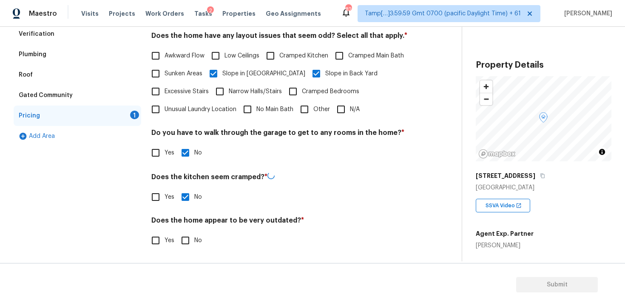
click at [187, 238] on input "No" at bounding box center [186, 240] width 18 height 18
checkbox input "true"
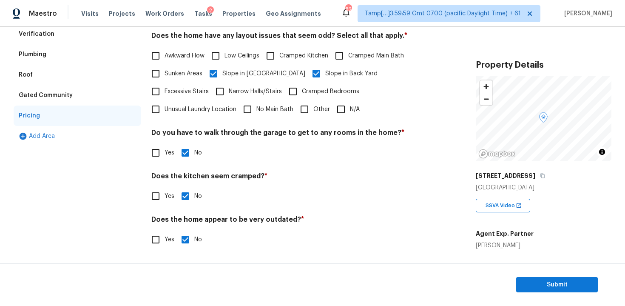
scroll to position [0, 0]
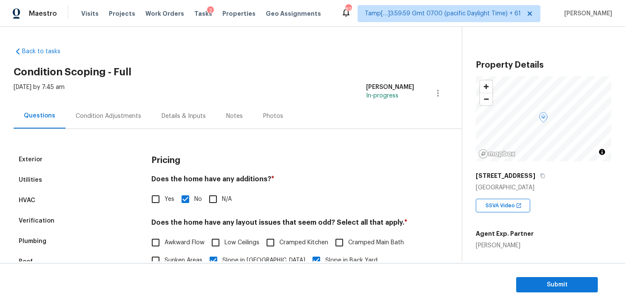
click at [137, 116] on div "Condition Adjustments" at bounding box center [109, 116] width 66 height 9
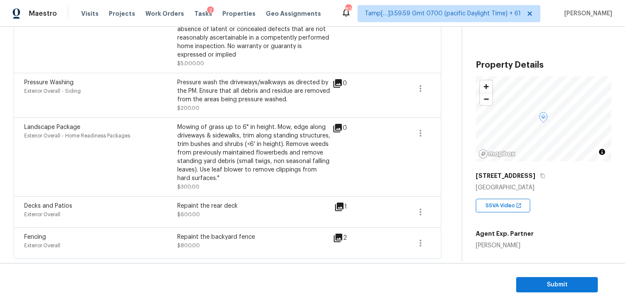
scroll to position [559, 0]
drag, startPoint x: 177, startPoint y: 236, endPoint x: 254, endPoint y: 236, distance: 76.2
click at [254, 236] on div "Repaint the backyard fence" at bounding box center [253, 237] width 153 height 9
click at [228, 210] on div "Repaint the rear deck $600.00" at bounding box center [253, 212] width 153 height 20
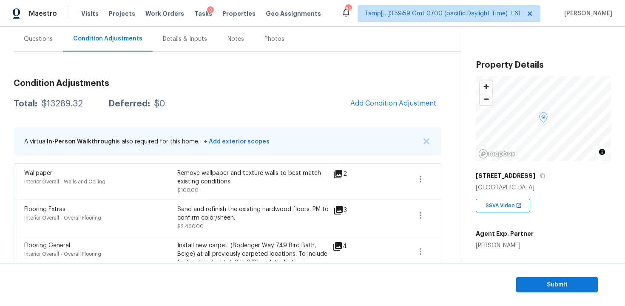
scroll to position [71, 0]
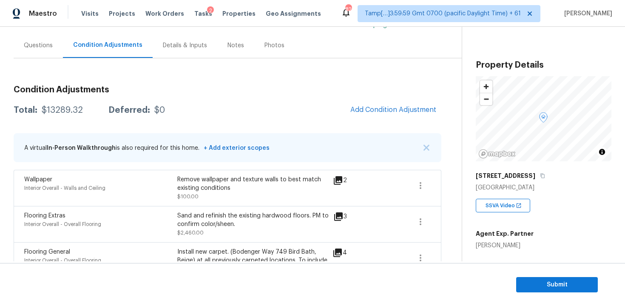
drag, startPoint x: 37, startPoint y: 110, endPoint x: 91, endPoint y: 109, distance: 54.5
click at [91, 109] on div "Total: $13289.32 Deferred: $0" at bounding box center [89, 110] width 151 height 9
copy div "$13289.32"
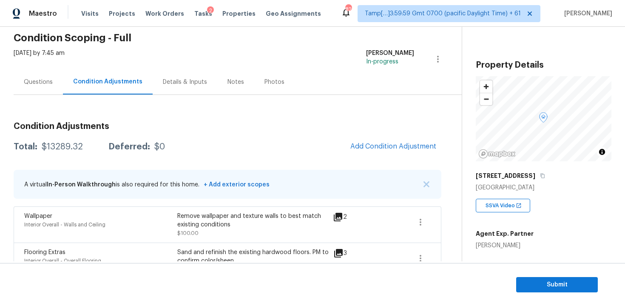
click at [24, 59] on div "Tue, Aug 26 2025 by 7:45 am" at bounding box center [39, 59] width 51 height 20
click at [40, 74] on div "Questions" at bounding box center [38, 81] width 49 height 25
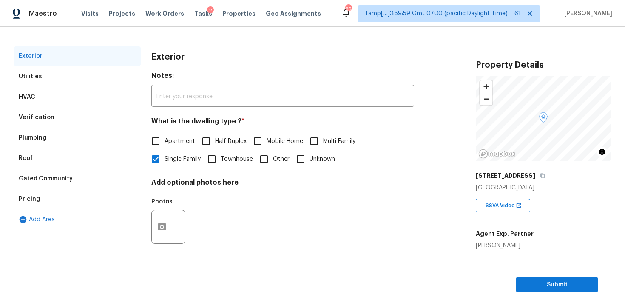
click at [89, 112] on div "Verification" at bounding box center [78, 117] width 128 height 20
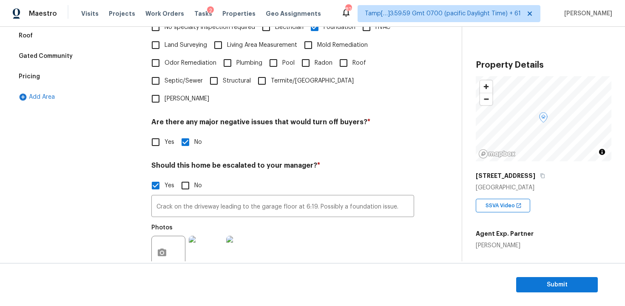
scroll to position [231, 0]
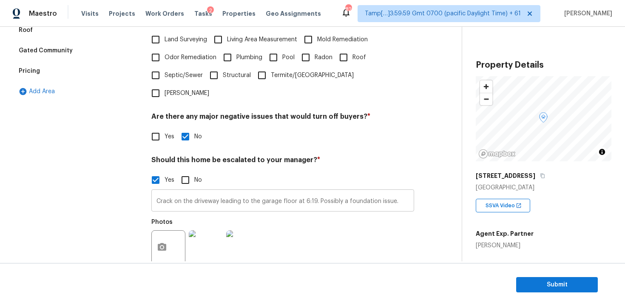
click at [230, 191] on input "Crack on the driveway leading to the garage floor at 6:19. Possibly a foundatio…" at bounding box center [282, 201] width 263 height 20
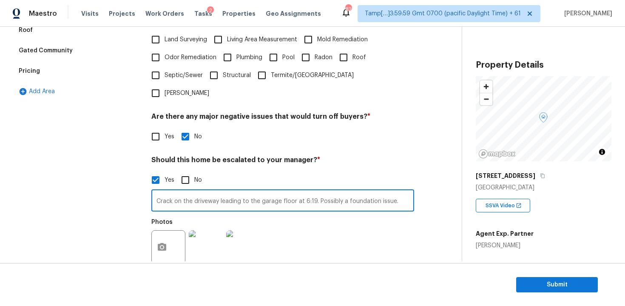
click at [230, 191] on input "Crack on the driveway leading to the garage floor at 6:19. Possibly a foundatio…" at bounding box center [282, 201] width 263 height 20
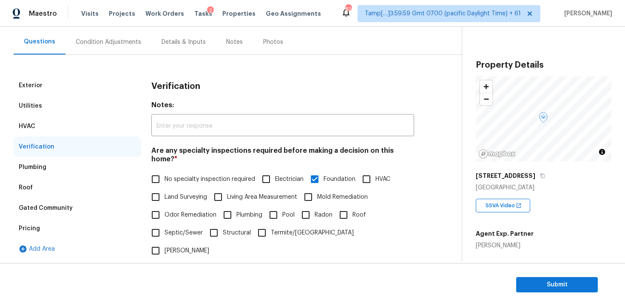
scroll to position [74, 0]
click at [93, 43] on div "Condition Adjustments" at bounding box center [109, 42] width 66 height 9
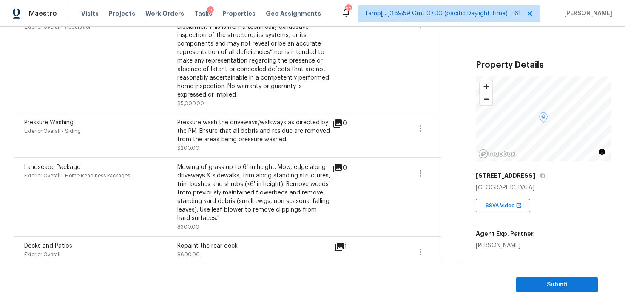
scroll to position [559, 0]
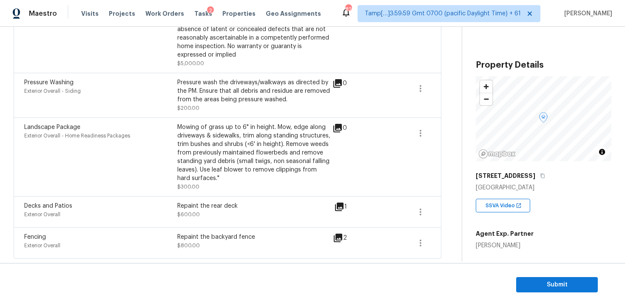
click at [119, 252] on div "Fencing Exterior Overall" at bounding box center [100, 243] width 153 height 20
drag, startPoint x: 26, startPoint y: 203, endPoint x: 88, endPoint y: 203, distance: 62.1
click at [88, 203] on div "Decks and Patios" at bounding box center [100, 206] width 153 height 9
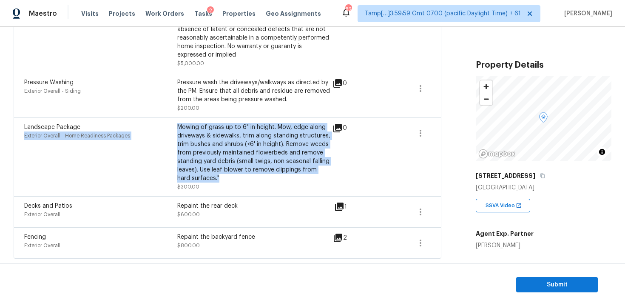
drag, startPoint x: 177, startPoint y: 126, endPoint x: 215, endPoint y: 175, distance: 62.5
click at [215, 175] on div "Landscape Package Exterior Overall - Home Readiness Packages Mowing of grass up…" at bounding box center [177, 157] width 306 height 68
click at [215, 175] on div "Mowing of grass up to 6" in height. Mow, edge along driveways & sidewalks, trim…" at bounding box center [253, 153] width 153 height 60
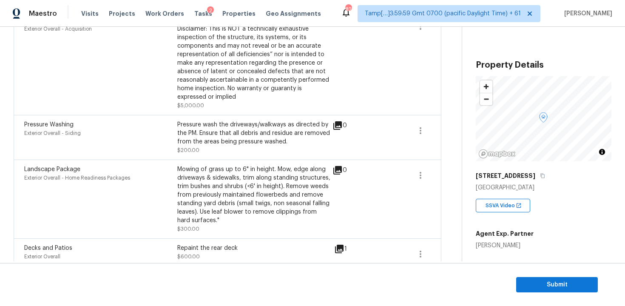
scroll to position [513, 0]
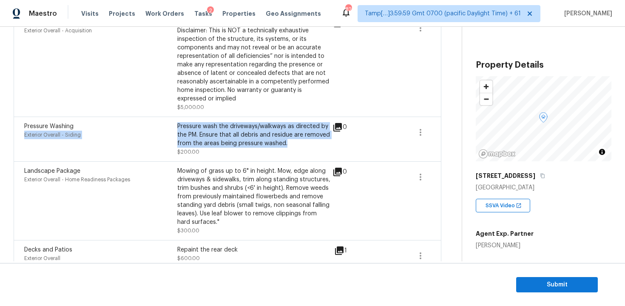
drag, startPoint x: 176, startPoint y: 125, endPoint x: 294, endPoint y: 146, distance: 119.7
click at [294, 146] on div "Pressure Washing Exterior Overall - Siding Pressure wash the driveways/walkways…" at bounding box center [177, 139] width 306 height 34
click at [200, 171] on div "Mowing of grass up to 6" in height. Mow, edge along driveways & sidewalks, trim…" at bounding box center [253, 197] width 153 height 60
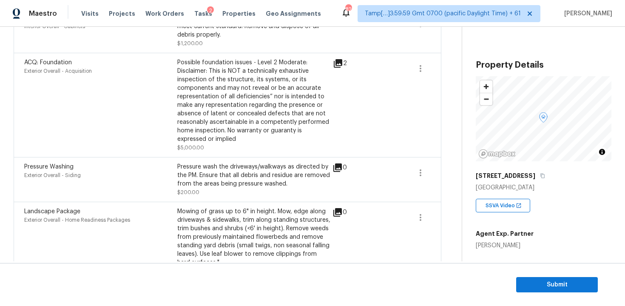
scroll to position [465, 0]
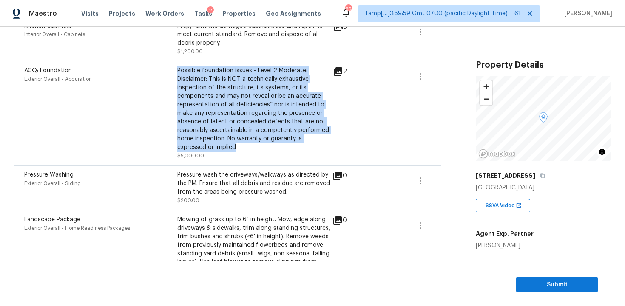
drag, startPoint x: 178, startPoint y: 72, endPoint x: 243, endPoint y: 146, distance: 97.9
click at [243, 146] on div "Possible foundation issues - Level 2 Moderate: Disclaimer: This is NOT a techni…" at bounding box center [253, 108] width 153 height 85
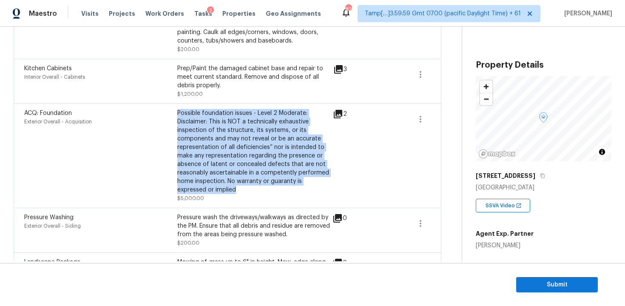
scroll to position [408, 0]
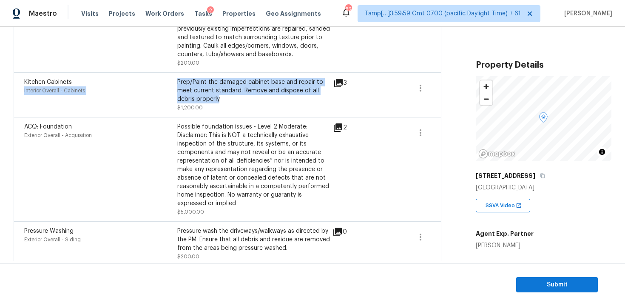
drag, startPoint x: 179, startPoint y: 81, endPoint x: 220, endPoint y: 96, distance: 43.5
click at [220, 97] on div "Kitchen Cabinets Interior Overall - Cabinets Prep/Paint the damaged cabinet bas…" at bounding box center [177, 95] width 306 height 34
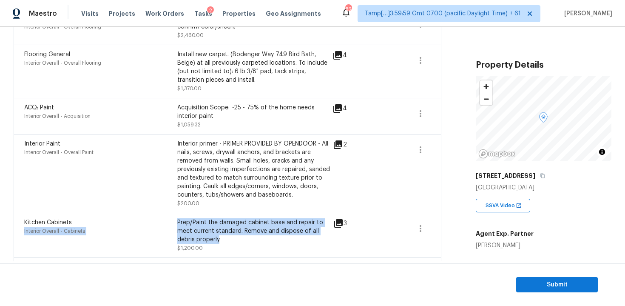
scroll to position [265, 0]
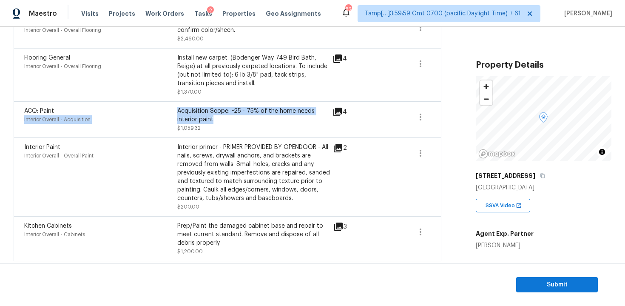
drag, startPoint x: 176, startPoint y: 108, endPoint x: 216, endPoint y: 121, distance: 41.6
click at [216, 121] on div "ACQ: Paint Interior Overall - Acquisition Acquisition Scope: ~25 - 75% of the h…" at bounding box center [177, 120] width 306 height 26
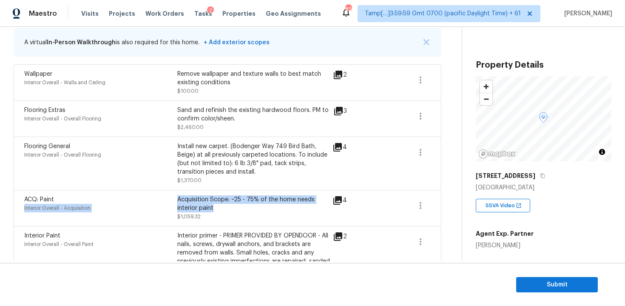
scroll to position [170, 0]
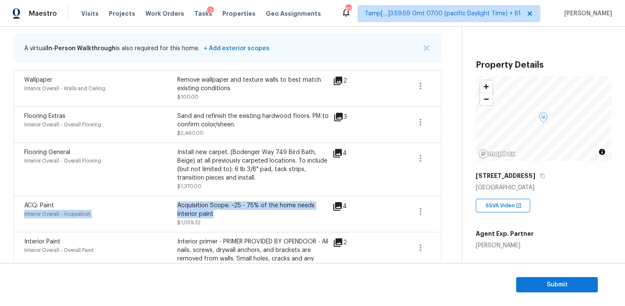
click at [139, 138] on div "Flooring Extras Interior Overall - Overall Flooring Sand and refinish the exist…" at bounding box center [228, 124] width 428 height 36
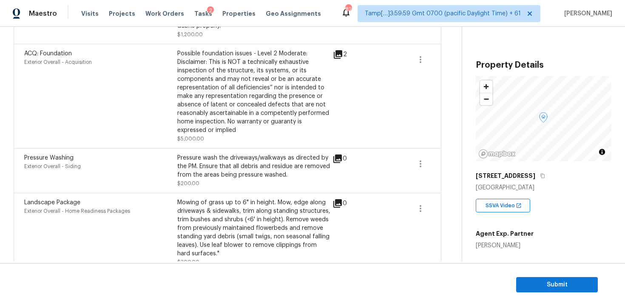
scroll to position [559, 0]
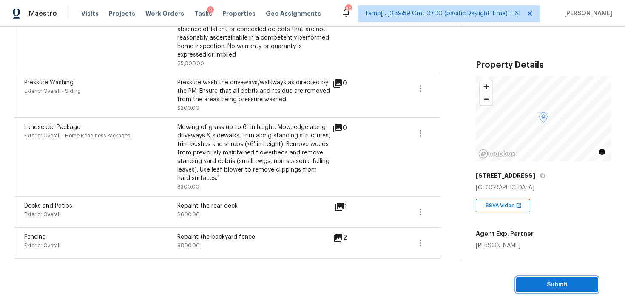
click at [533, 285] on span "Submit" at bounding box center [557, 285] width 68 height 11
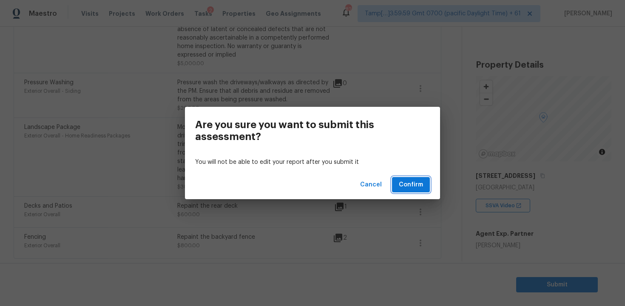
click at [416, 185] on span "Confirm" at bounding box center [411, 185] width 24 height 11
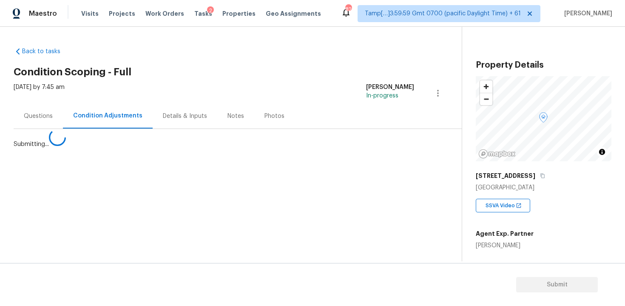
scroll to position [0, 0]
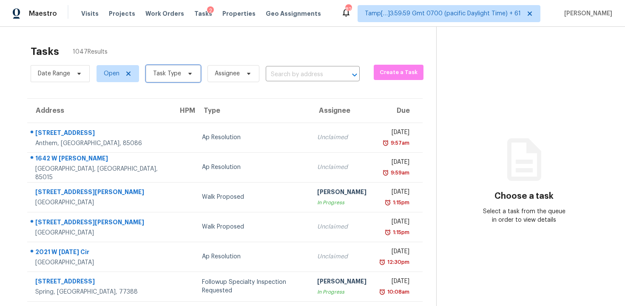
click at [179, 67] on span "Task Type" at bounding box center [173, 73] width 55 height 17
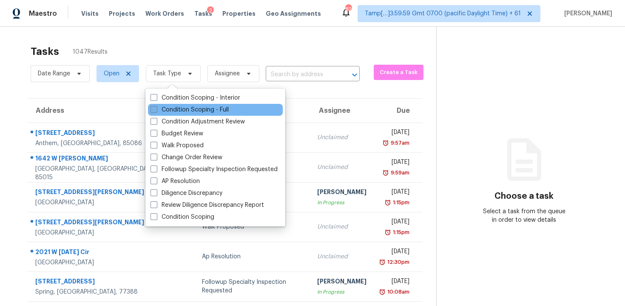
click at [180, 111] on label "Condition Scoping - Full" at bounding box center [190, 110] width 78 height 9
click at [156, 111] on input "Condition Scoping - Full" at bounding box center [154, 109] width 6 height 6
checkbox input "true"
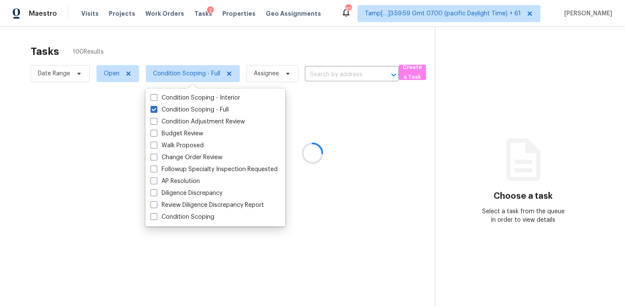
click at [179, 38] on div at bounding box center [312, 153] width 625 height 306
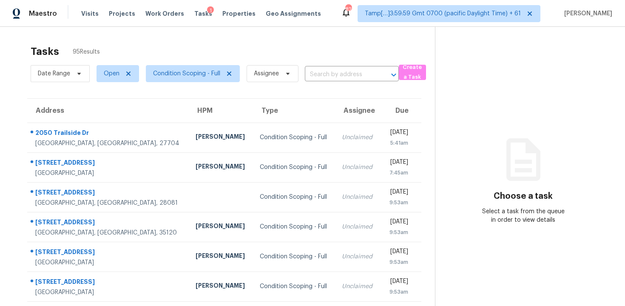
click at [306, 75] on input "text" at bounding box center [340, 74] width 70 height 13
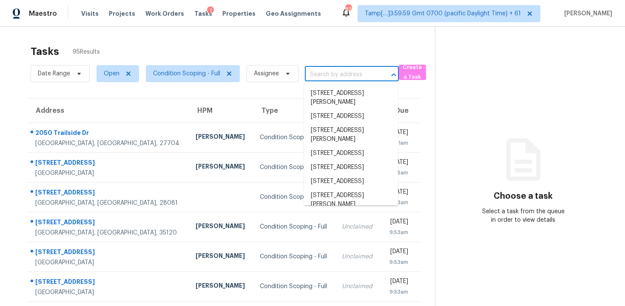
paste input "[STREET_ADDRESS]"
type input "[STREET_ADDRESS]"
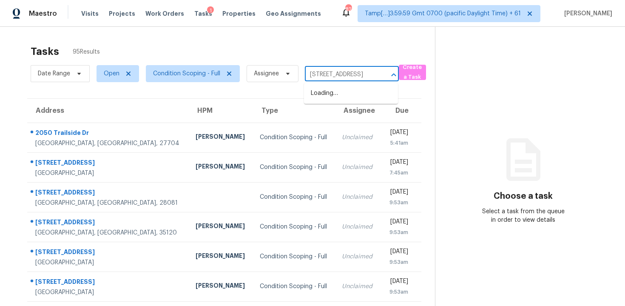
scroll to position [0, 55]
click at [354, 92] on li "[STREET_ADDRESS]" at bounding box center [351, 93] width 94 height 14
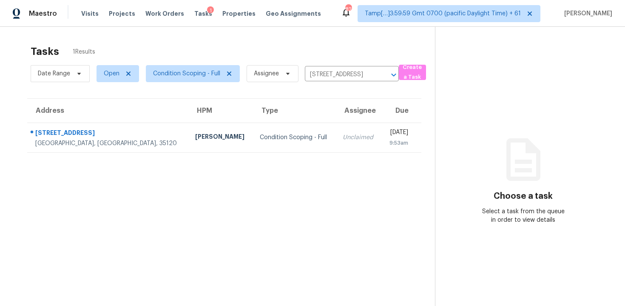
click at [388, 142] on div "9:53am" at bounding box center [398, 143] width 20 height 9
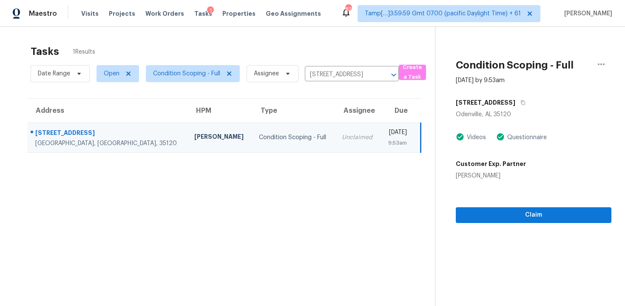
click at [501, 226] on section "Condition Scoping - Full [DATE] by 9:53am [STREET_ADDRESS] Videos Questionnaire…" at bounding box center [523, 180] width 177 height 306
click at [503, 215] on span "Claim" at bounding box center [534, 215] width 142 height 11
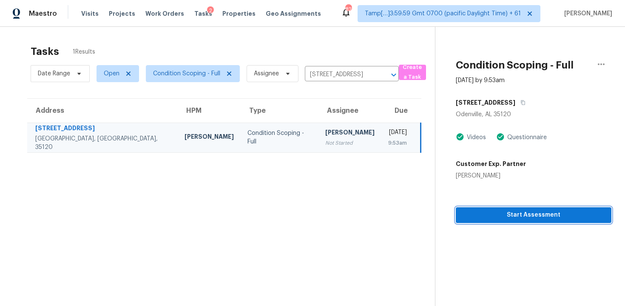
click at [503, 215] on span "Start Assessment" at bounding box center [534, 215] width 142 height 11
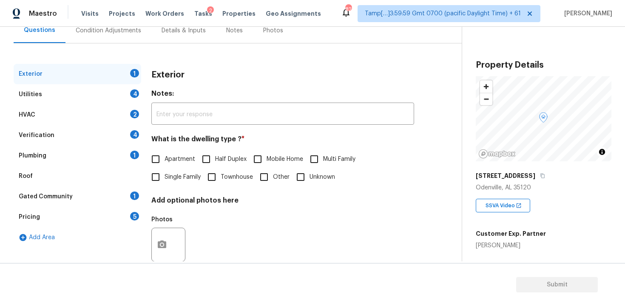
scroll to position [104, 0]
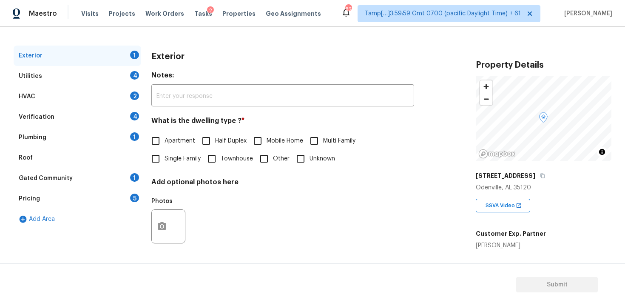
click at [95, 199] on div "Pricing 5" at bounding box center [78, 198] width 128 height 20
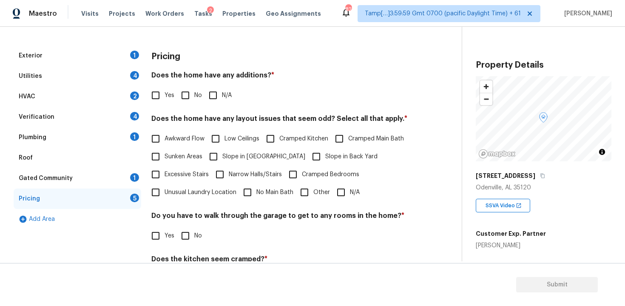
scroll to position [139, 0]
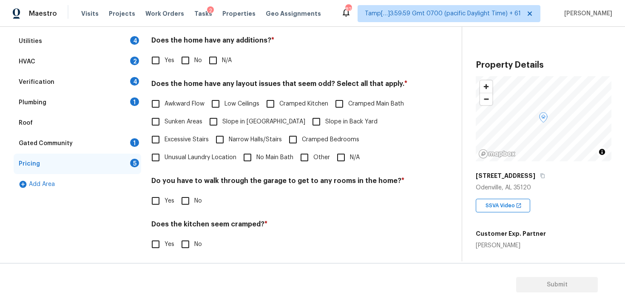
click at [308, 113] on label "Slope in Back Yard" at bounding box center [343, 122] width 70 height 18
click at [308, 113] on input "Slope in Back Yard" at bounding box center [317, 122] width 18 height 18
checkbox input "true"
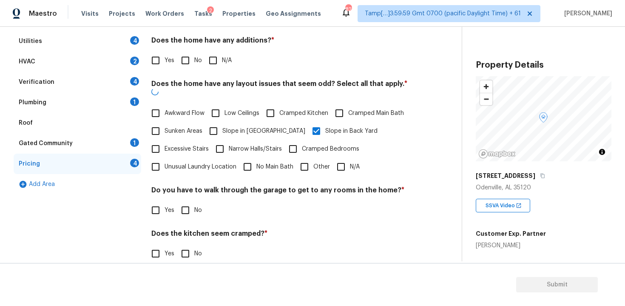
click at [253, 122] on label "Slope in [GEOGRAPHIC_DATA]" at bounding box center [255, 131] width 101 height 18
click at [223, 122] on input "Slope in [GEOGRAPHIC_DATA]" at bounding box center [214, 131] width 18 height 18
checkbox input "false"
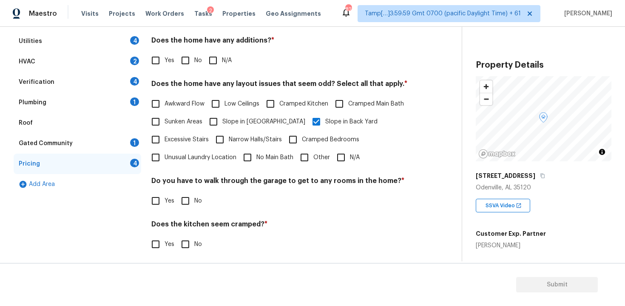
scroll to position [0, 0]
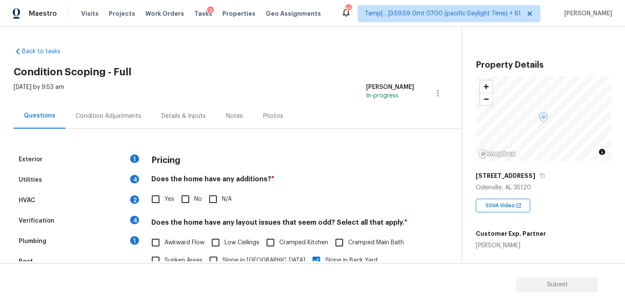
click at [128, 101] on div "[DATE] by 9:53 am [PERSON_NAME] B In-progress" at bounding box center [238, 93] width 448 height 20
click at [138, 117] on div "Condition Adjustments" at bounding box center [109, 115] width 86 height 25
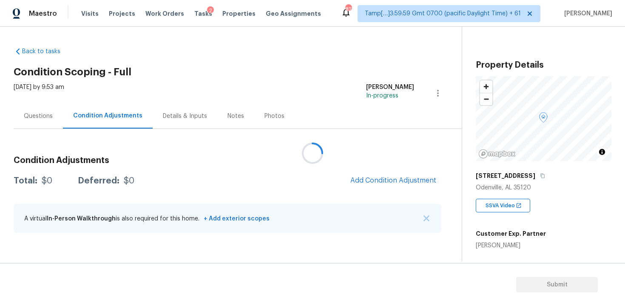
click at [385, 179] on div at bounding box center [312, 153] width 625 height 306
click at [355, 183] on div at bounding box center [312, 153] width 625 height 306
click at [376, 181] on div at bounding box center [312, 153] width 625 height 306
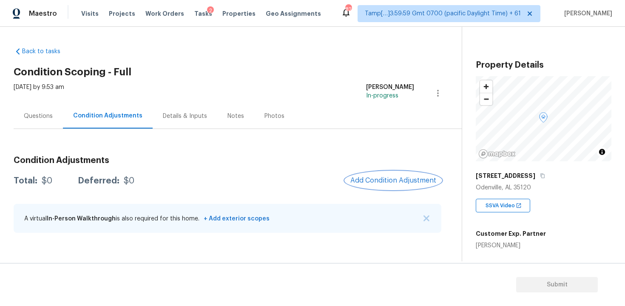
click at [376, 181] on span "Add Condition Adjustment" at bounding box center [394, 181] width 86 height 8
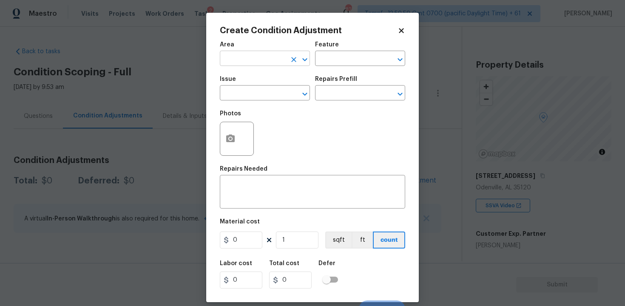
click at [245, 57] on input "text" at bounding box center [253, 59] width 66 height 13
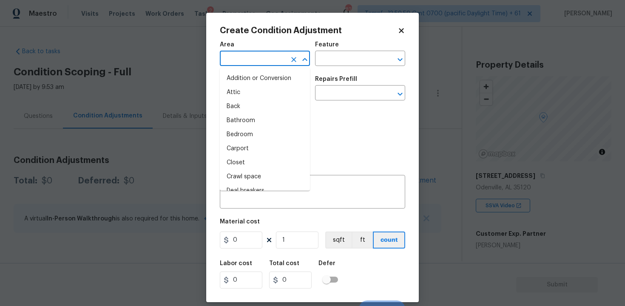
type input "e"
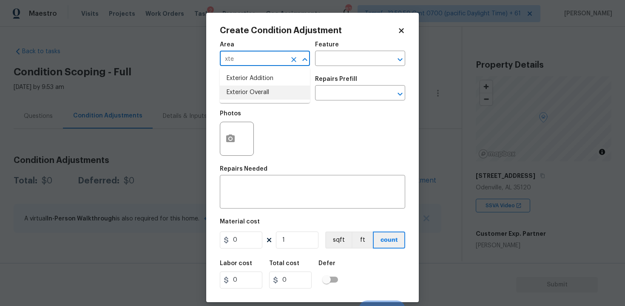
click at [246, 94] on li "Exterior Overall" at bounding box center [265, 93] width 90 height 14
type input "Exterior Overall"
click at [246, 94] on input "text" at bounding box center [253, 93] width 66 height 13
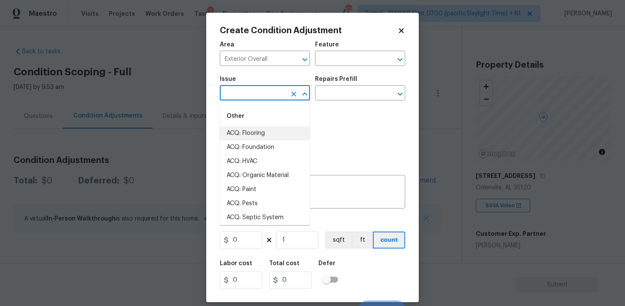
click at [359, 127] on div "Photos" at bounding box center [313, 133] width 186 height 55
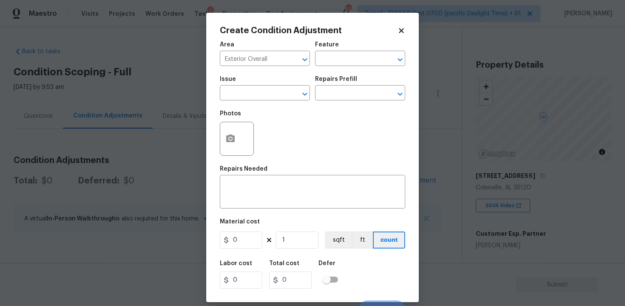
click at [242, 134] on div at bounding box center [237, 139] width 34 height 34
click at [233, 140] on icon "button" at bounding box center [230, 138] width 9 height 8
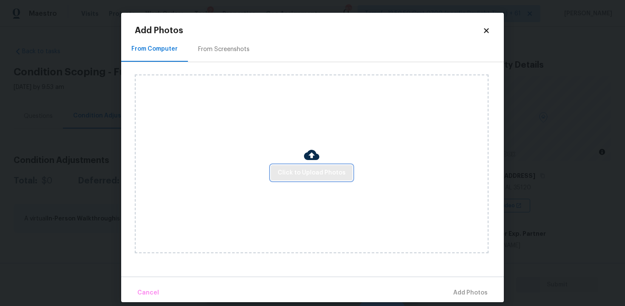
click at [336, 169] on span "Click to Upload Photos" at bounding box center [312, 173] width 68 height 11
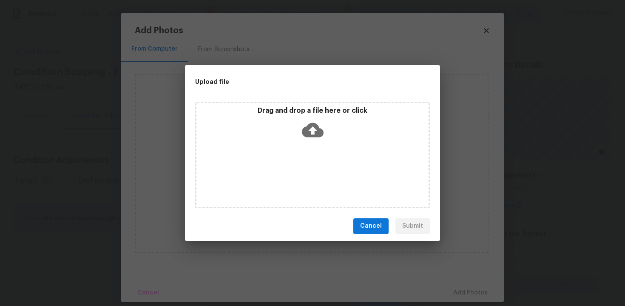
click at [312, 132] on icon at bounding box center [313, 130] width 22 height 22
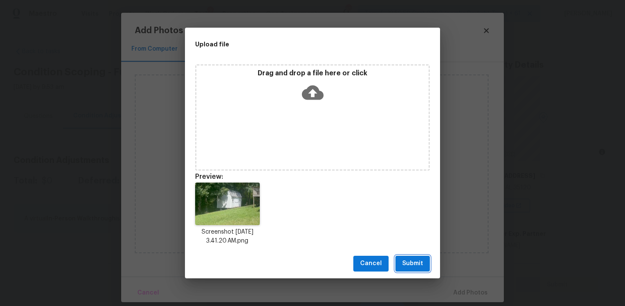
click at [416, 263] on span "Submit" at bounding box center [413, 263] width 21 height 11
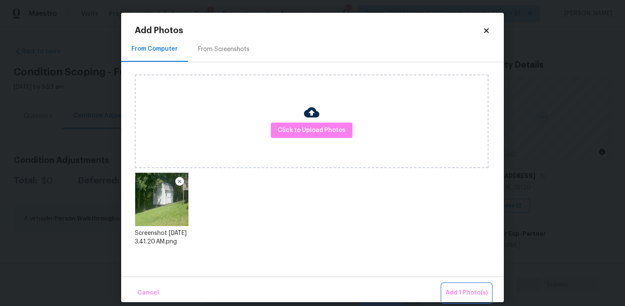
click at [458, 288] on span "Add 1 Photo(s)" at bounding box center [467, 293] width 42 height 11
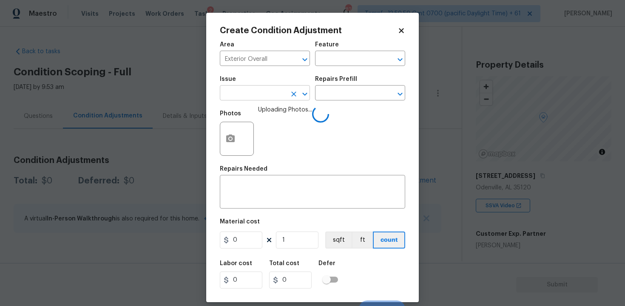
click at [280, 91] on input "text" at bounding box center [253, 93] width 66 height 13
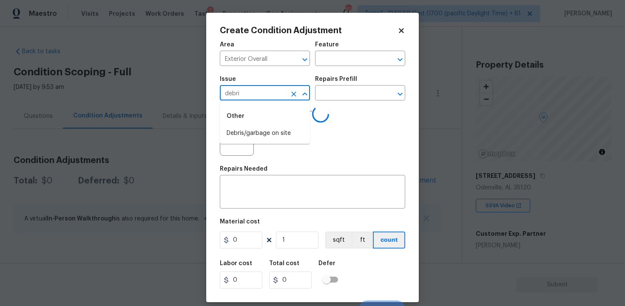
click at [282, 124] on div "Other" at bounding box center [265, 116] width 90 height 20
click at [282, 137] on li "Debris/garbage on site" at bounding box center [265, 133] width 90 height 14
type input "Debris/garbage on site"
click at [269, 206] on div "x ​" at bounding box center [313, 192] width 186 height 31
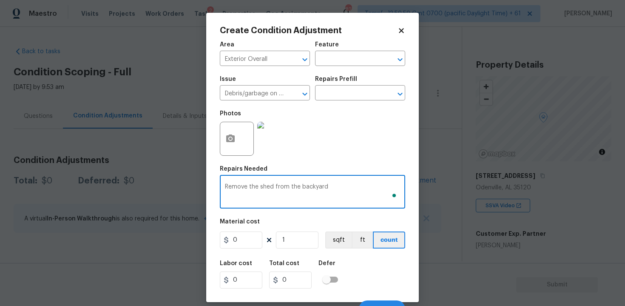
type textarea "Remove the shed from the backyard"
click at [239, 247] on input "0" at bounding box center [241, 239] width 43 height 17
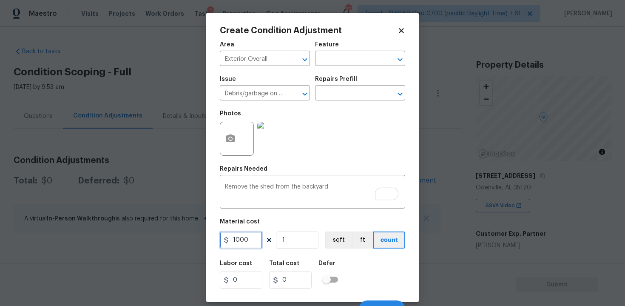
type input "1000"
click at [391, 246] on button "count" at bounding box center [389, 239] width 32 height 17
type input "1000"
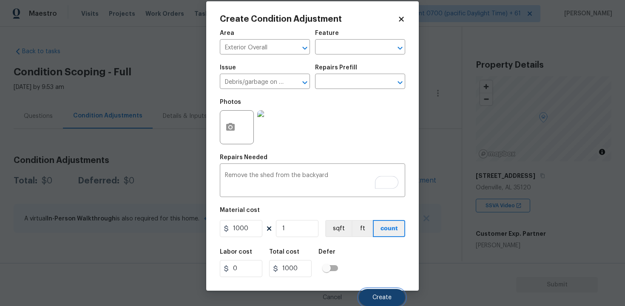
click at [391, 295] on span "Create" at bounding box center [382, 297] width 19 height 6
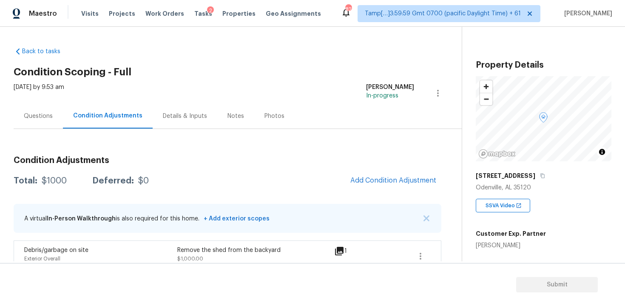
scroll to position [0, 0]
click at [398, 174] on button "Add Condition Adjustment" at bounding box center [393, 180] width 96 height 18
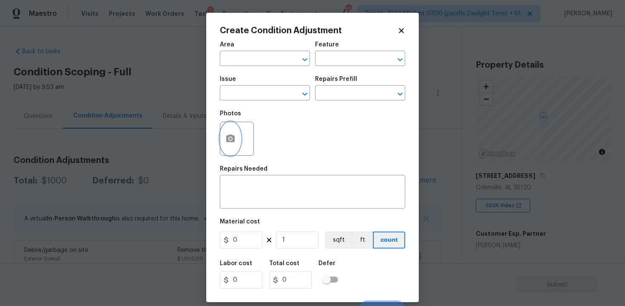
click at [222, 146] on button "button" at bounding box center [230, 138] width 20 height 33
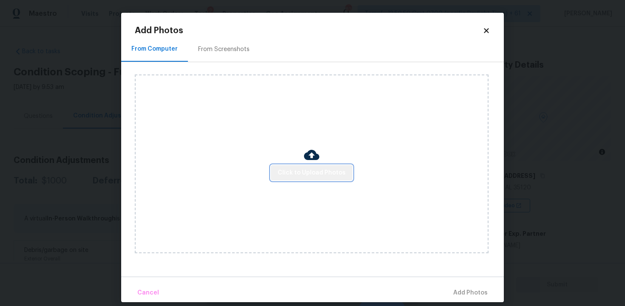
click at [342, 167] on button "Click to Upload Photos" at bounding box center [312, 173] width 82 height 16
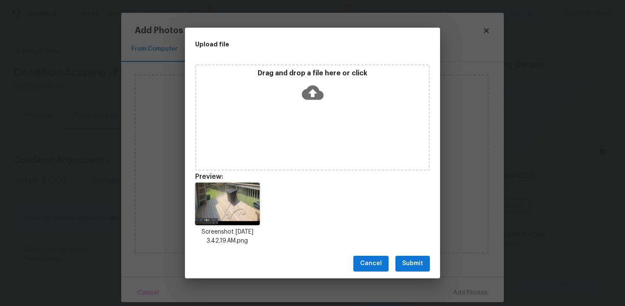
click at [311, 98] on icon at bounding box center [313, 92] width 22 height 14
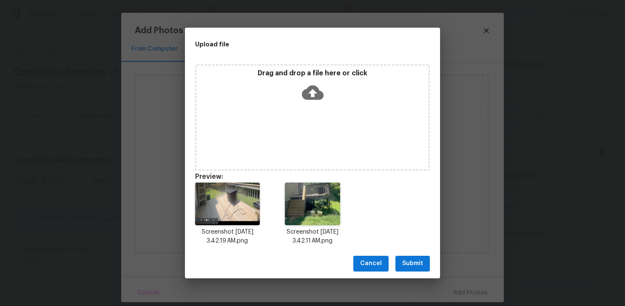
click at [410, 271] on div "Cancel Submit" at bounding box center [312, 263] width 255 height 29
click at [414, 264] on span "Submit" at bounding box center [413, 263] width 21 height 11
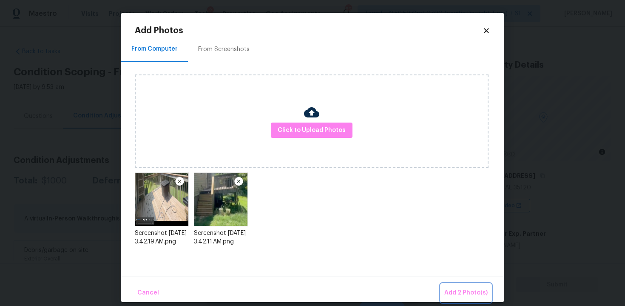
click at [465, 295] on span "Add 2 Photo(s)" at bounding box center [466, 293] width 43 height 11
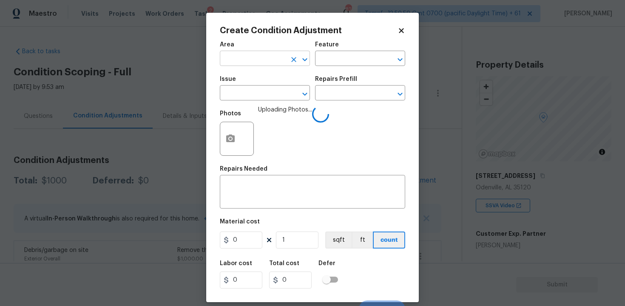
click at [265, 59] on input "text" at bounding box center [253, 59] width 66 height 13
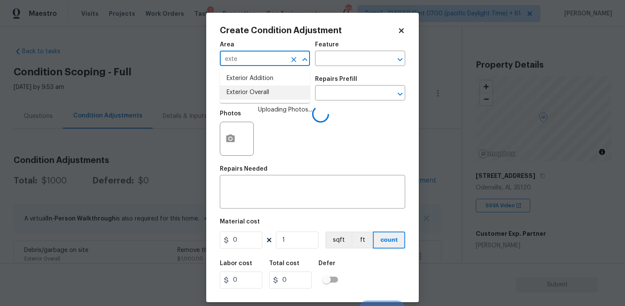
click at [267, 97] on li "Exterior Overall" at bounding box center [265, 93] width 90 height 14
type input "Exterior Overall"
click at [267, 97] on input "text" at bounding box center [253, 93] width 66 height 13
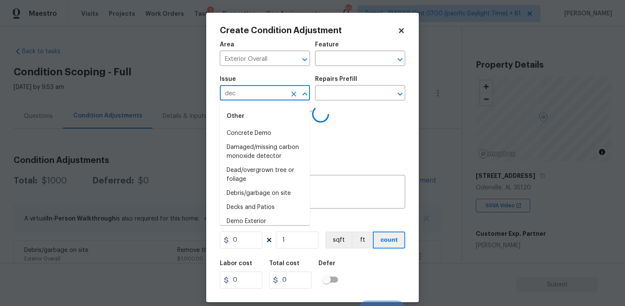
type input "deck"
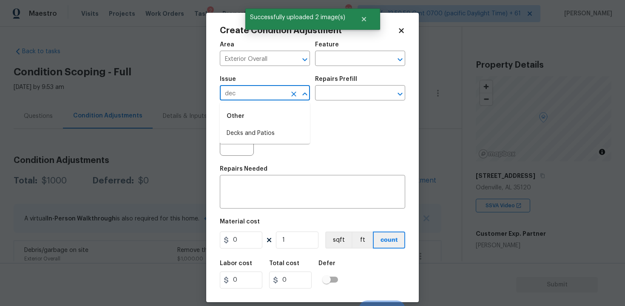
type input "deck"
click at [270, 139] on li "Decks and Patios" at bounding box center [265, 133] width 90 height 14
type input "Decks and Patios"
click at [268, 183] on div "x ​" at bounding box center [313, 192] width 186 height 31
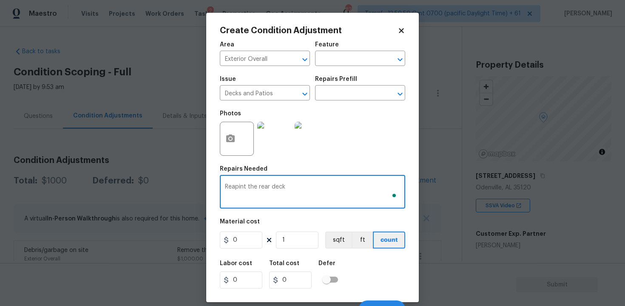
type textarea "Reapint the rear deck"
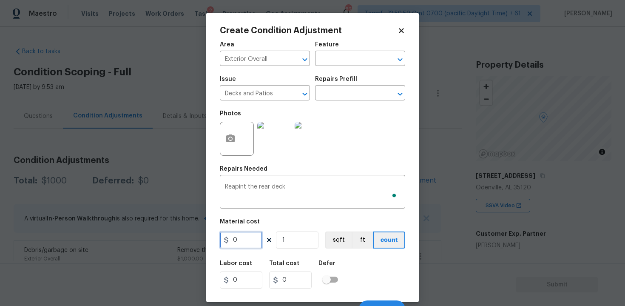
click at [245, 239] on input "0" at bounding box center [241, 239] width 43 height 17
type input "600"
click at [347, 266] on div "Labor cost 0 Total cost 600 Defer" at bounding box center [313, 274] width 186 height 38
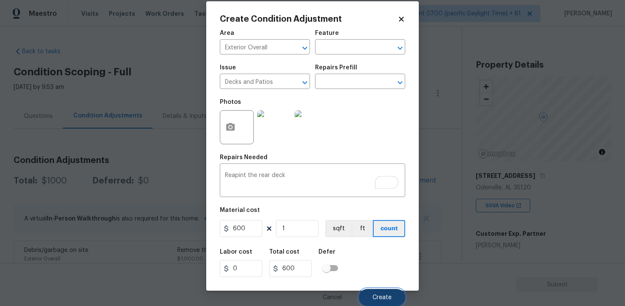
click at [383, 294] on button "Create" at bounding box center [382, 297] width 46 height 17
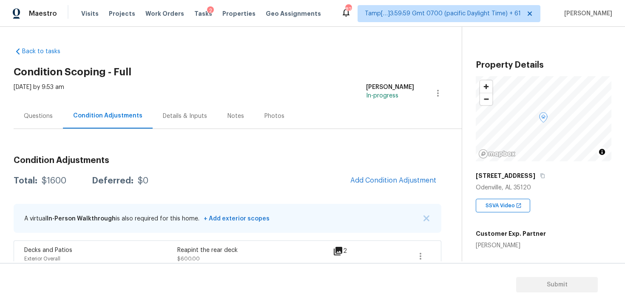
scroll to position [0, 0]
click at [400, 176] on button "Add Condition Adjustment" at bounding box center [393, 180] width 96 height 18
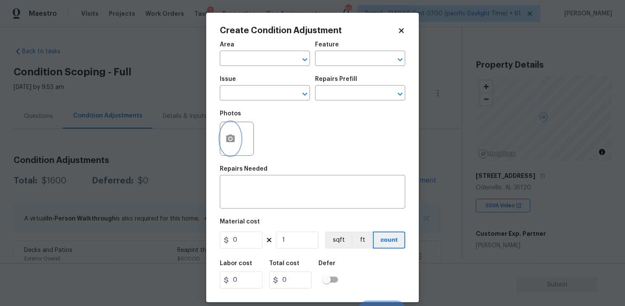
click at [227, 131] on button "button" at bounding box center [230, 138] width 20 height 33
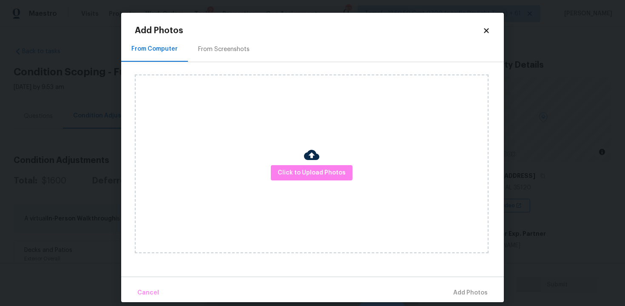
click at [289, 158] on div "Click to Upload Photos" at bounding box center [312, 163] width 354 height 179
click at [314, 172] on span "Click to Upload Photos" at bounding box center [312, 173] width 68 height 11
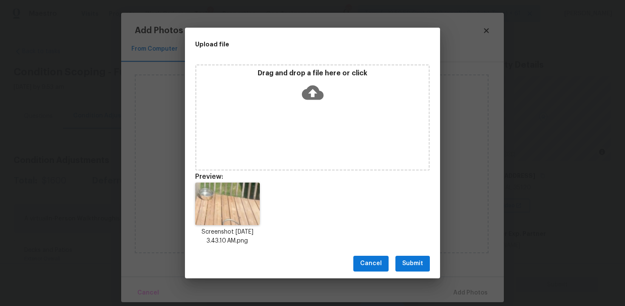
click at [425, 260] on button "Submit" at bounding box center [413, 264] width 34 height 16
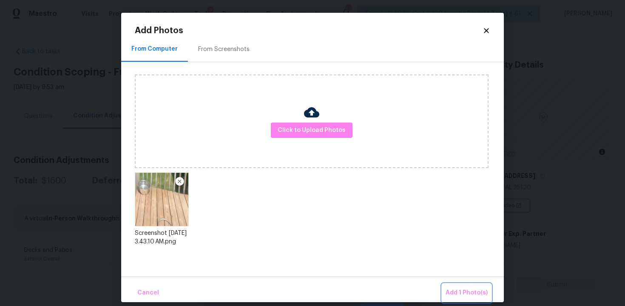
click at [455, 286] on button "Add 1 Photo(s)" at bounding box center [467, 293] width 49 height 18
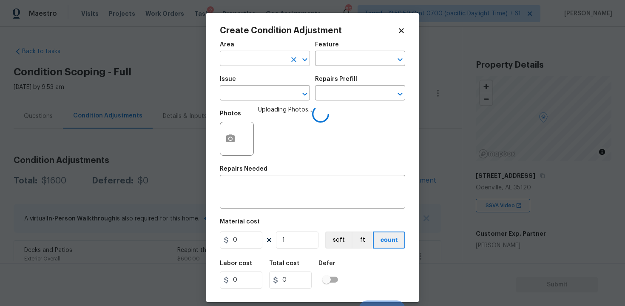
click at [258, 54] on input "text" at bounding box center [253, 59] width 66 height 13
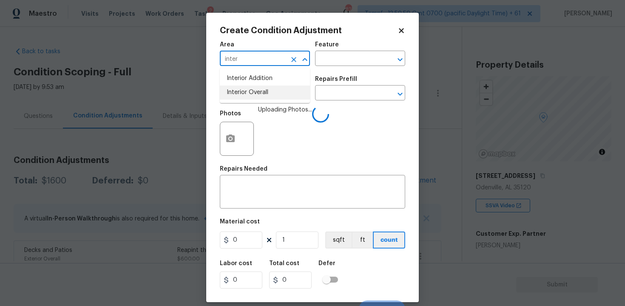
click at [253, 90] on li "Interior Overall" at bounding box center [265, 93] width 90 height 14
type input "Interior Overall"
click at [253, 90] on input "text" at bounding box center [253, 93] width 66 height 13
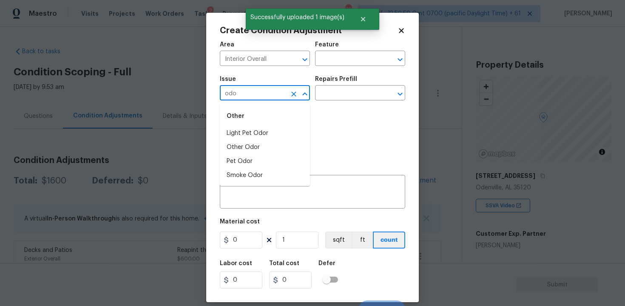
type input "odor"
click at [255, 130] on li "Light Pet Odor" at bounding box center [265, 133] width 90 height 14
type input "ACQ: Flooring"
click at [341, 88] on input "text" at bounding box center [348, 93] width 66 height 13
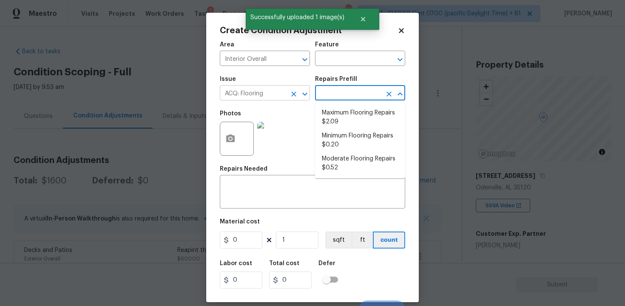
click at [287, 97] on div "ACQ: Flooring ​" at bounding box center [265, 93] width 90 height 13
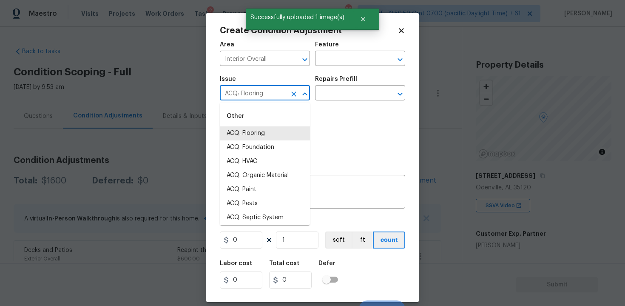
click at [293, 95] on icon "Clear" at bounding box center [293, 93] width 5 height 5
click at [296, 132] on li "Light Pet Odor" at bounding box center [265, 133] width 90 height 14
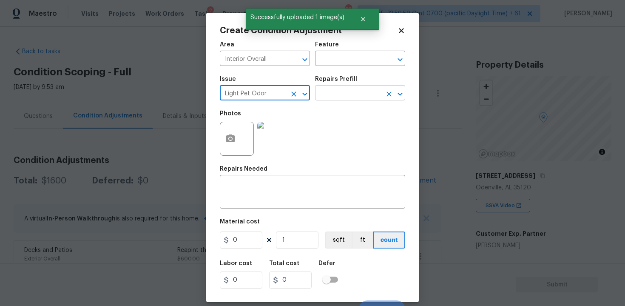
type input "Light Pet Odor"
click at [347, 95] on input "text" at bounding box center [348, 93] width 66 height 13
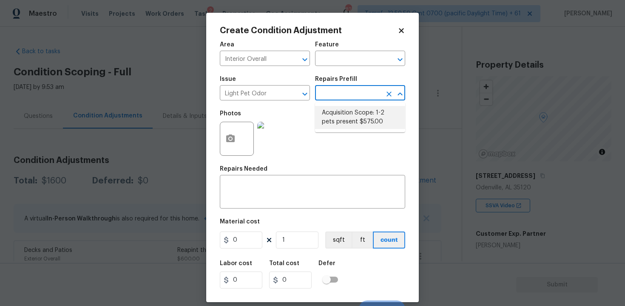
click at [345, 119] on li "Acquisition Scope: 1-2 pets present $575.00" at bounding box center [360, 117] width 90 height 23
type textarea "Acquisition Scope: 1-2 pets present"
type input "575"
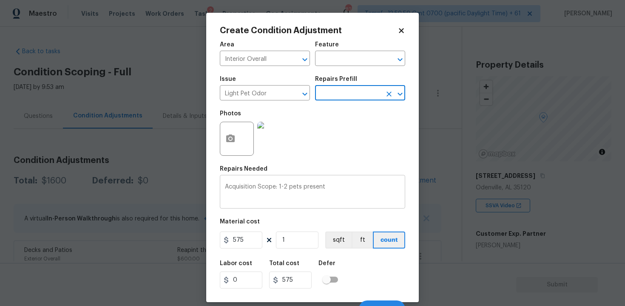
scroll to position [12, 0]
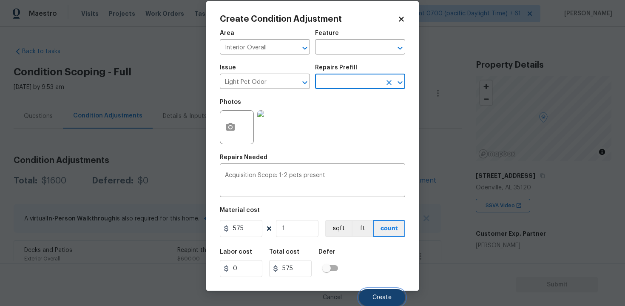
click at [380, 291] on button "Create" at bounding box center [382, 297] width 46 height 17
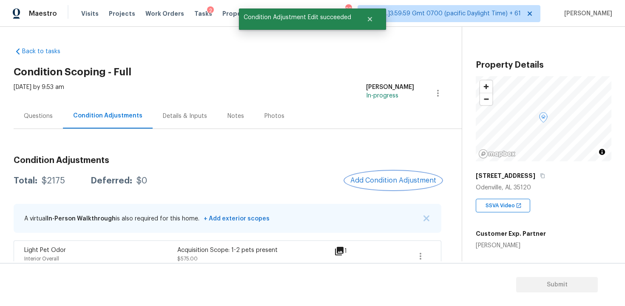
scroll to position [75, 0]
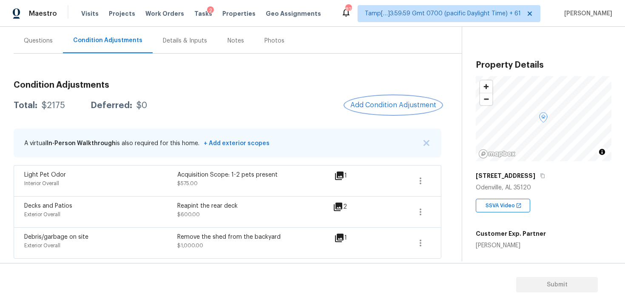
click at [373, 109] on button "Add Condition Adjustment" at bounding box center [393, 105] width 96 height 18
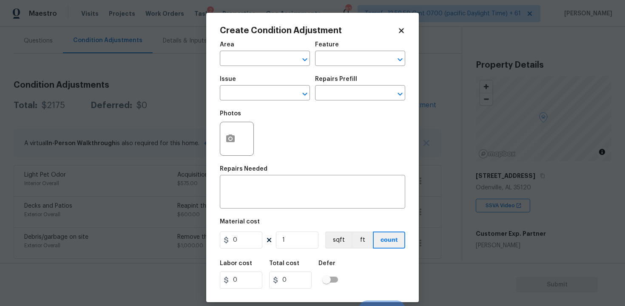
click at [265, 65] on input "text" at bounding box center [253, 59] width 66 height 13
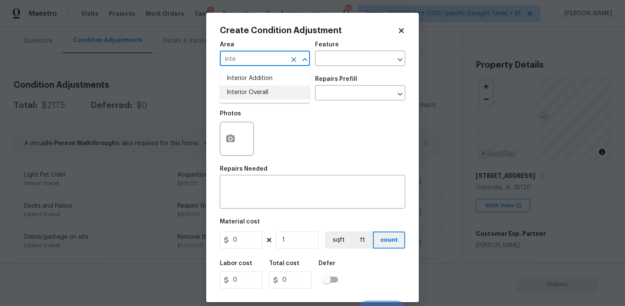
click at [259, 94] on li "Interior Overall" at bounding box center [265, 93] width 90 height 14
type input "Interior Overall"
click at [259, 94] on input "text" at bounding box center [253, 93] width 66 height 13
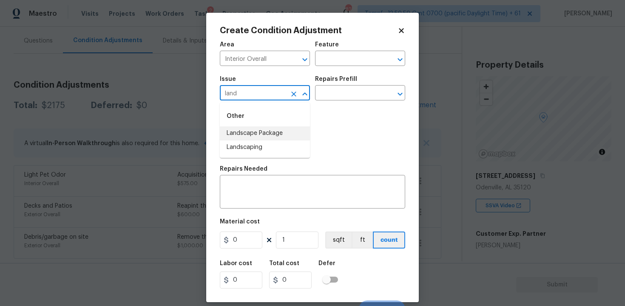
click at [259, 129] on li "Landscape Package" at bounding box center [265, 133] width 90 height 14
type input "Landscape Package"
click at [345, 94] on input "text" at bounding box center [348, 93] width 66 height 13
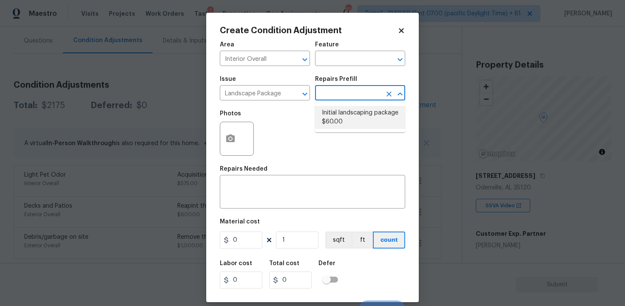
click at [343, 121] on li "Initial landscaping package $60.00" at bounding box center [360, 117] width 90 height 23
type input "Home Readiness Packages"
type textarea "Mowing of grass up to 6" in height. Mow, edge along driveways & sidewalks, trim…"
type input "60"
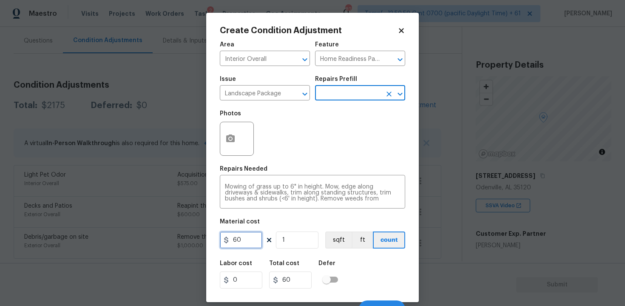
click at [250, 237] on input "60" at bounding box center [241, 239] width 43 height 17
type input "300"
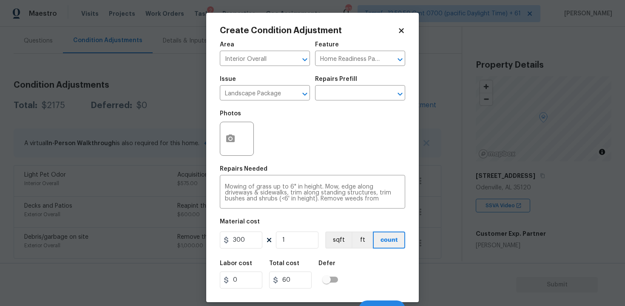
type input "300"
click at [367, 274] on div "Labor cost 0 Total cost 300 Defer" at bounding box center [313, 274] width 186 height 38
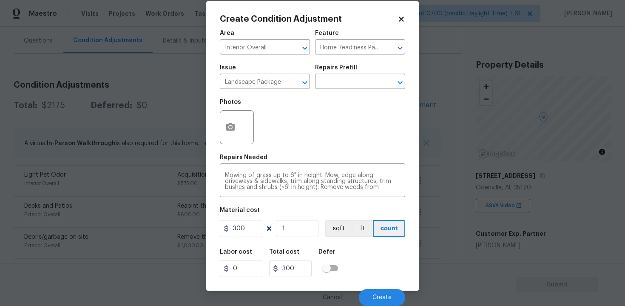
click at [376, 288] on div "Cancel Create" at bounding box center [313, 294] width 186 height 24
click at [378, 292] on button "Create" at bounding box center [382, 297] width 46 height 17
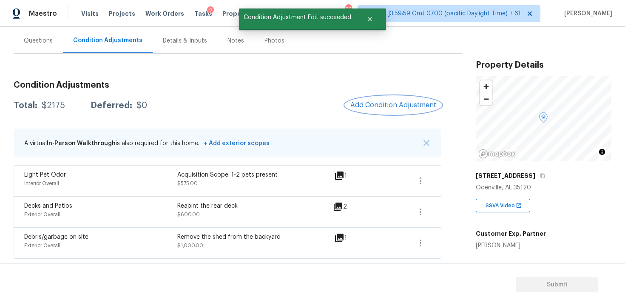
scroll to position [0, 0]
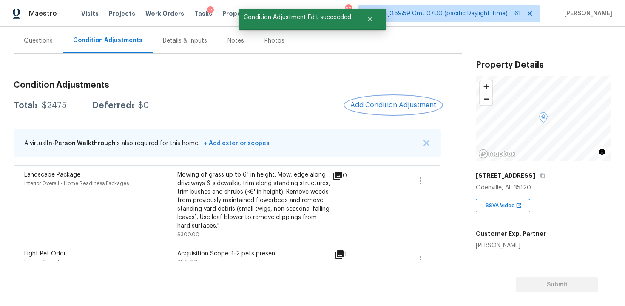
click at [393, 107] on span "Add Condition Adjustment" at bounding box center [394, 105] width 86 height 8
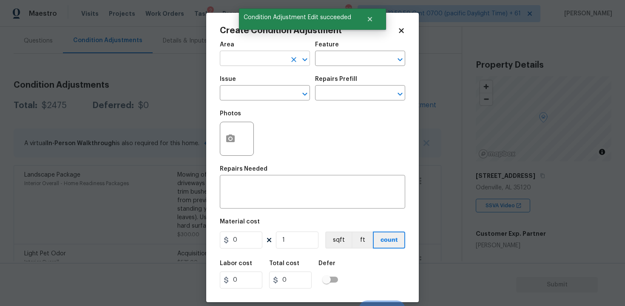
click at [258, 55] on input "text" at bounding box center [253, 59] width 66 height 13
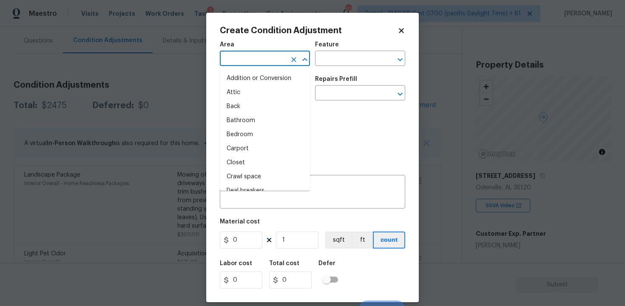
type input "p"
click at [253, 57] on input "text" at bounding box center [253, 59] width 66 height 13
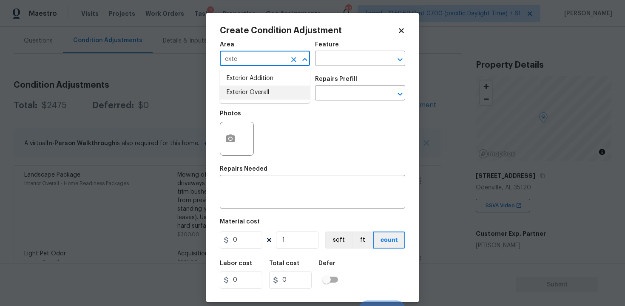
click at [253, 99] on li "Exterior Overall" at bounding box center [265, 93] width 90 height 14
type input "Exterior Overall"
click at [253, 99] on input "text" at bounding box center [253, 93] width 66 height 13
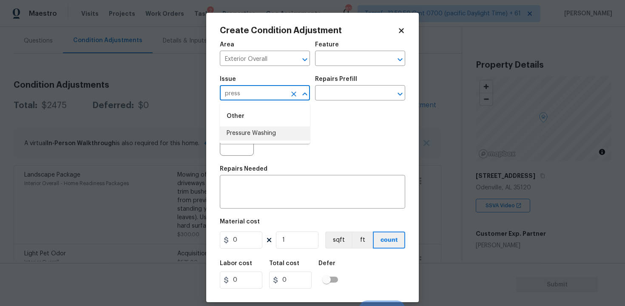
click at [263, 140] on li "Pressure Washing" at bounding box center [265, 133] width 90 height 14
type input "Pressure Washing"
click at [334, 95] on input "text" at bounding box center [348, 93] width 66 height 13
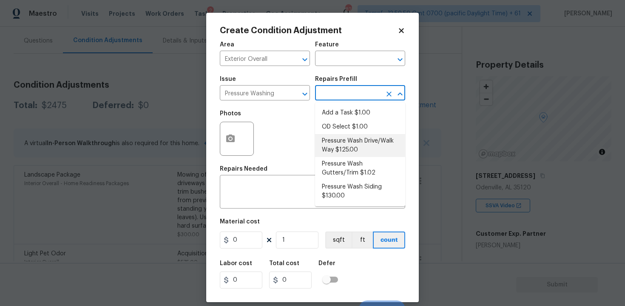
click at [343, 137] on li "Pressure Wash Drive/Walk Way $125.00" at bounding box center [360, 145] width 90 height 23
type input "Siding"
type textarea "Pressure wash the driveways/walkways as directed by the PM. Ensure that all deb…"
type input "125"
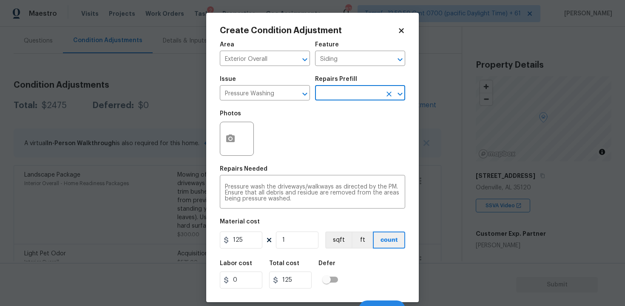
click at [251, 229] on div "Material cost" at bounding box center [313, 224] width 186 height 11
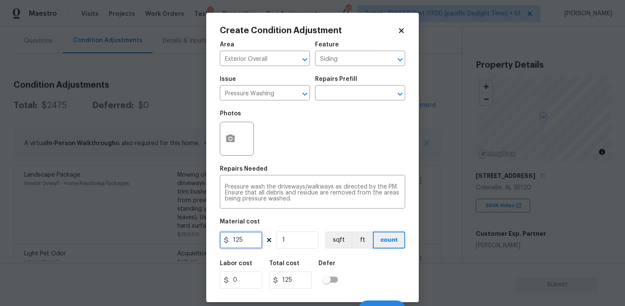
click at [251, 239] on input "125" at bounding box center [241, 239] width 43 height 17
type input "400"
click at [346, 256] on div "Labor cost 0 Total cost 125 Defer" at bounding box center [313, 274] width 186 height 38
type input "400"
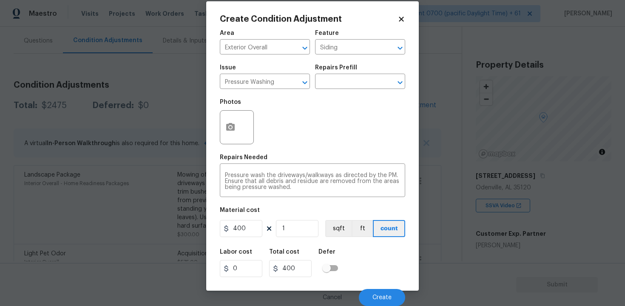
click at [363, 289] on div "Cancel Create" at bounding box center [313, 294] width 186 height 24
click at [378, 290] on button "Create" at bounding box center [382, 297] width 46 height 17
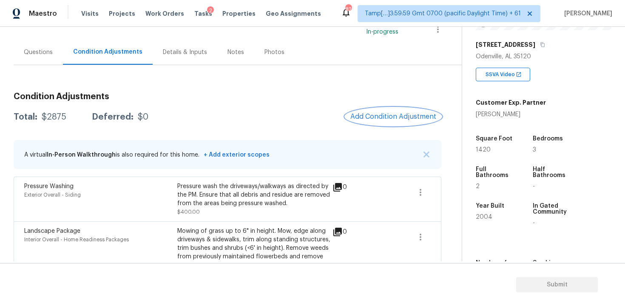
scroll to position [53, 0]
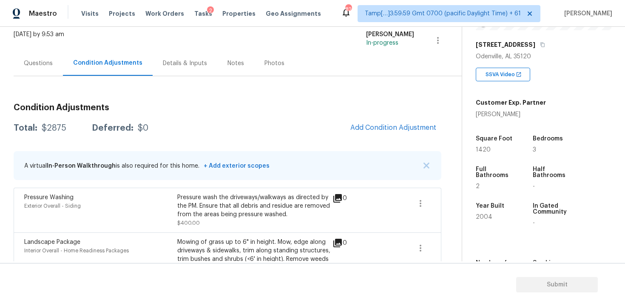
click at [385, 139] on div "Condition Adjustments Total: $2875 Deferred: $0 Add Condition Adjustment A virt…" at bounding box center [228, 251] width 428 height 308
click at [385, 130] on span "Add Condition Adjustment" at bounding box center [394, 128] width 86 height 8
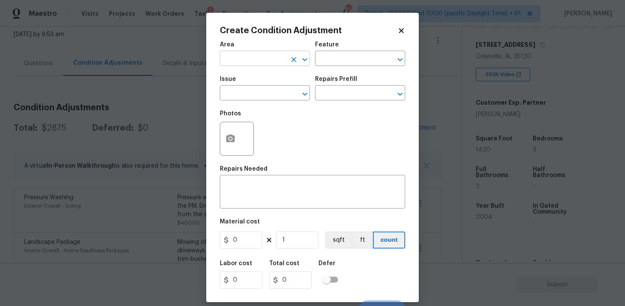
click at [275, 63] on input "text" at bounding box center [253, 59] width 66 height 13
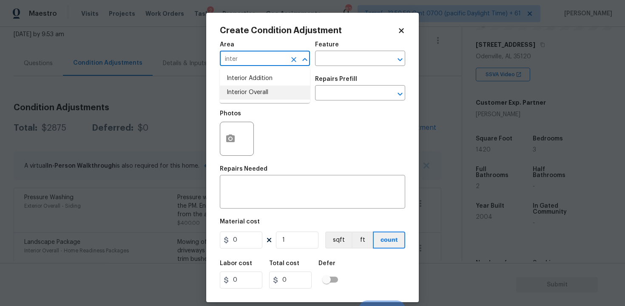
click at [272, 88] on li "Interior Overall" at bounding box center [265, 93] width 90 height 14
type input "Interior Overall"
click at [272, 88] on input "text" at bounding box center [253, 93] width 66 height 13
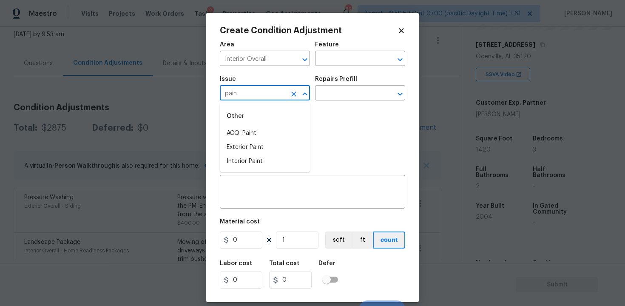
click at [276, 126] on div "Other" at bounding box center [265, 116] width 90 height 20
click at [278, 131] on li "ACQ: Paint" at bounding box center [265, 133] width 90 height 14
type input "ACQ: Paint"
click at [341, 90] on input "text" at bounding box center [348, 93] width 66 height 13
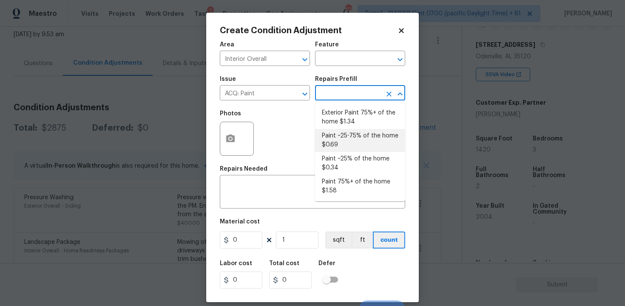
click at [341, 141] on li "Paint ~25-75% of the home $0.69" at bounding box center [360, 140] width 90 height 23
type input "Acquisition"
type textarea "Acquisition Scope: ~25 - 75% of the home needs interior paint"
type input "0.69"
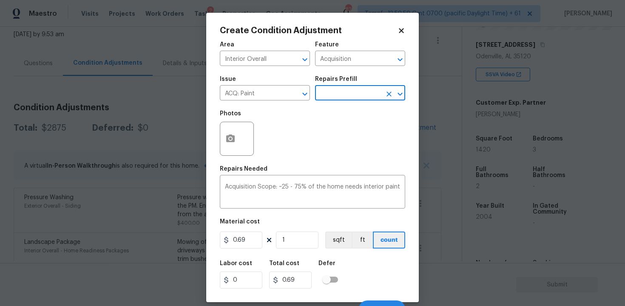
scroll to position [12, 0]
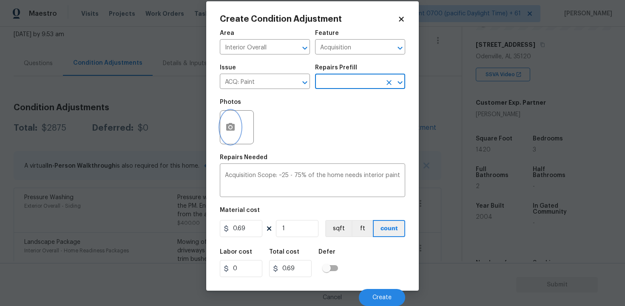
click at [231, 126] on circle "button" at bounding box center [230, 127] width 3 height 3
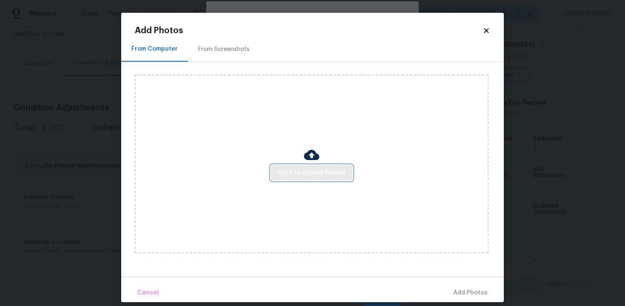
click at [294, 168] on span "Click to Upload Photos" at bounding box center [312, 173] width 68 height 11
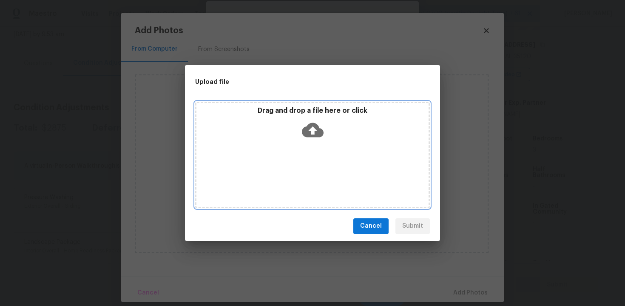
click at [309, 126] on icon at bounding box center [313, 130] width 22 height 14
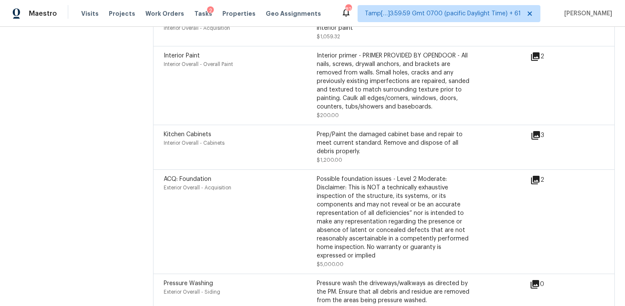
scroll to position [1241, 0]
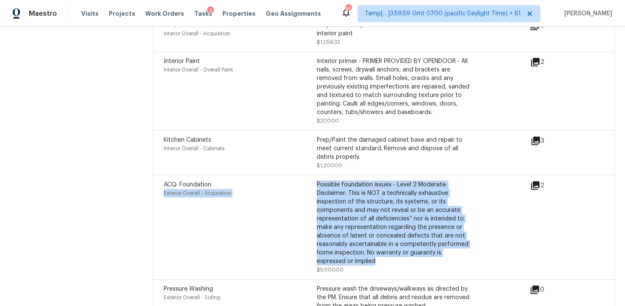
drag, startPoint x: 314, startPoint y: 176, endPoint x: 384, endPoint y: 253, distance: 104.0
click at [384, 253] on div "ACQ: Foundation Exterior Overall - Acquisition Possible foundation issues - Lev…" at bounding box center [317, 227] width 306 height 94
click at [384, 253] on div "Possible foundation issues - Level 2 Moderate: Disclaimer: This is NOT a techni…" at bounding box center [393, 222] width 153 height 85
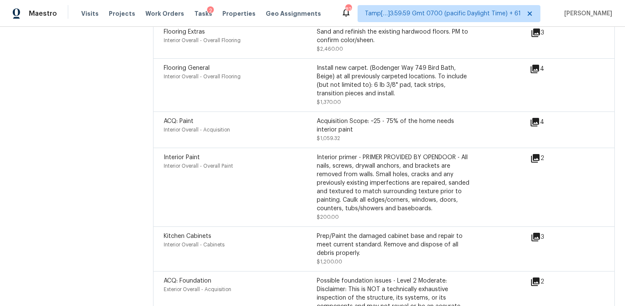
scroll to position [1143, 0]
